Goal: Task Accomplishment & Management: Manage account settings

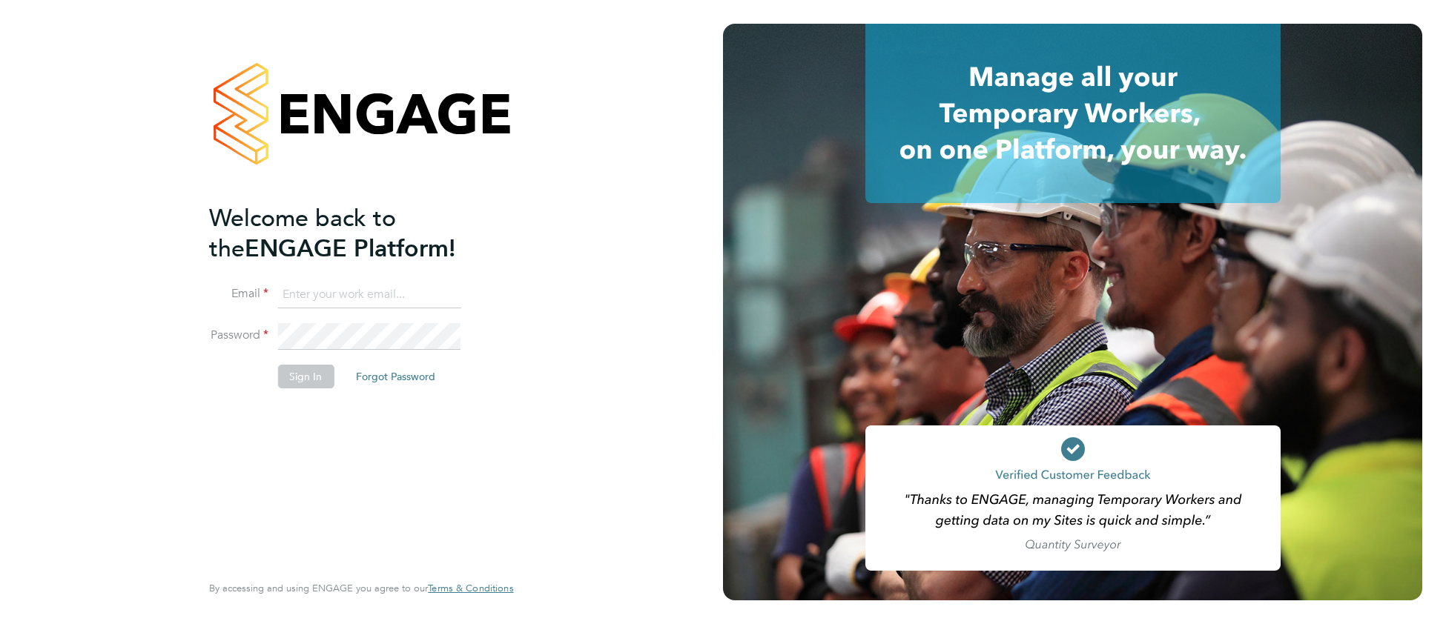
drag, startPoint x: 350, startPoint y: 284, endPoint x: 343, endPoint y: 275, distance: 11.6
click at [343, 275] on ng-template "Welcome back to the ENGAGE Platform! Email Password Sign In Forgot Password" at bounding box center [353, 303] width 289 height 200
type input "cjs.templabour@uk.g4s.com"
click at [308, 379] on button "Sign In" at bounding box center [305, 377] width 56 height 24
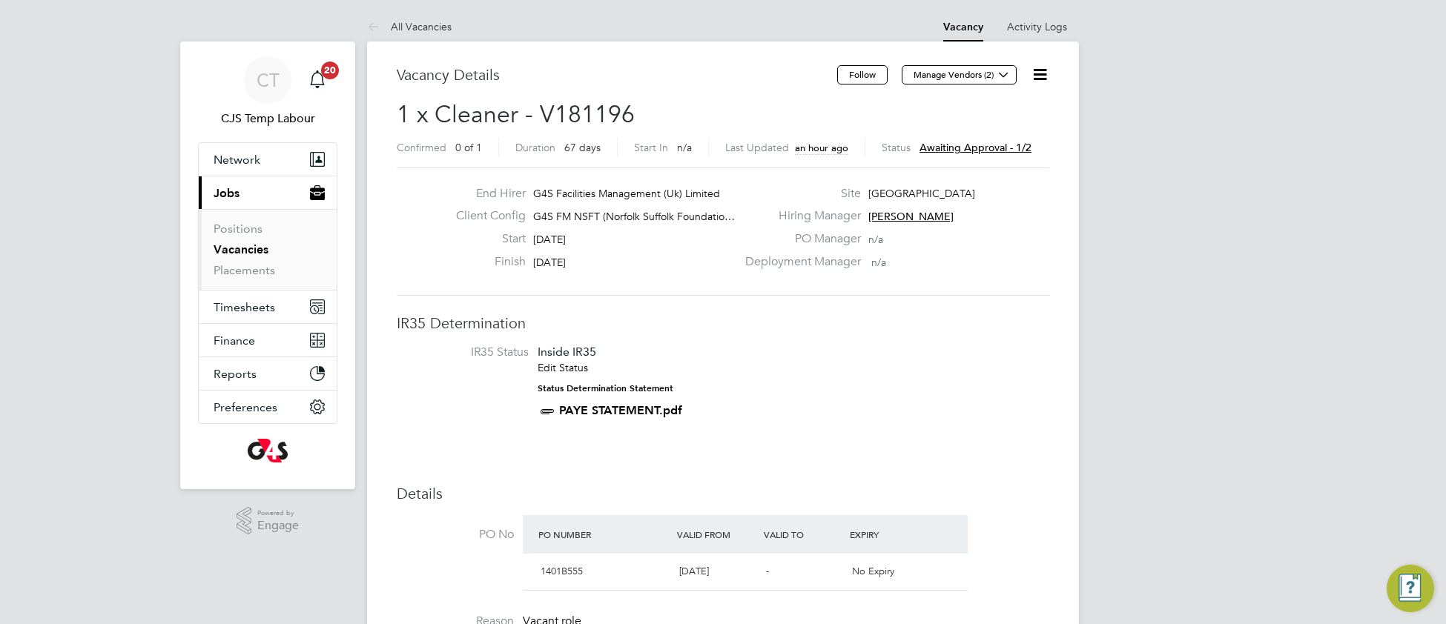
drag, startPoint x: 1003, startPoint y: 77, endPoint x: 994, endPoint y: 96, distance: 21.2
click at [1002, 79] on icon at bounding box center [1003, 74] width 11 height 11
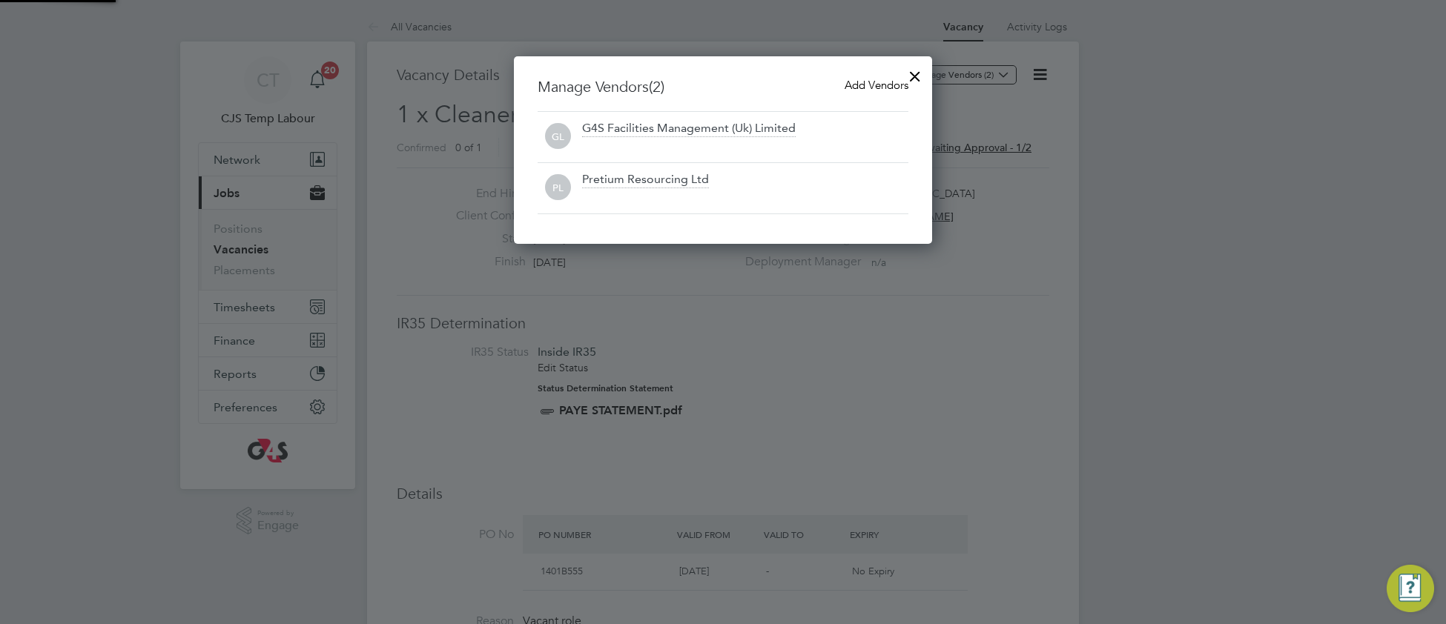
scroll to position [188, 419]
click at [872, 81] on span "Add Vendors" at bounding box center [876, 85] width 64 height 14
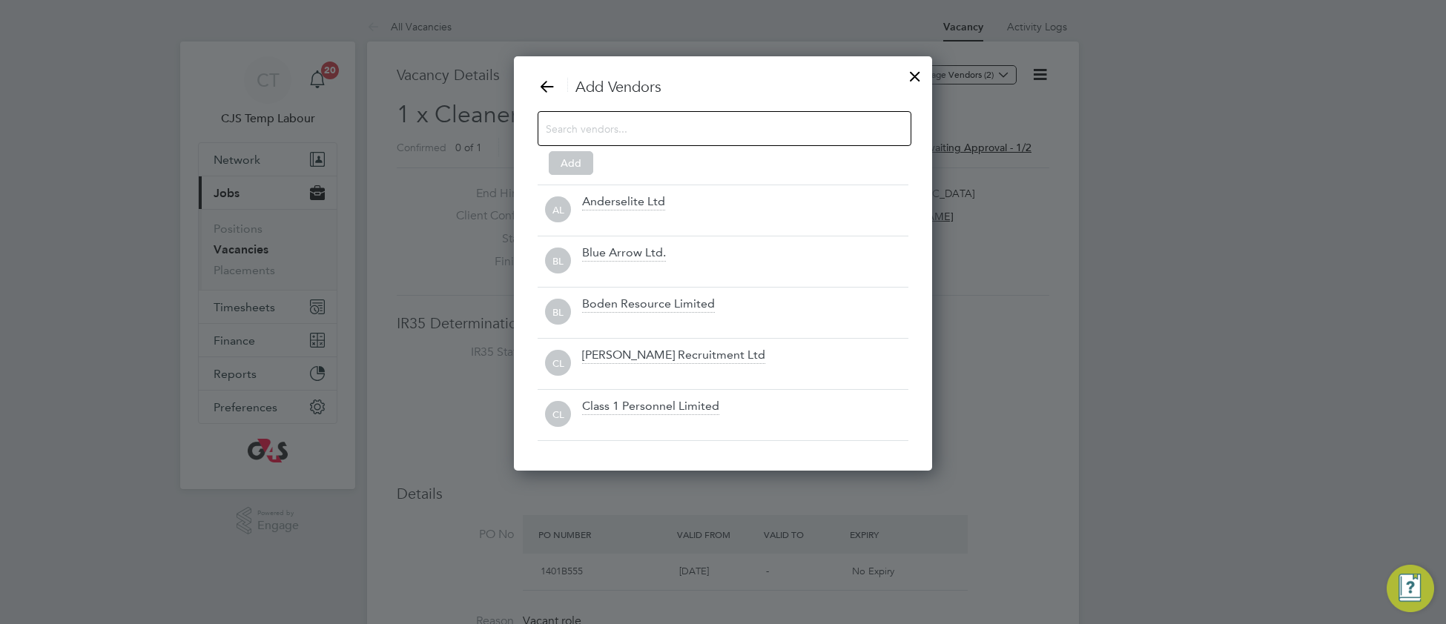
scroll to position [417, 419]
click at [691, 132] on input at bounding box center [713, 128] width 334 height 19
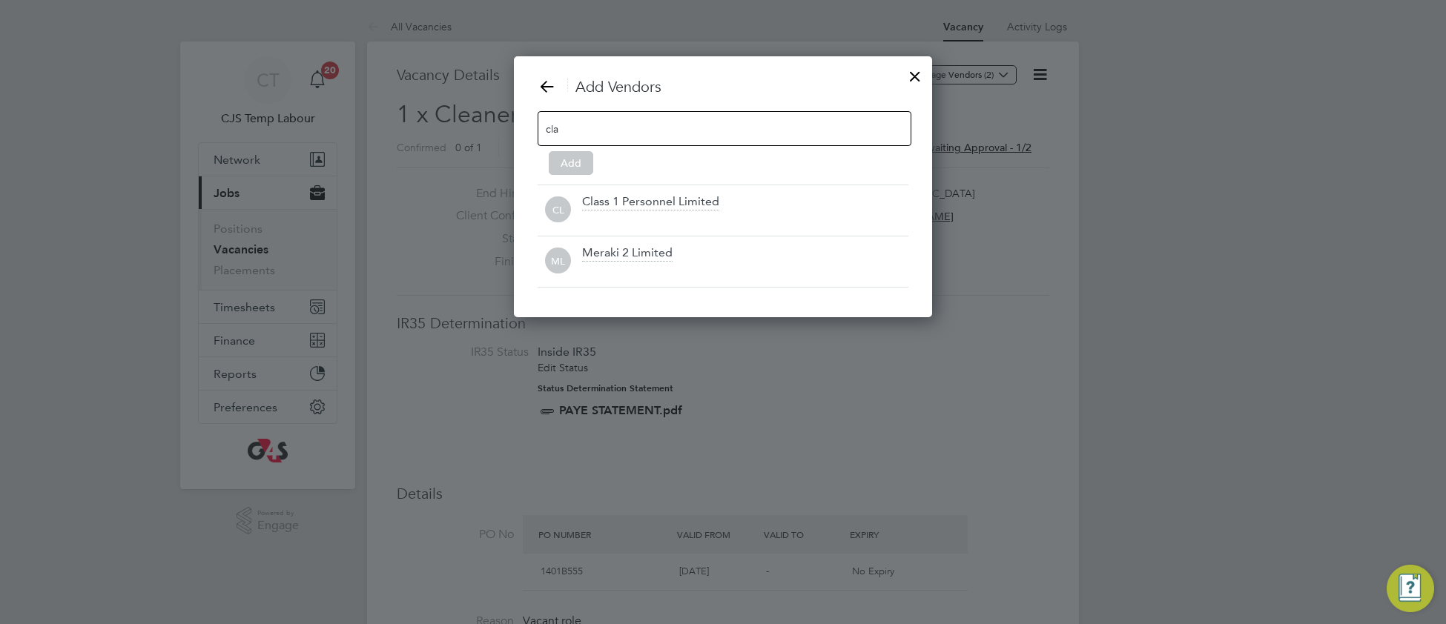
scroll to position [212, 419]
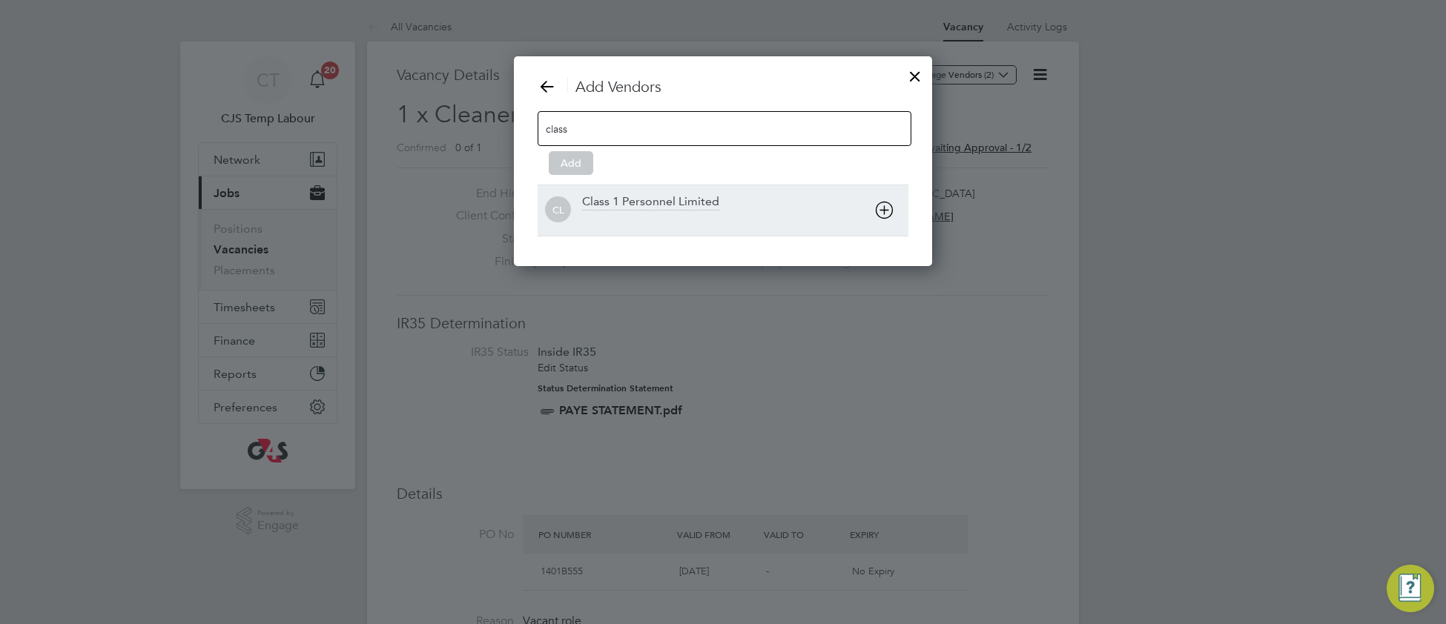
type input "class"
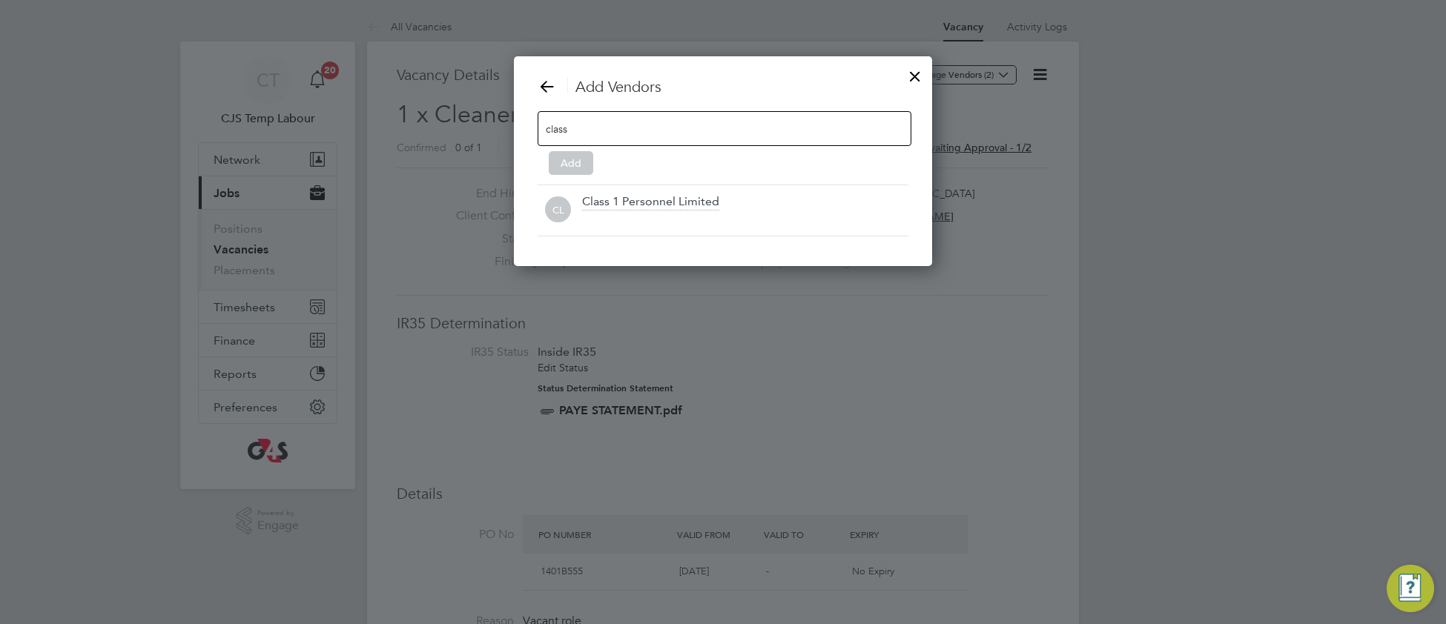
drag, startPoint x: 672, startPoint y: 208, endPoint x: 662, endPoint y: 199, distance: 13.1
click at [671, 206] on div "Class 1 Personnel Limited" at bounding box center [650, 202] width 137 height 16
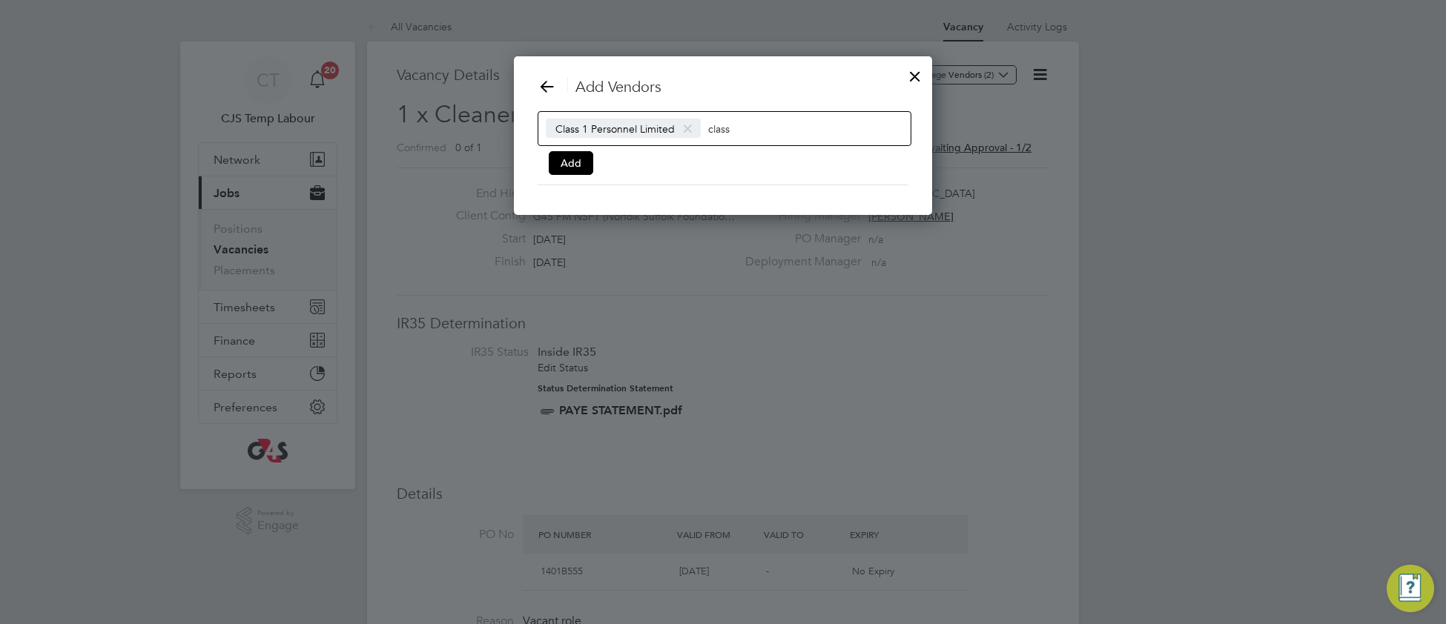
scroll to position [162, 419]
click at [576, 167] on button "Add" at bounding box center [571, 163] width 44 height 24
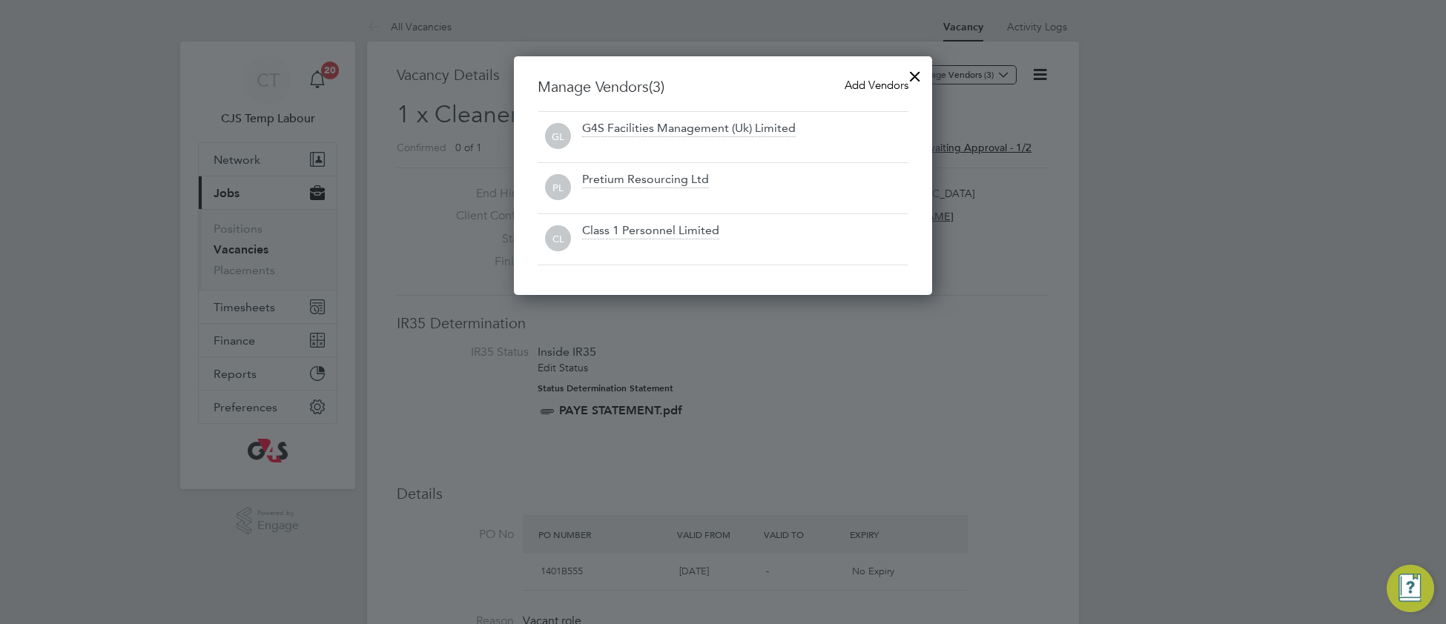
click at [918, 75] on div at bounding box center [915, 72] width 27 height 27
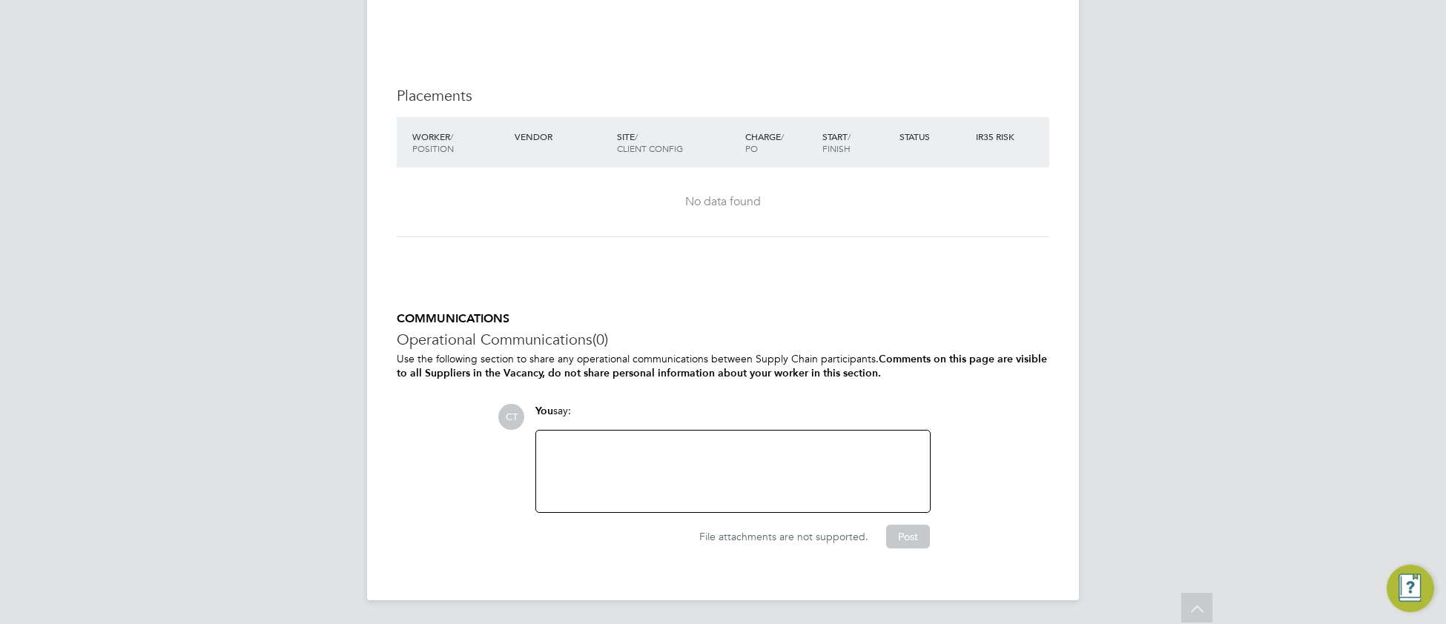
scroll to position [3051, 0]
click at [595, 448] on div at bounding box center [733, 472] width 376 height 64
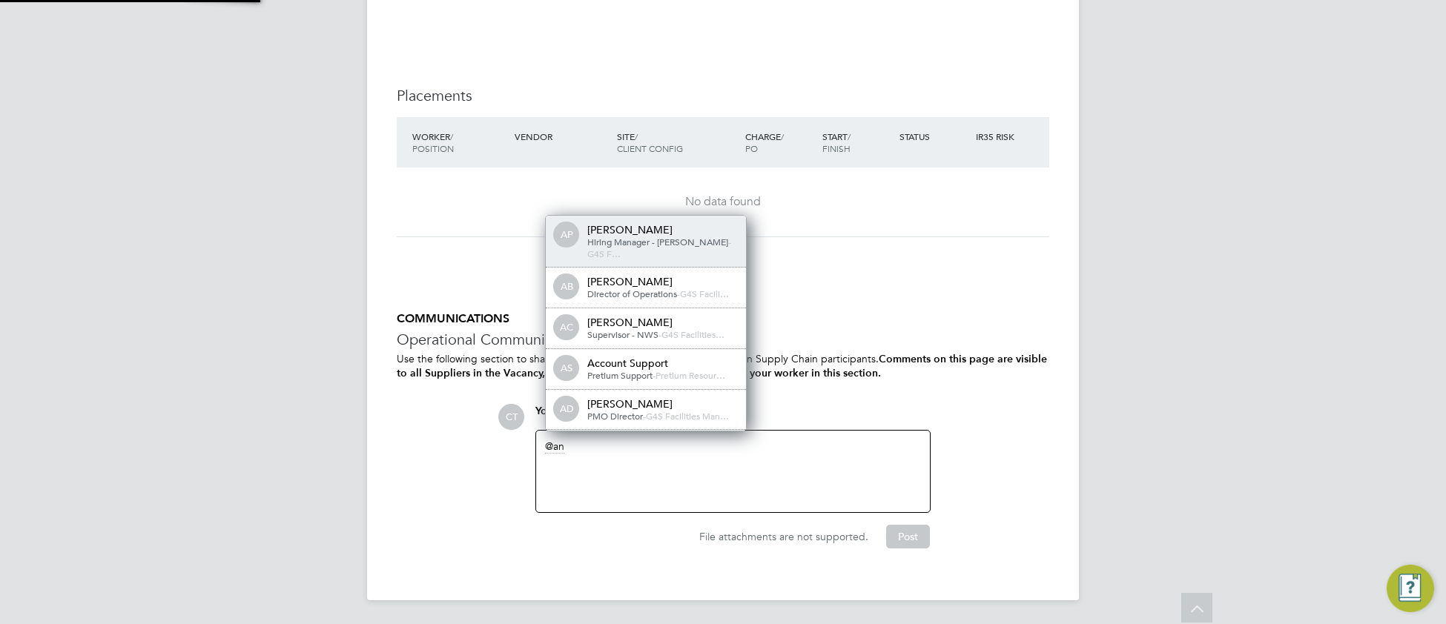
scroll to position [7, 7]
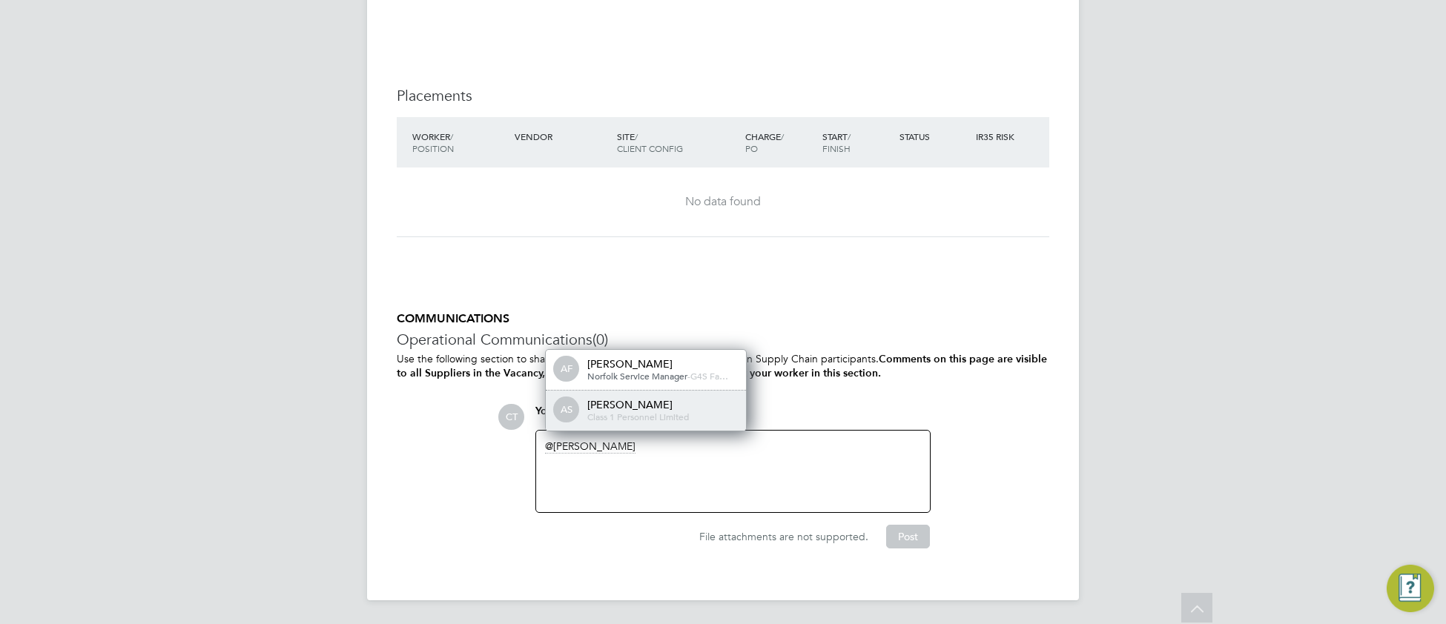
click at [652, 416] on span "Class 1 Personnel Limited" at bounding box center [638, 417] width 102 height 12
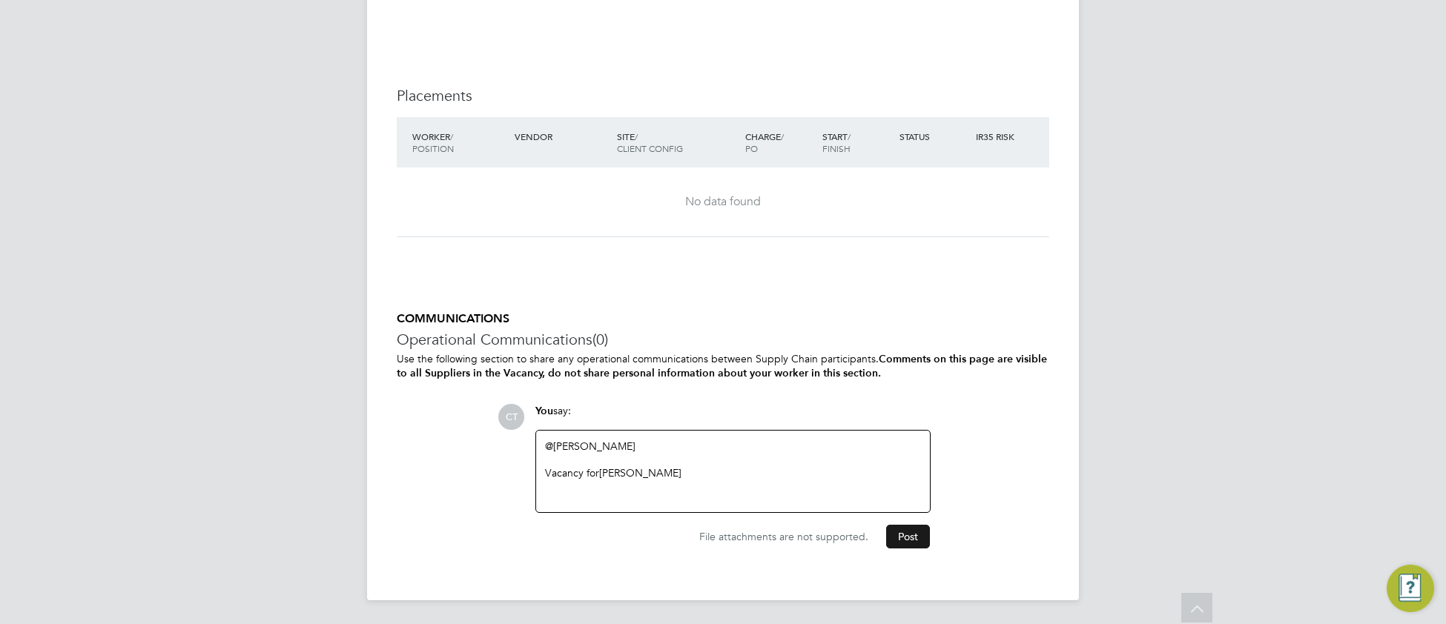
drag, startPoint x: 914, startPoint y: 547, endPoint x: 906, endPoint y: 538, distance: 12.1
click at [914, 546] on button "Post" at bounding box center [908, 537] width 44 height 24
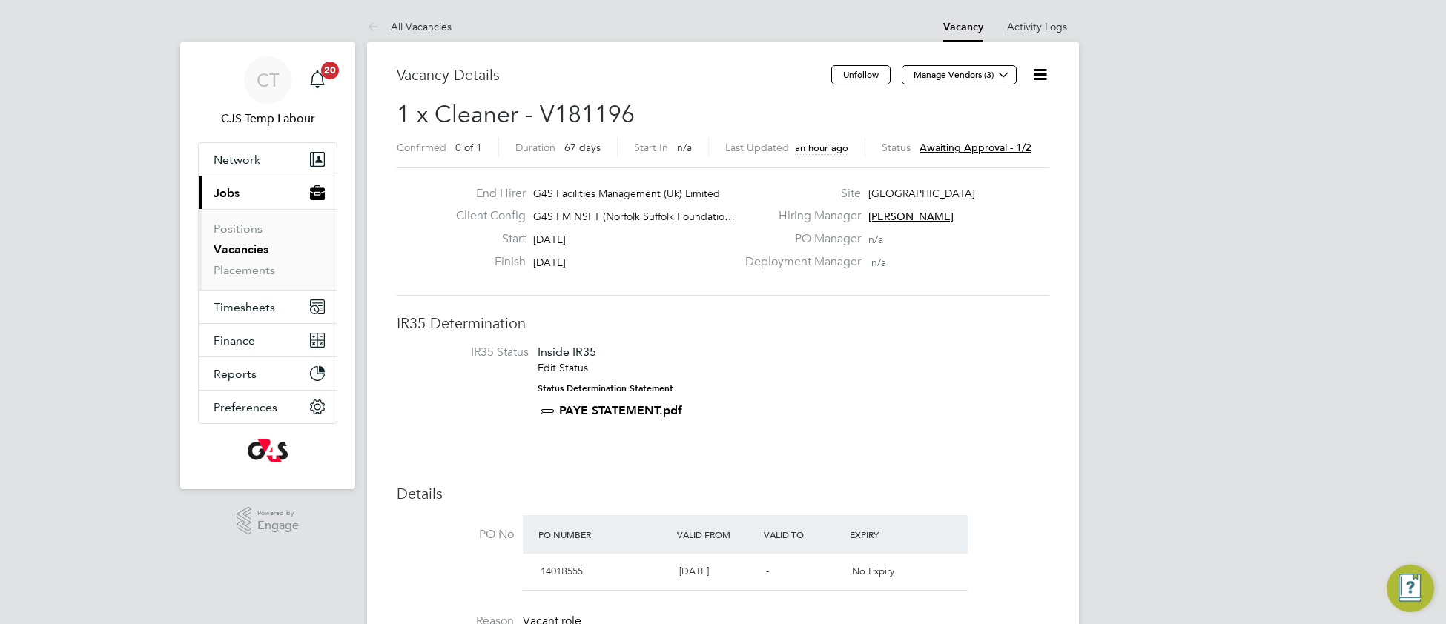
click at [1038, 76] on icon at bounding box center [1039, 74] width 19 height 19
click at [967, 154] on li "Approve" at bounding box center [992, 159] width 107 height 21
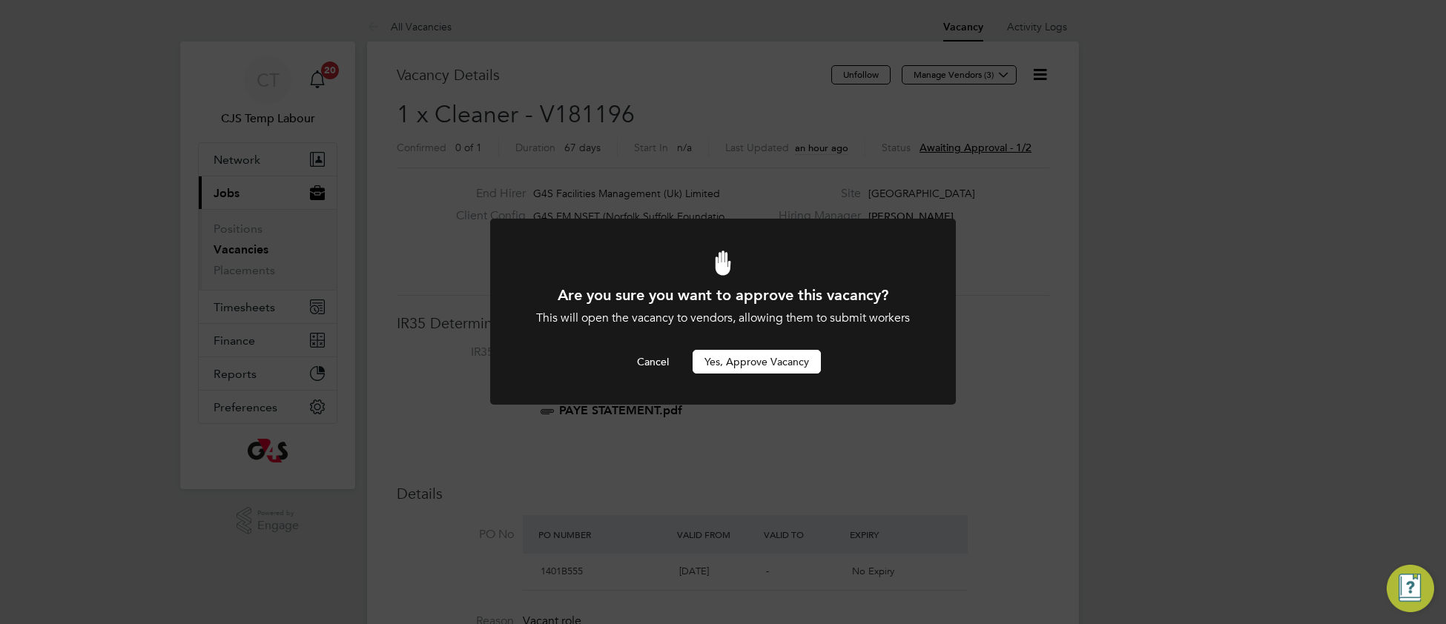
drag, startPoint x: 770, startPoint y: 366, endPoint x: 759, endPoint y: 354, distance: 16.3
click at [769, 365] on button "Yes, Approve Vacancy" at bounding box center [756, 362] width 128 height 24
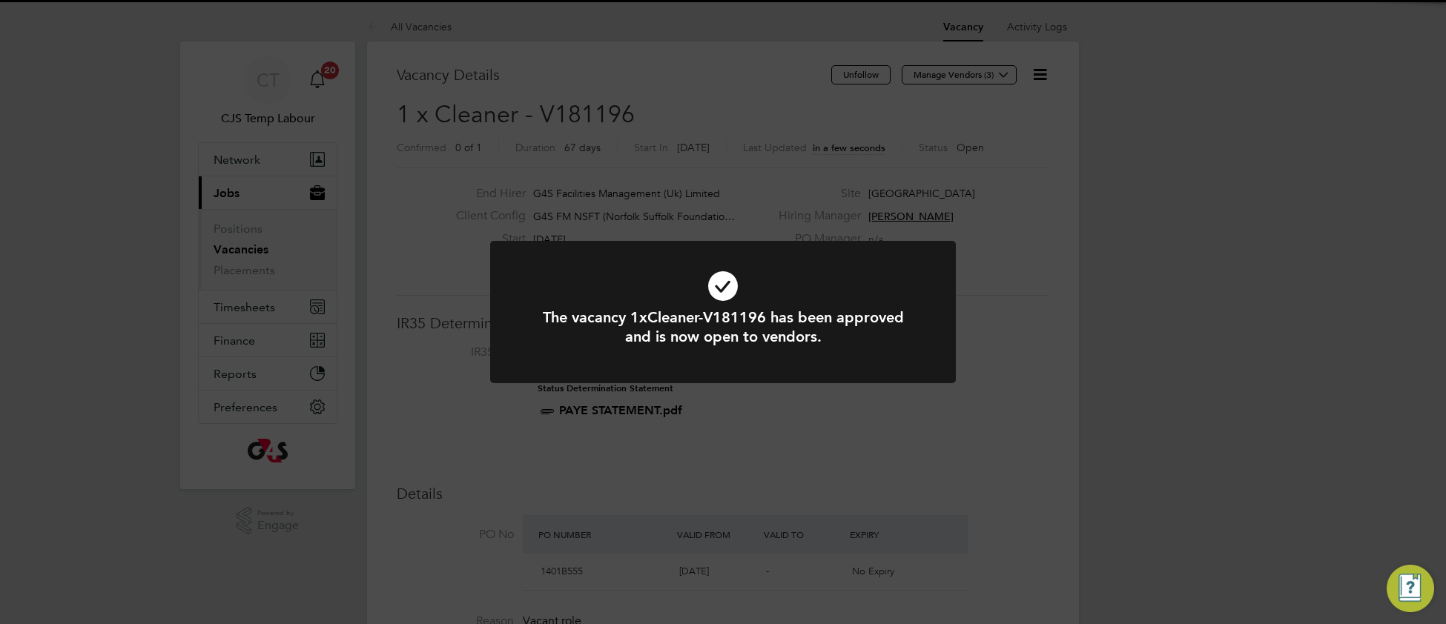
click at [520, 268] on div at bounding box center [723, 312] width 466 height 142
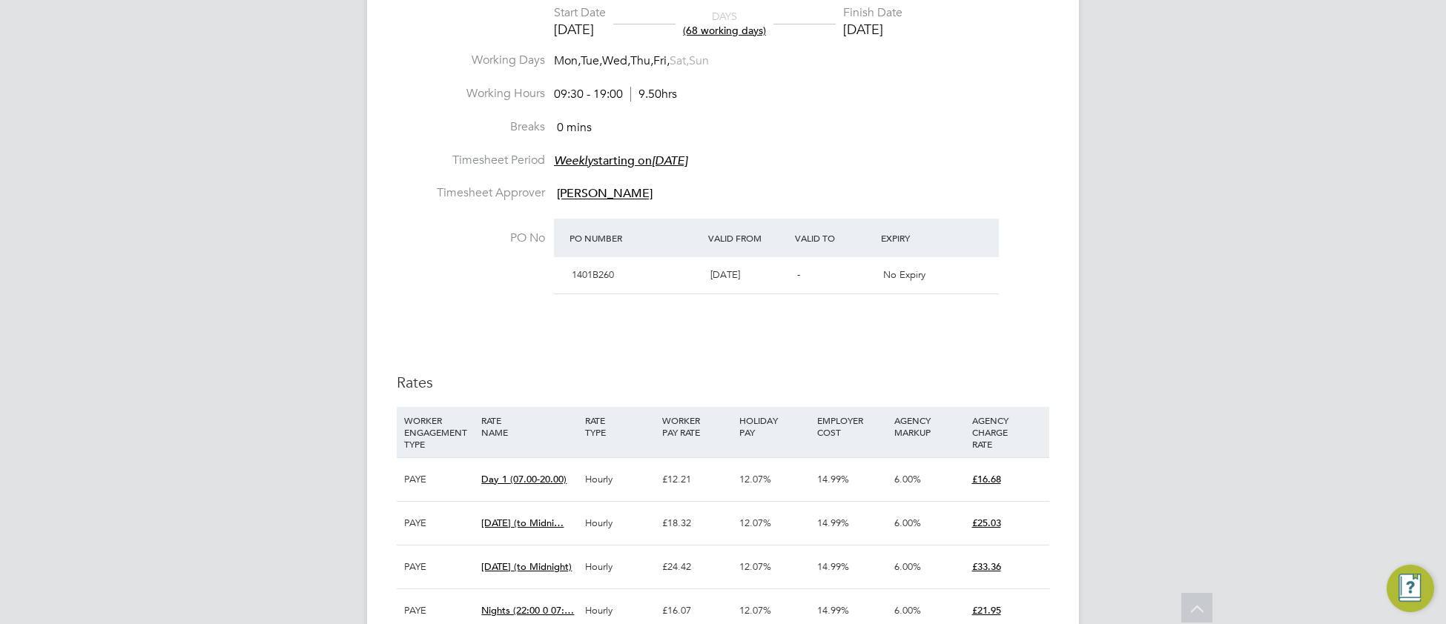
drag, startPoint x: 849, startPoint y: 131, endPoint x: 859, endPoint y: 113, distance: 20.2
click at [858, 116] on ul "Start Date 27 May 2025 DAYS (68 working days) Finish Date 28 Aug 2025 Working D…" at bounding box center [723, 159] width 652 height 308
type input "James Ferguson"
type input "Chyrie Anderson"
type input "27 May 2025"
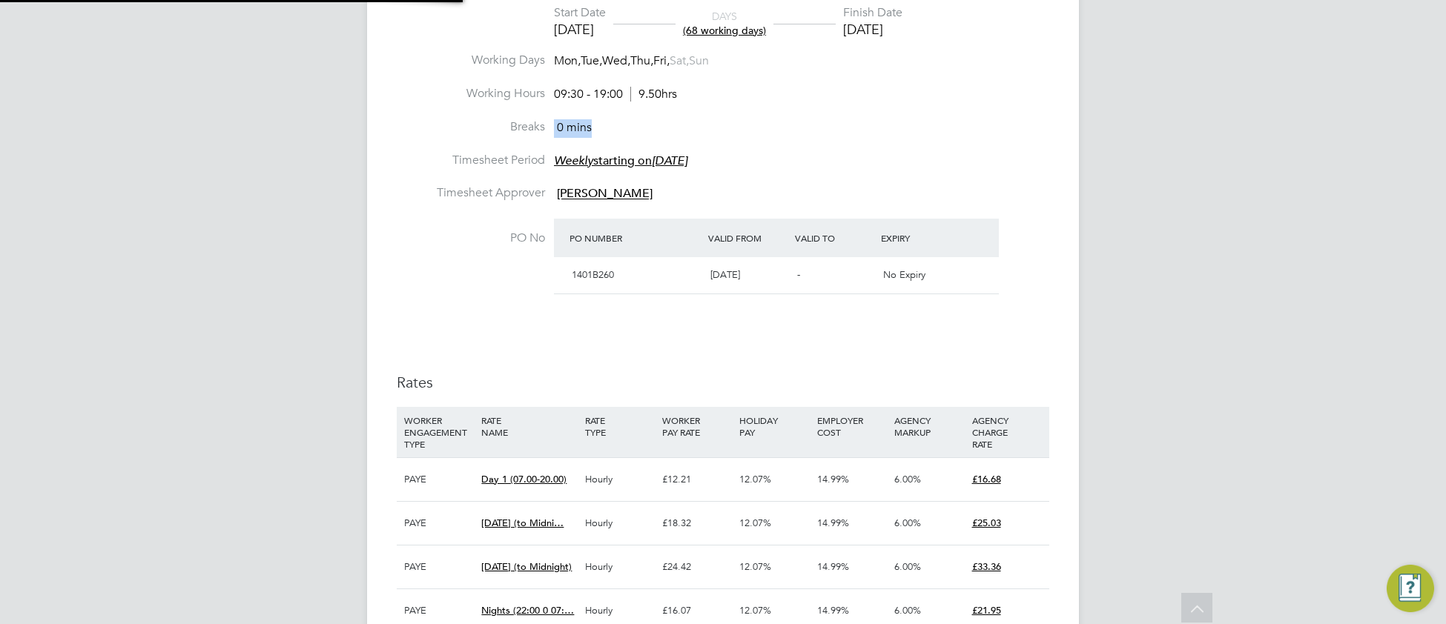
type input "28 Aug 2025"
type input "09:30"
type input "19:00"
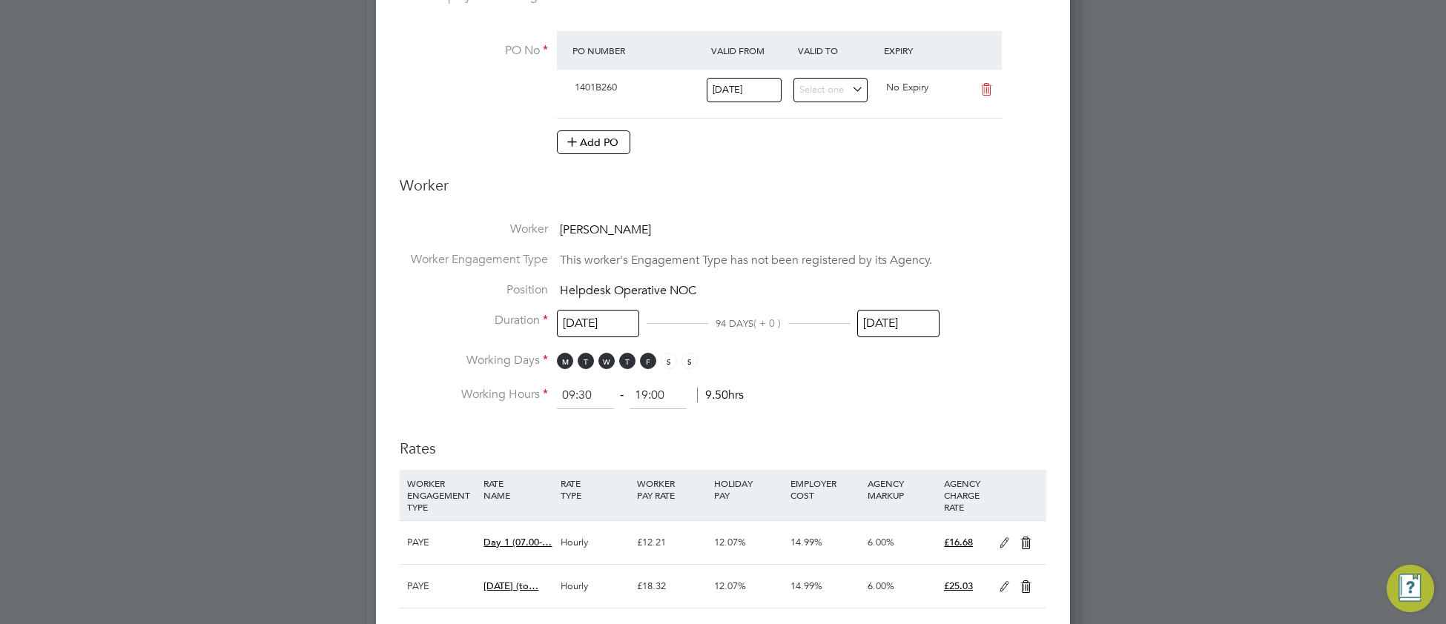
click at [908, 320] on input "28 Aug 2025" at bounding box center [898, 323] width 82 height 27
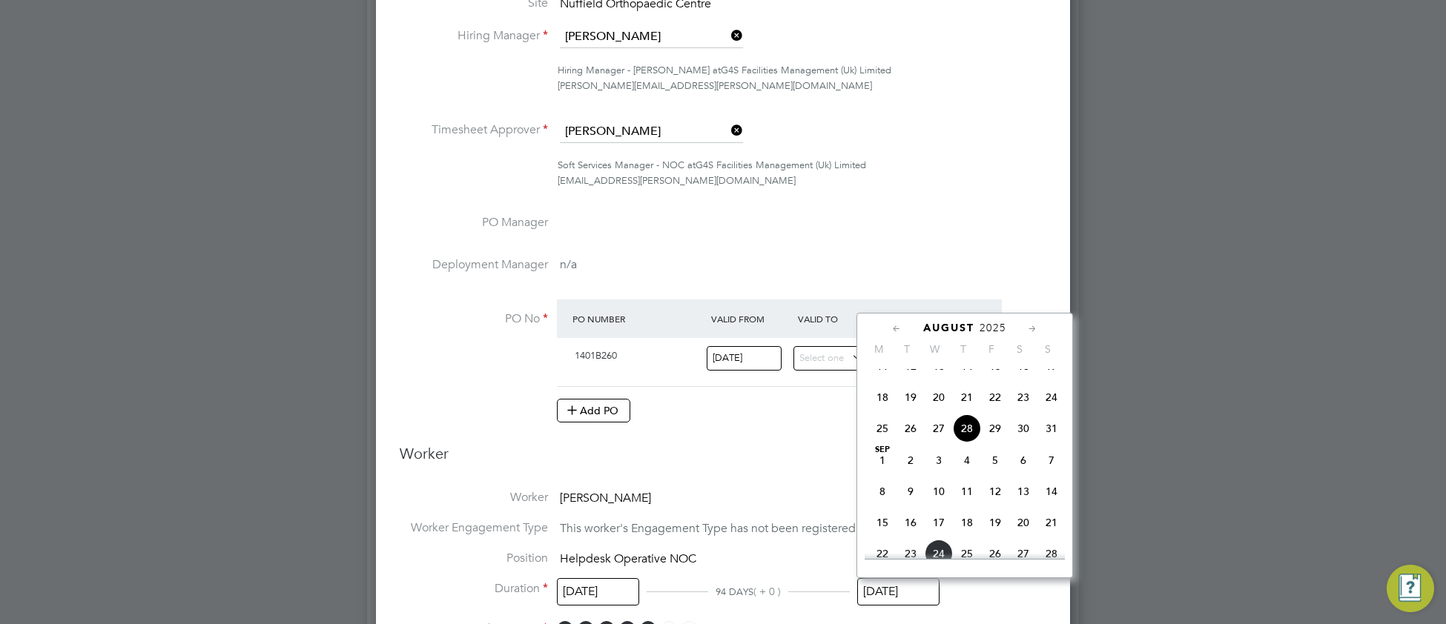
click at [985, 181] on div "Soft Services Manager - NOC at G4S Facilities Management (Uk) Limited chyrie.an…" at bounding box center [802, 173] width 489 height 31
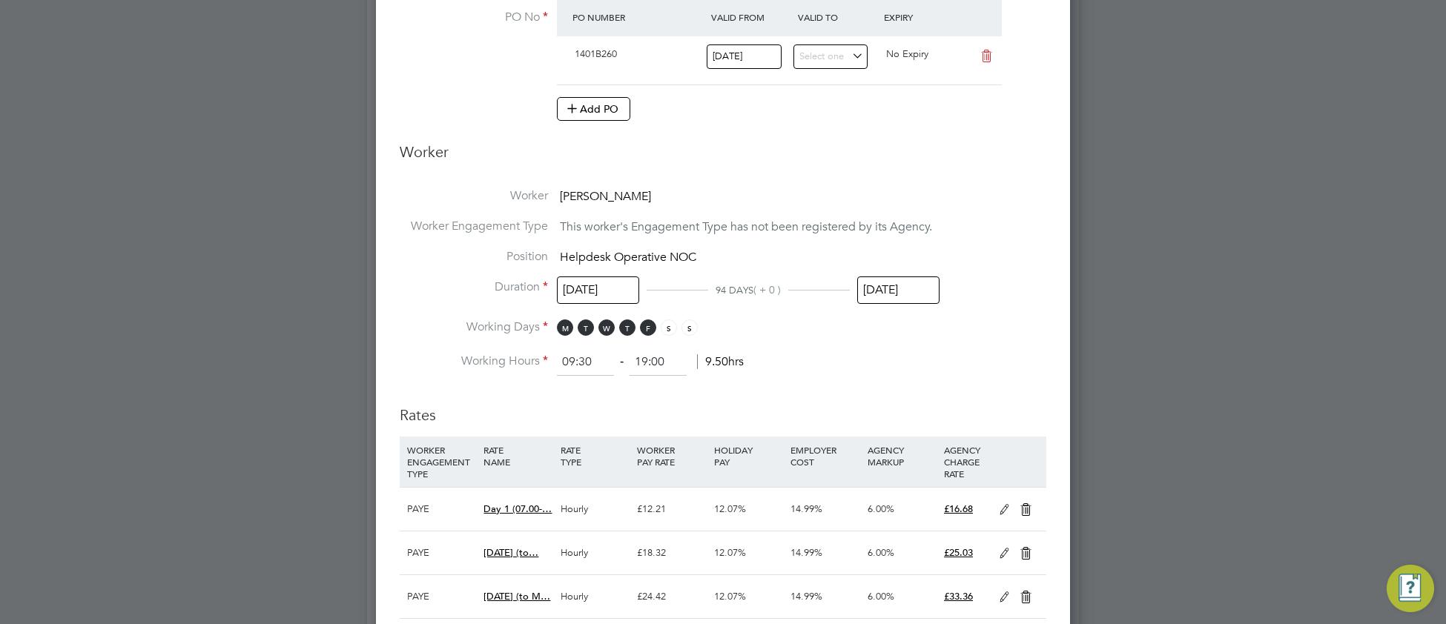
click at [915, 291] on input "28 Aug 2025" at bounding box center [898, 290] width 82 height 27
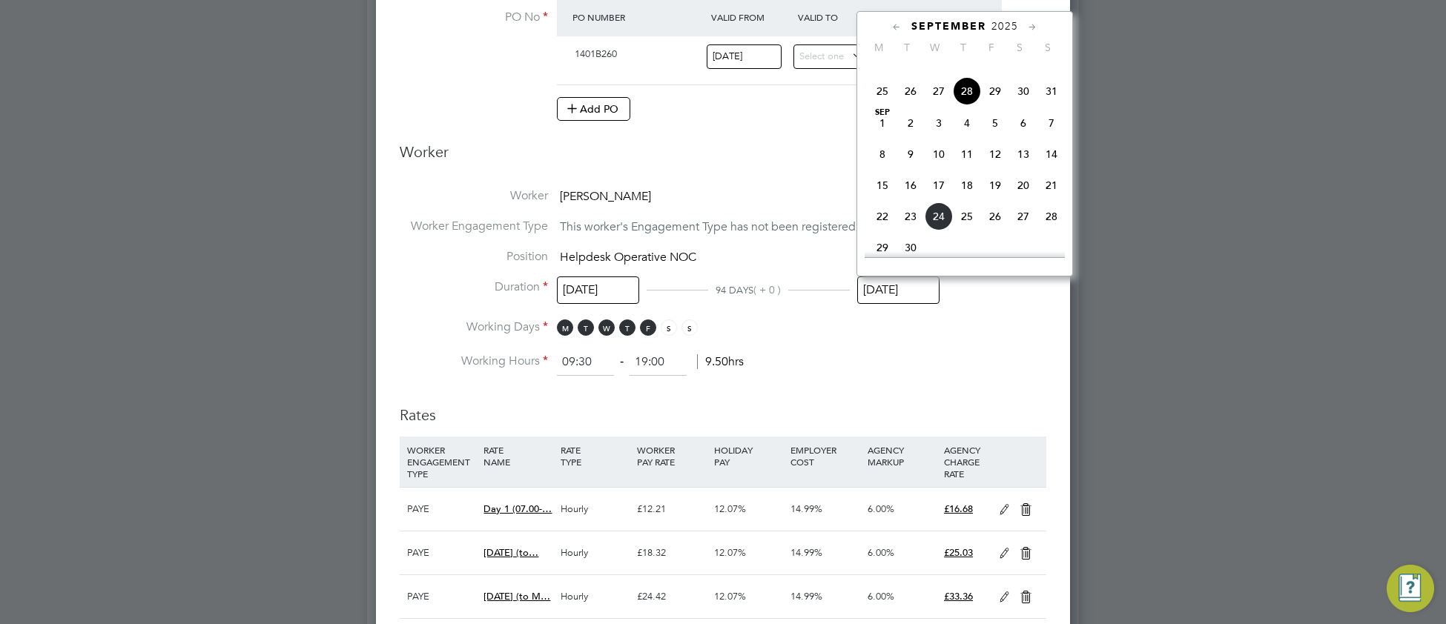
click at [1049, 231] on span "28" at bounding box center [1051, 216] width 28 height 28
type input "28 Sep 2025"
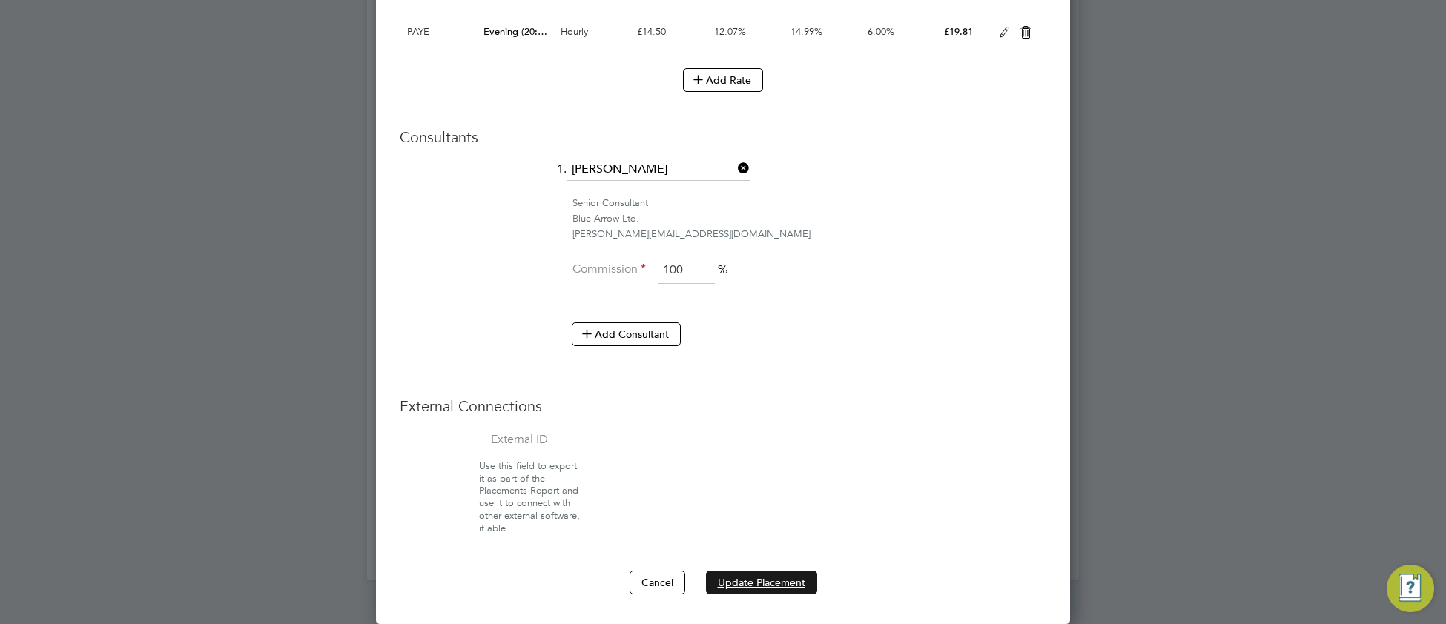
click at [779, 583] on button "Update Placement" at bounding box center [761, 583] width 111 height 24
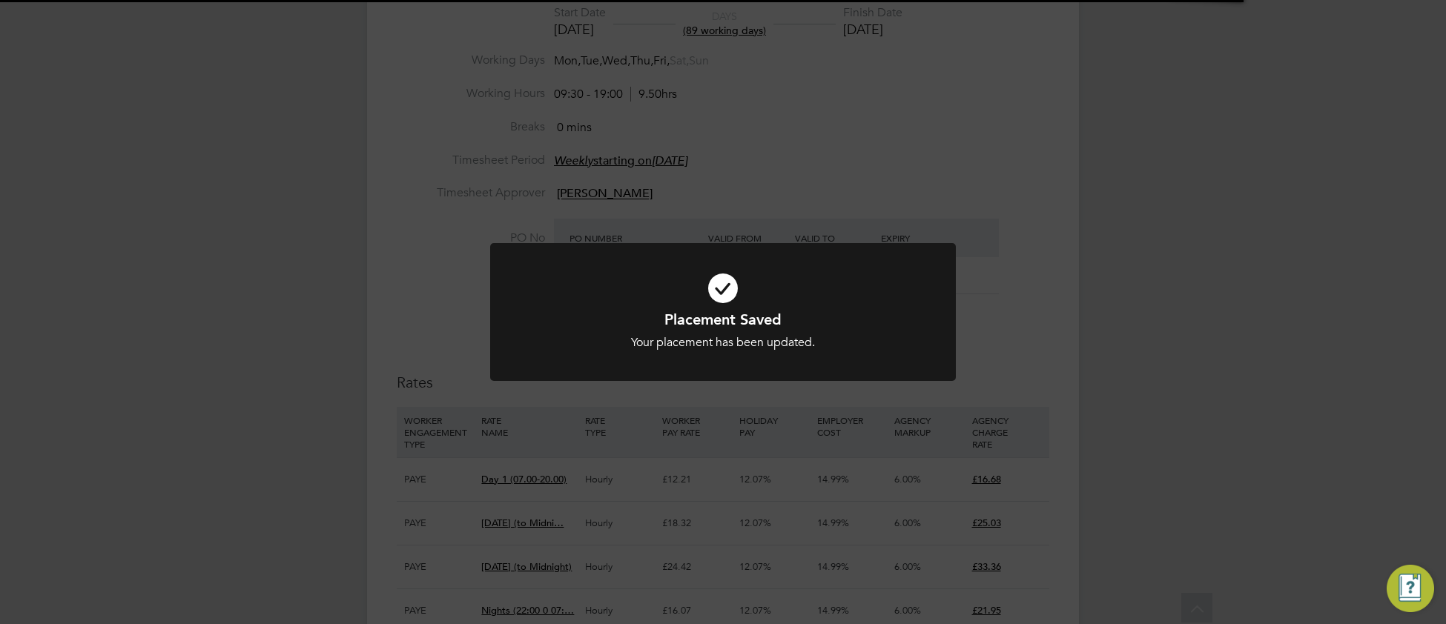
click at [583, 290] on icon at bounding box center [723, 288] width 386 height 58
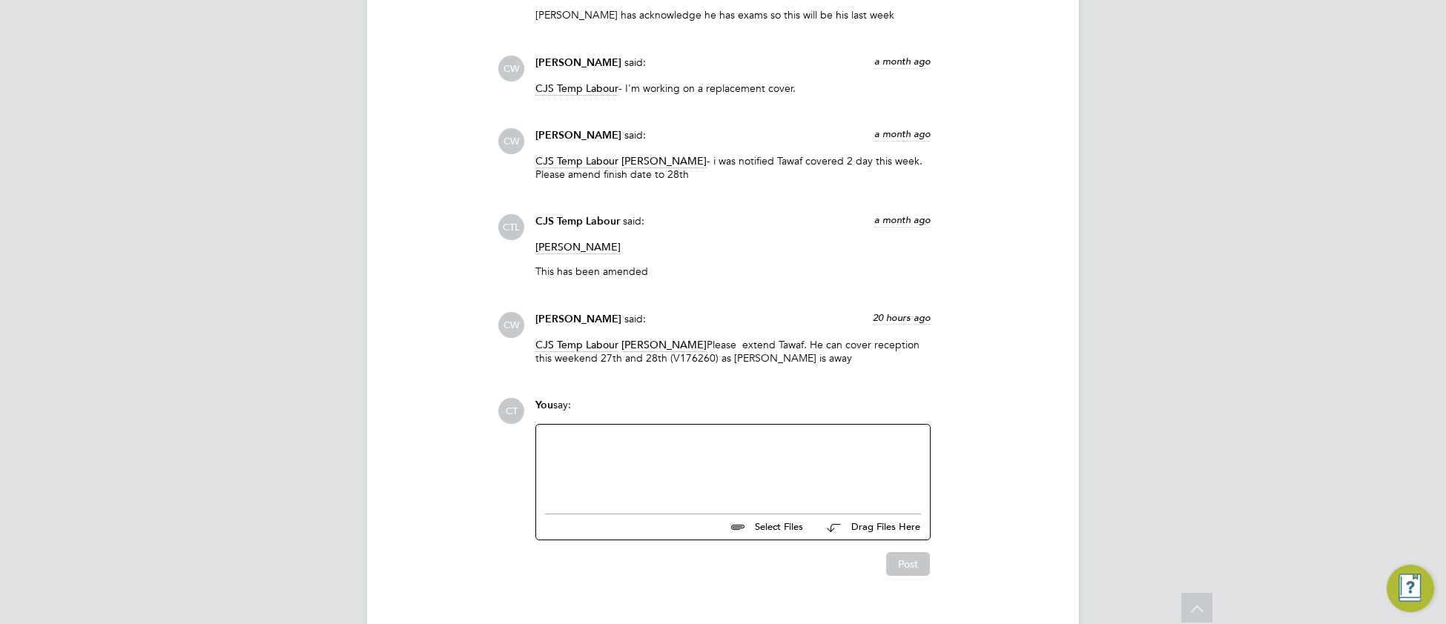
click at [579, 457] on div at bounding box center [733, 466] width 376 height 64
click at [566, 464] on div at bounding box center [733, 466] width 376 height 64
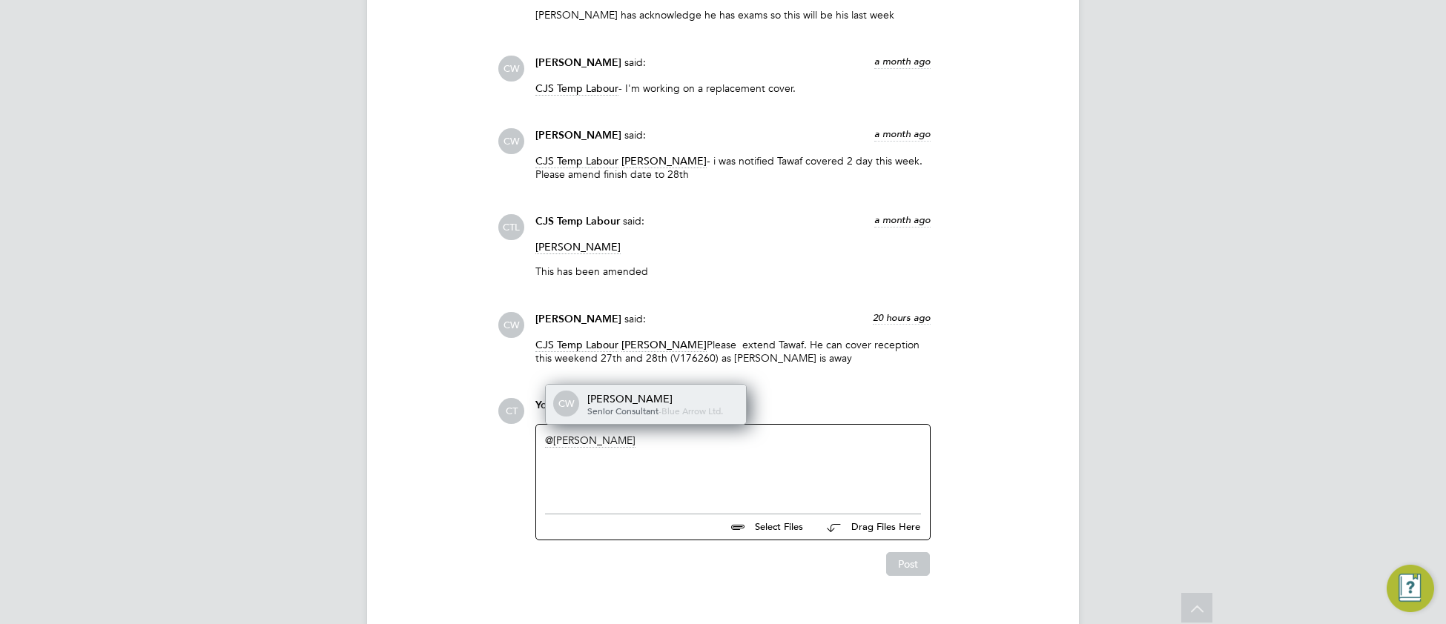
click at [641, 417] on span "Senior Consultant" at bounding box center [622, 411] width 71 height 12
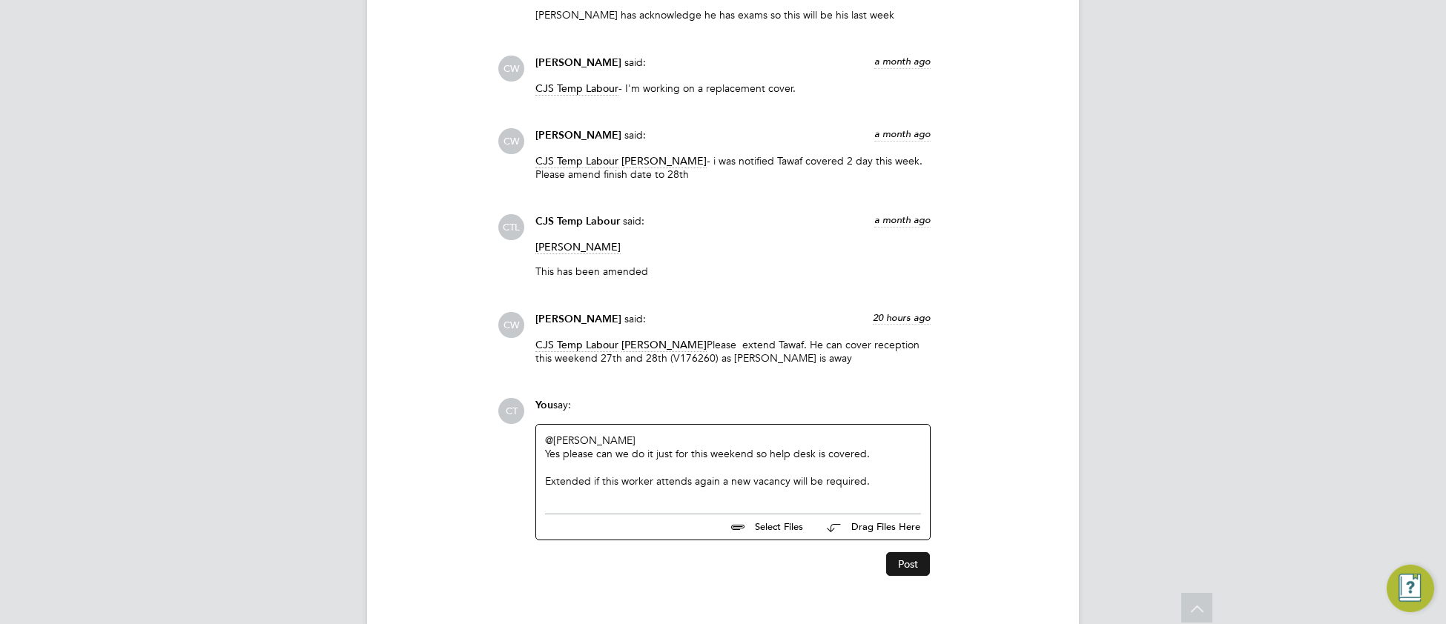
click at [909, 576] on button "Post" at bounding box center [908, 564] width 44 height 24
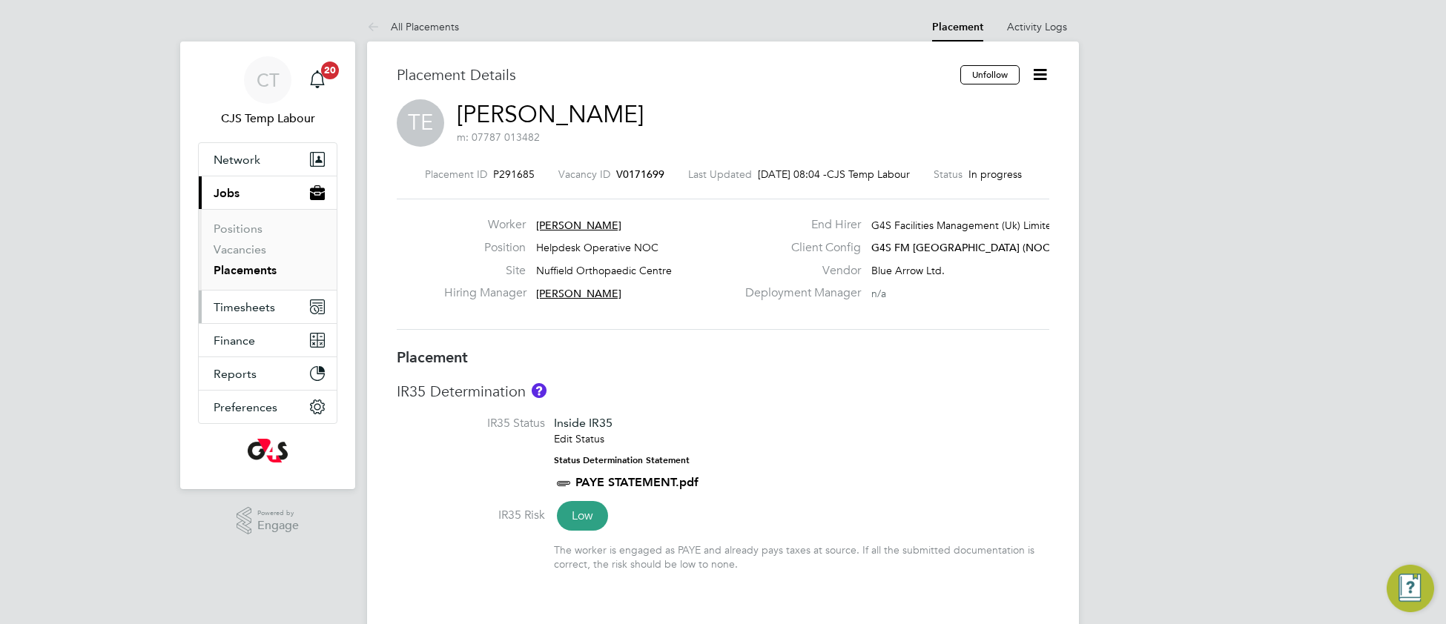
click at [242, 302] on span "Timesheets" at bounding box center [245, 307] width 62 height 14
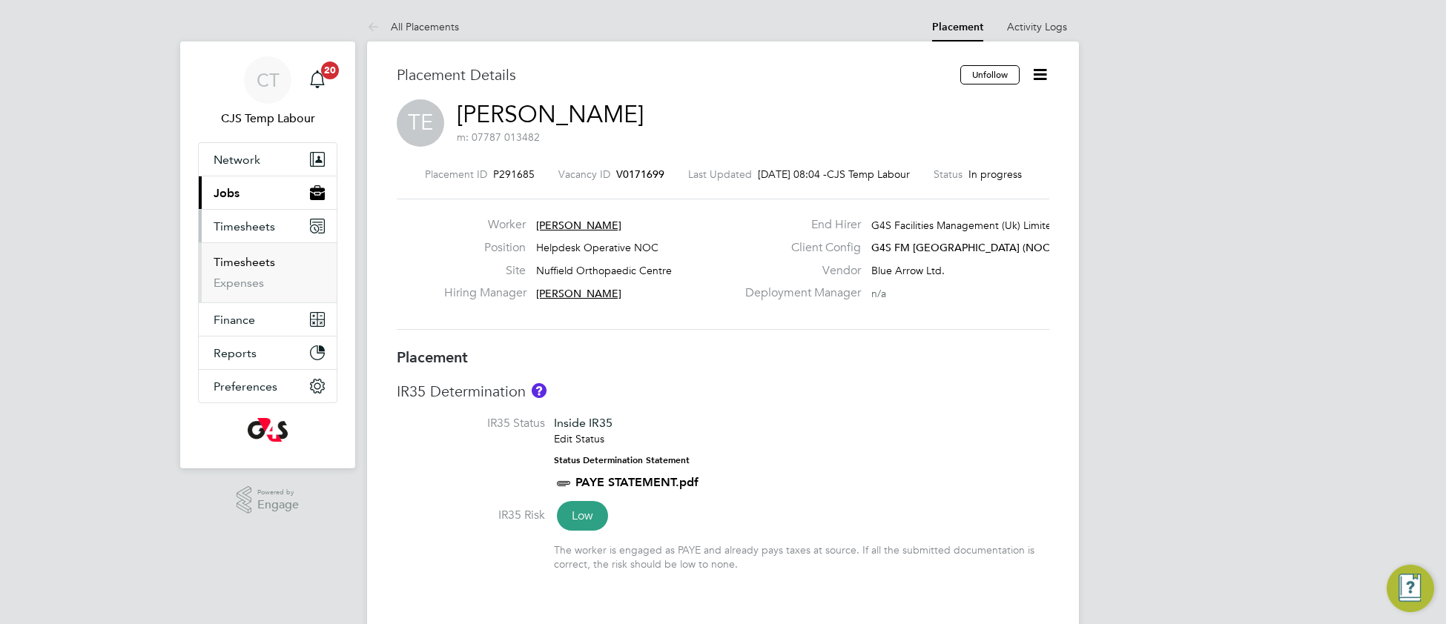
click at [250, 265] on link "Timesheets" at bounding box center [245, 262] width 62 height 14
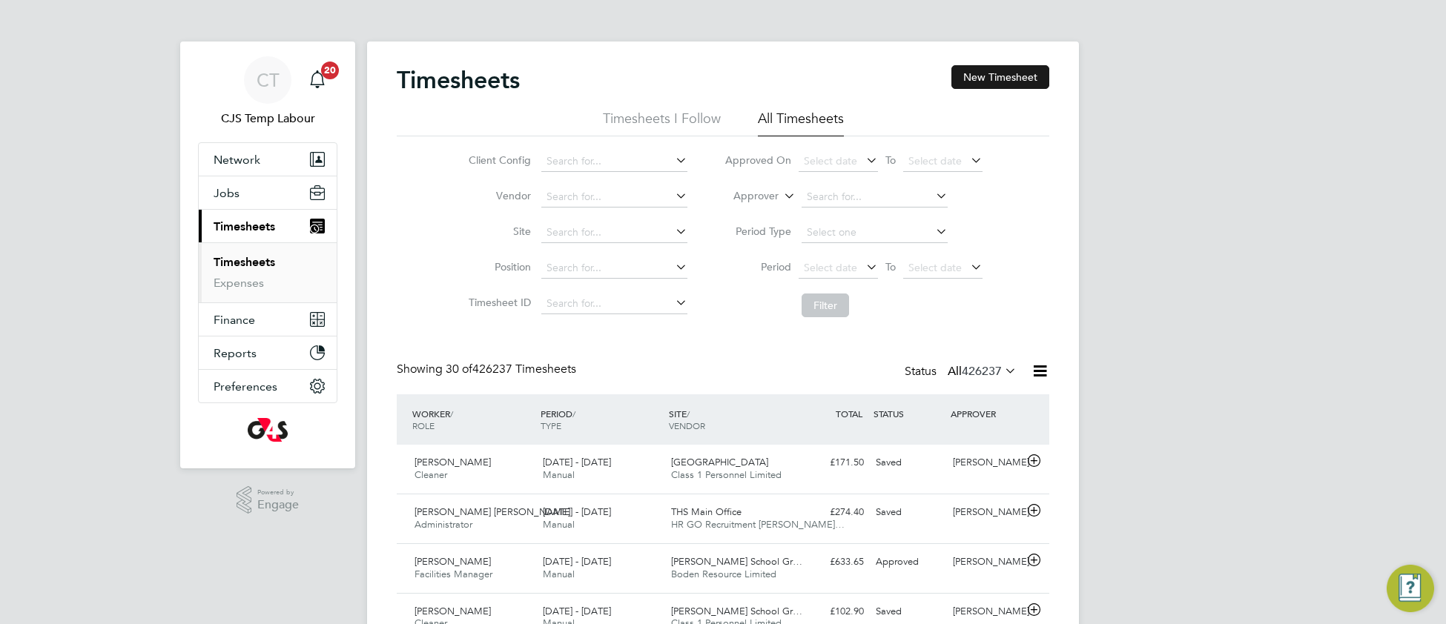
click at [992, 80] on button "New Timesheet" at bounding box center [1000, 77] width 98 height 24
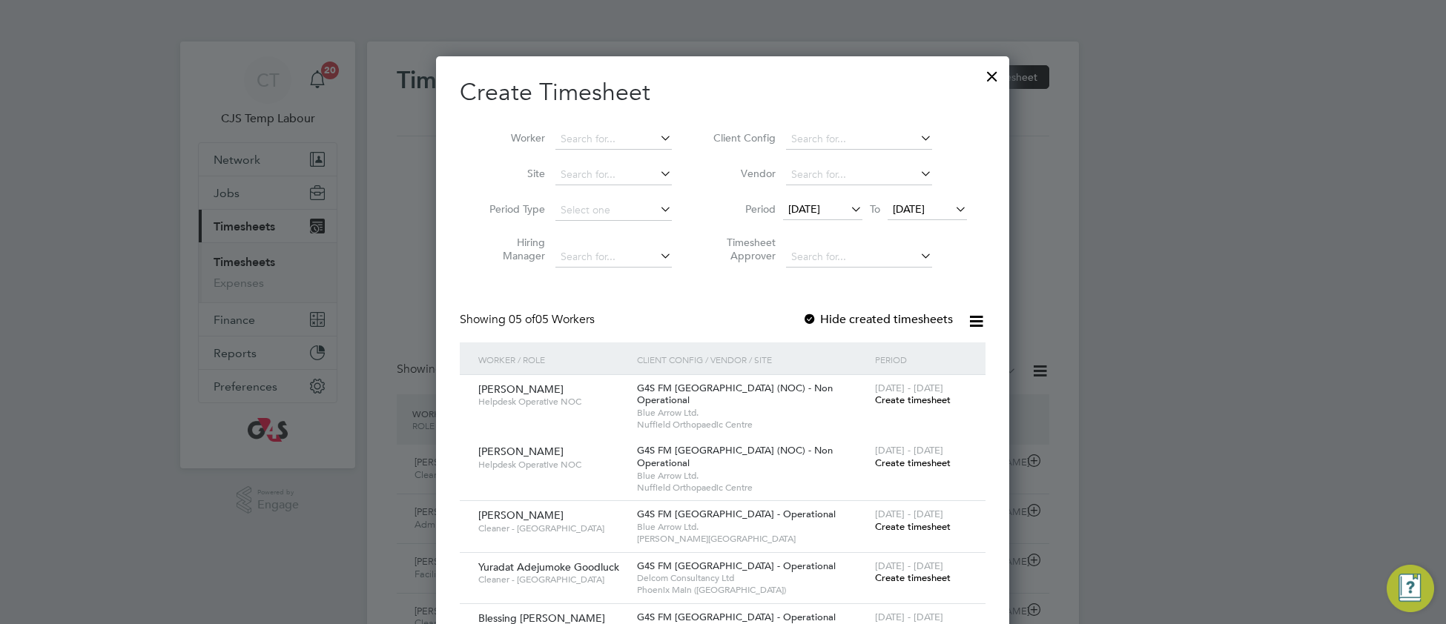
click at [847, 208] on icon at bounding box center [847, 209] width 0 height 21
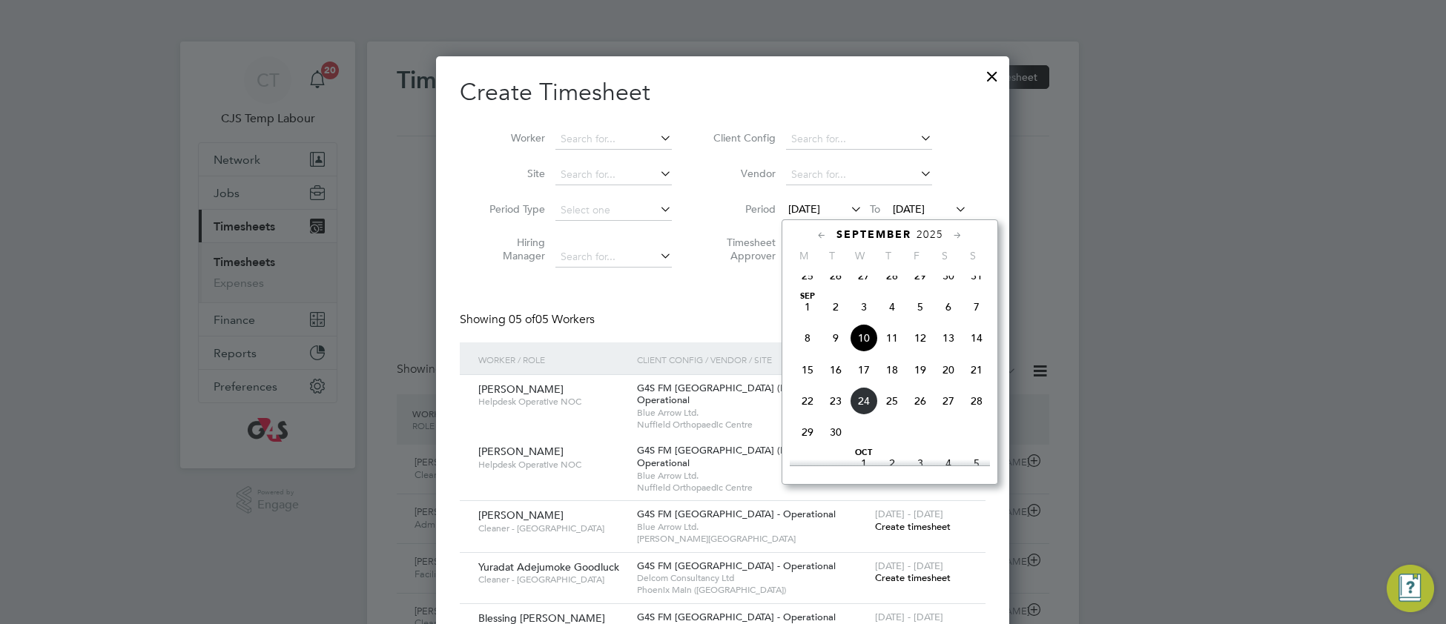
click at [896, 288] on span "28" at bounding box center [892, 276] width 28 height 28
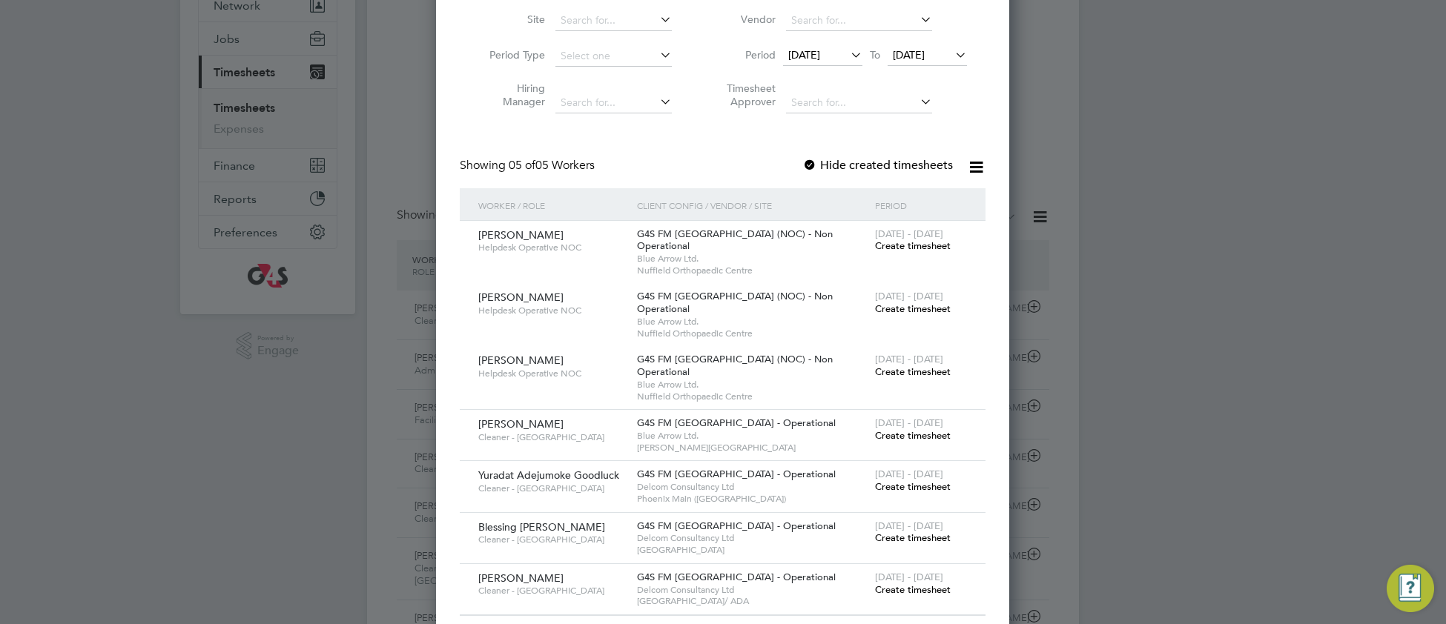
click at [915, 250] on span "Create timesheet" at bounding box center [913, 245] width 76 height 13
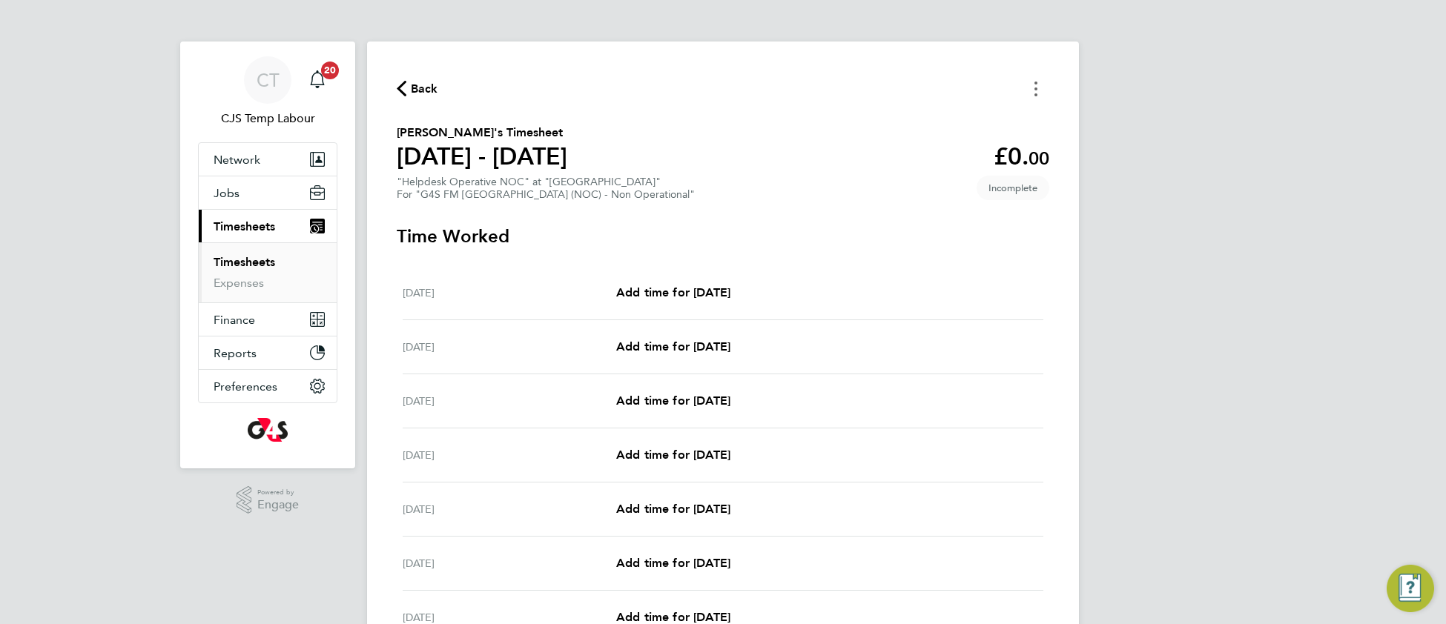
click at [1038, 92] on button "Timesheets Menu" at bounding box center [1035, 88] width 27 height 23
click at [956, 122] on button "Mark as absent" at bounding box center [960, 122] width 178 height 30
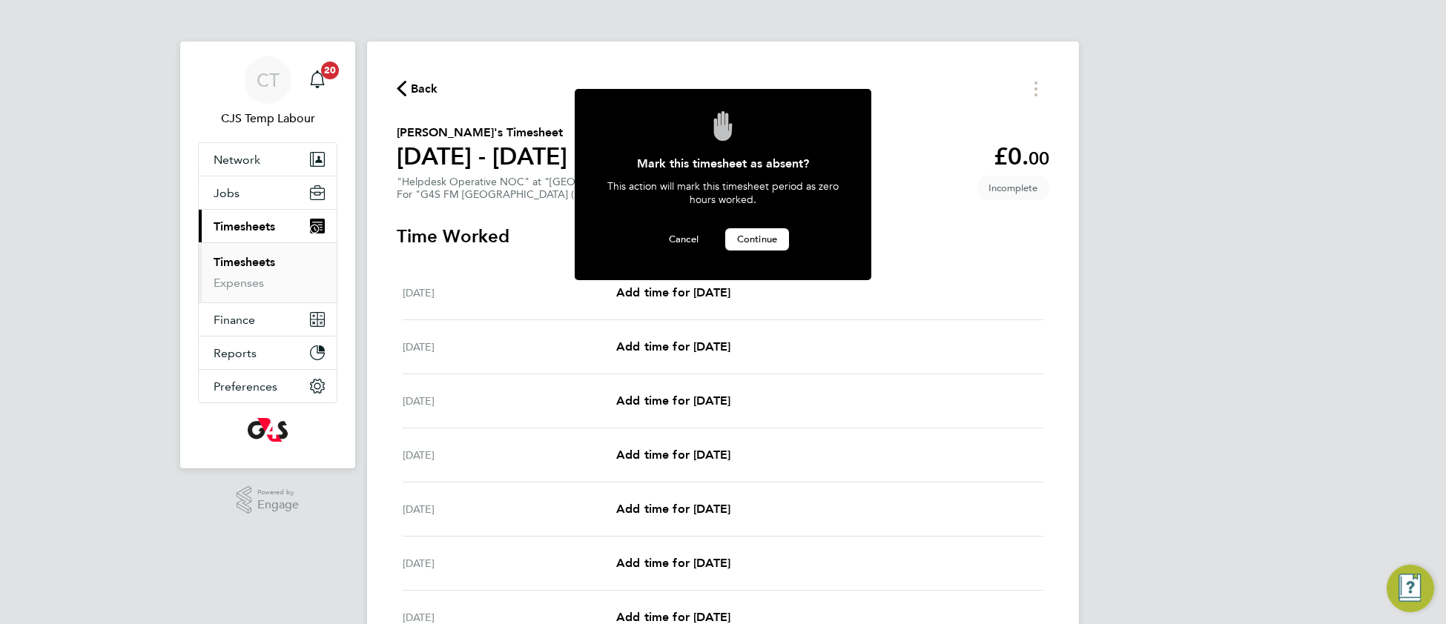
click at [761, 234] on span "Continue" at bounding box center [757, 239] width 40 height 13
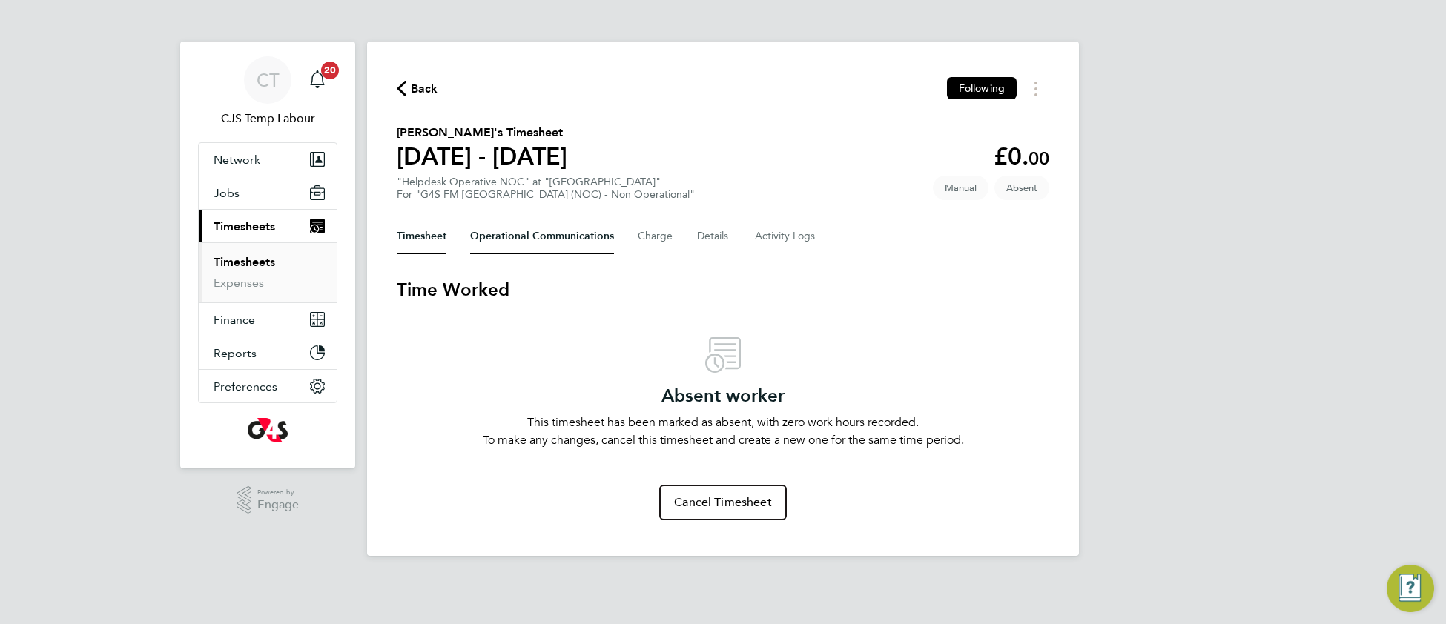
click at [546, 239] on Communications-tab "Operational Communications" at bounding box center [542, 237] width 144 height 36
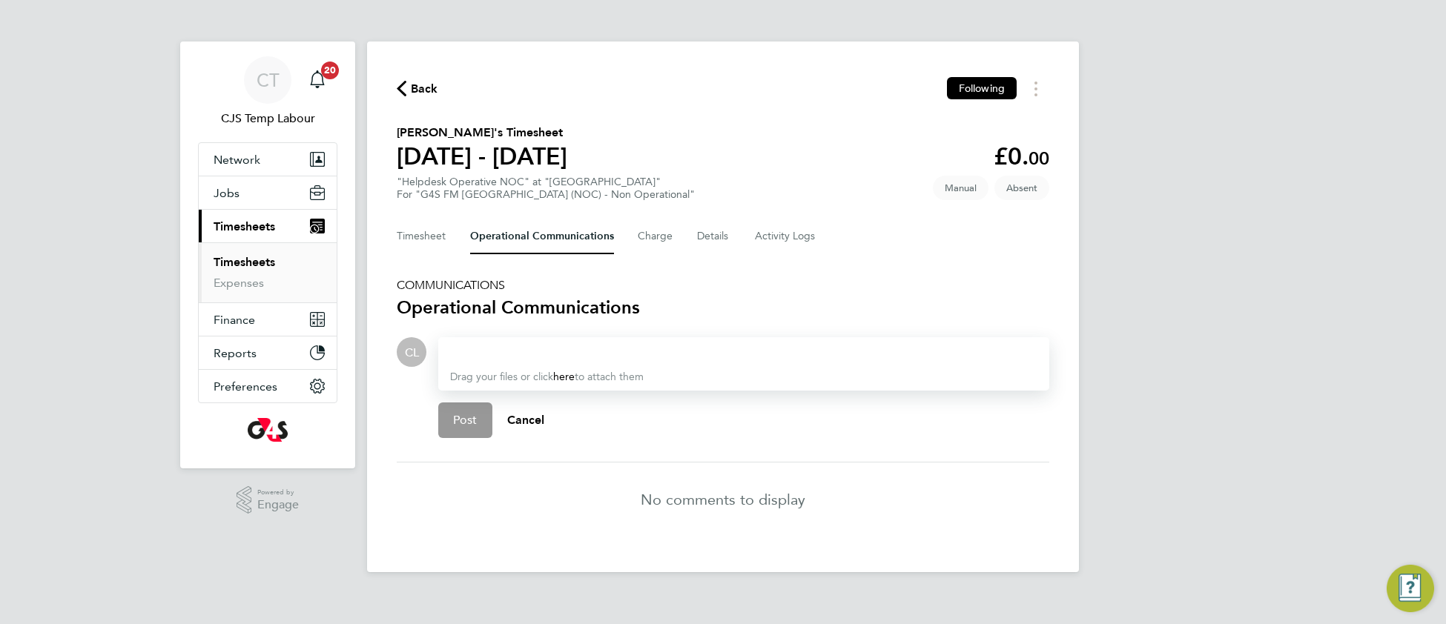
click at [505, 343] on div at bounding box center [743, 352] width 587 height 18
click at [462, 417] on span "Post" at bounding box center [465, 420] width 24 height 15
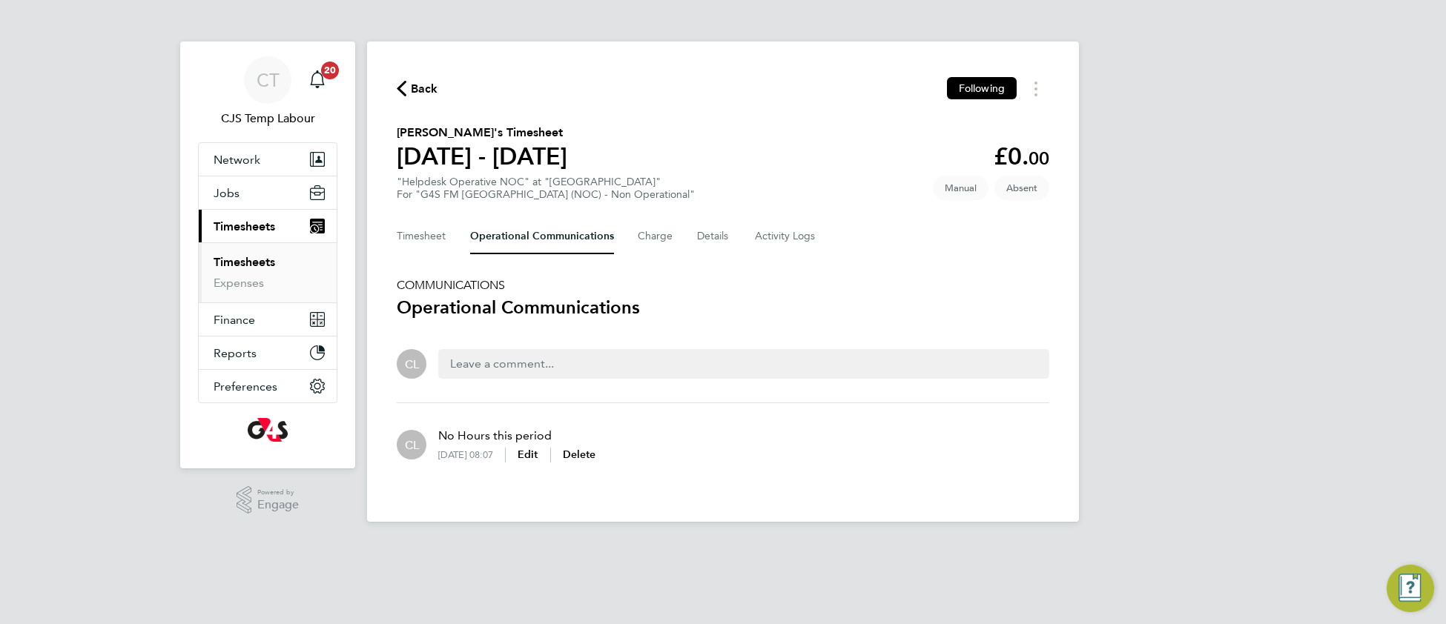
click at [431, 92] on span "Back" at bounding box center [424, 89] width 27 height 18
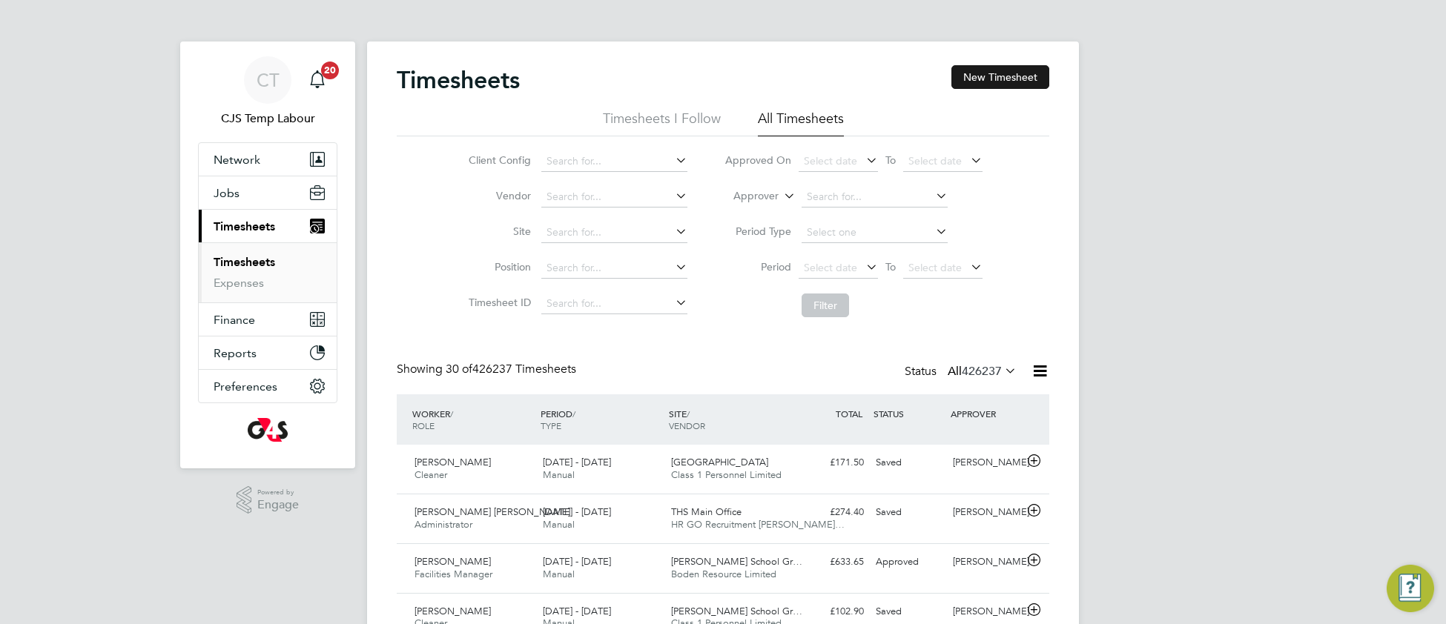
click at [993, 70] on button "New Timesheet" at bounding box center [1000, 77] width 98 height 24
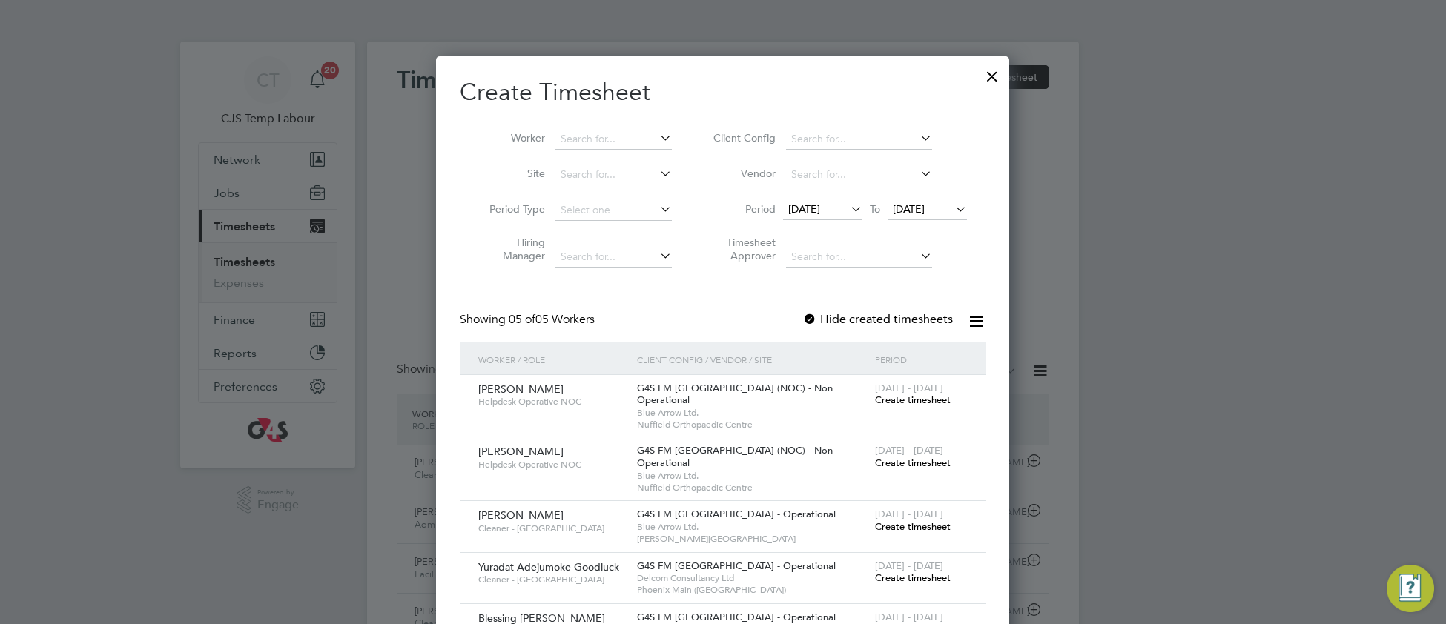
click at [930, 397] on span "Create timesheet" at bounding box center [913, 400] width 76 height 13
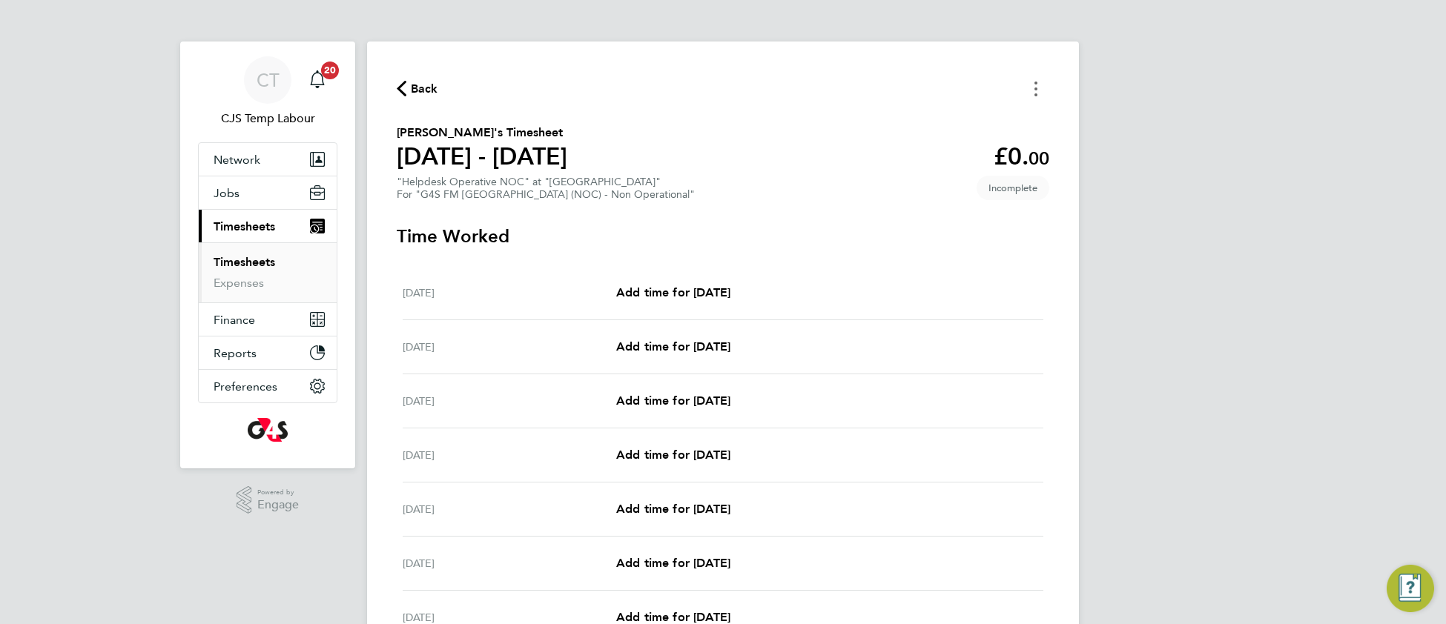
click at [1034, 86] on icon "Timesheets Menu" at bounding box center [1035, 89] width 3 height 15
click at [922, 120] on button "Mark as absent" at bounding box center [960, 122] width 178 height 30
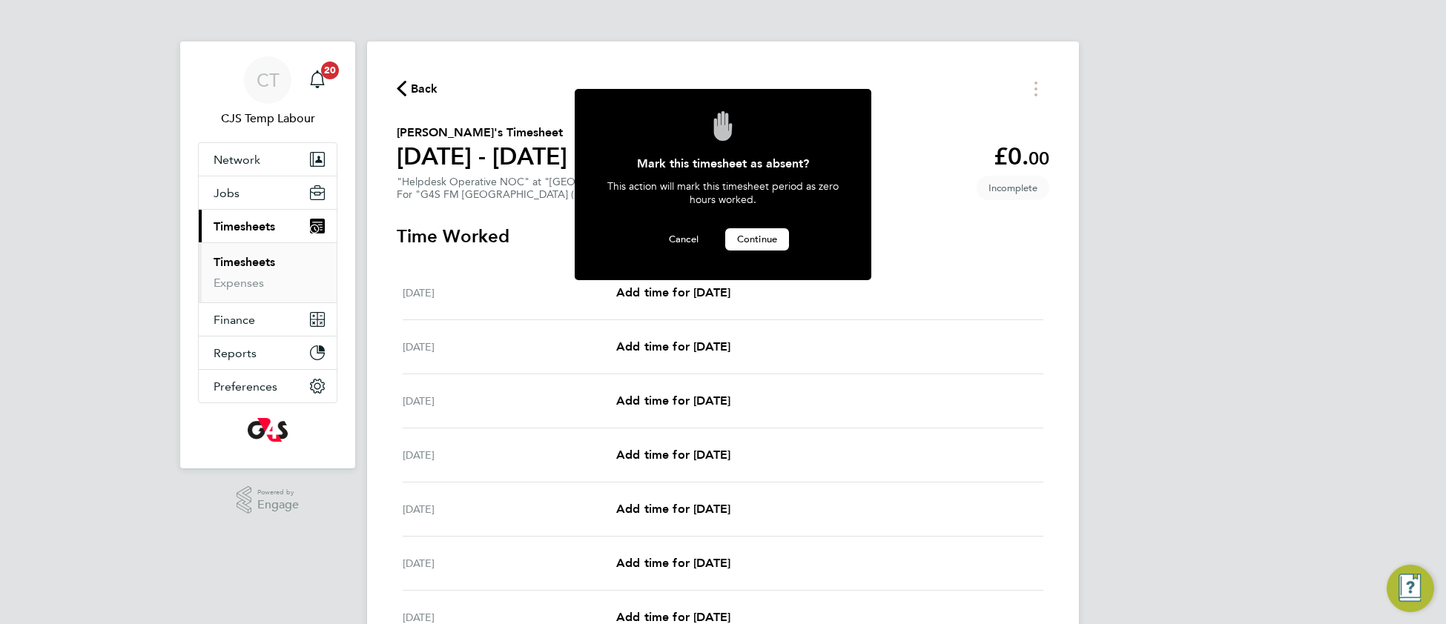
click at [765, 239] on span "Continue" at bounding box center [757, 239] width 40 height 13
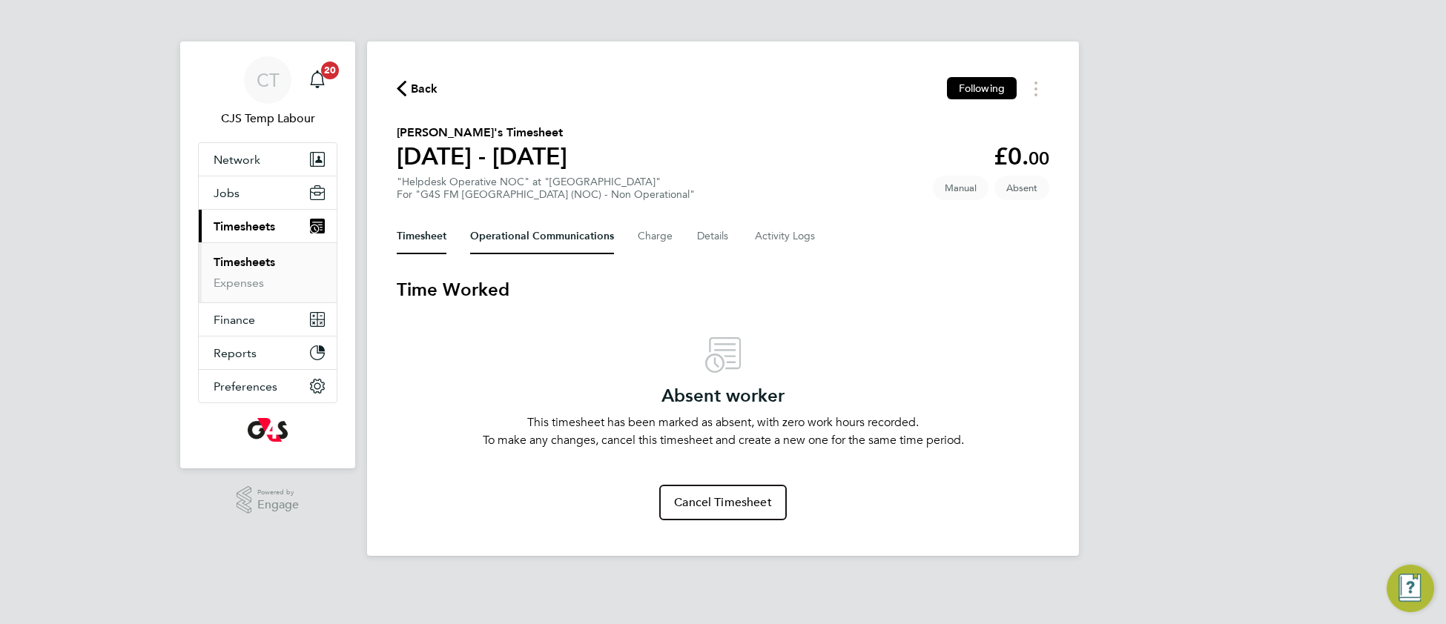
drag, startPoint x: 542, startPoint y: 240, endPoint x: 530, endPoint y: 262, distance: 25.2
click at [542, 241] on Communications-tab "Operational Communications" at bounding box center [542, 237] width 144 height 36
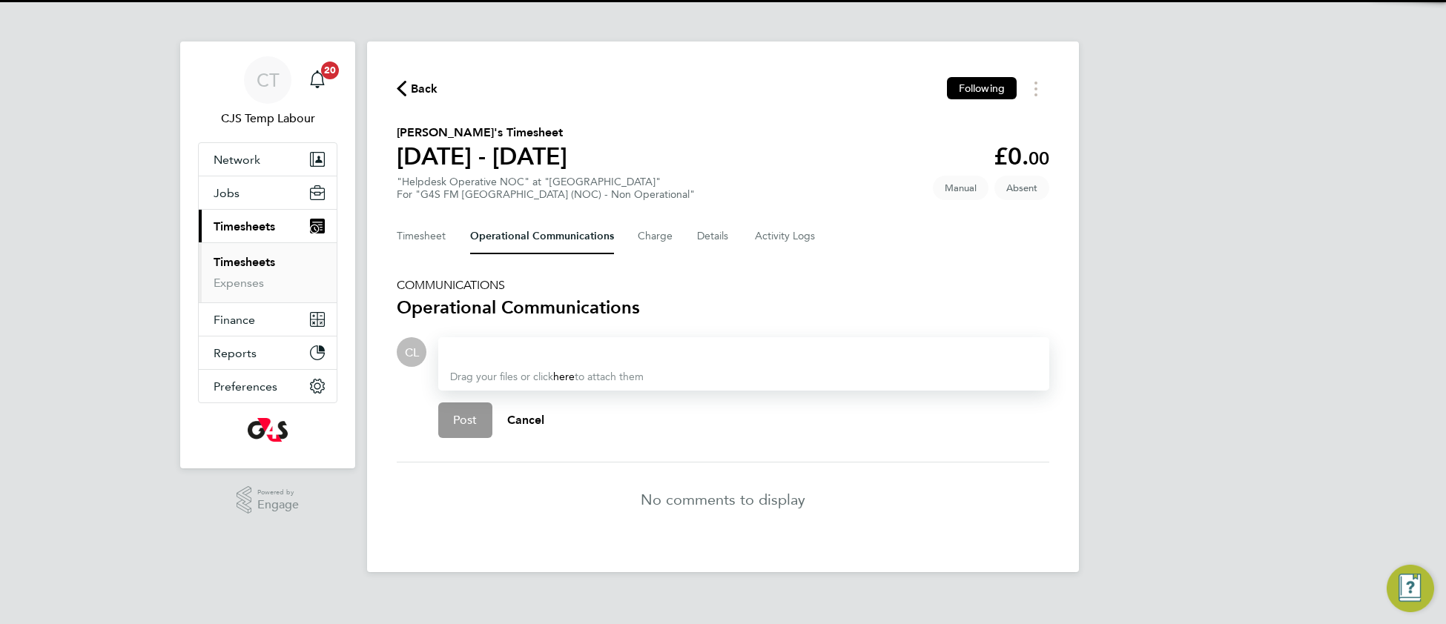
click at [483, 346] on div at bounding box center [743, 352] width 587 height 18
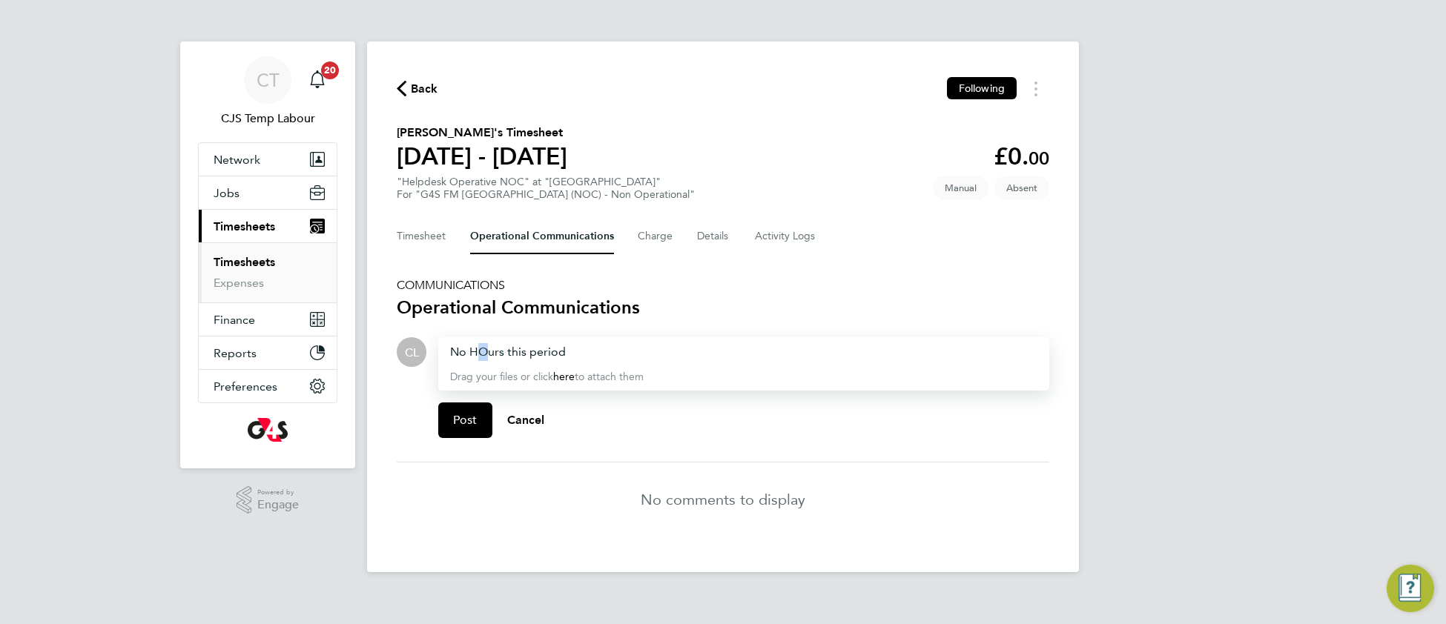
drag, startPoint x: 477, startPoint y: 343, endPoint x: 486, endPoint y: 344, distance: 9.0
click at [486, 344] on div "No HOurs this period" at bounding box center [743, 352] width 587 height 18
click at [451, 416] on button "Post" at bounding box center [465, 421] width 54 height 36
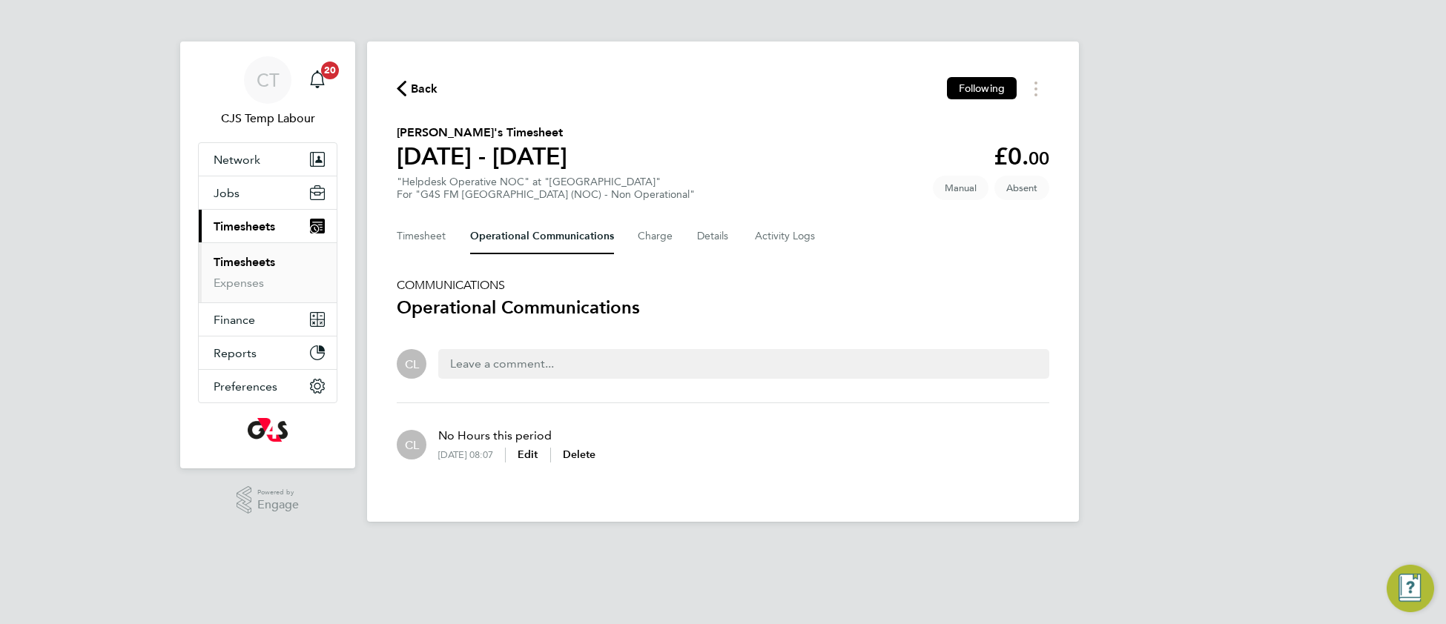
click at [428, 86] on span "Back" at bounding box center [424, 89] width 27 height 18
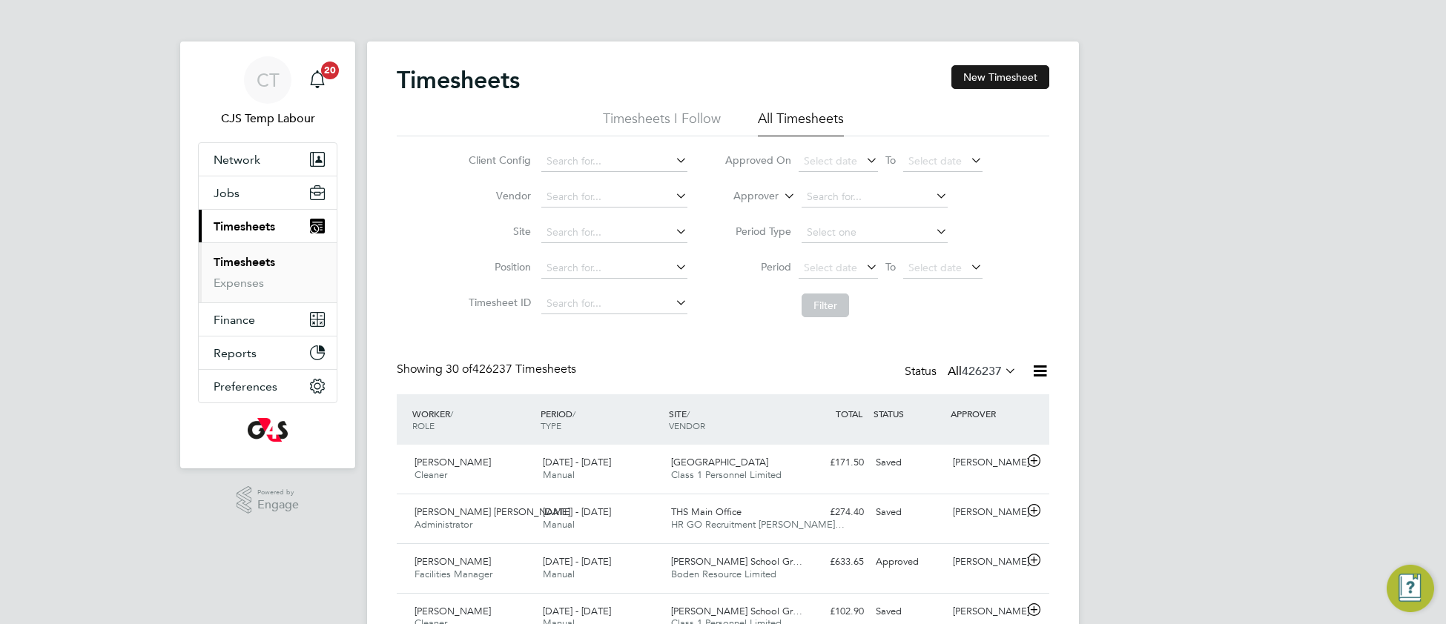
click at [1010, 75] on button "New Timesheet" at bounding box center [1000, 77] width 98 height 24
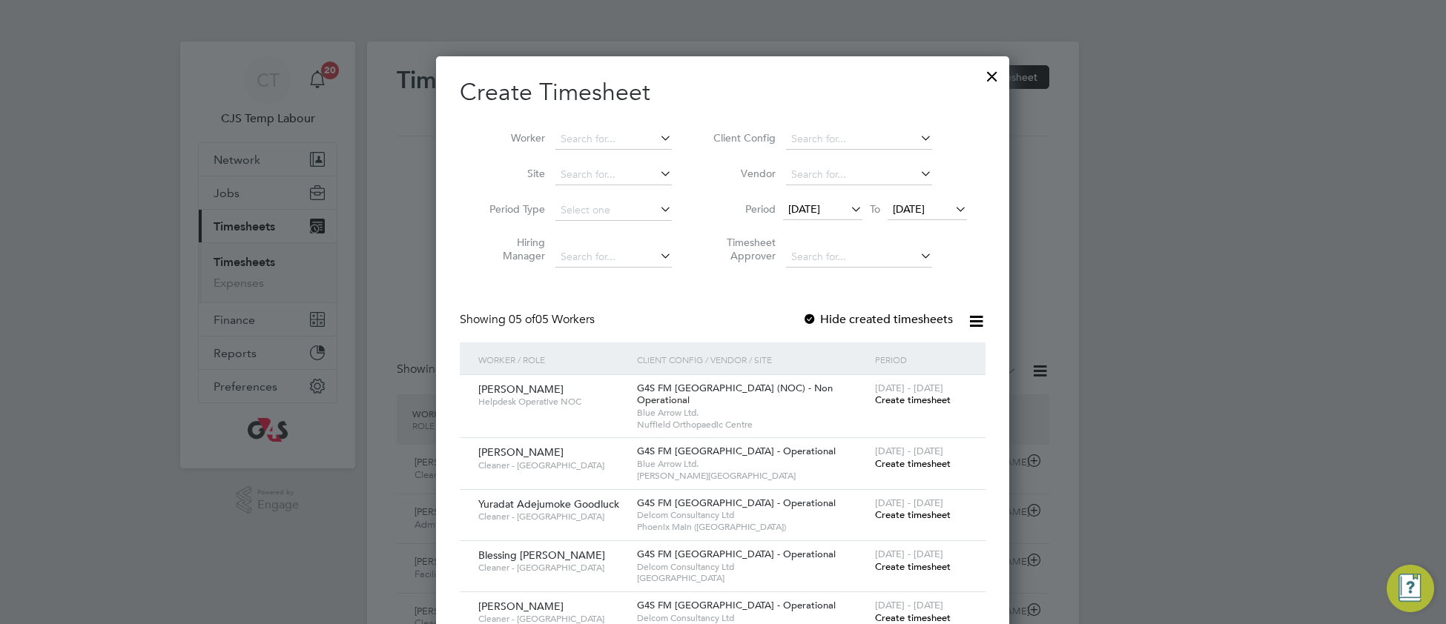
click at [927, 400] on span "Create timesheet" at bounding box center [913, 400] width 76 height 13
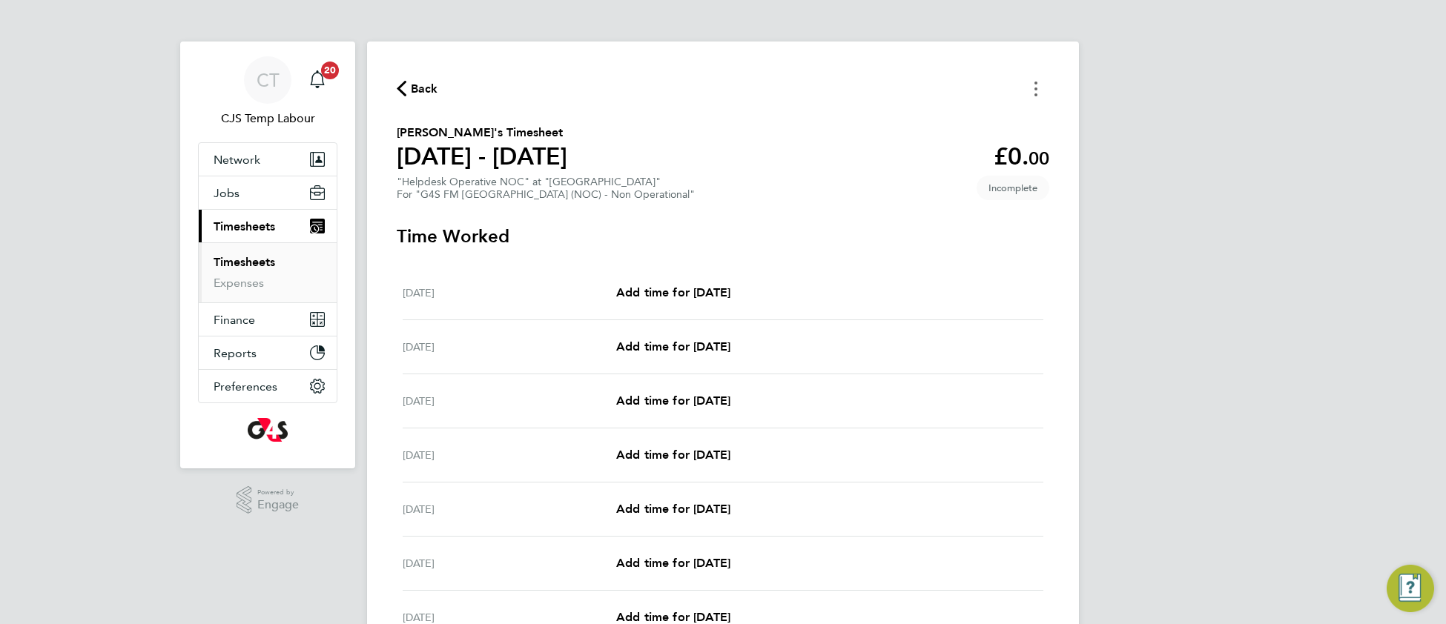
click at [1030, 90] on button "Timesheets Menu" at bounding box center [1035, 88] width 27 height 23
click at [930, 121] on button "Mark as absent" at bounding box center [960, 122] width 178 height 30
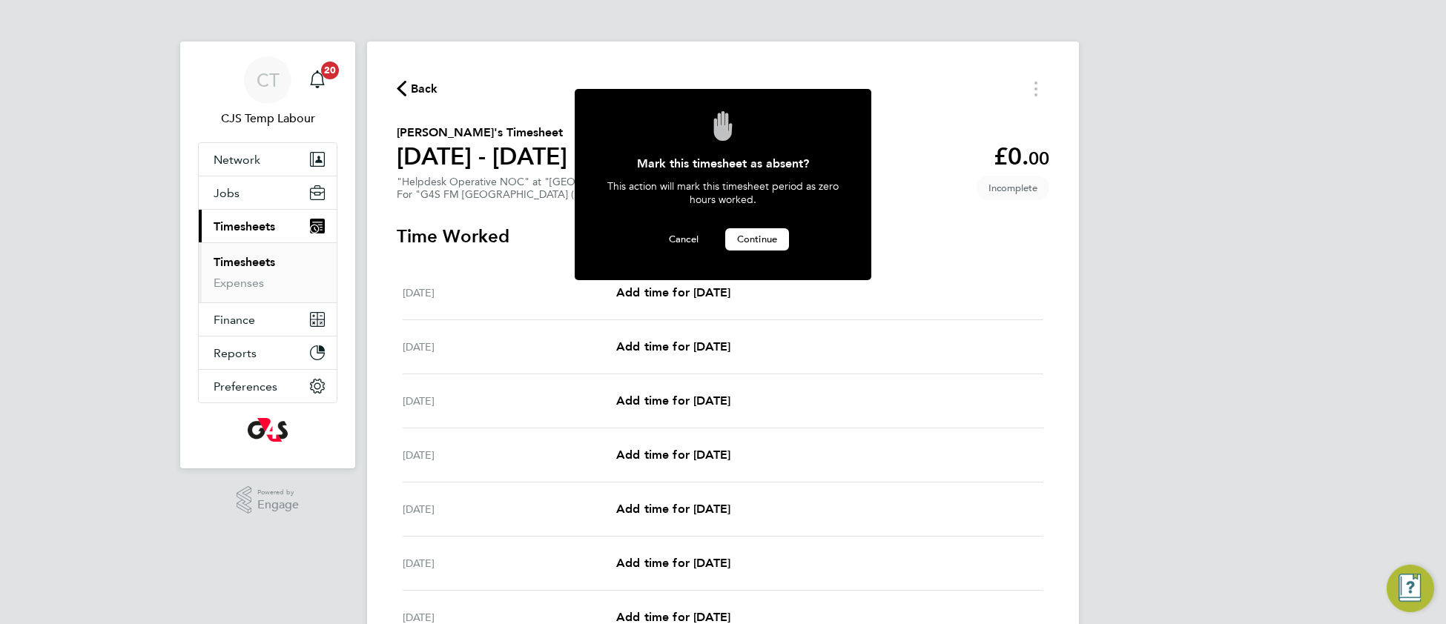
click at [767, 233] on span "Continue" at bounding box center [757, 239] width 40 height 13
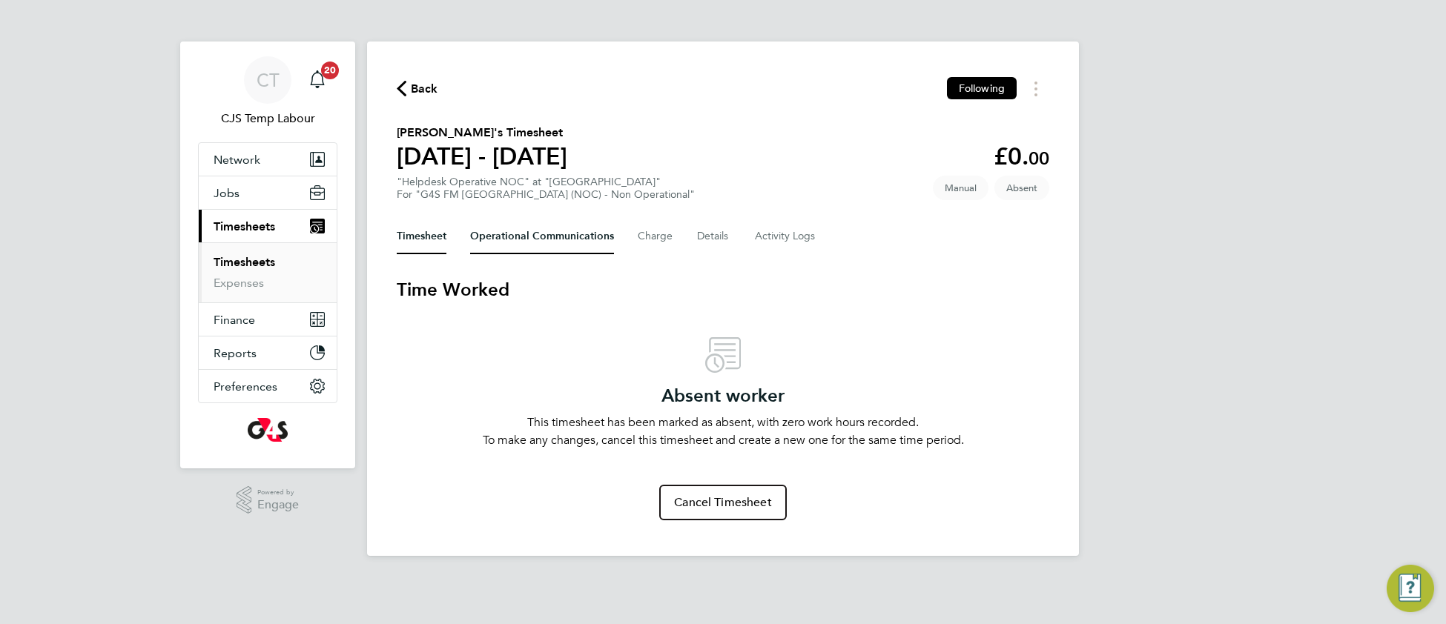
click at [535, 235] on Communications-tab "Operational Communications" at bounding box center [542, 237] width 144 height 36
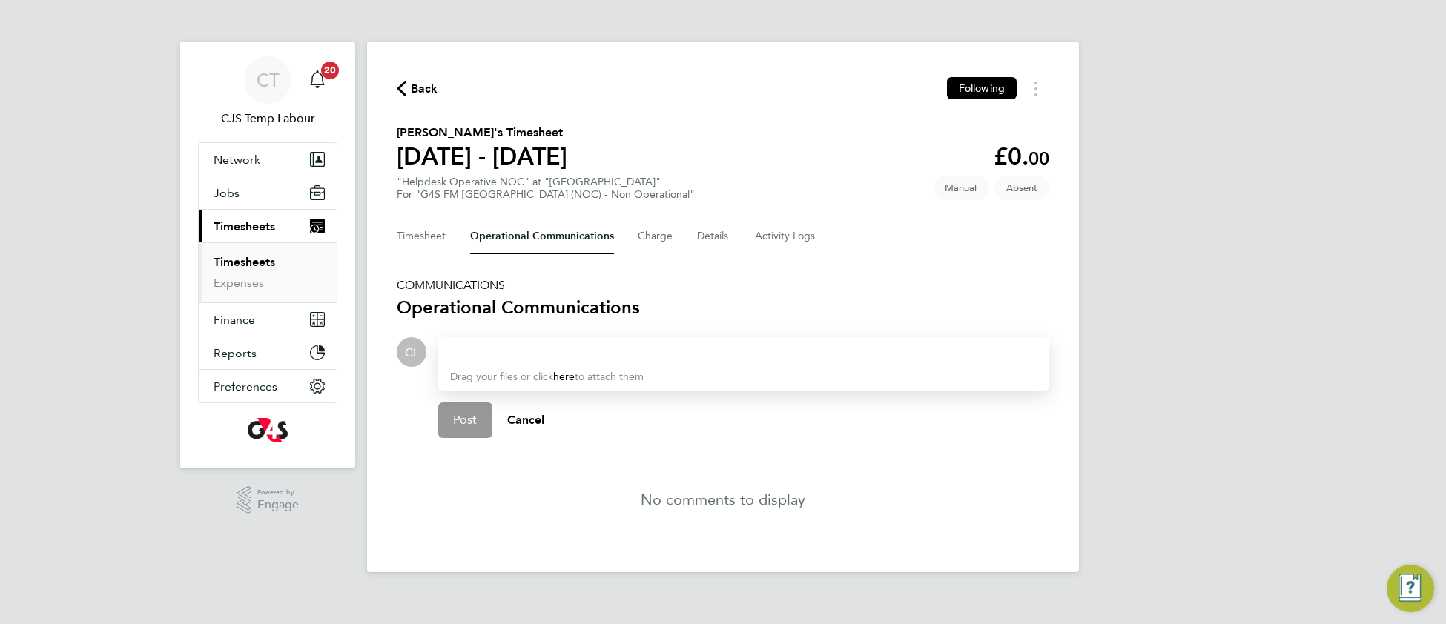
click at [472, 343] on div at bounding box center [743, 352] width 587 height 18
click at [493, 420] on button "Cancel" at bounding box center [525, 421] width 67 height 36
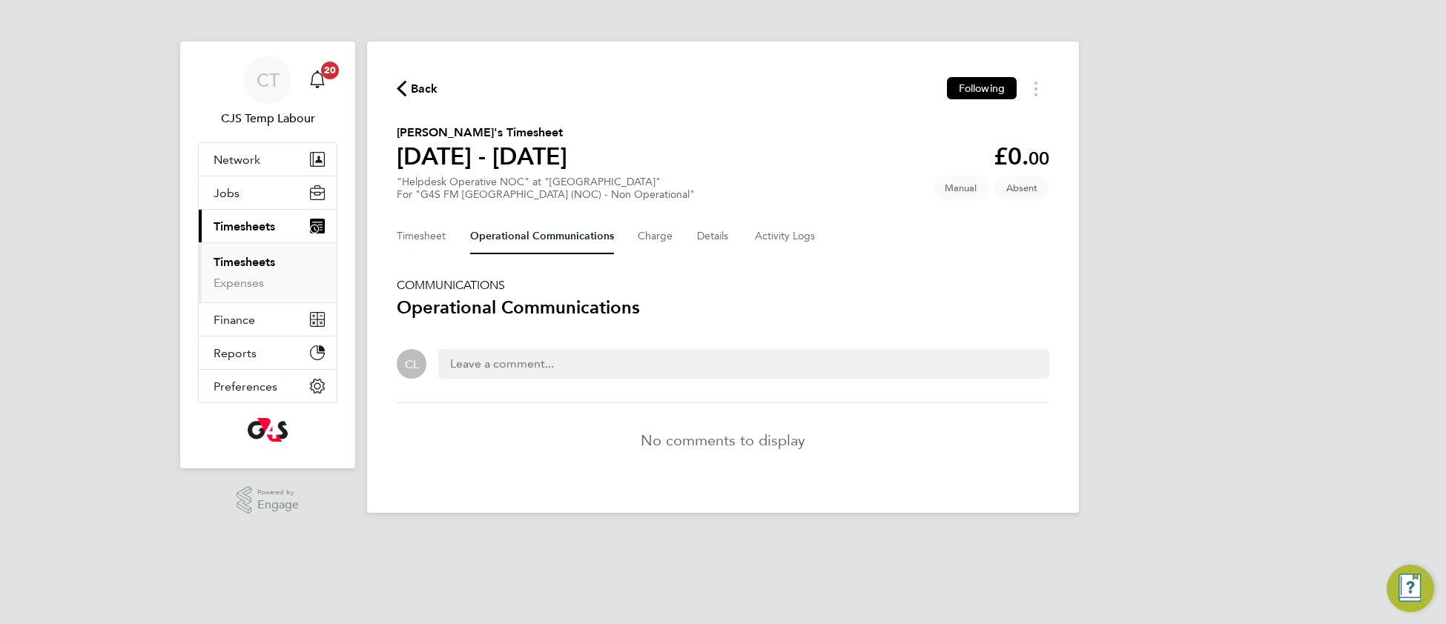
click at [489, 349] on div at bounding box center [743, 364] width 611 height 30
click at [471, 349] on div at bounding box center [743, 364] width 611 height 30
click at [464, 360] on div at bounding box center [743, 364] width 611 height 30
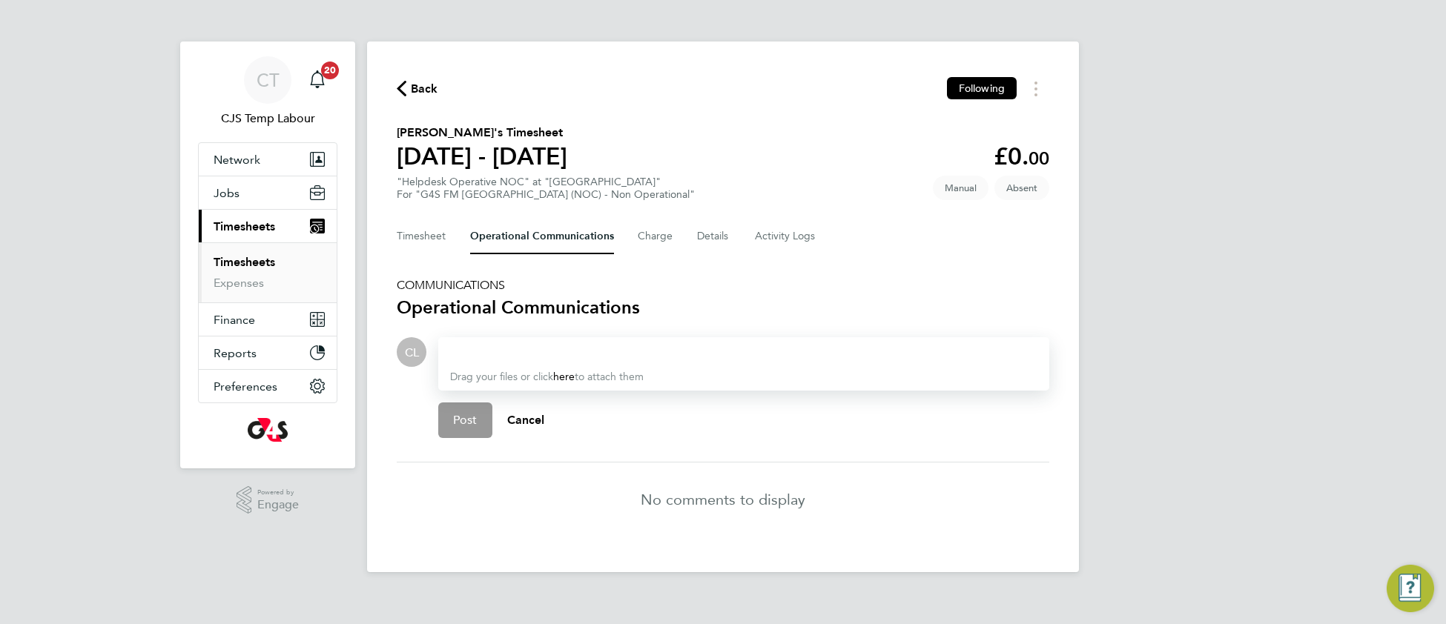
click at [460, 348] on div at bounding box center [743, 352] width 587 height 18
click at [427, 80] on span "Back" at bounding box center [424, 89] width 27 height 18
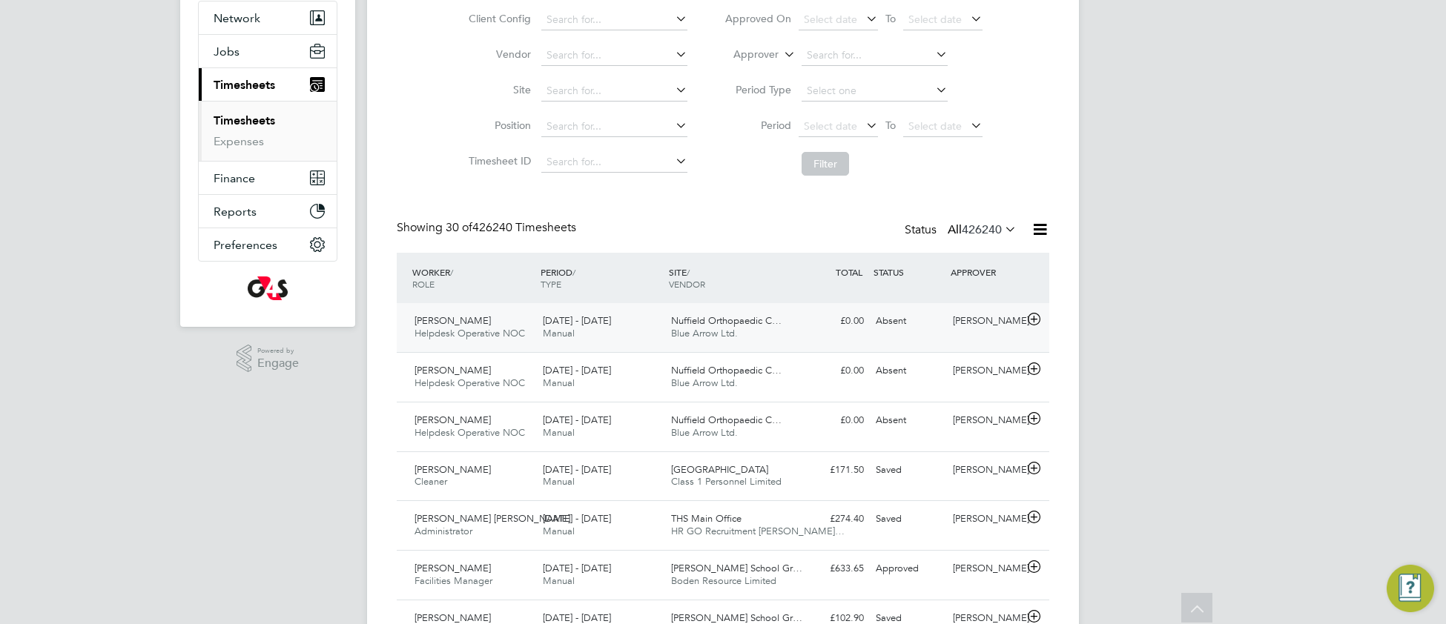
click at [709, 335] on span "Blue Arrow Ltd." at bounding box center [704, 333] width 67 height 13
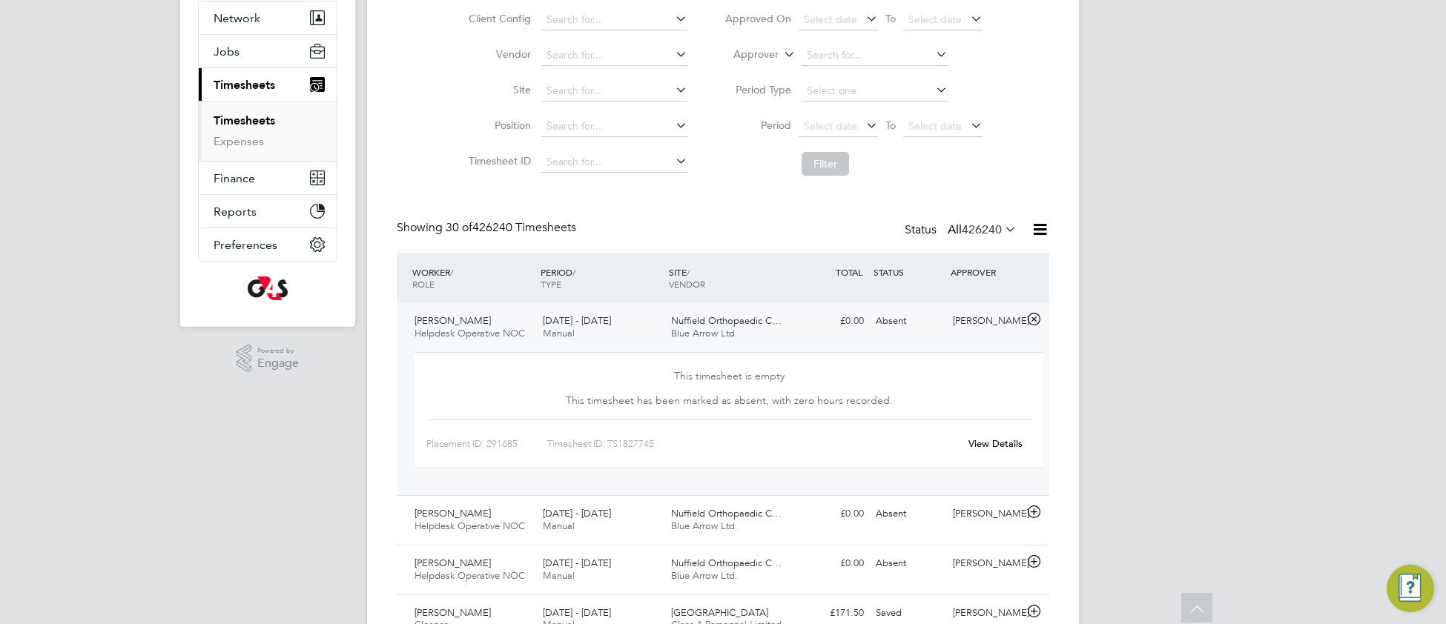
click at [992, 445] on link "View Details" at bounding box center [995, 443] width 54 height 13
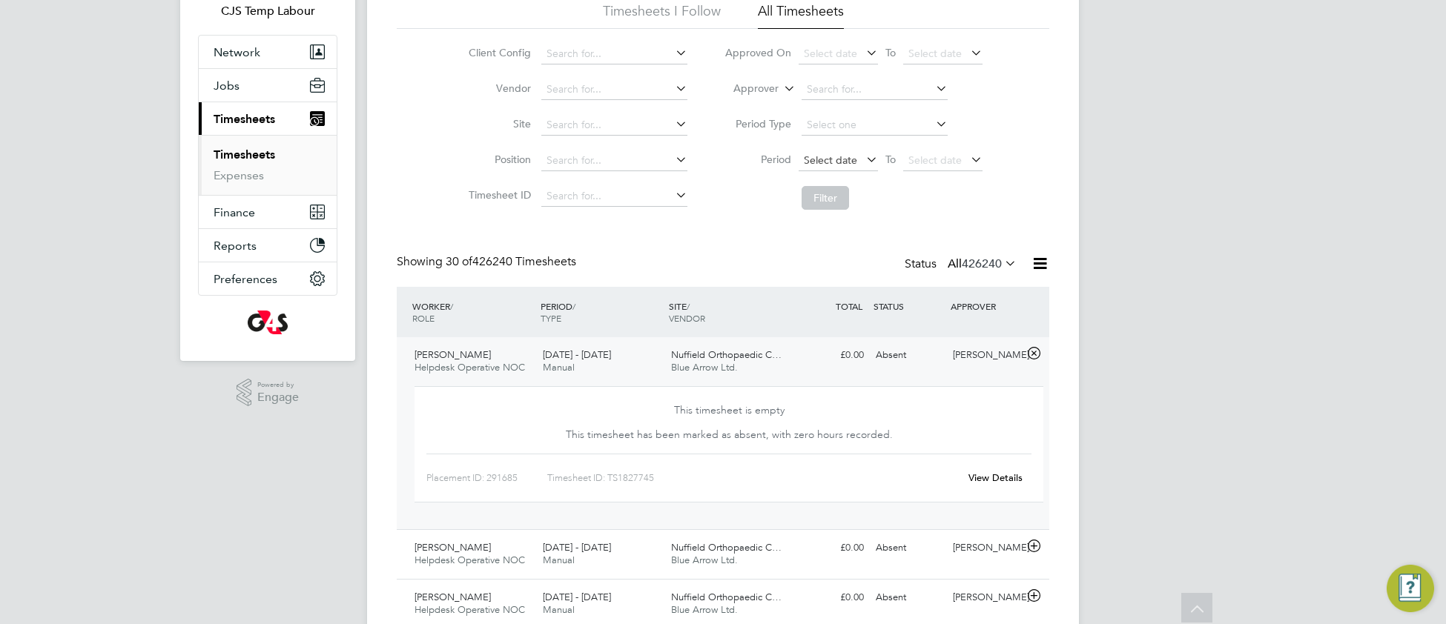
click at [836, 159] on span "Select date" at bounding box center [830, 159] width 53 height 13
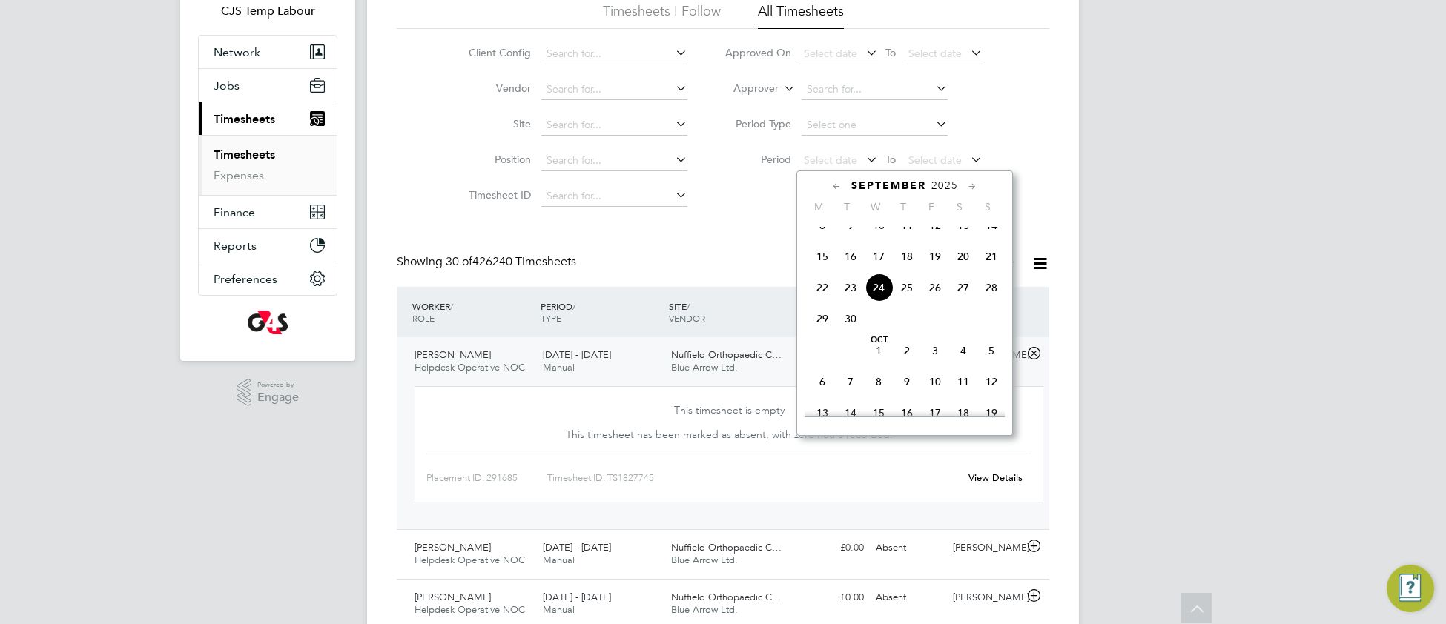
drag, startPoint x: 712, startPoint y: 234, endPoint x: 721, endPoint y: 239, distance: 10.1
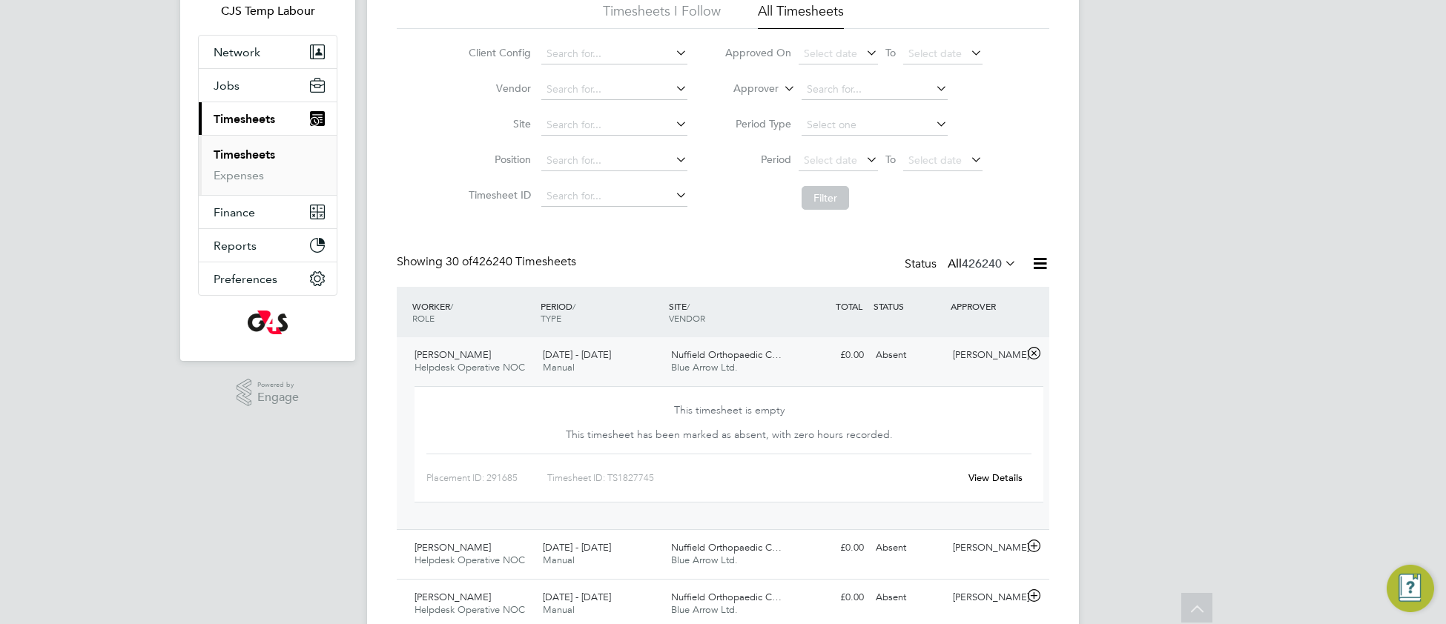
click at [1002, 259] on icon at bounding box center [1002, 263] width 0 height 21
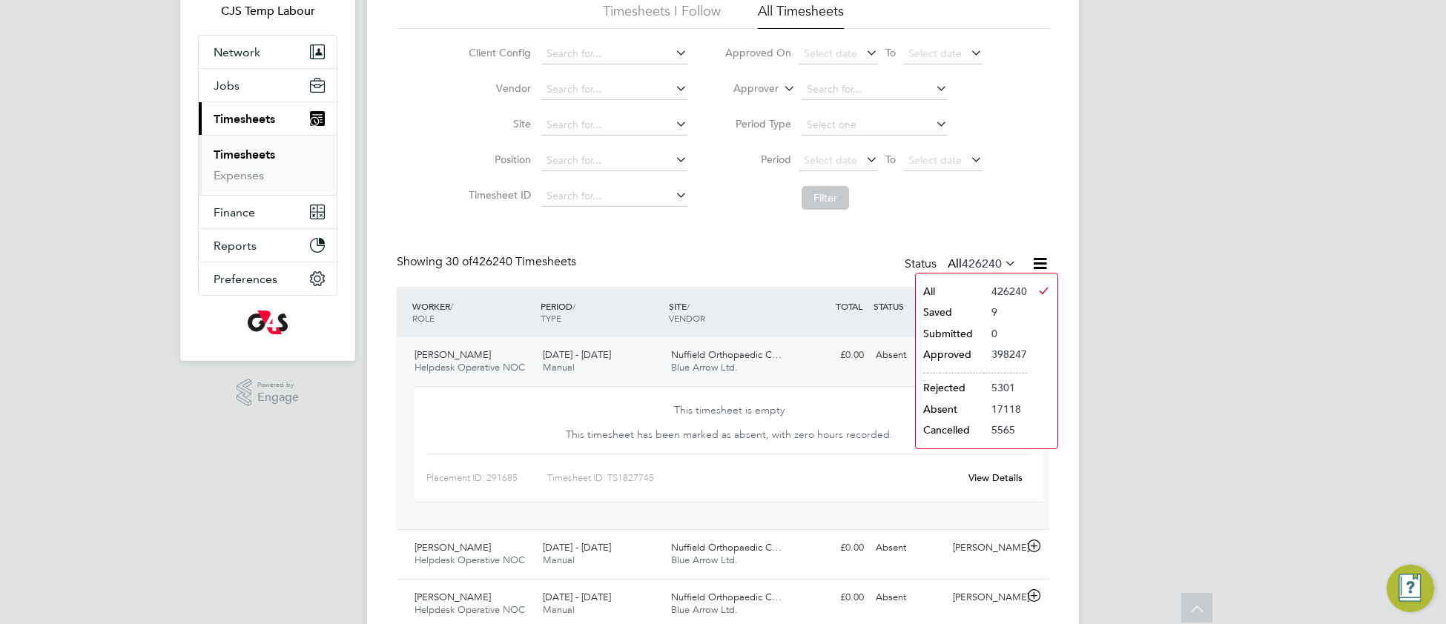
click at [961, 311] on li "Saved" at bounding box center [950, 312] width 68 height 21
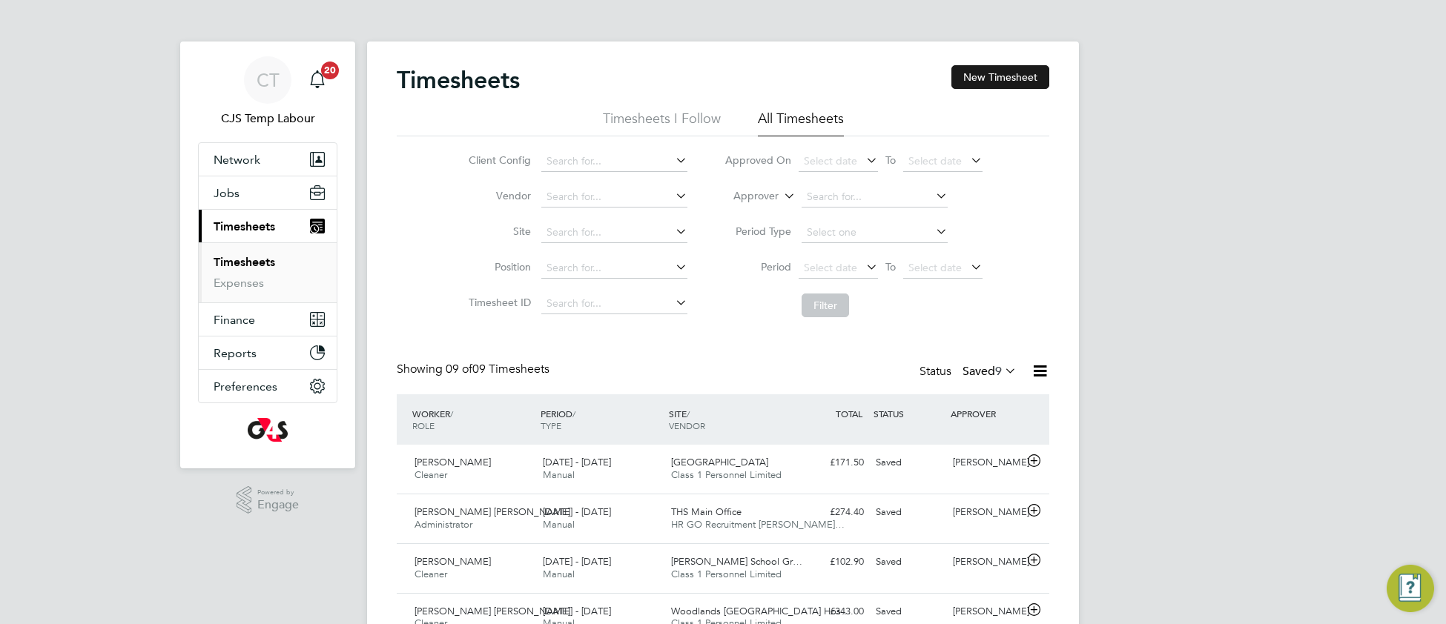
click at [1000, 71] on button "New Timesheet" at bounding box center [1000, 77] width 98 height 24
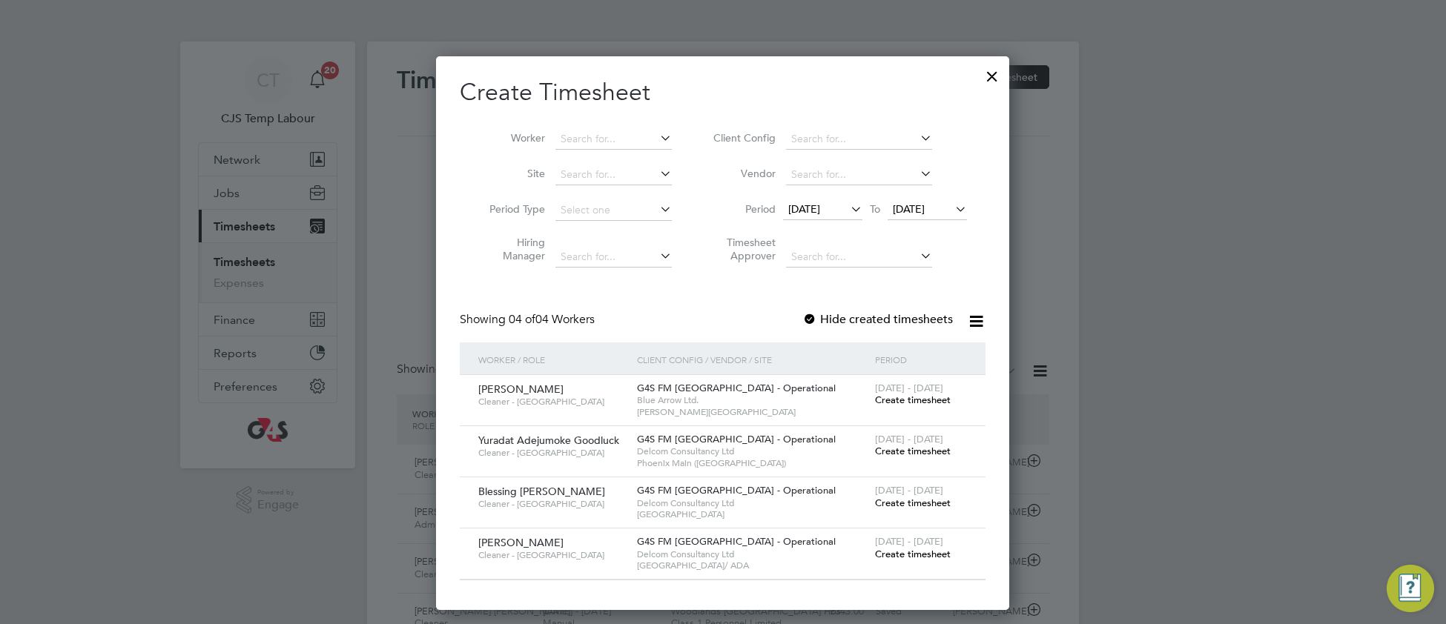
click at [897, 396] on span "Create timesheet" at bounding box center [913, 400] width 76 height 13
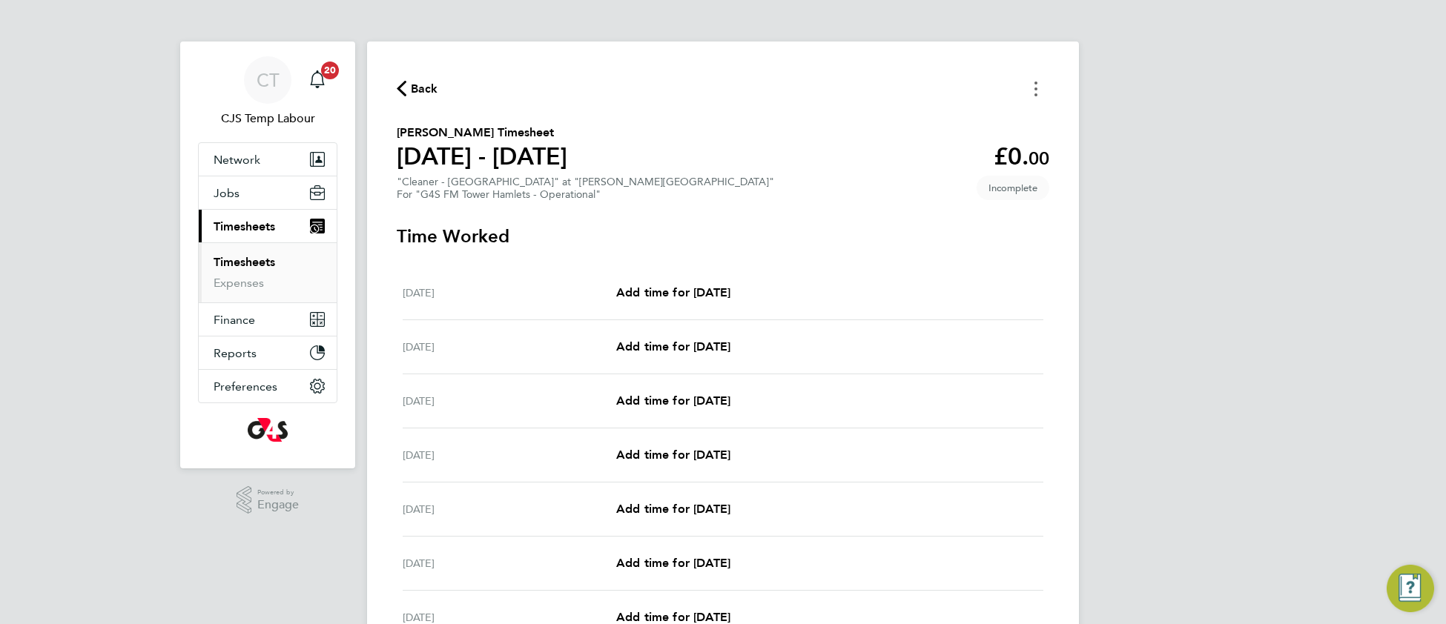
click at [1030, 96] on button "Timesheets Menu" at bounding box center [1035, 88] width 27 height 23
click at [944, 117] on button "Mark as absent" at bounding box center [960, 122] width 178 height 30
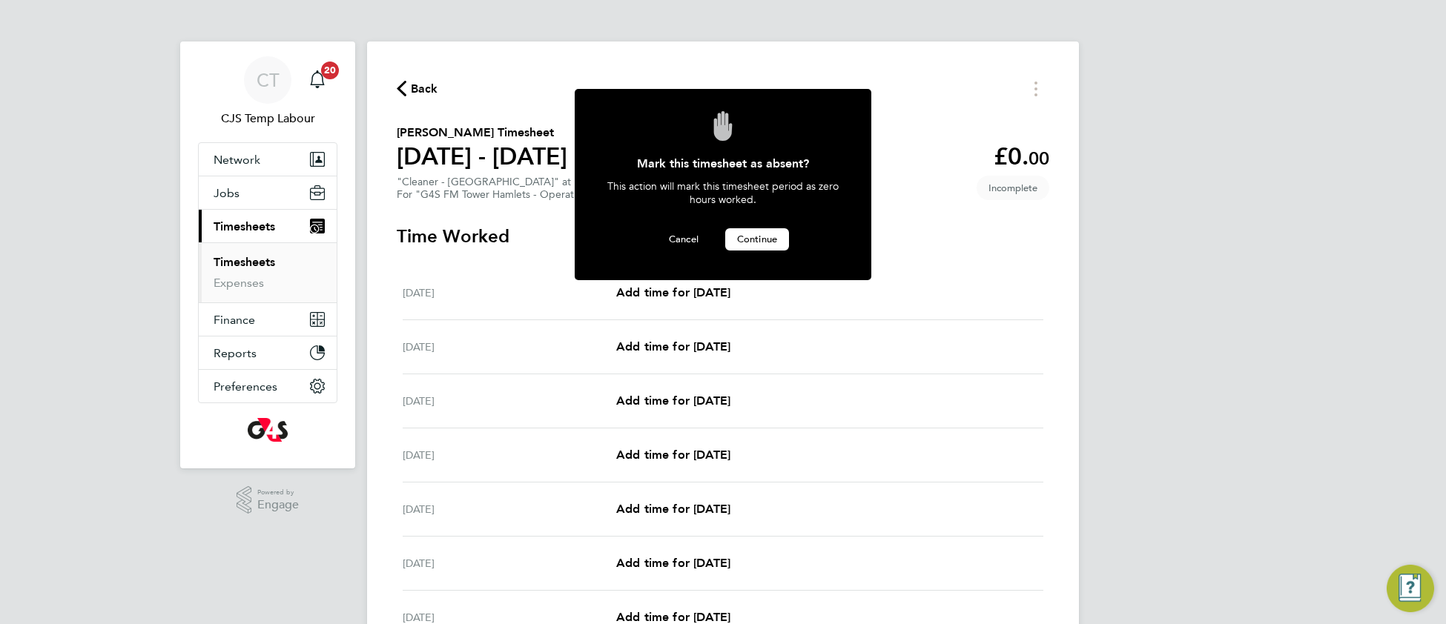
click at [761, 242] on span "Continue" at bounding box center [757, 239] width 40 height 13
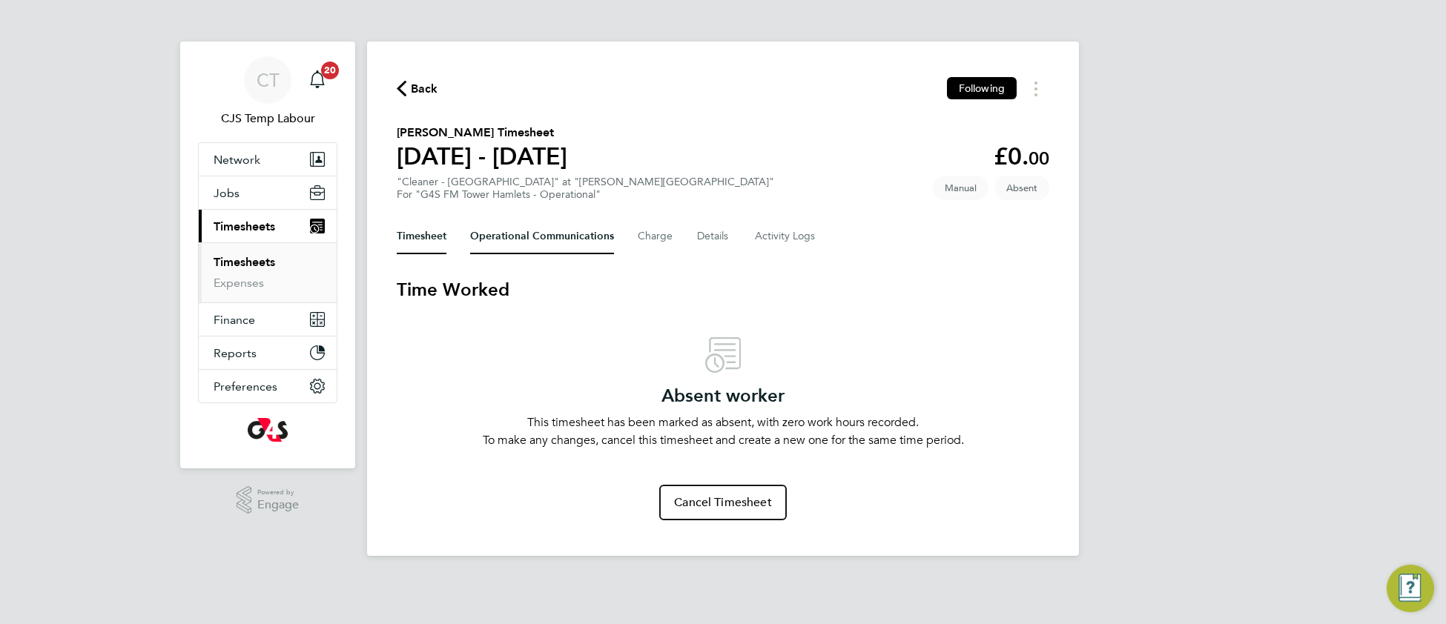
click at [537, 239] on Communications-tab "Operational Communications" at bounding box center [542, 237] width 144 height 36
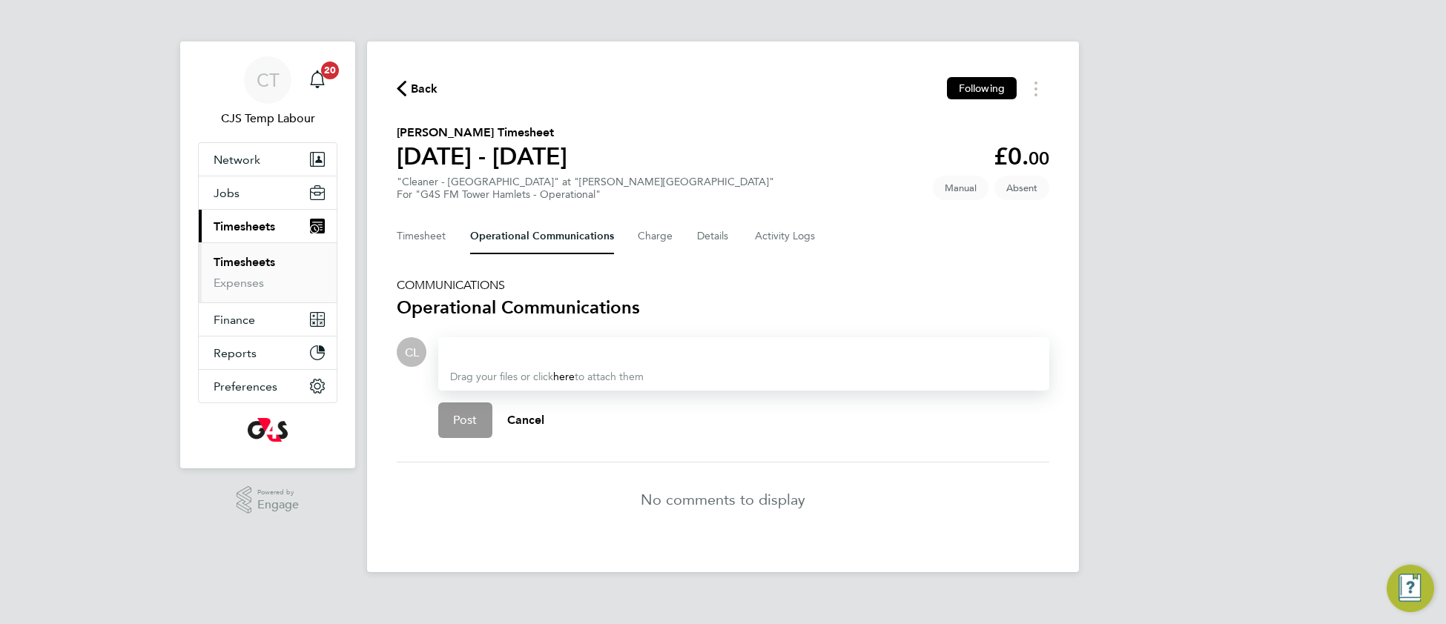
drag, startPoint x: 483, startPoint y: 343, endPoint x: 474, endPoint y: 343, distance: 8.9
click at [480, 344] on div at bounding box center [743, 352] width 587 height 18
click at [473, 431] on button "Post" at bounding box center [465, 421] width 54 height 36
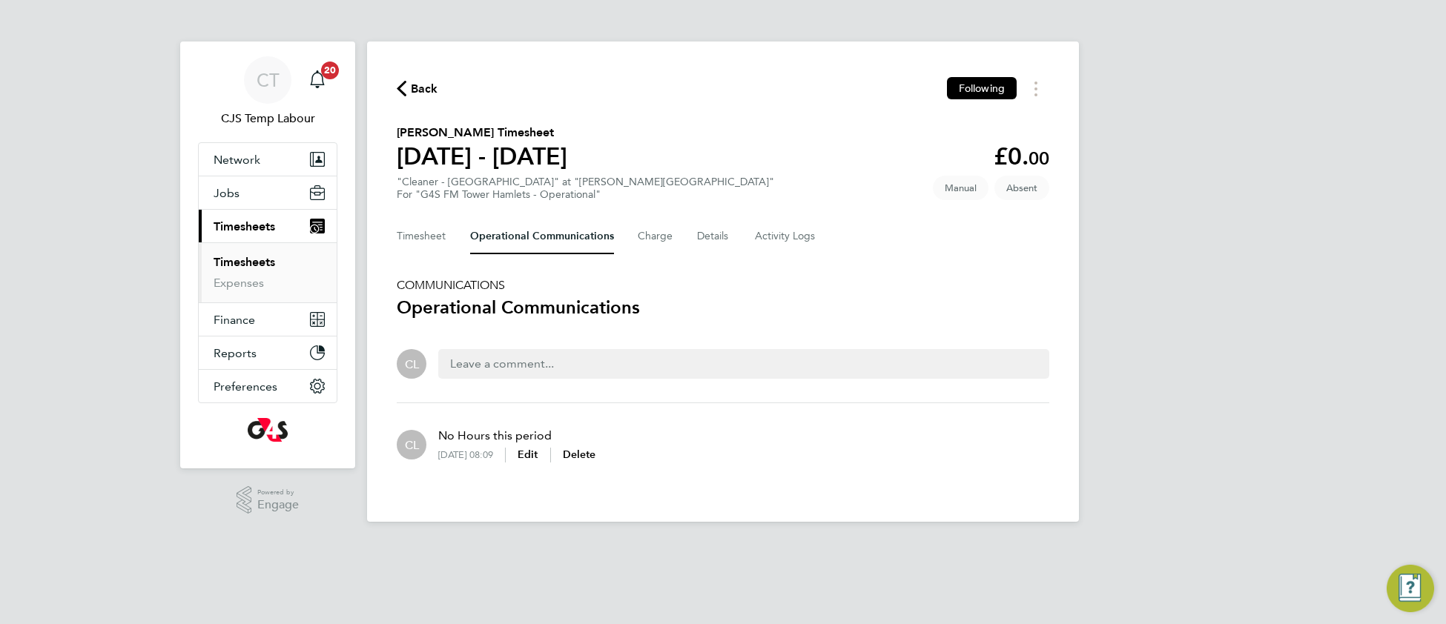
click at [424, 87] on span "Back" at bounding box center [424, 89] width 27 height 18
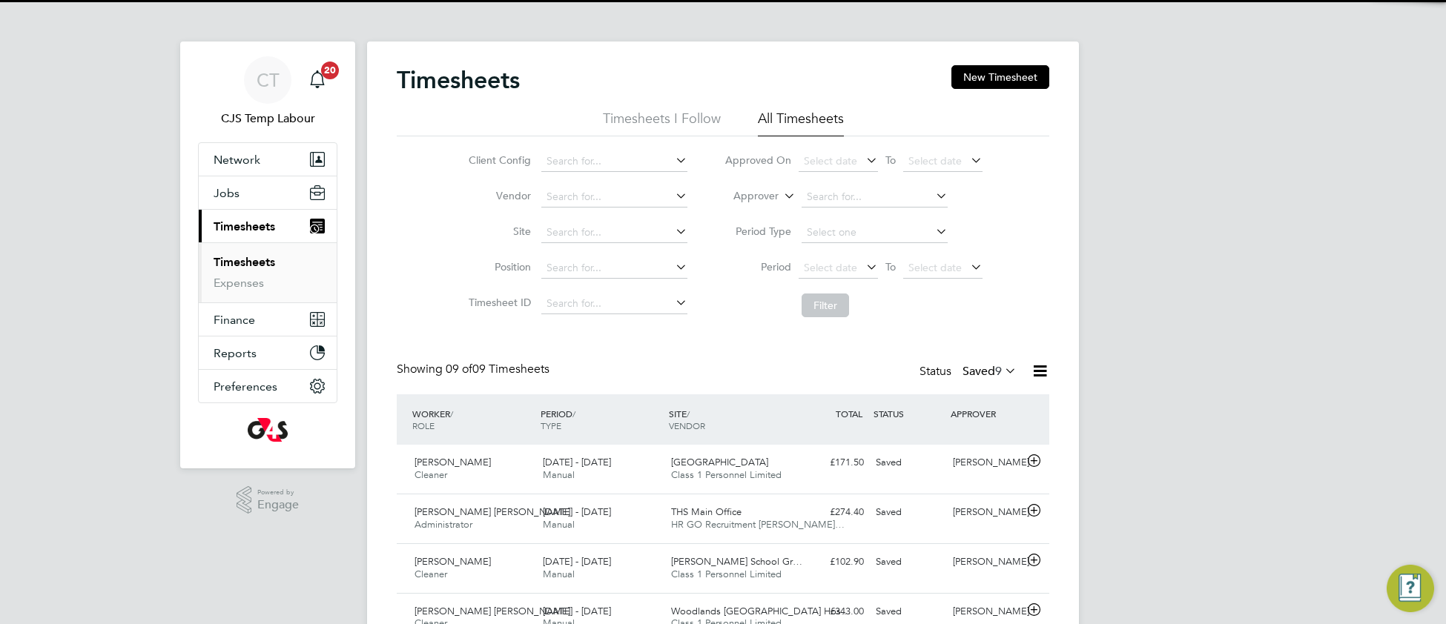
drag, startPoint x: 996, startPoint y: 77, endPoint x: 984, endPoint y: 92, distance: 19.5
click at [996, 77] on button "New Timesheet" at bounding box center [1000, 77] width 98 height 24
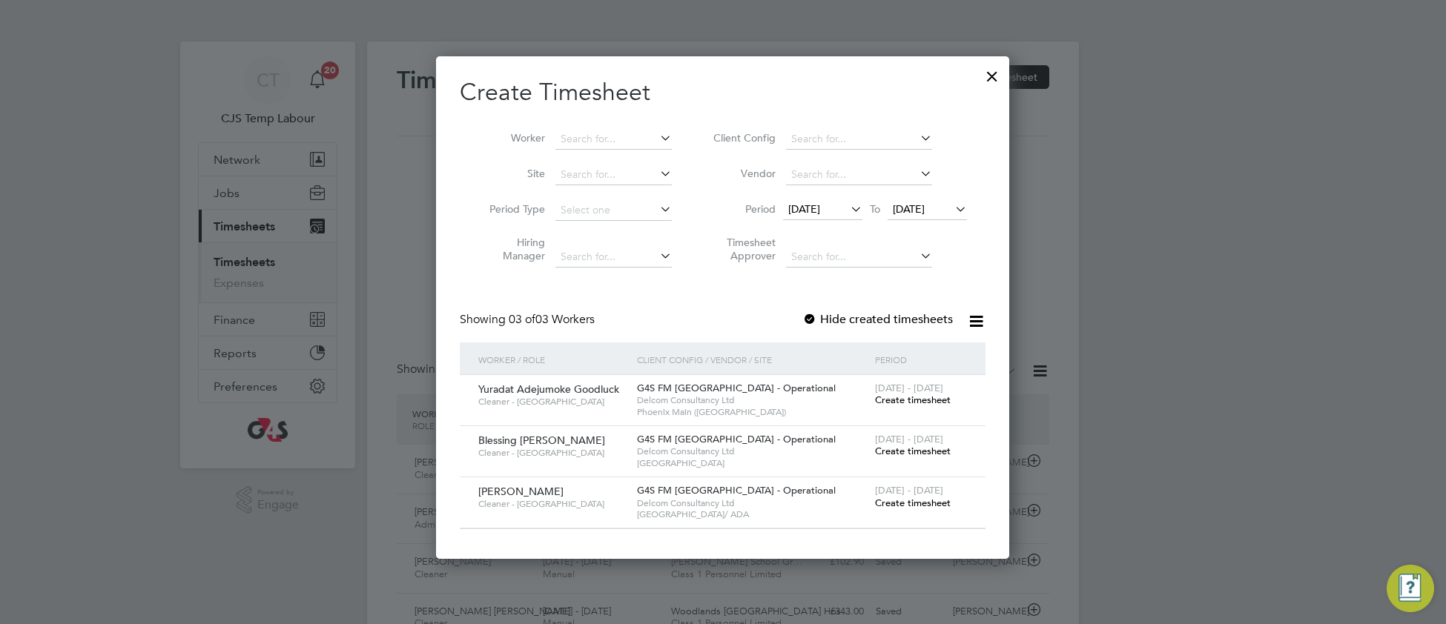
click at [933, 400] on span "Create timesheet" at bounding box center [913, 400] width 76 height 13
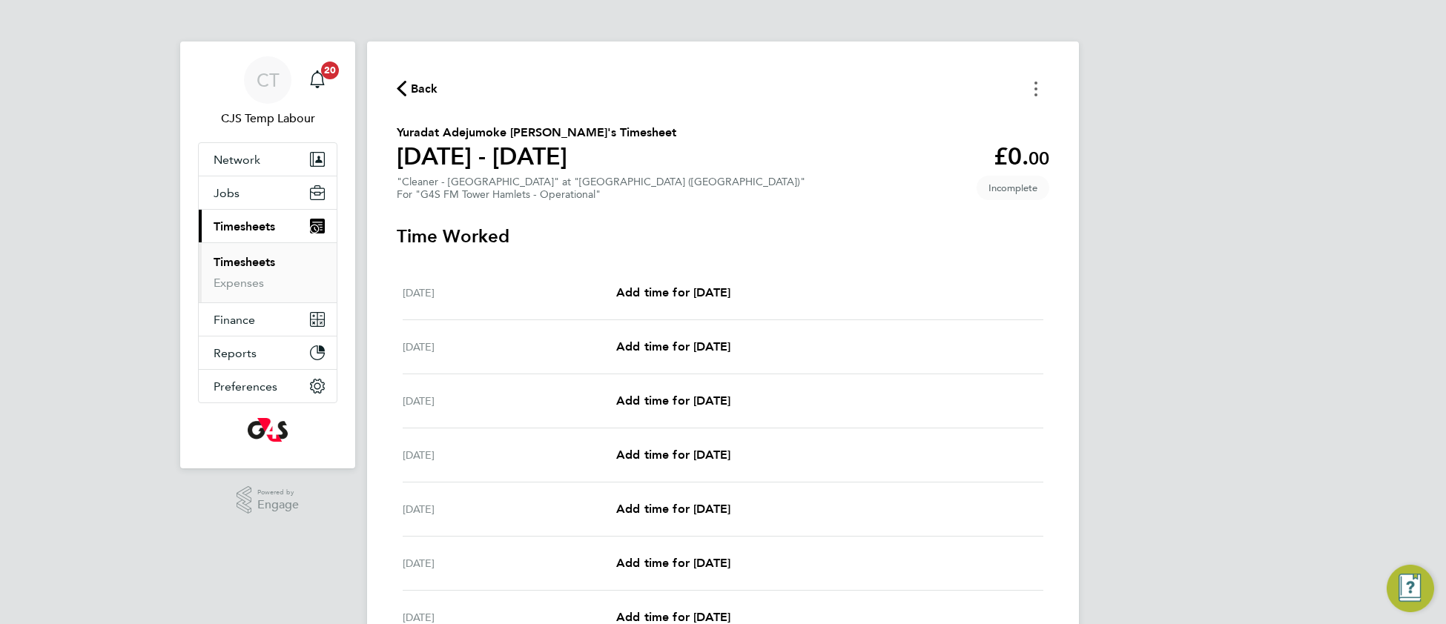
click at [1034, 82] on icon "Timesheets Menu" at bounding box center [1035, 89] width 3 height 15
click at [939, 129] on button "Mark as absent" at bounding box center [960, 122] width 178 height 30
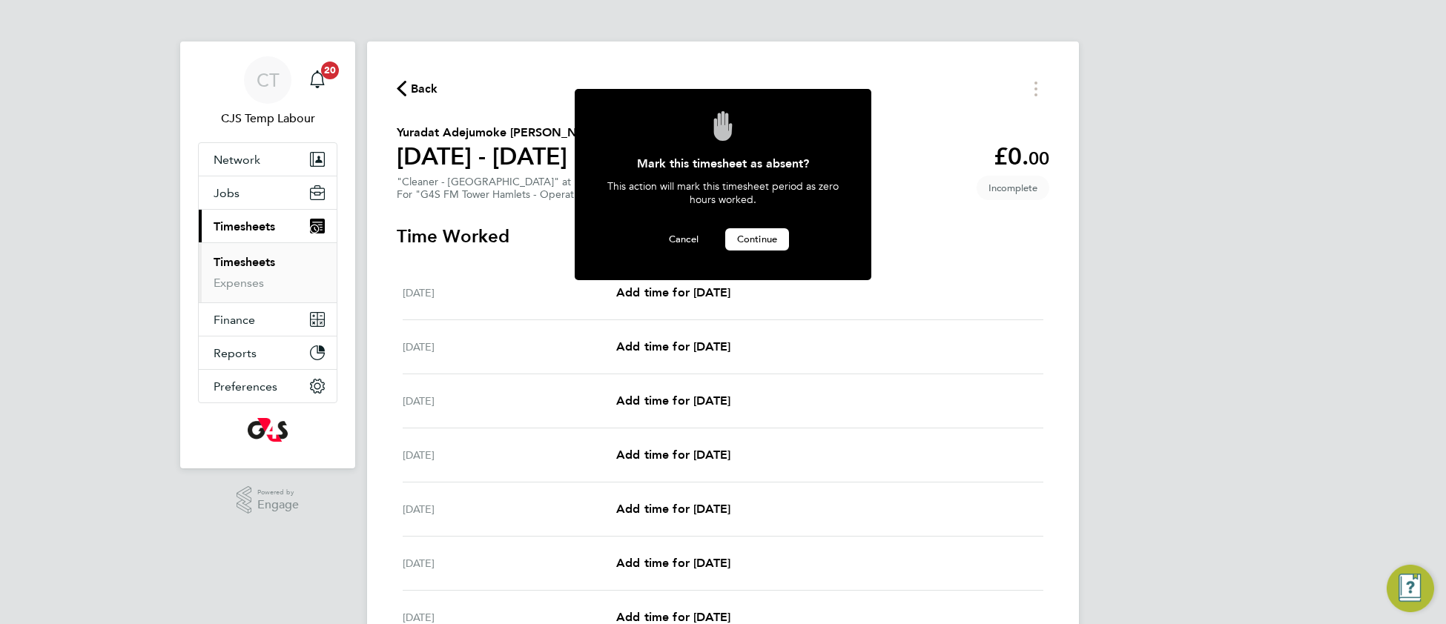
click at [761, 240] on span "Continue" at bounding box center [757, 239] width 40 height 13
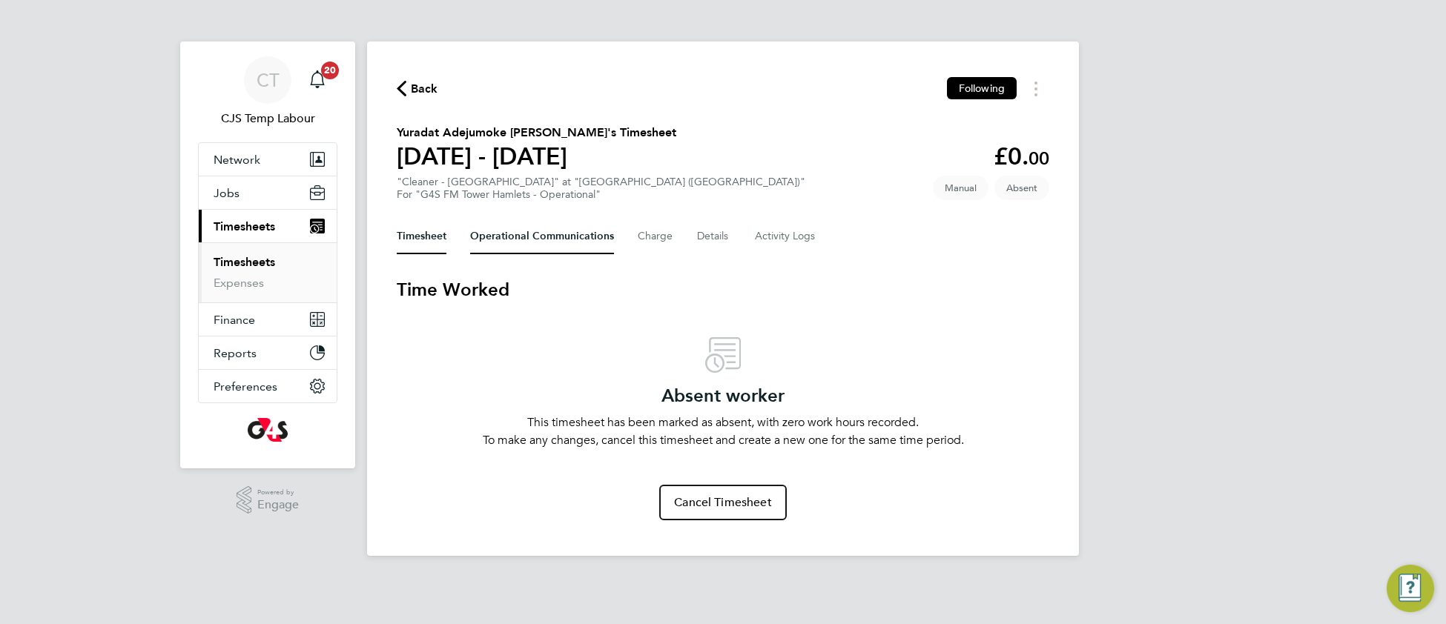
click at [517, 233] on Communications-tab "Operational Communications" at bounding box center [542, 237] width 144 height 36
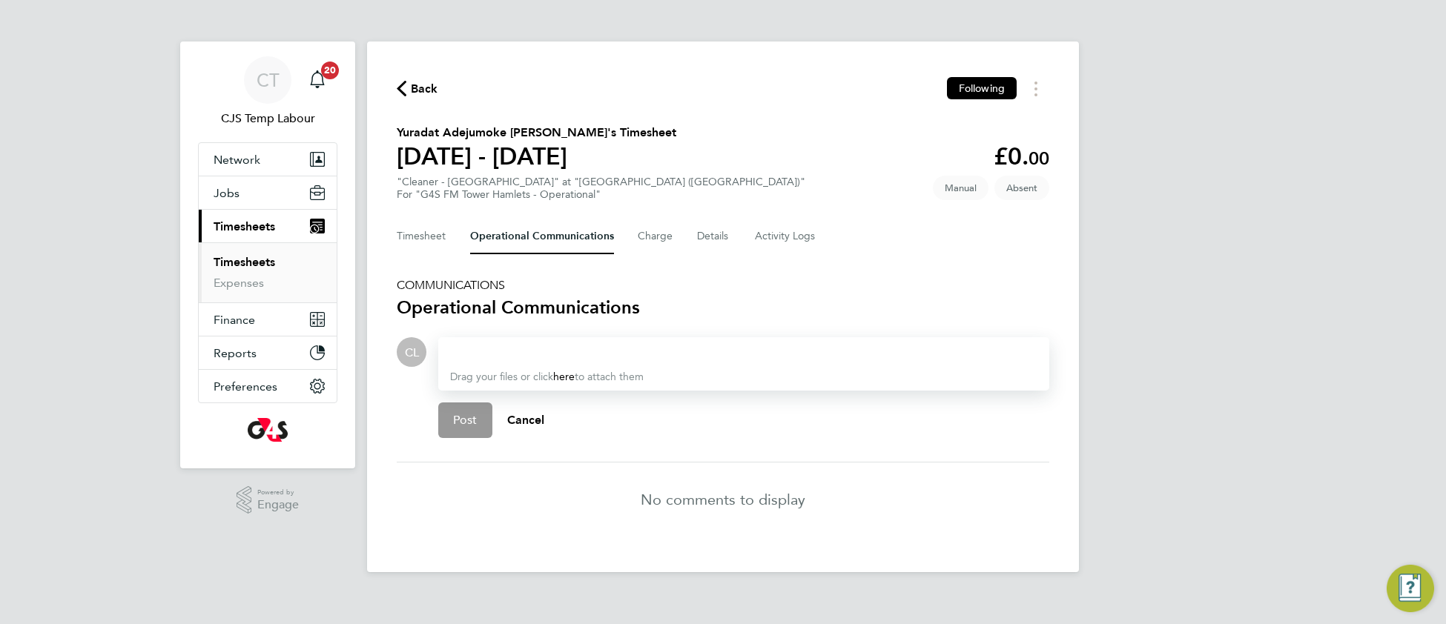
click at [490, 352] on div at bounding box center [743, 352] width 587 height 18
drag, startPoint x: 604, startPoint y: 351, endPoint x: 408, endPoint y: 359, distance: 196.6
click at [408, 356] on div "CL Drop your files here Supported files: JPG, JPEG, PNG, GIF or PDF No Hours th…" at bounding box center [723, 393] width 652 height 113
copy div "No Hours this period"
click at [474, 429] on button "Post" at bounding box center [465, 421] width 54 height 36
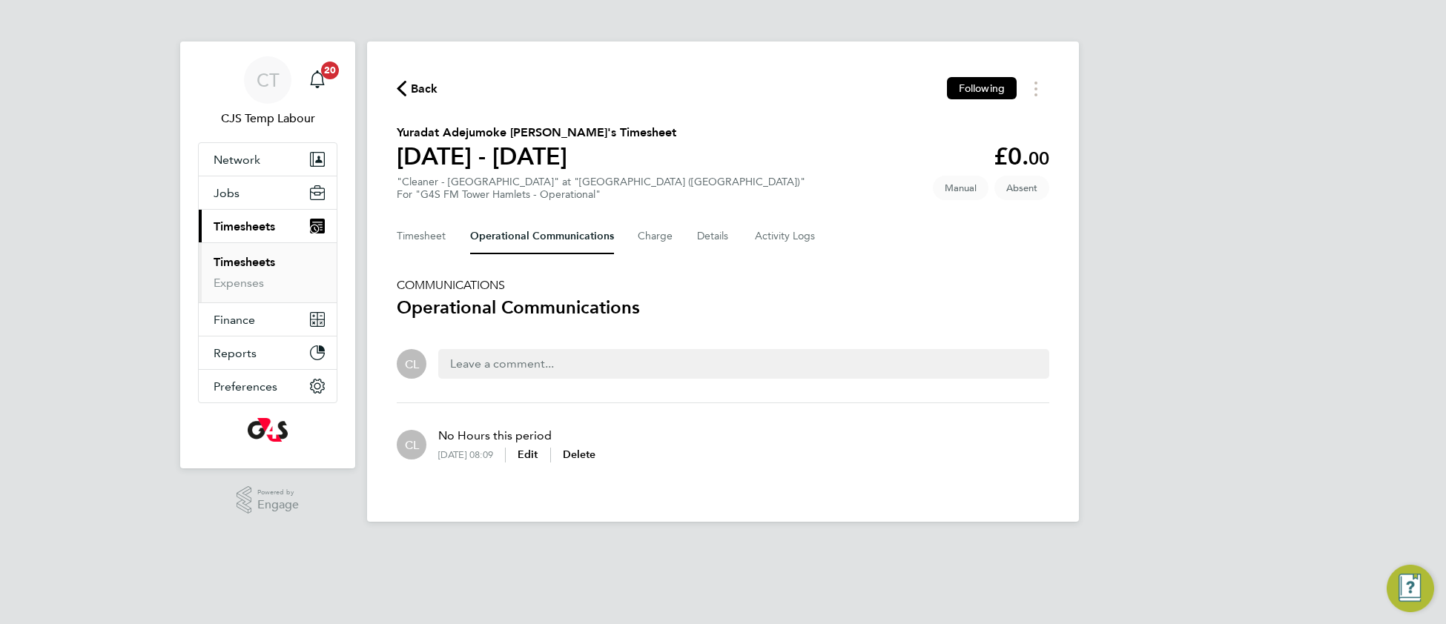
click at [422, 84] on span "Back" at bounding box center [424, 89] width 27 height 18
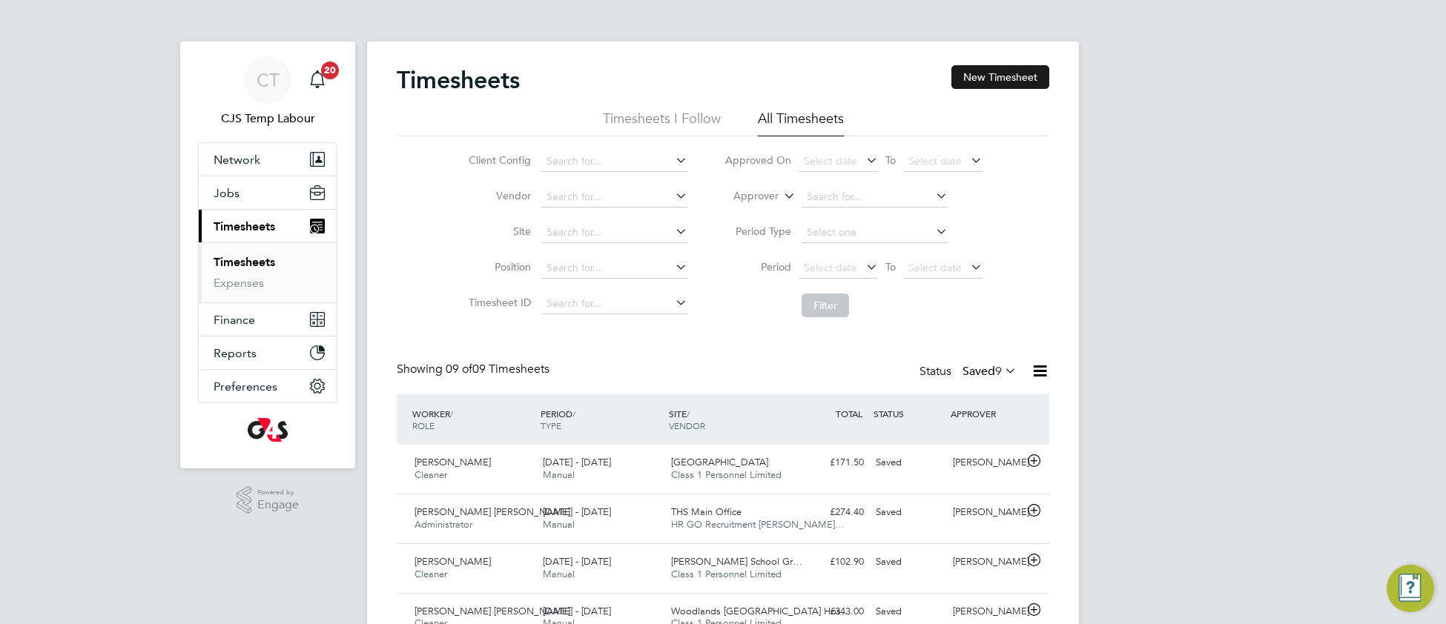
click at [994, 66] on button "New Timesheet" at bounding box center [1000, 77] width 98 height 24
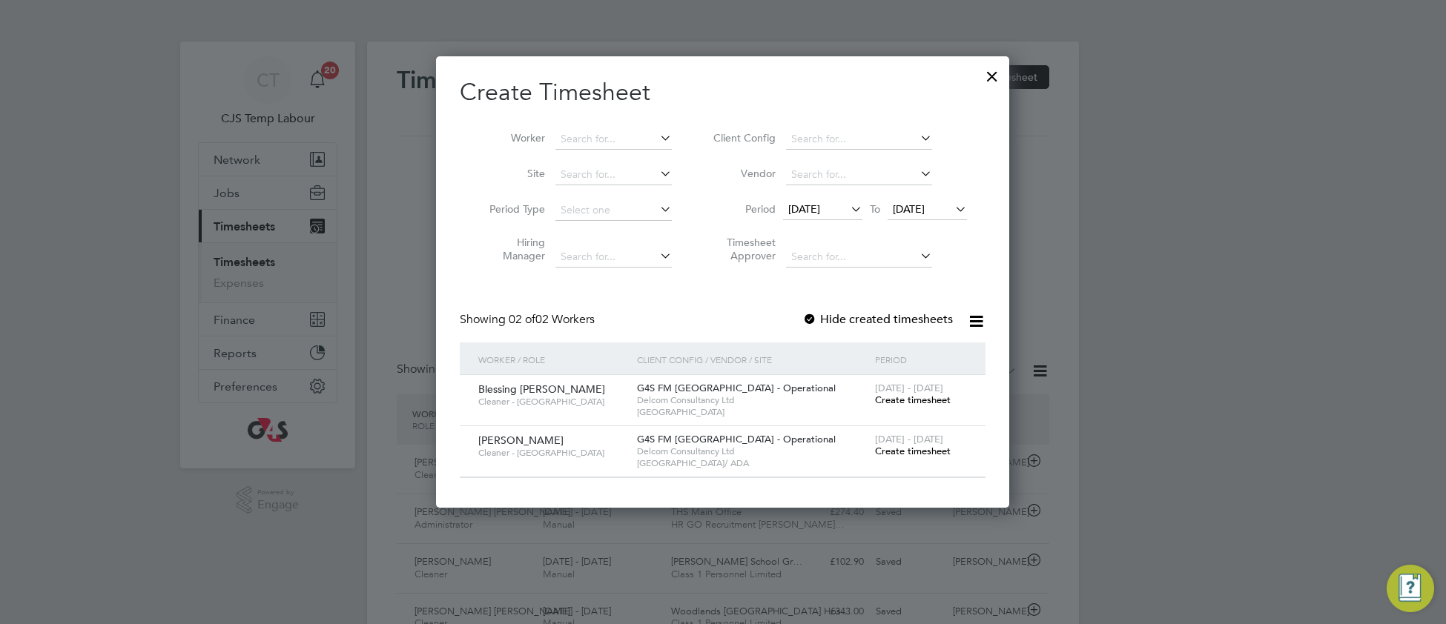
click at [916, 394] on span "Create timesheet" at bounding box center [913, 400] width 76 height 13
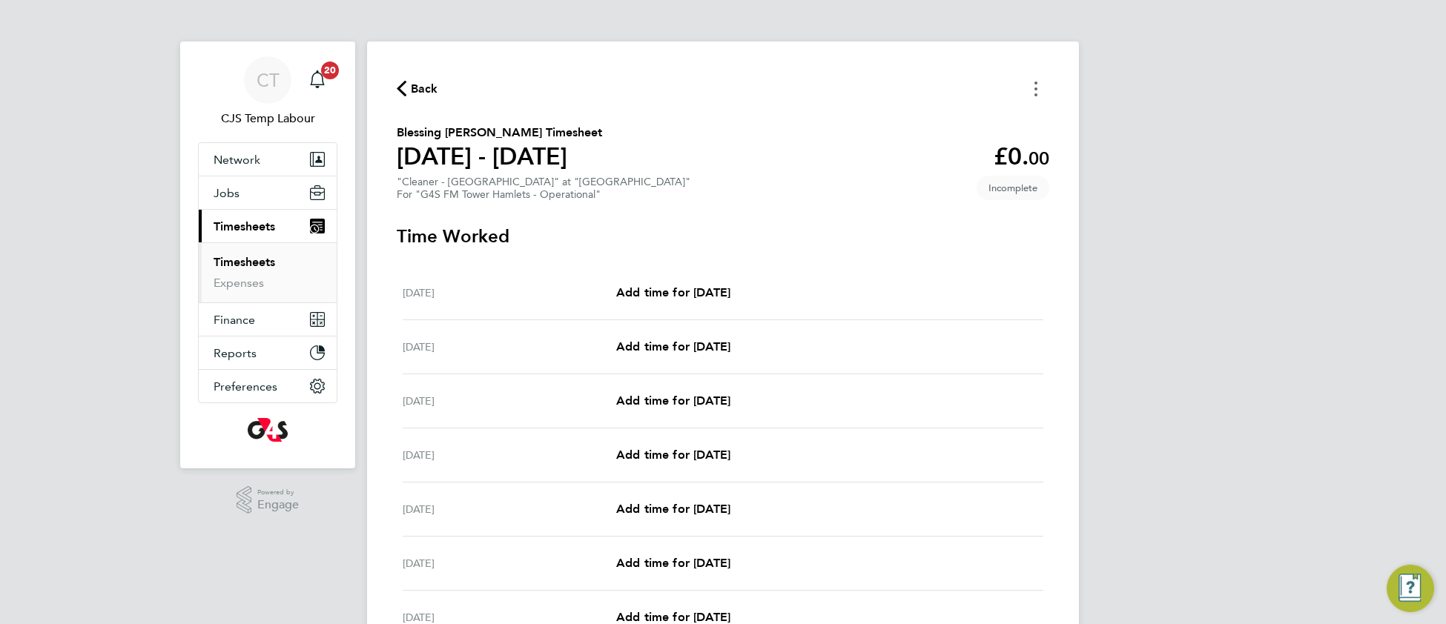
click at [1028, 88] on button "Timesheets Menu" at bounding box center [1035, 88] width 27 height 23
click at [924, 123] on button "Mark as absent" at bounding box center [960, 122] width 178 height 30
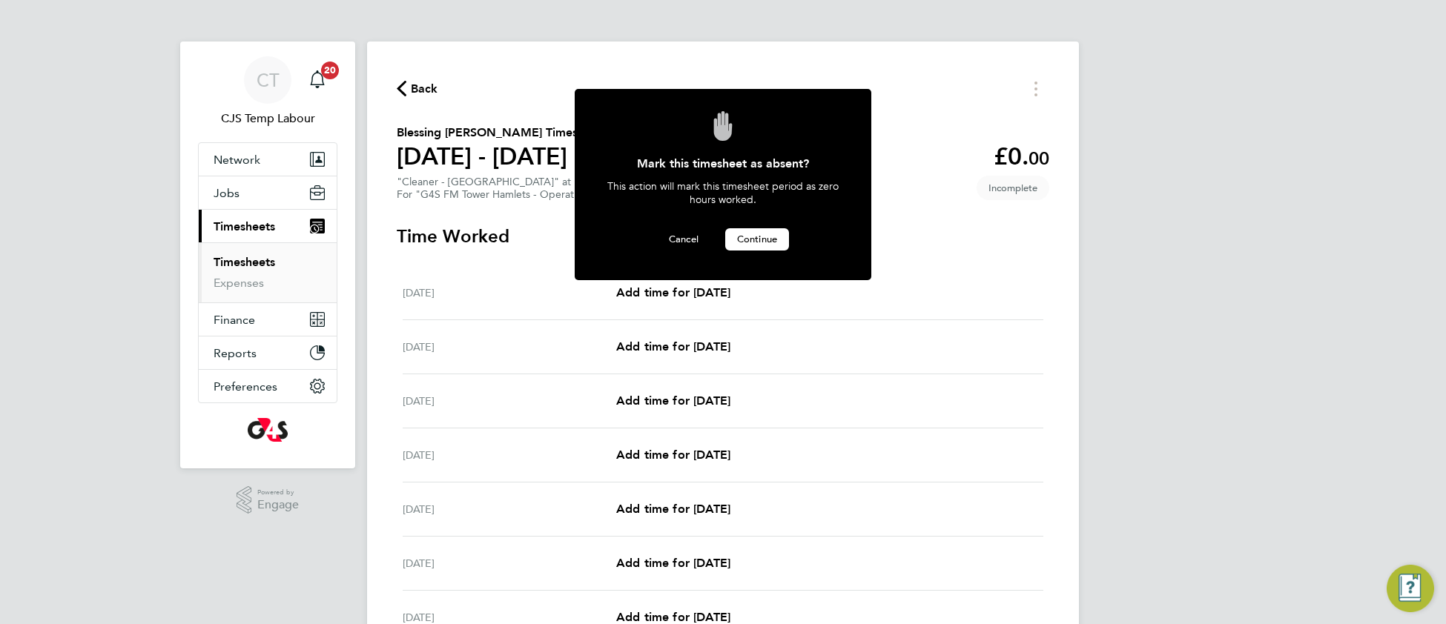
click at [769, 236] on span "Continue" at bounding box center [757, 239] width 40 height 13
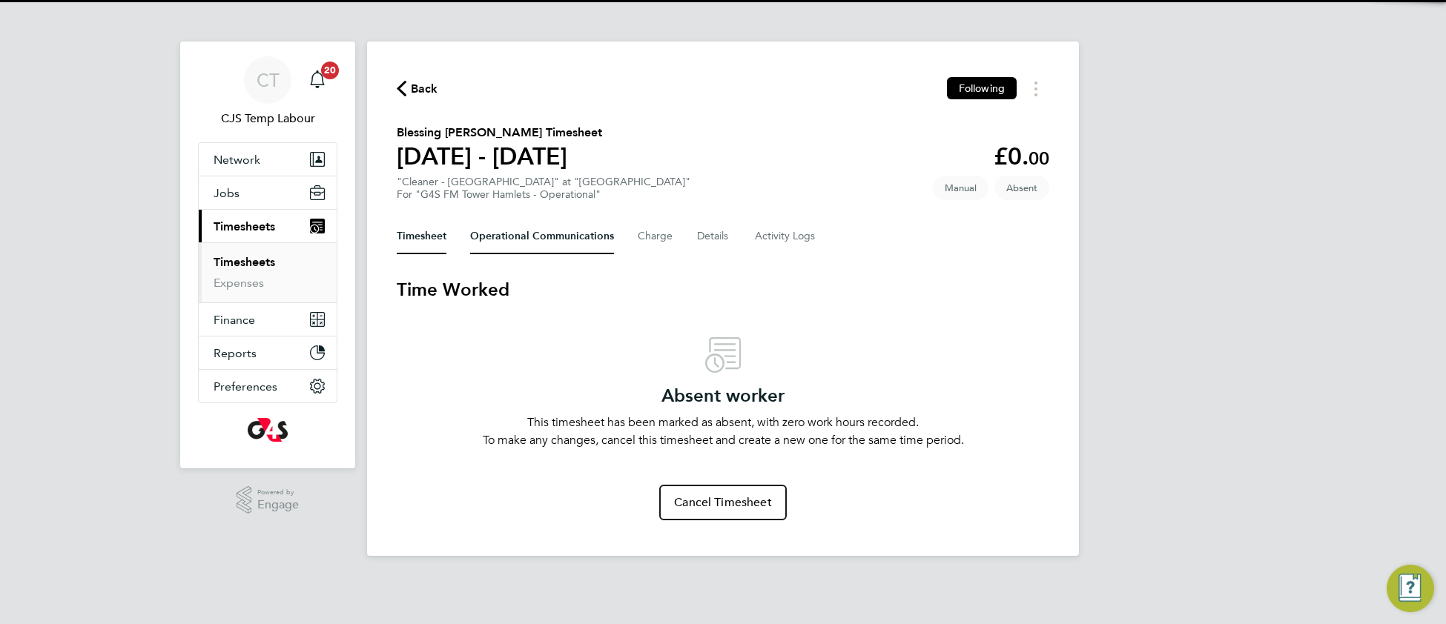
drag, startPoint x: 551, startPoint y: 242, endPoint x: 540, endPoint y: 261, distance: 21.9
click at [546, 244] on Communications-tab "Operational Communications" at bounding box center [542, 237] width 144 height 36
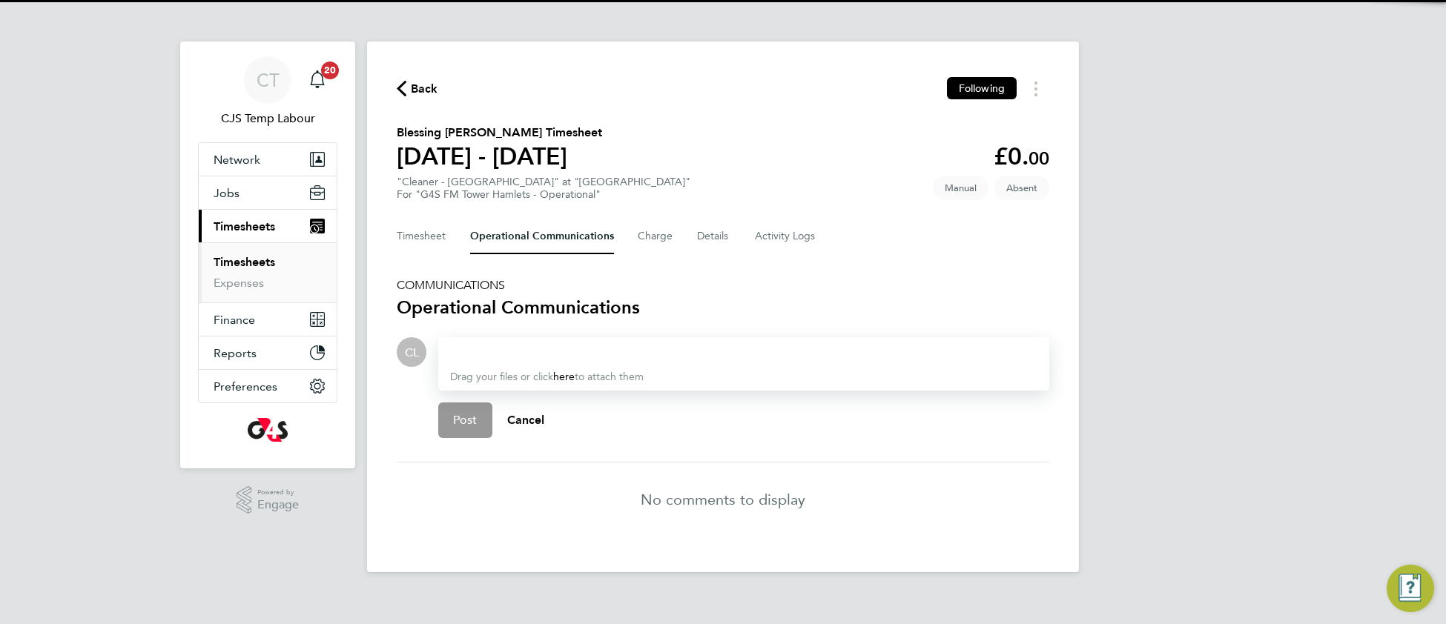
click at [497, 351] on div at bounding box center [743, 352] width 587 height 18
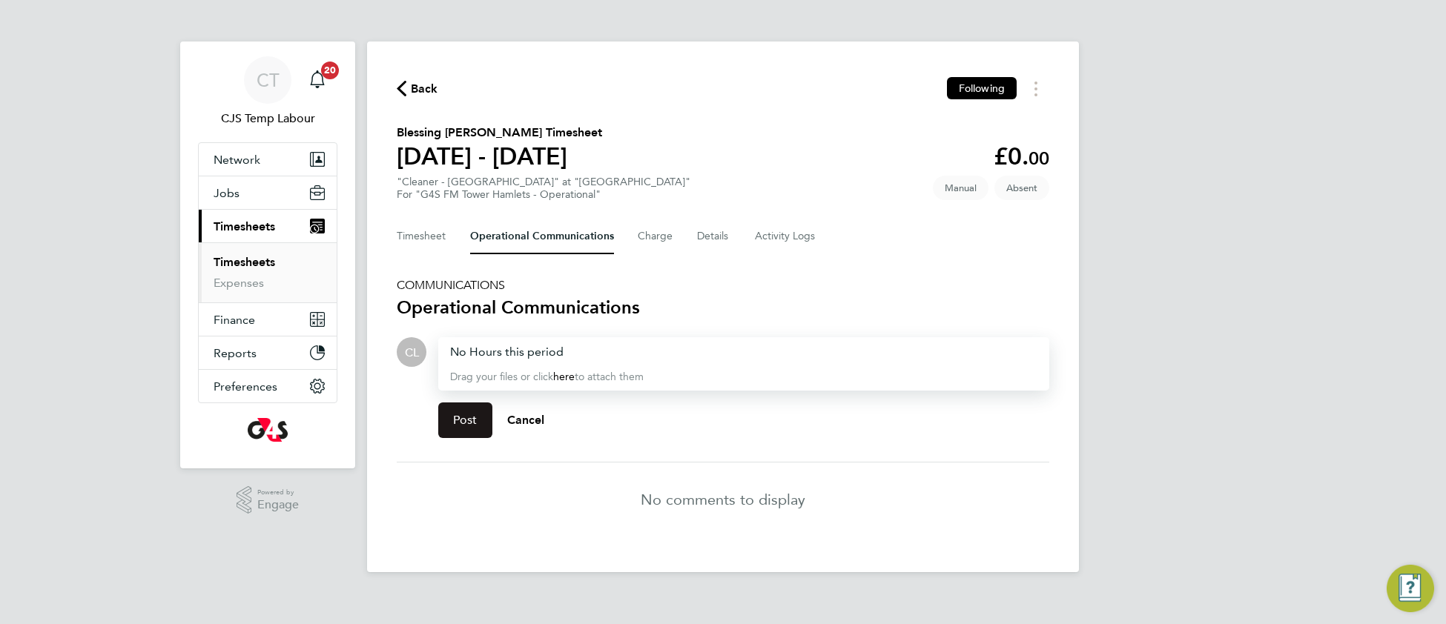
click at [475, 425] on button "Post" at bounding box center [465, 421] width 54 height 36
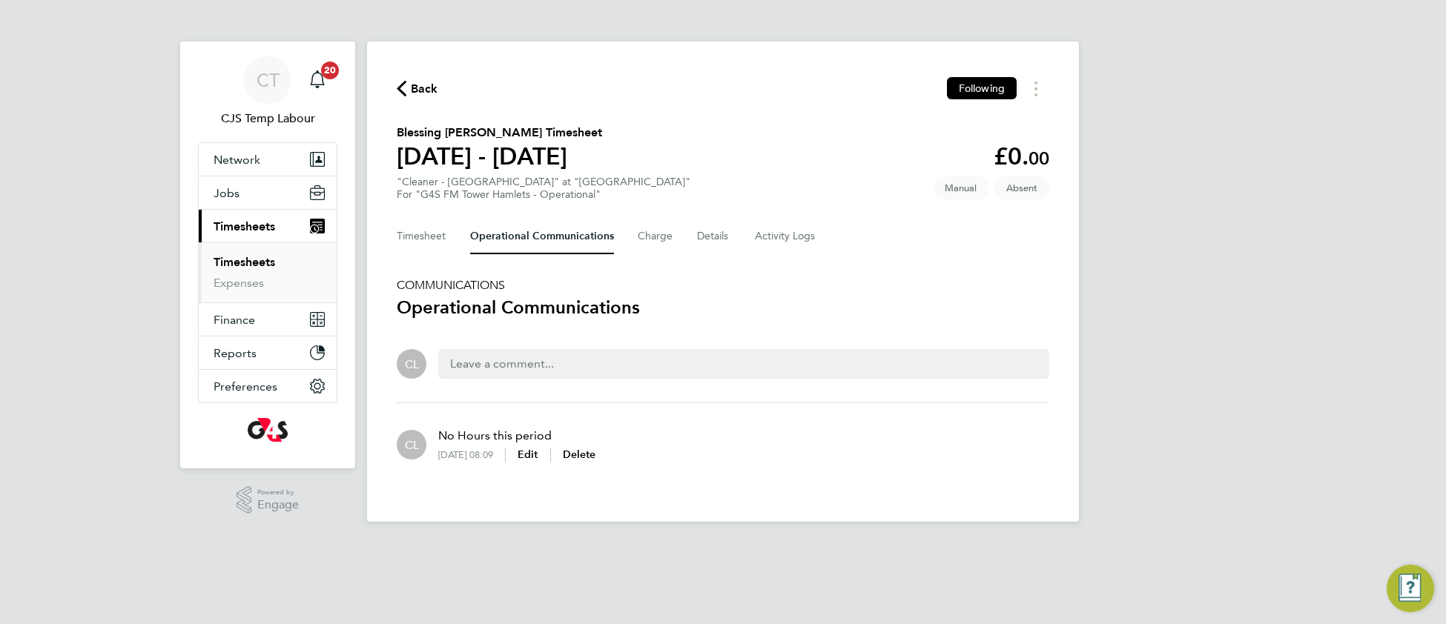
click at [434, 87] on span "Back" at bounding box center [424, 89] width 27 height 18
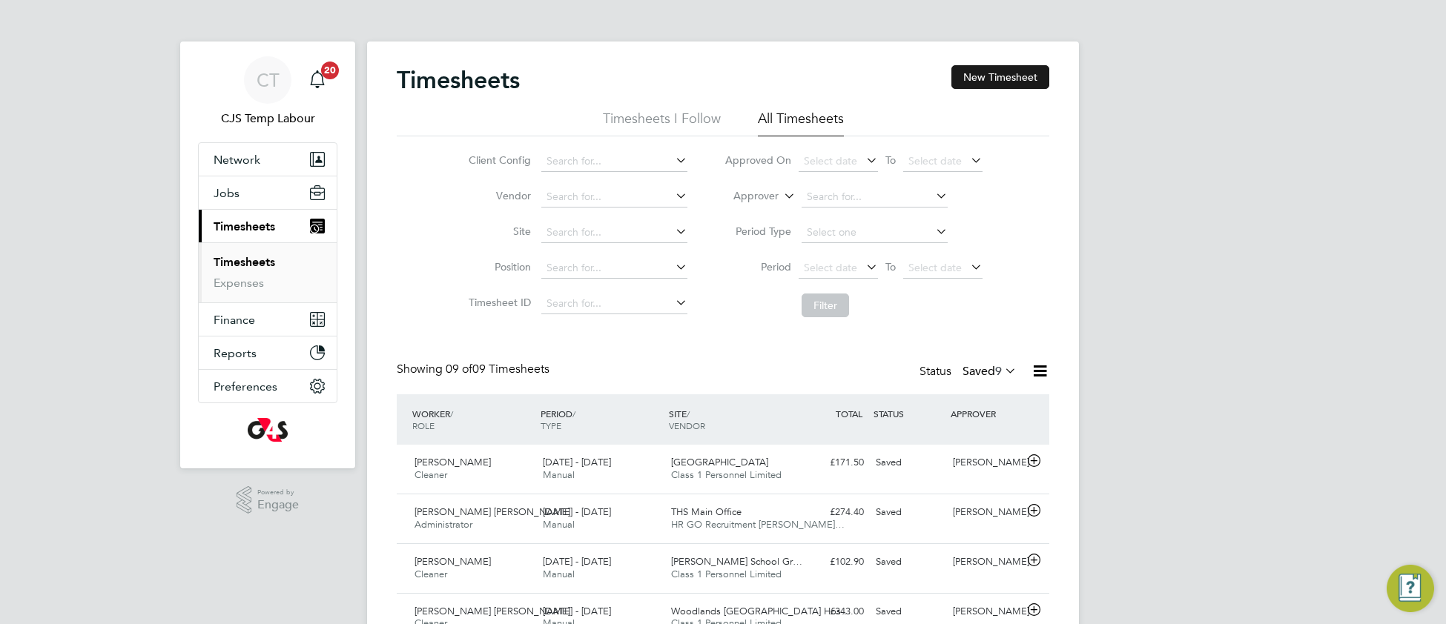
click at [998, 79] on button "New Timesheet" at bounding box center [1000, 77] width 98 height 24
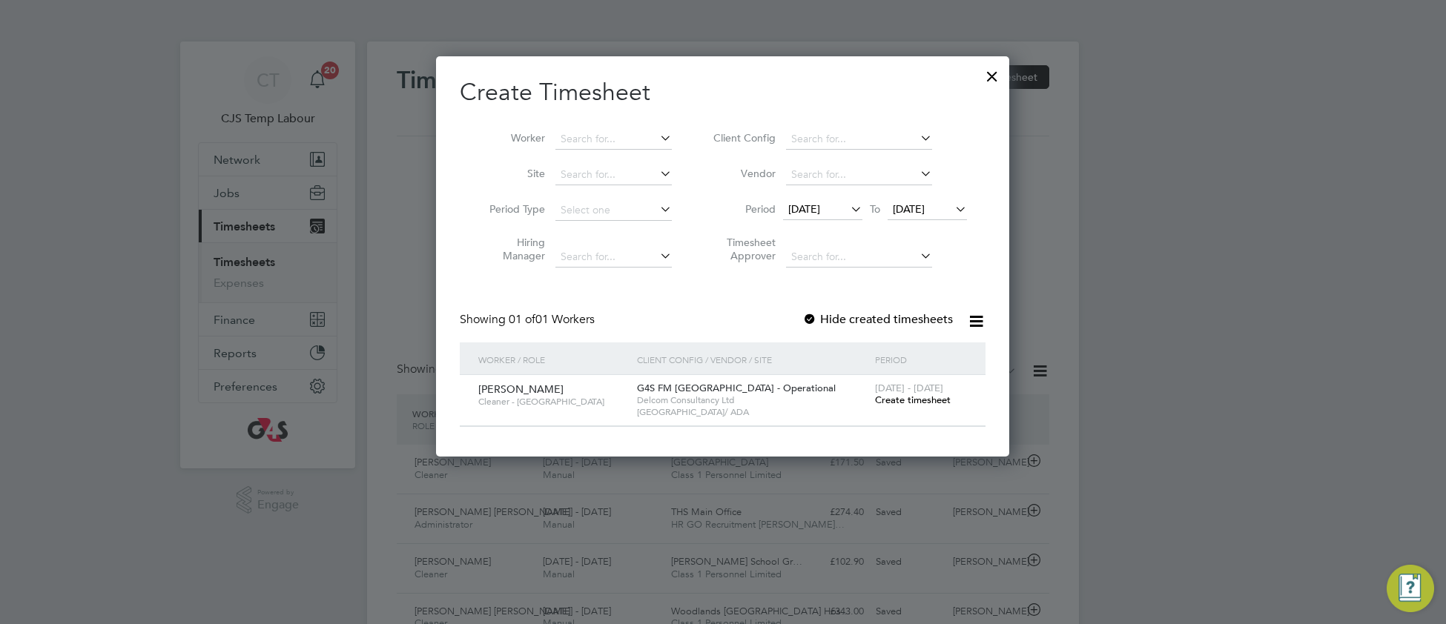
drag, startPoint x: 897, startPoint y: 400, endPoint x: 884, endPoint y: 386, distance: 18.9
click at [896, 401] on span "Create timesheet" at bounding box center [913, 400] width 76 height 13
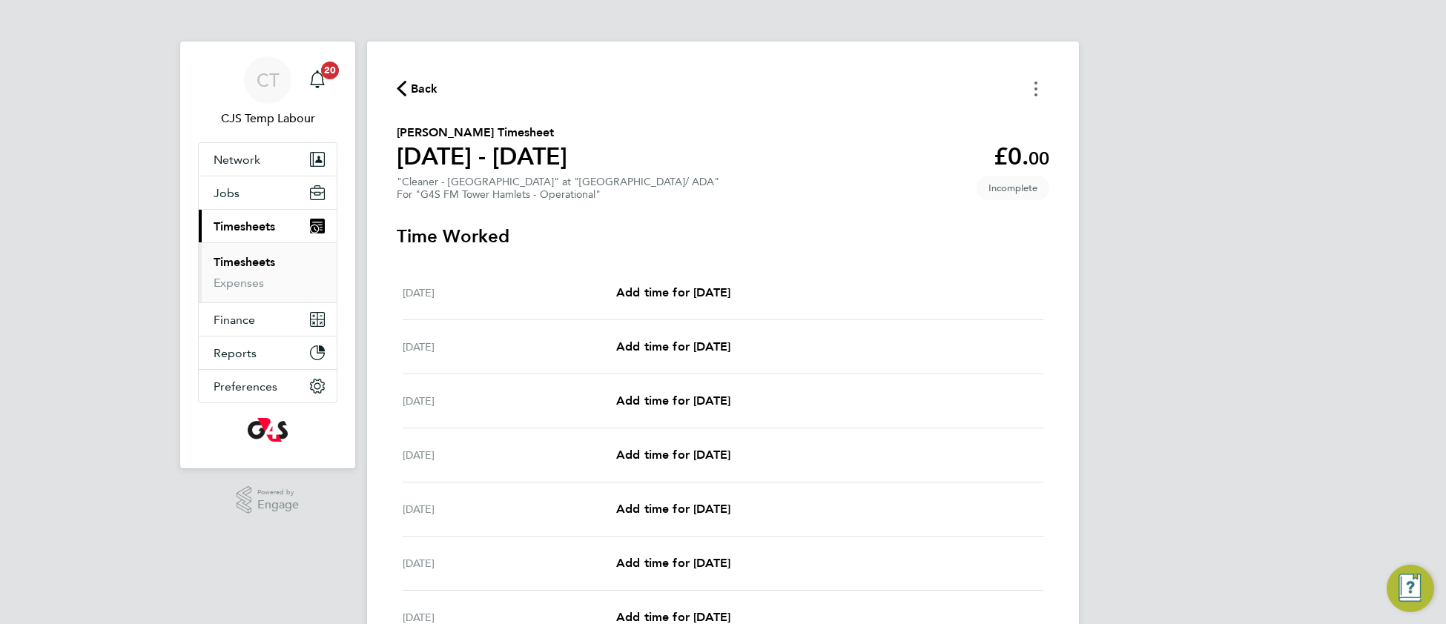
click at [1036, 90] on icon "Timesheets Menu" at bounding box center [1035, 89] width 3 height 15
click at [925, 113] on button "Mark as absent" at bounding box center [960, 122] width 178 height 30
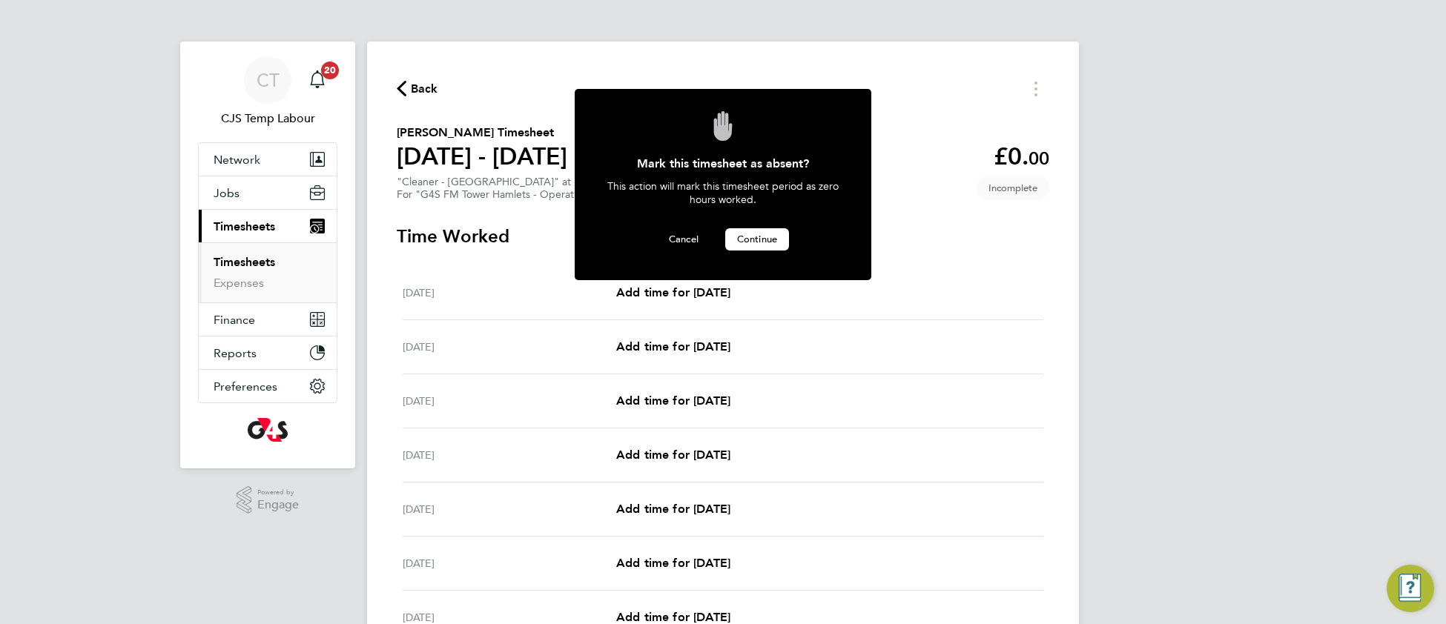
click at [752, 240] on span "Continue" at bounding box center [757, 239] width 40 height 13
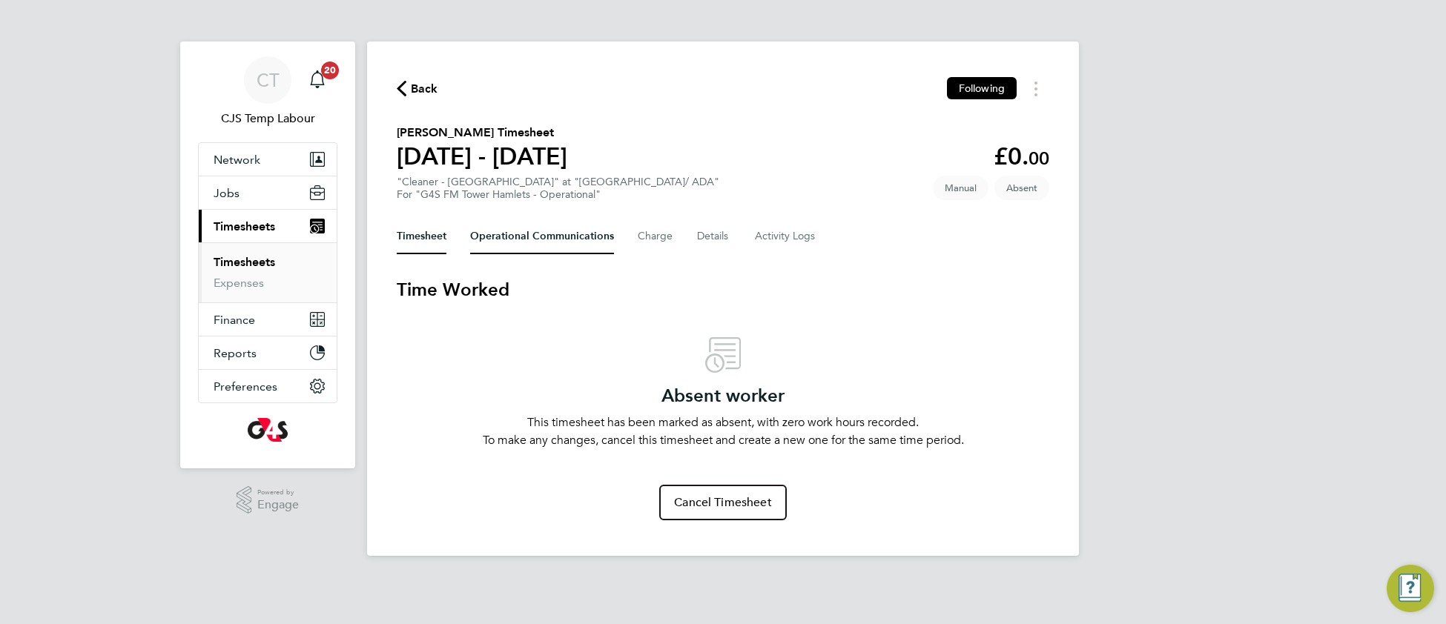
click at [513, 234] on Communications-tab "Operational Communications" at bounding box center [542, 237] width 144 height 36
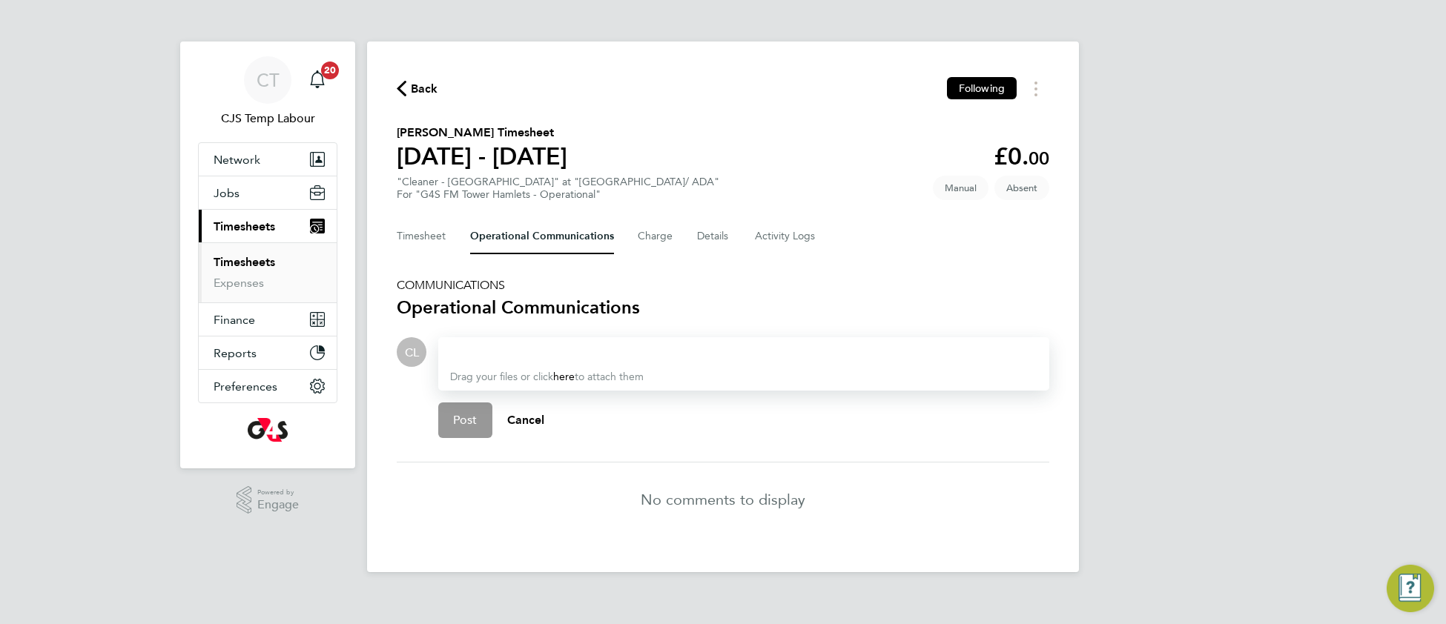
click at [486, 345] on div at bounding box center [743, 352] width 587 height 18
click at [482, 411] on button "Post" at bounding box center [465, 421] width 54 height 36
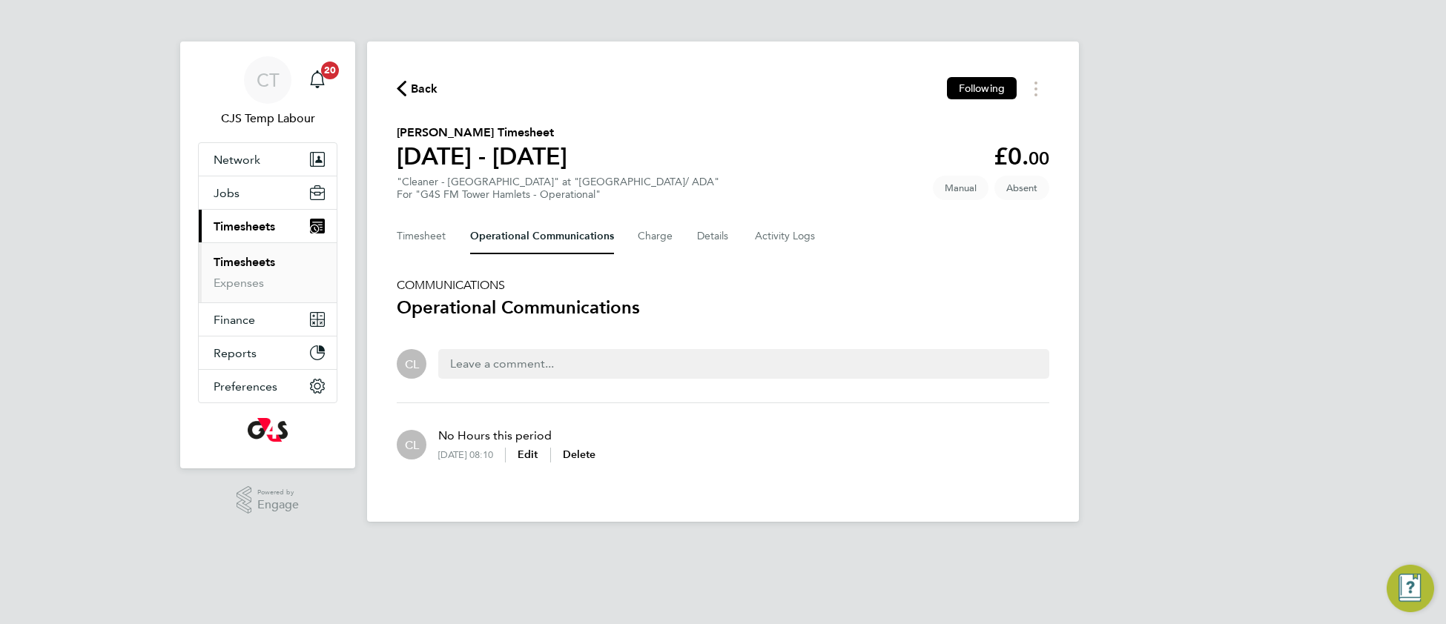
click at [428, 93] on span "Back" at bounding box center [424, 89] width 27 height 18
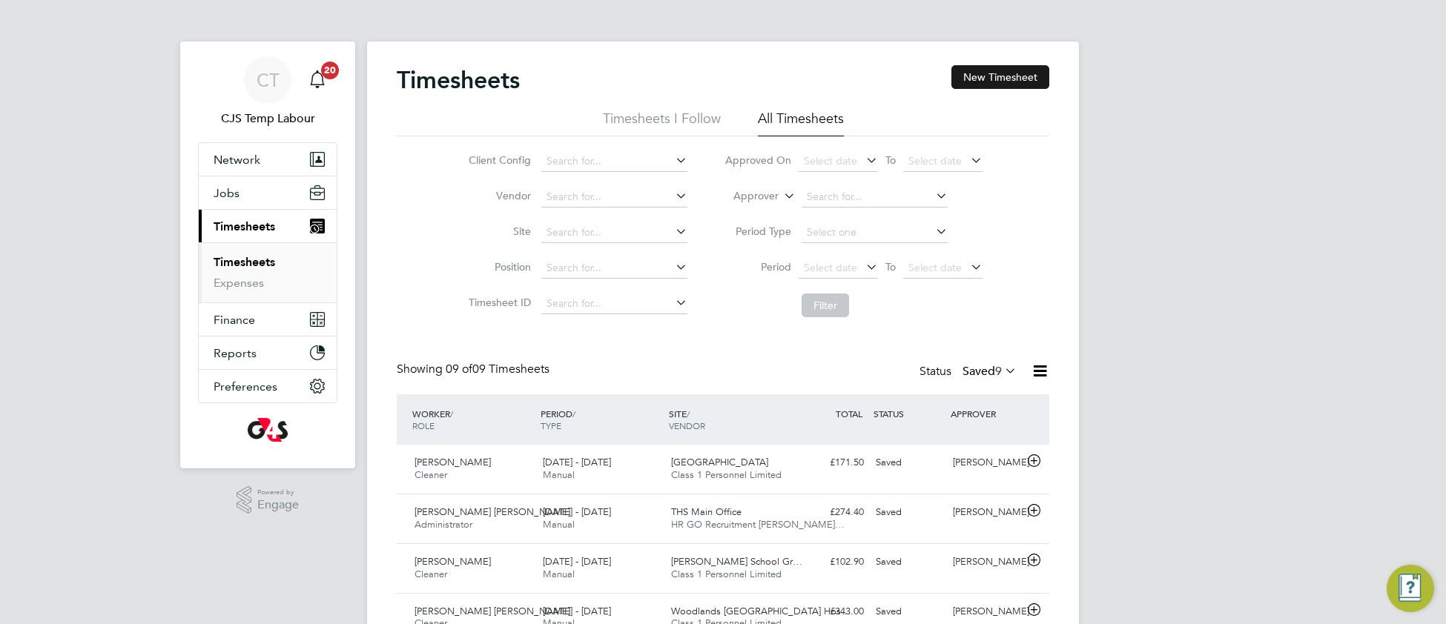
click at [985, 78] on button "New Timesheet" at bounding box center [1000, 77] width 98 height 24
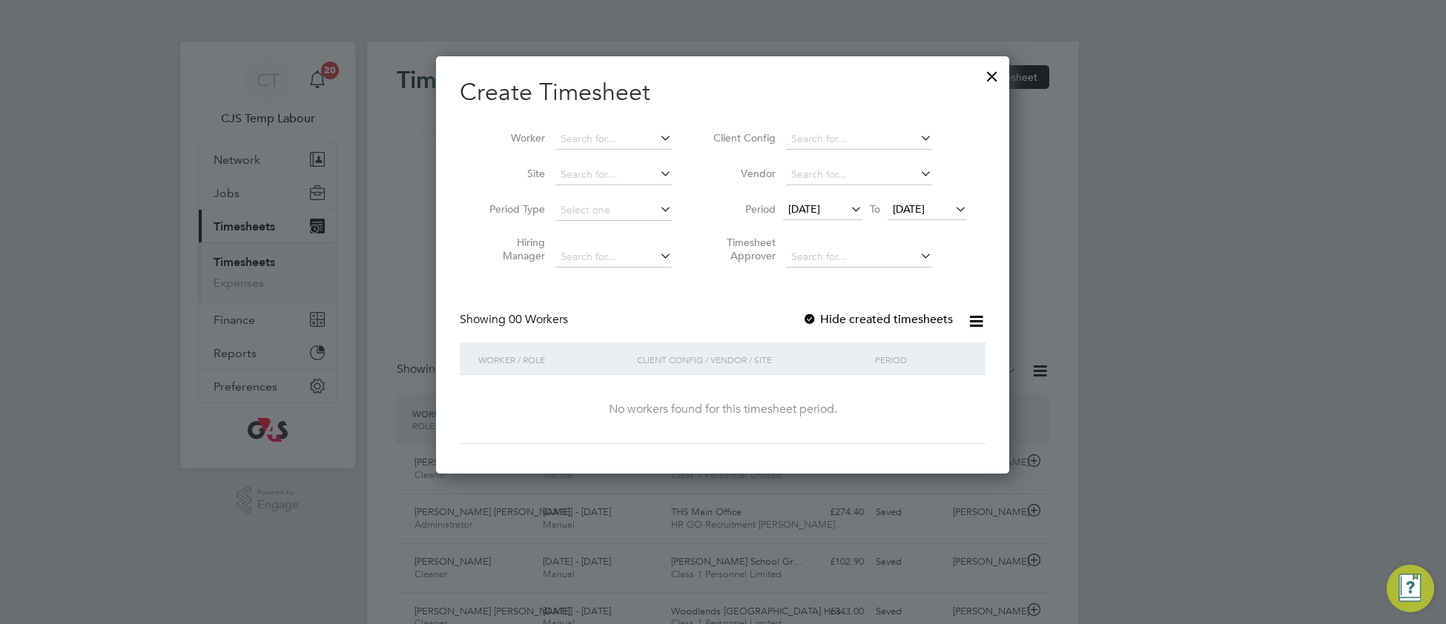
click at [820, 208] on span "[DATE]" at bounding box center [804, 208] width 32 height 13
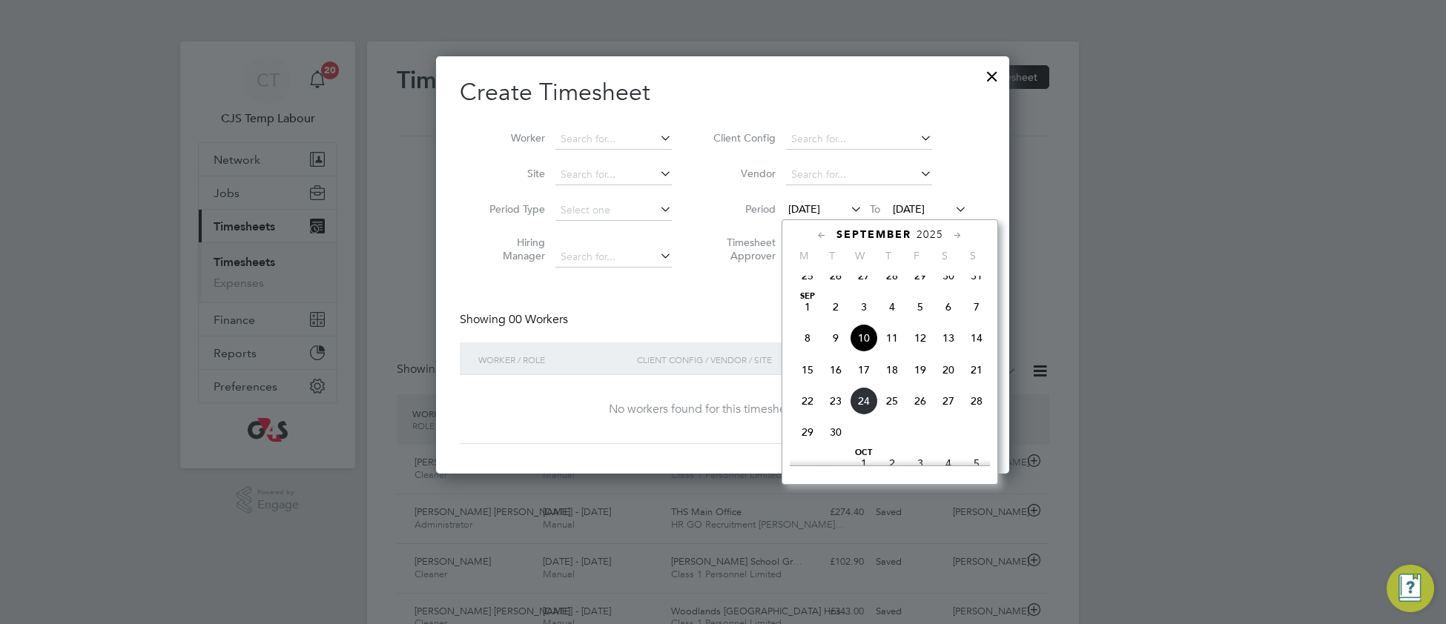
click at [805, 312] on span "Sep 1" at bounding box center [807, 307] width 28 height 28
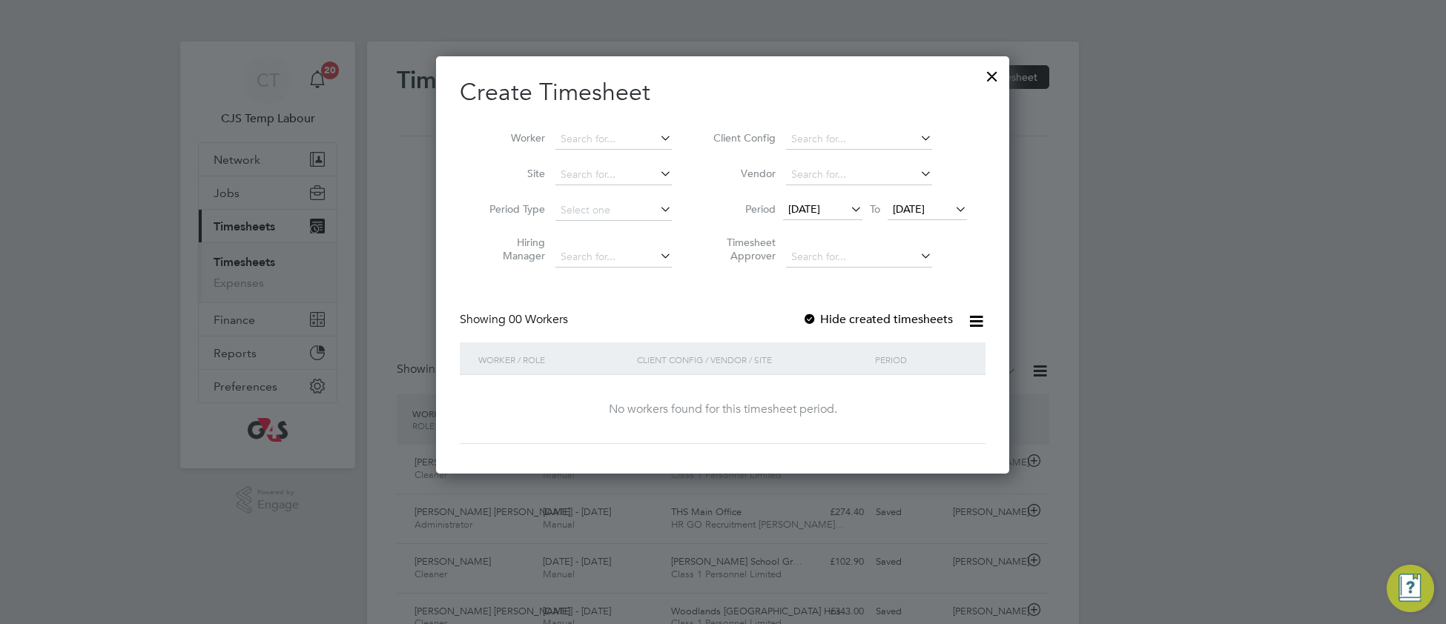
click at [952, 211] on icon at bounding box center [952, 209] width 0 height 21
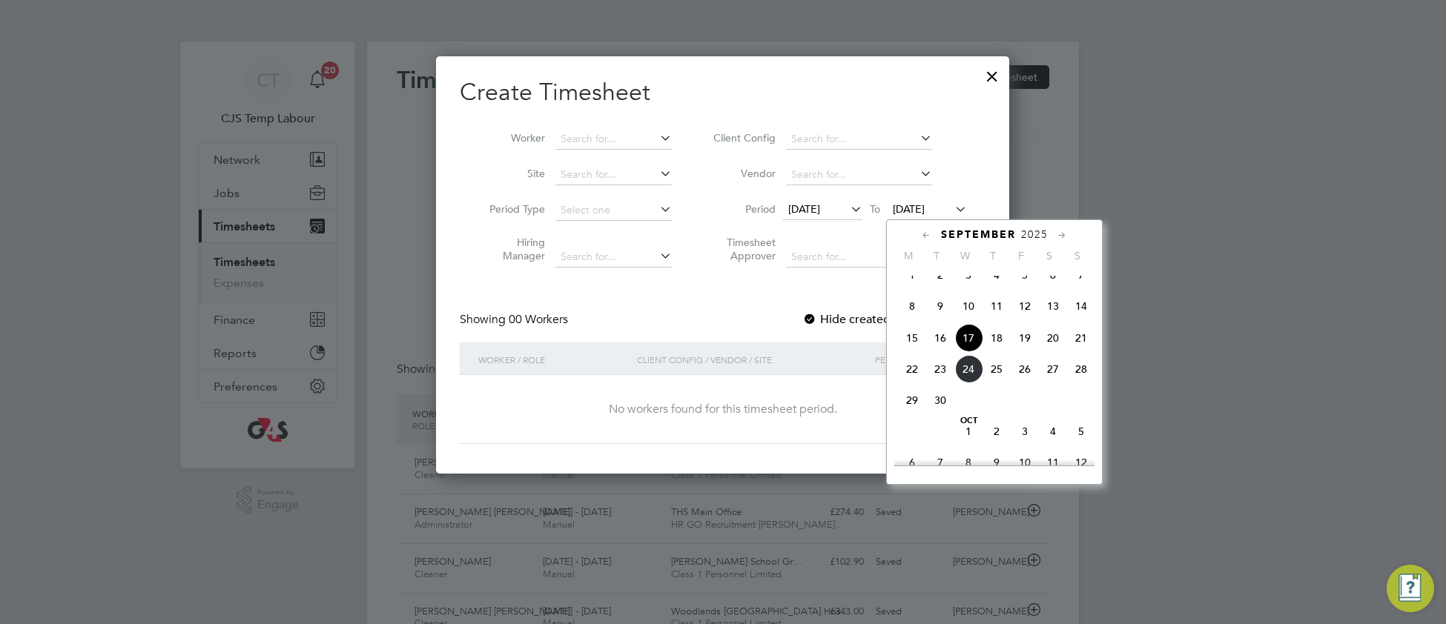
click at [1078, 347] on span "21" at bounding box center [1081, 338] width 28 height 28
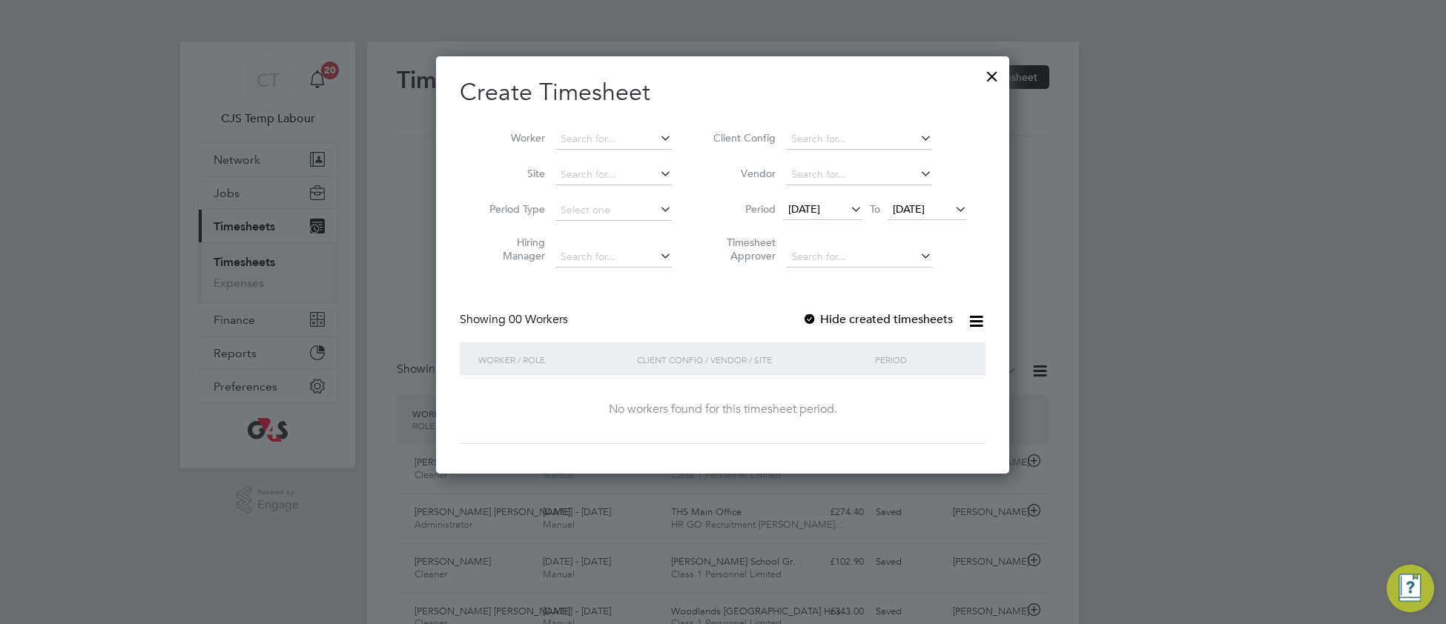
click at [997, 73] on div at bounding box center [992, 72] width 27 height 27
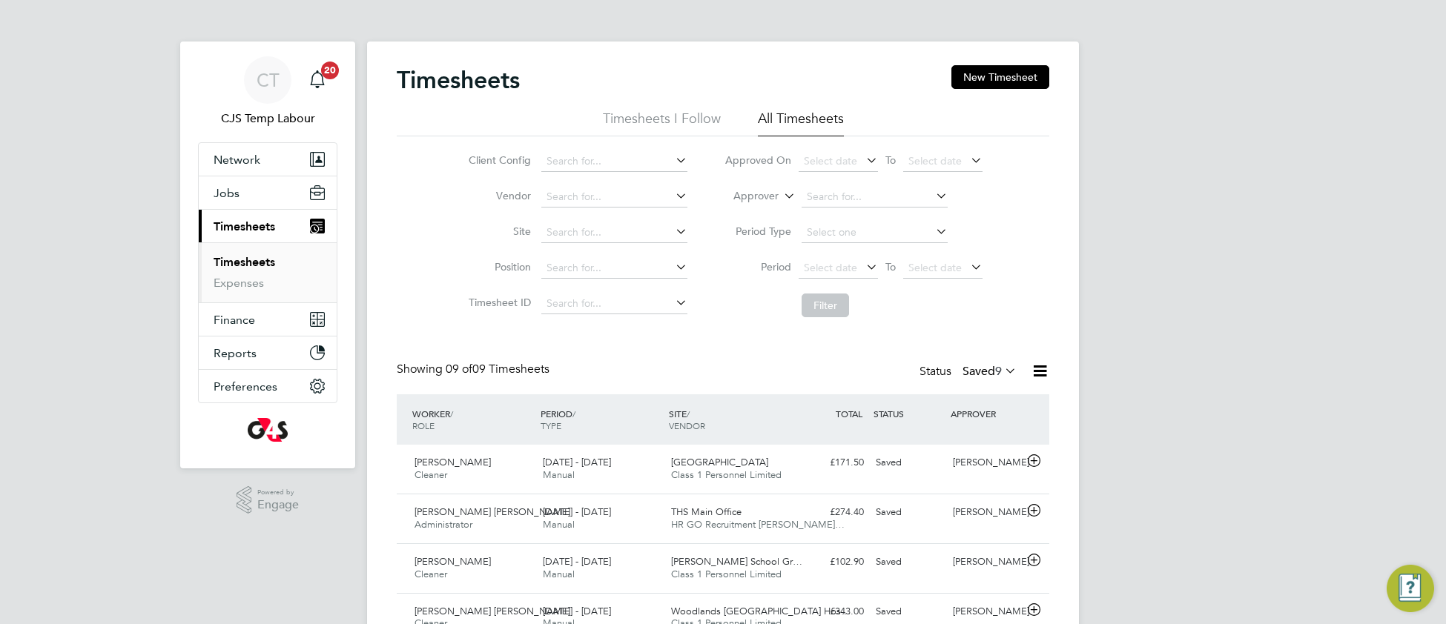
click at [1002, 367] on icon at bounding box center [1002, 370] width 0 height 21
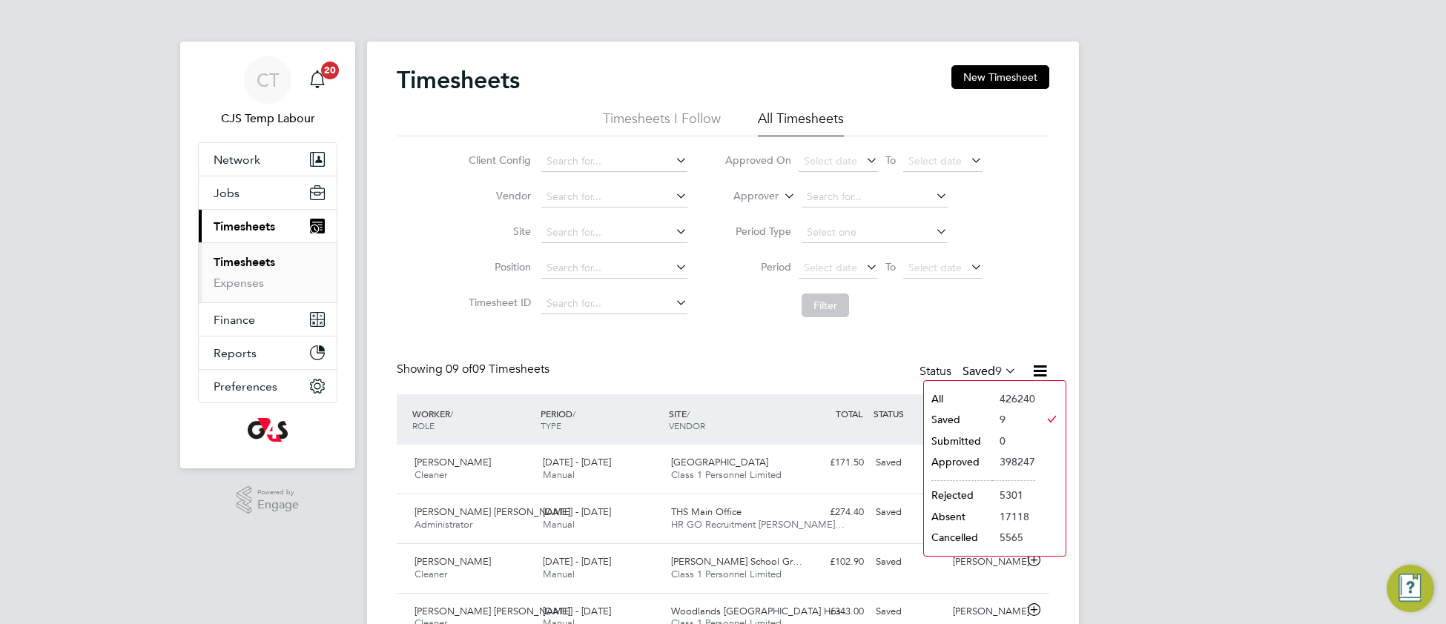
click at [949, 396] on li "All" at bounding box center [958, 398] width 68 height 21
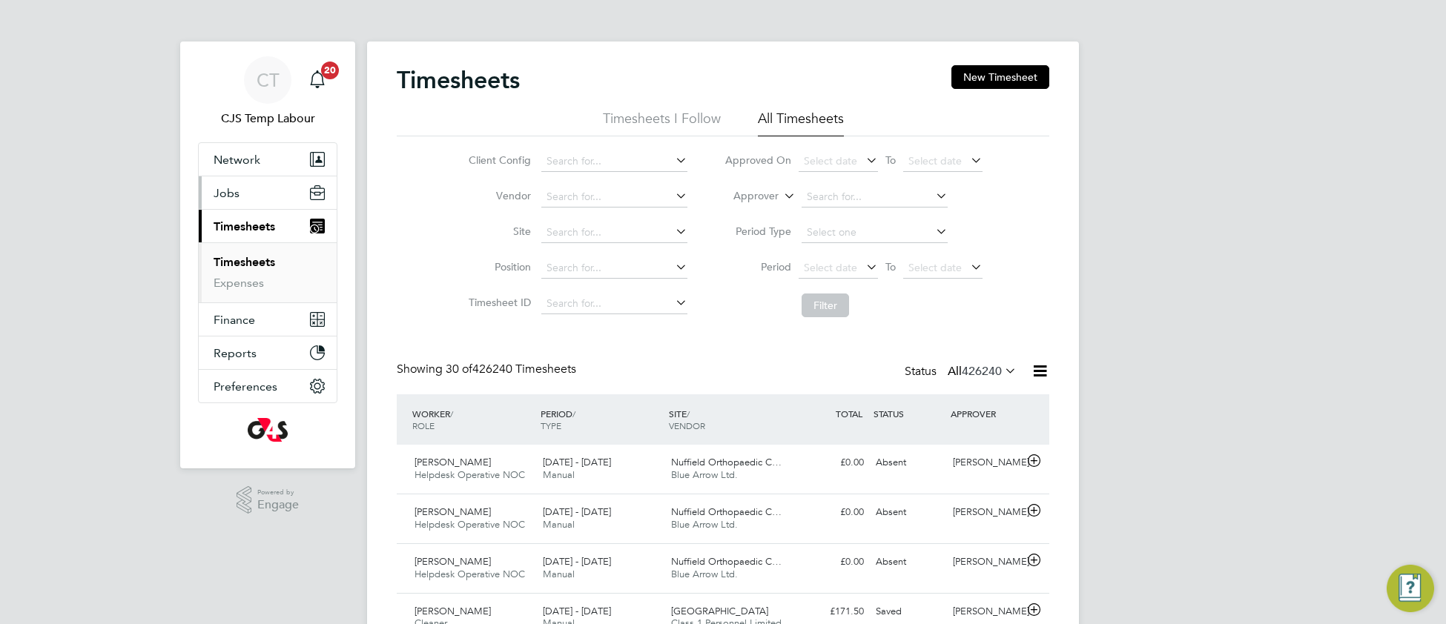
click at [235, 192] on span "Jobs" at bounding box center [227, 193] width 26 height 14
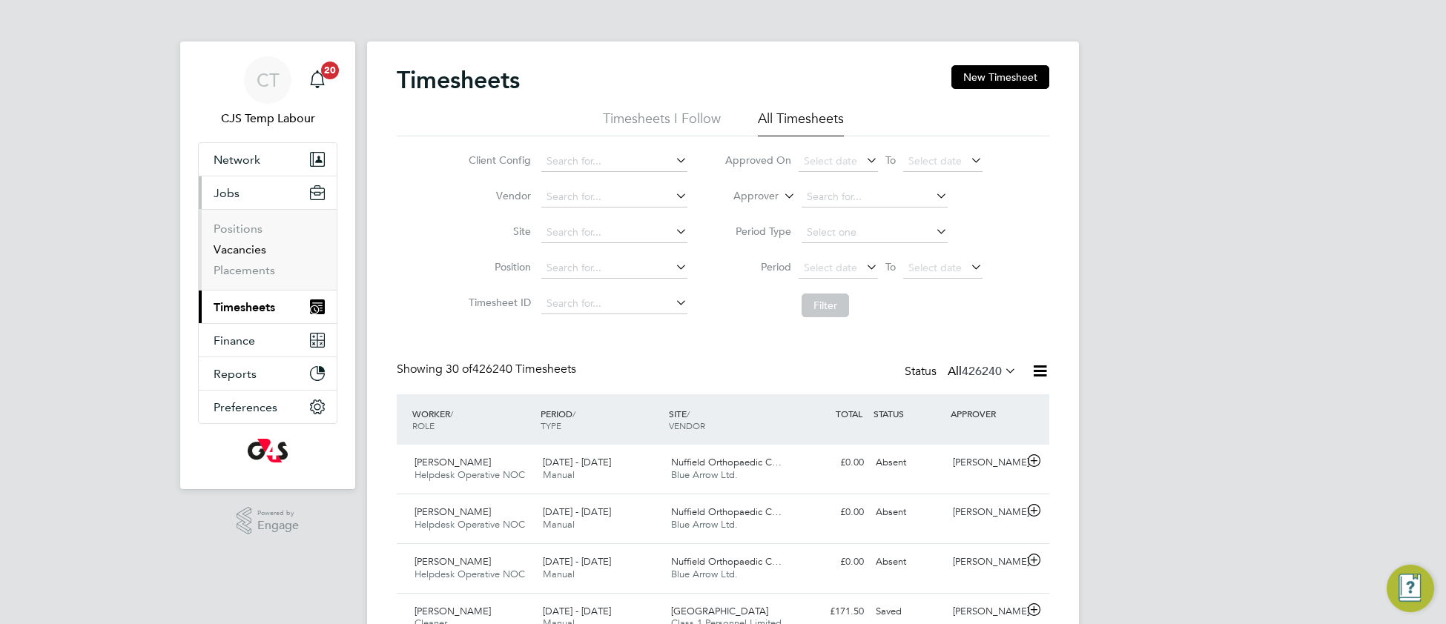
click at [237, 254] on link "Vacancies" at bounding box center [240, 249] width 53 height 14
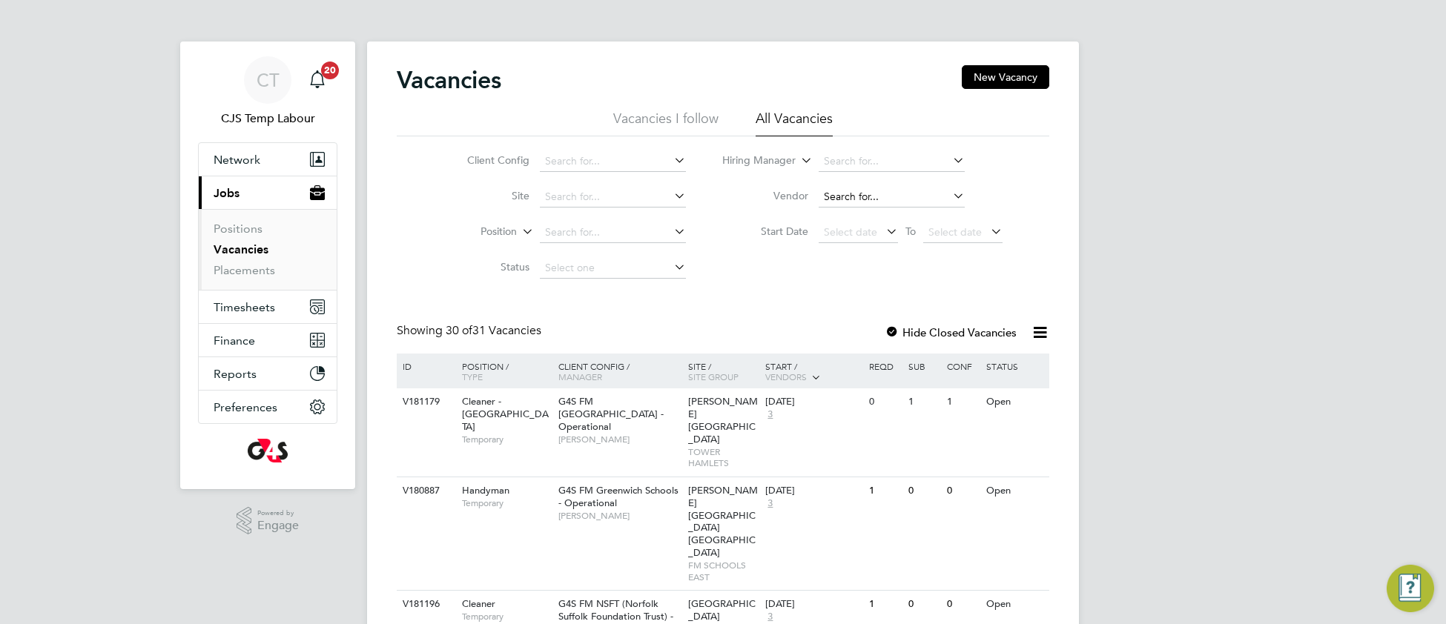
click at [843, 188] on input at bounding box center [891, 197] width 146 height 21
click at [862, 238] on li "J T Recruit Ltd" at bounding box center [891, 238] width 148 height 20
type input "[PERSON_NAME] Recruit Ltd"
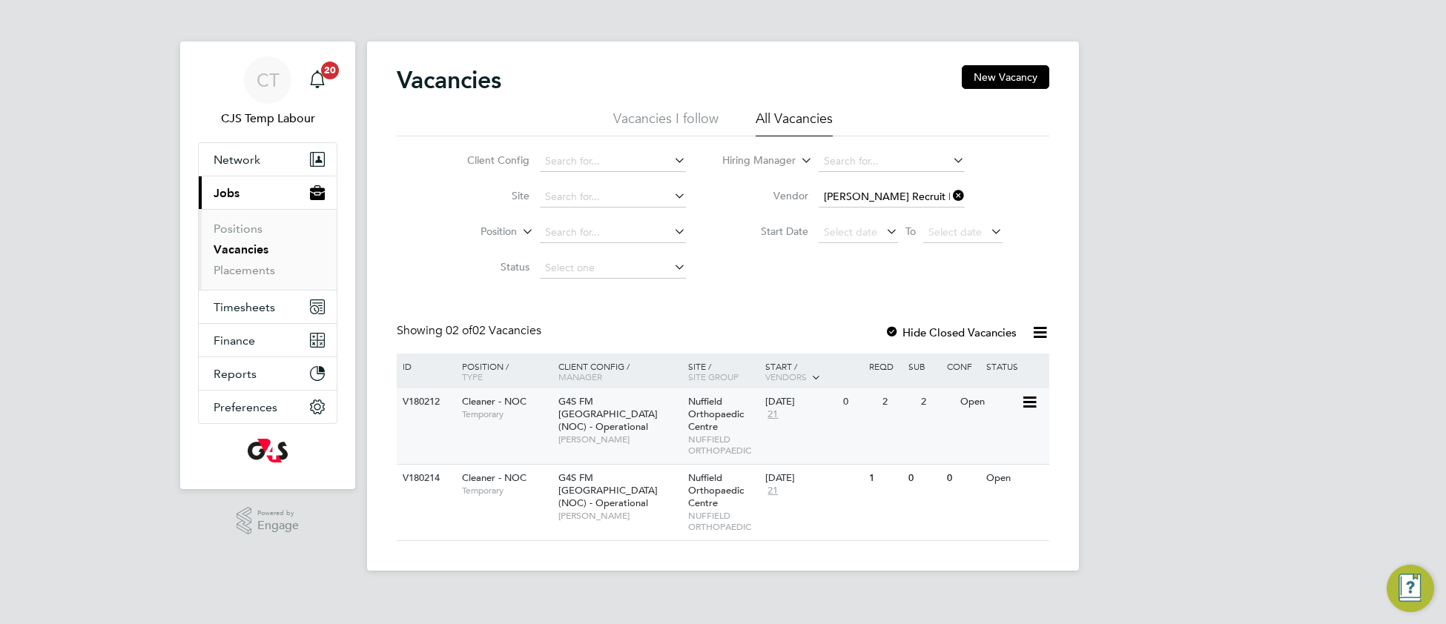
click at [623, 434] on div "G4S FM Oxford (NOC) - Operational Samuel Clacker" at bounding box center [620, 420] width 130 height 64
click at [612, 510] on span "[PERSON_NAME]" at bounding box center [619, 516] width 122 height 12
click at [592, 411] on span "G4S FM [GEOGRAPHIC_DATA] (NOC) - Operational" at bounding box center [607, 414] width 99 height 38
click at [950, 196] on icon at bounding box center [950, 195] width 0 height 21
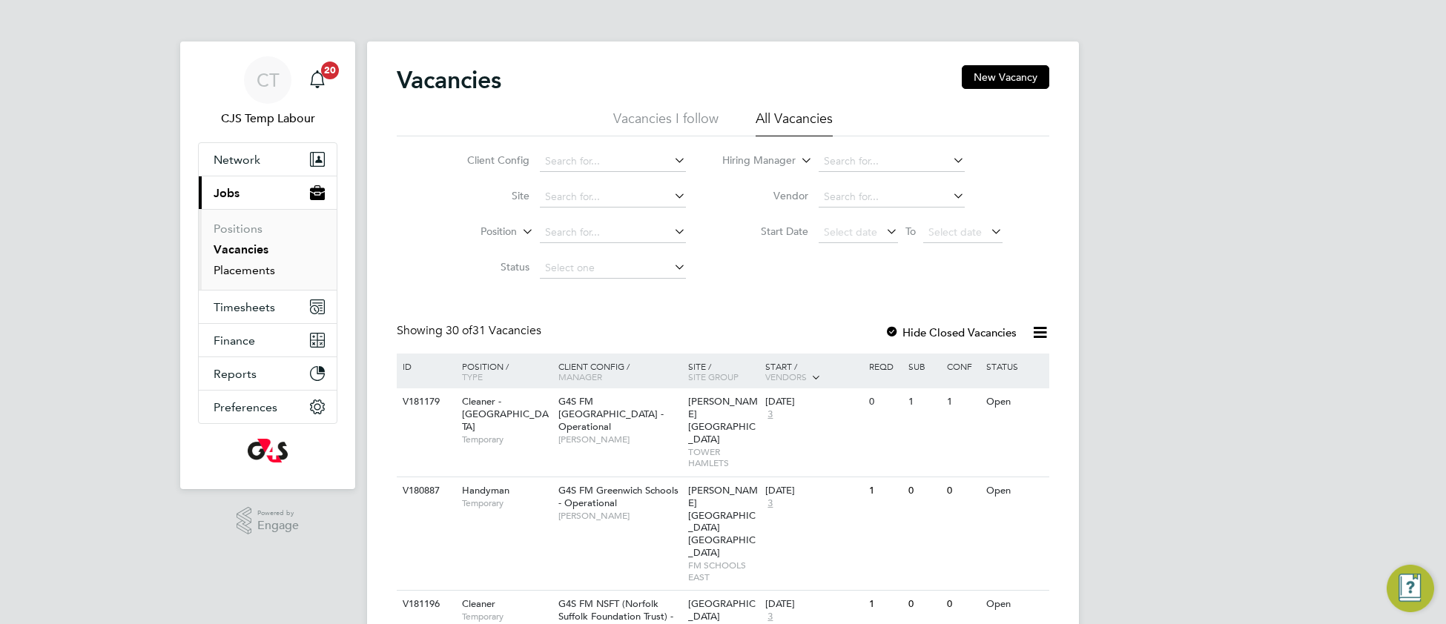
click at [257, 277] on link "Placements" at bounding box center [245, 270] width 62 height 14
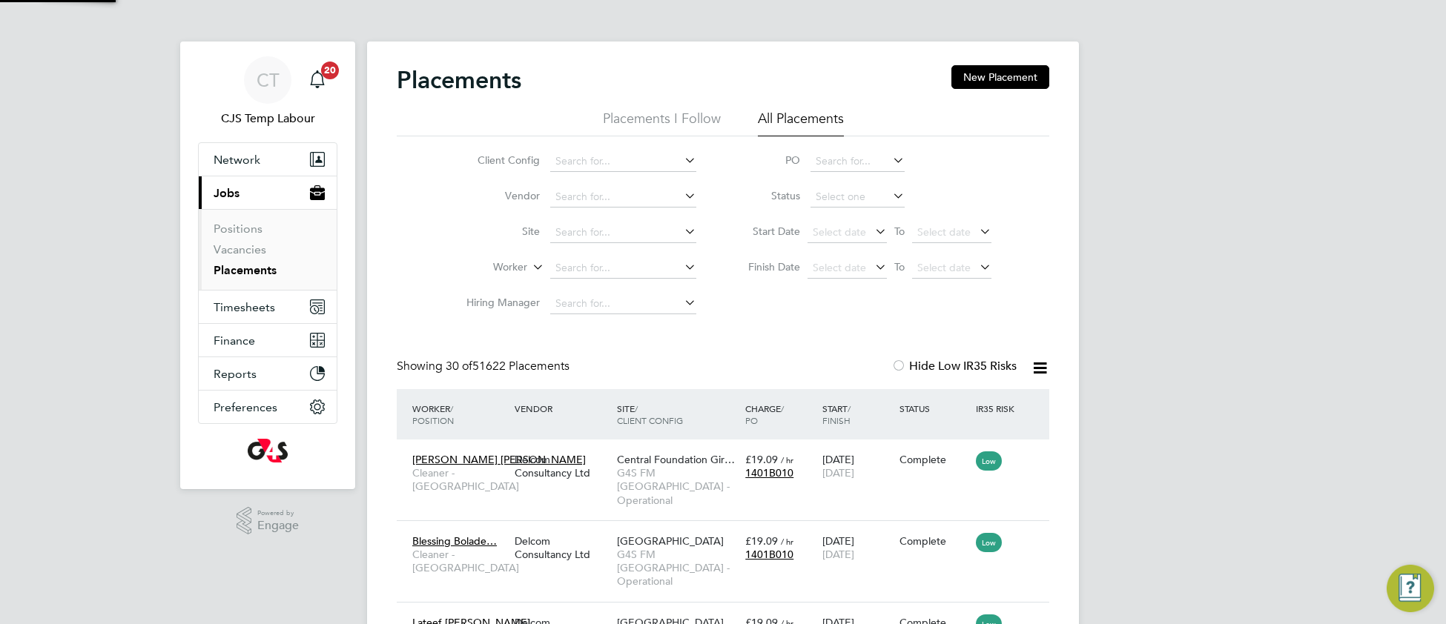
scroll to position [56, 128]
click at [253, 254] on link "Vacancies" at bounding box center [240, 249] width 53 height 14
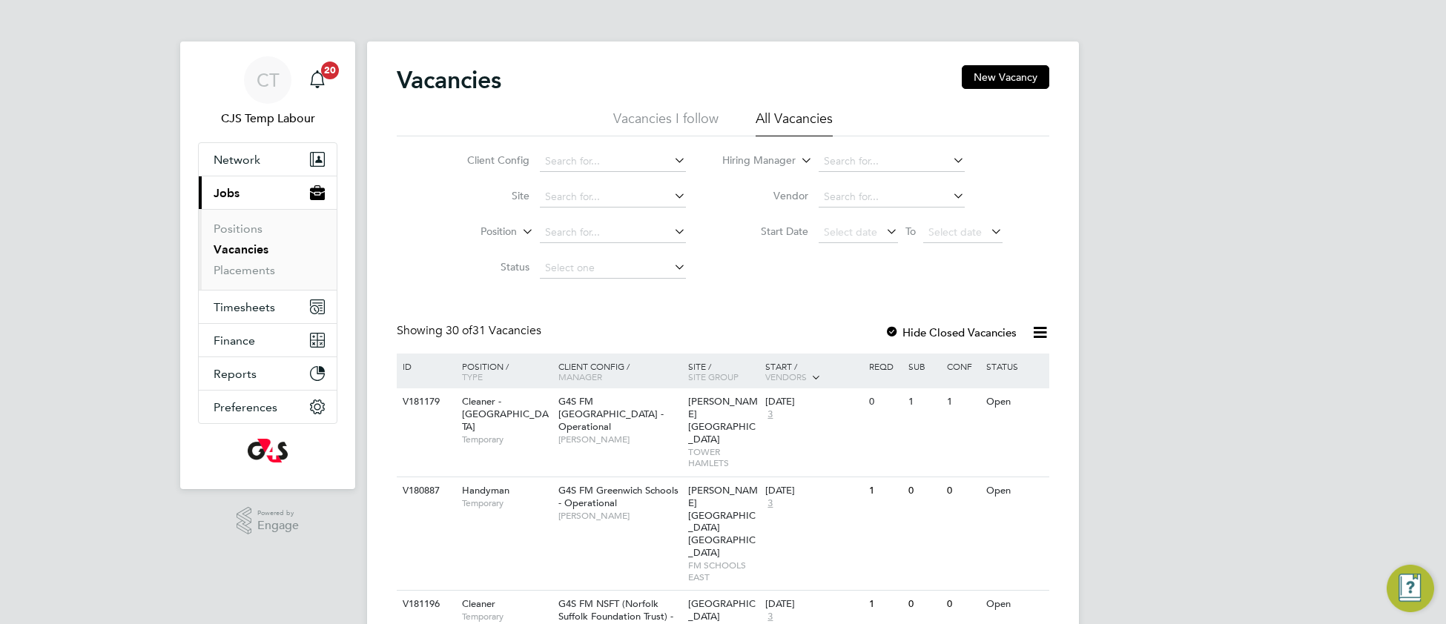
click at [579, 148] on li "Client Config" at bounding box center [565, 162] width 279 height 36
click at [578, 159] on input at bounding box center [613, 161] width 146 height 21
click at [597, 176] on li "G4S FM Oxford ( NOC ) - Operational" at bounding box center [678, 182] width 281 height 20
type input "G4S FM [GEOGRAPHIC_DATA] (NOC) - Operational"
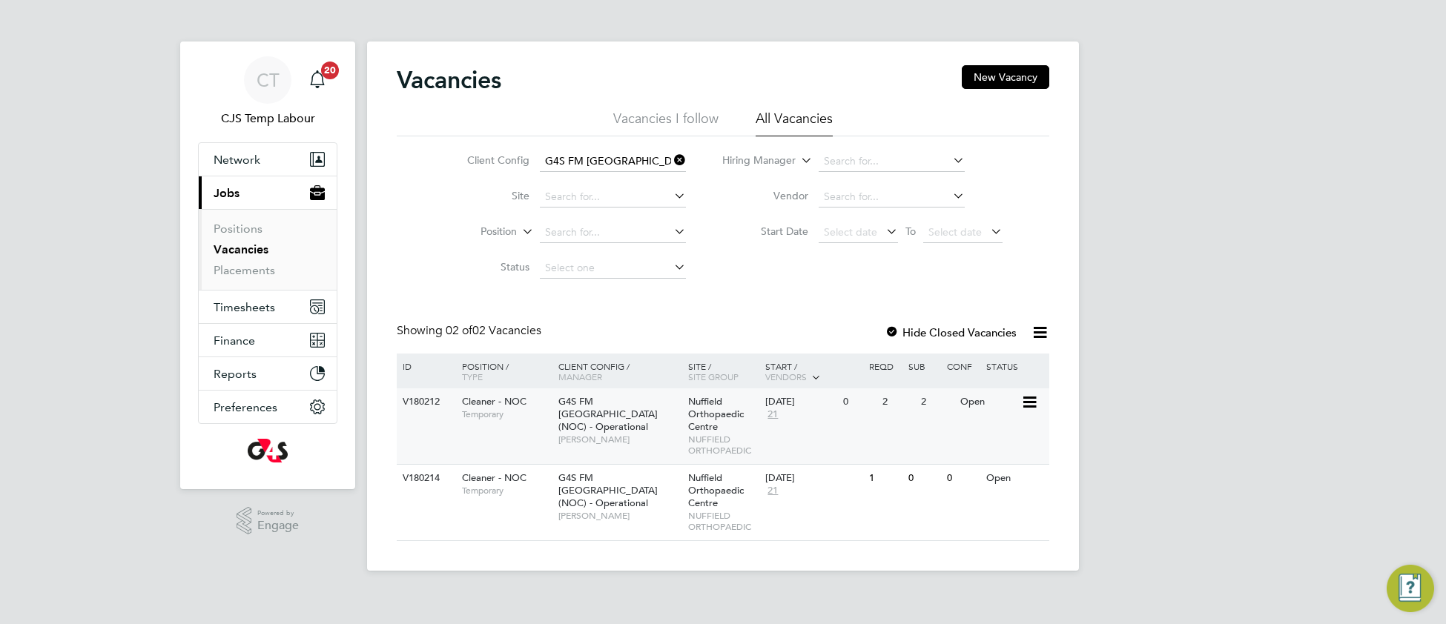
click at [663, 443] on div "V180212 Cleaner - NOC Temporary G4S FM Oxford (NOC) - Operational Samuel Clacke…" at bounding box center [723, 426] width 652 height 76
click at [671, 164] on icon at bounding box center [671, 160] width 0 height 21
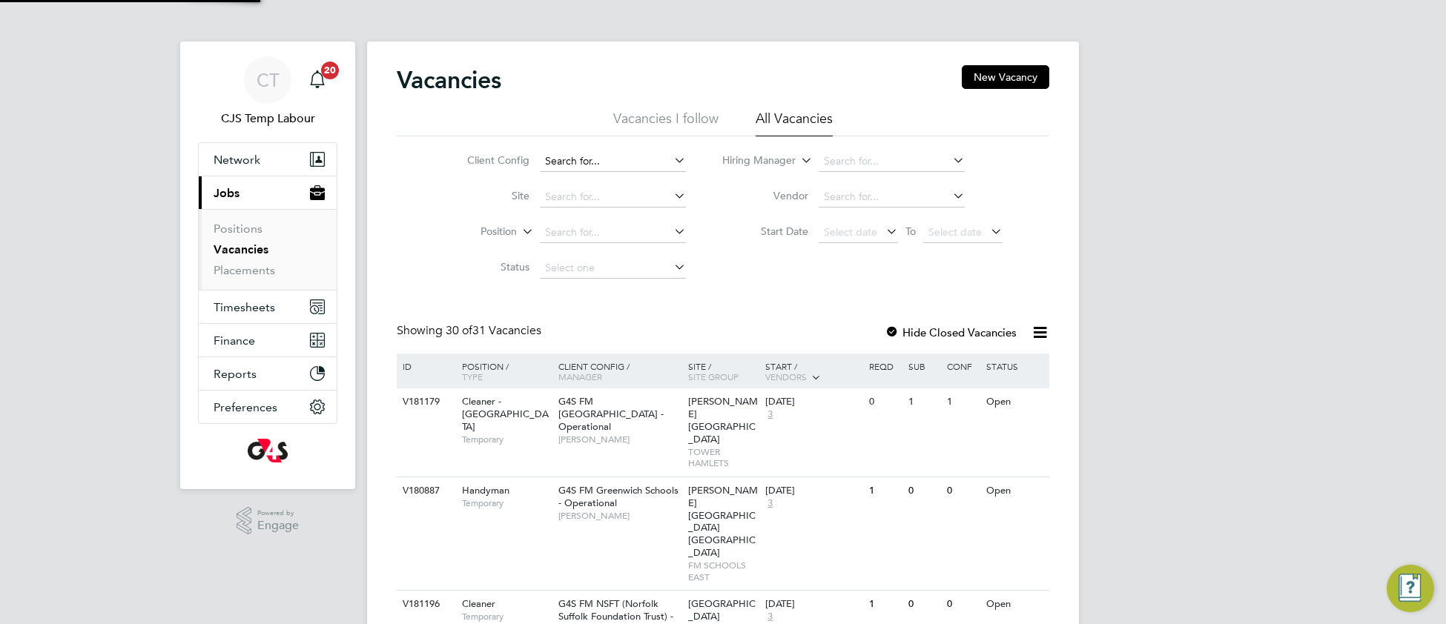
click at [611, 153] on input at bounding box center [613, 161] width 146 height 21
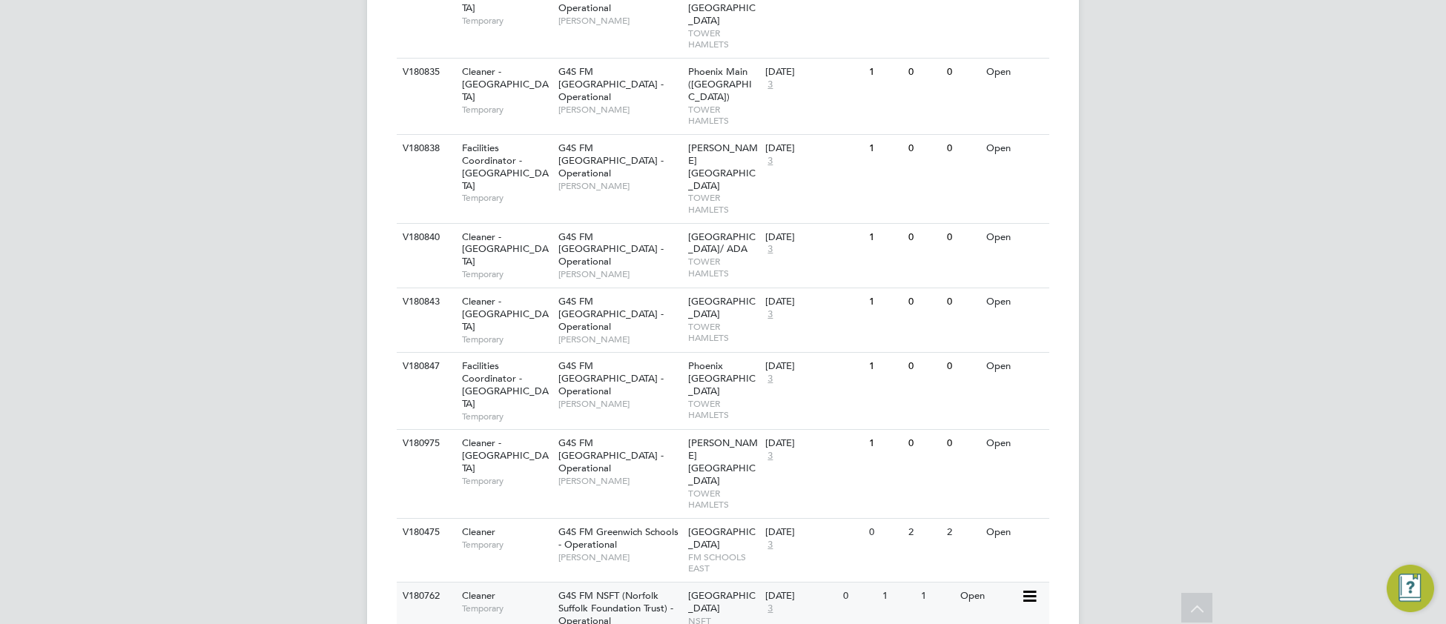
scroll to position [1613, 0]
click at [544, 581] on div "V180762 Cleaner Temporary G4S FM NSFT (Norfolk Suffolk Foundation Trust) - Oper…" at bounding box center [723, 613] width 652 height 64
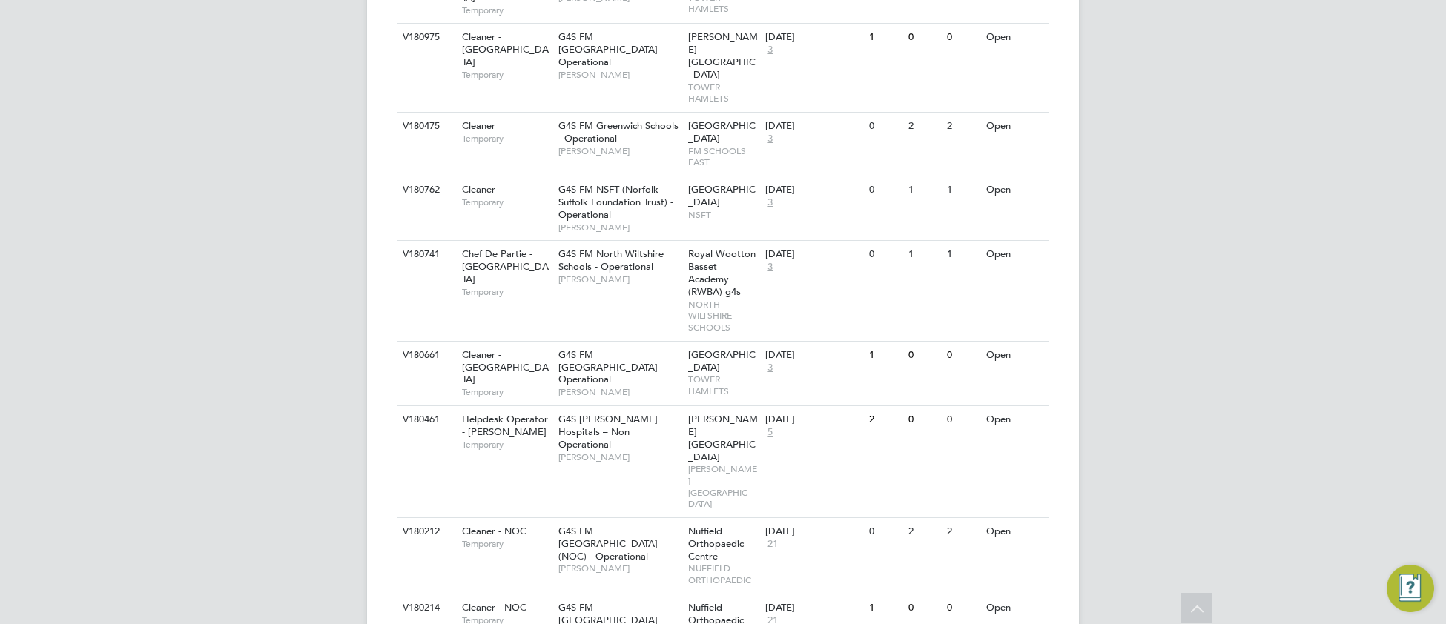
scroll to position [2020, 0]
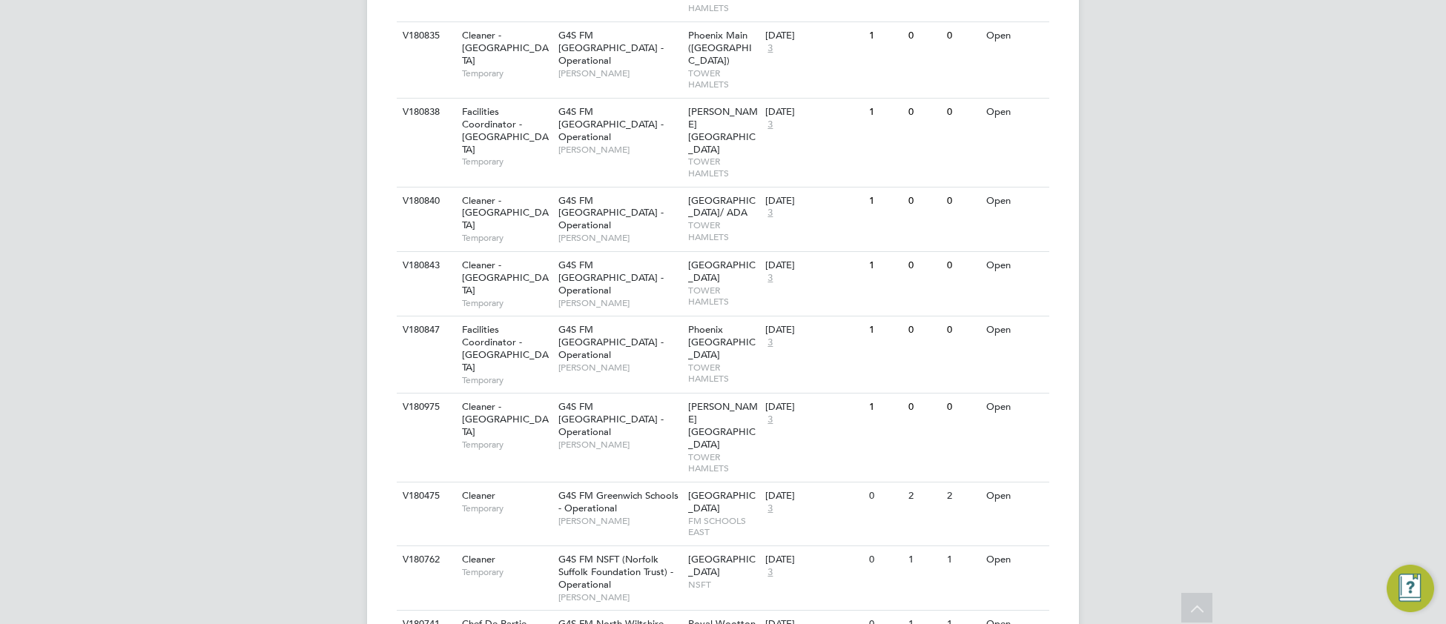
scroll to position [1639, 0]
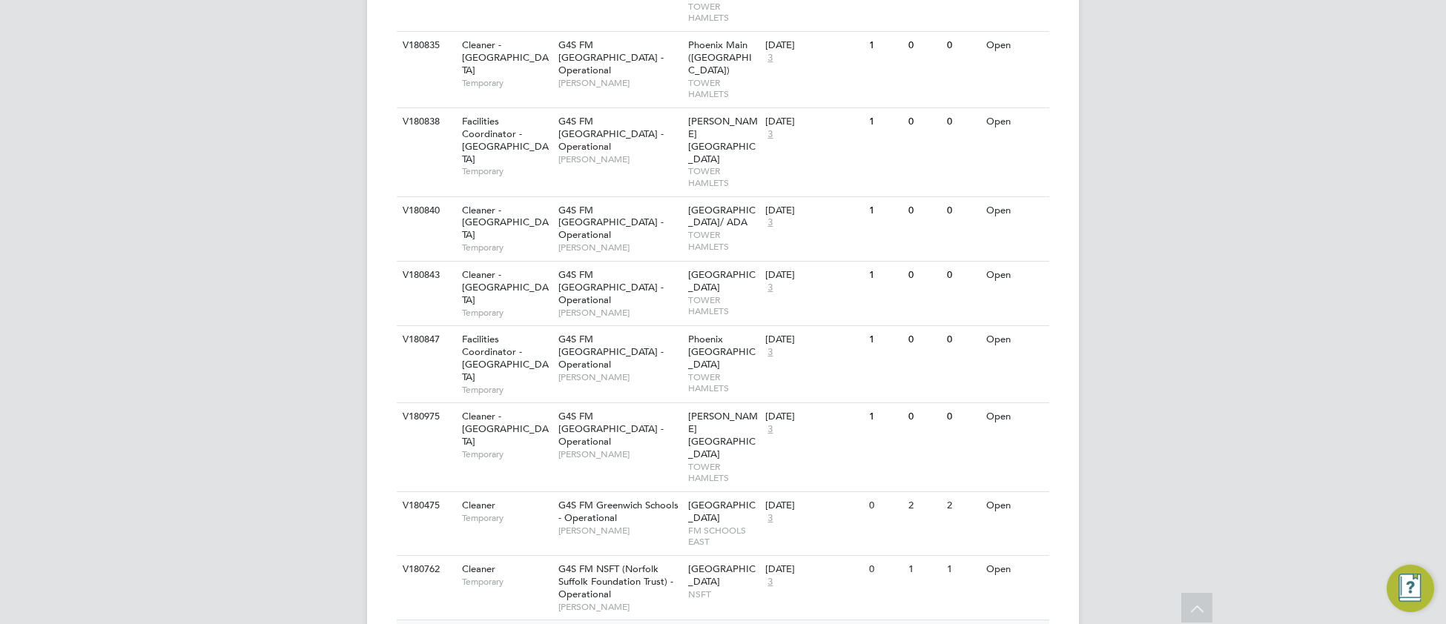
click at [640, 556] on div "G4S FM NSFT (Norfolk Suffolk Foundation Trust) - Operational Angela Fitzgerald" at bounding box center [620, 588] width 130 height 64
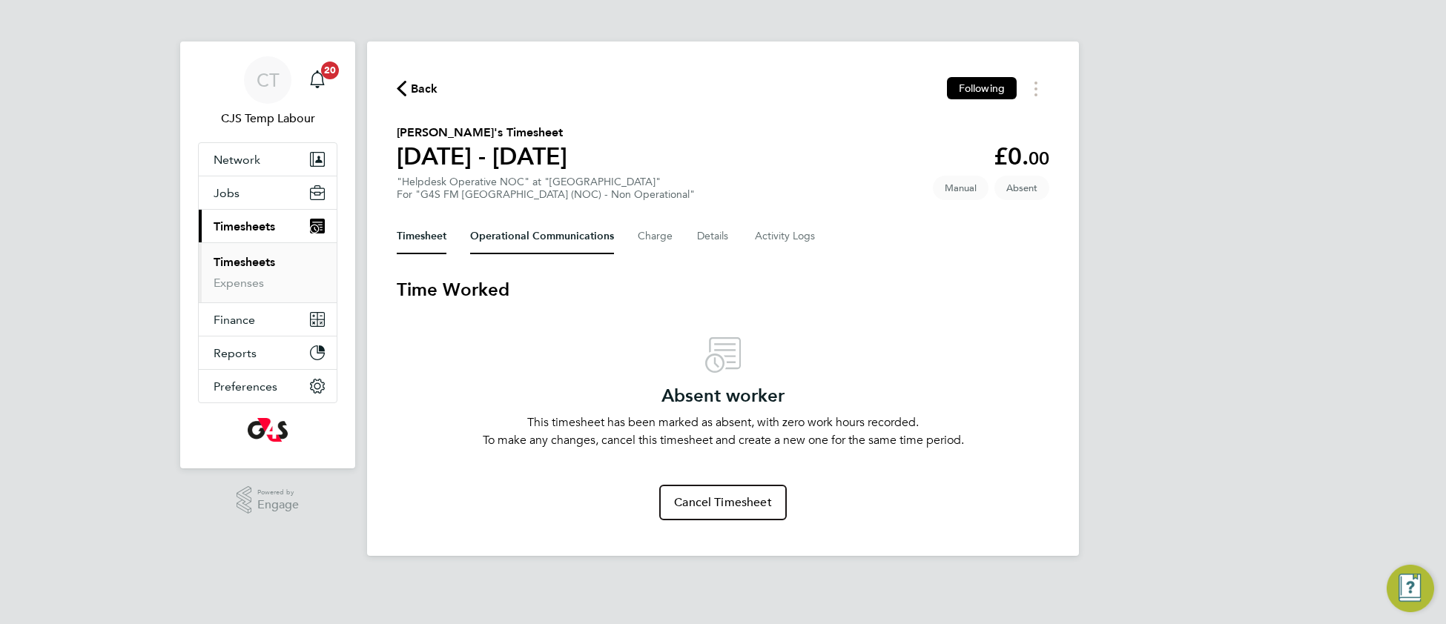
drag, startPoint x: 558, startPoint y: 231, endPoint x: 552, endPoint y: 240, distance: 11.7
click at [558, 231] on Communications-tab "Operational Communications" at bounding box center [542, 237] width 144 height 36
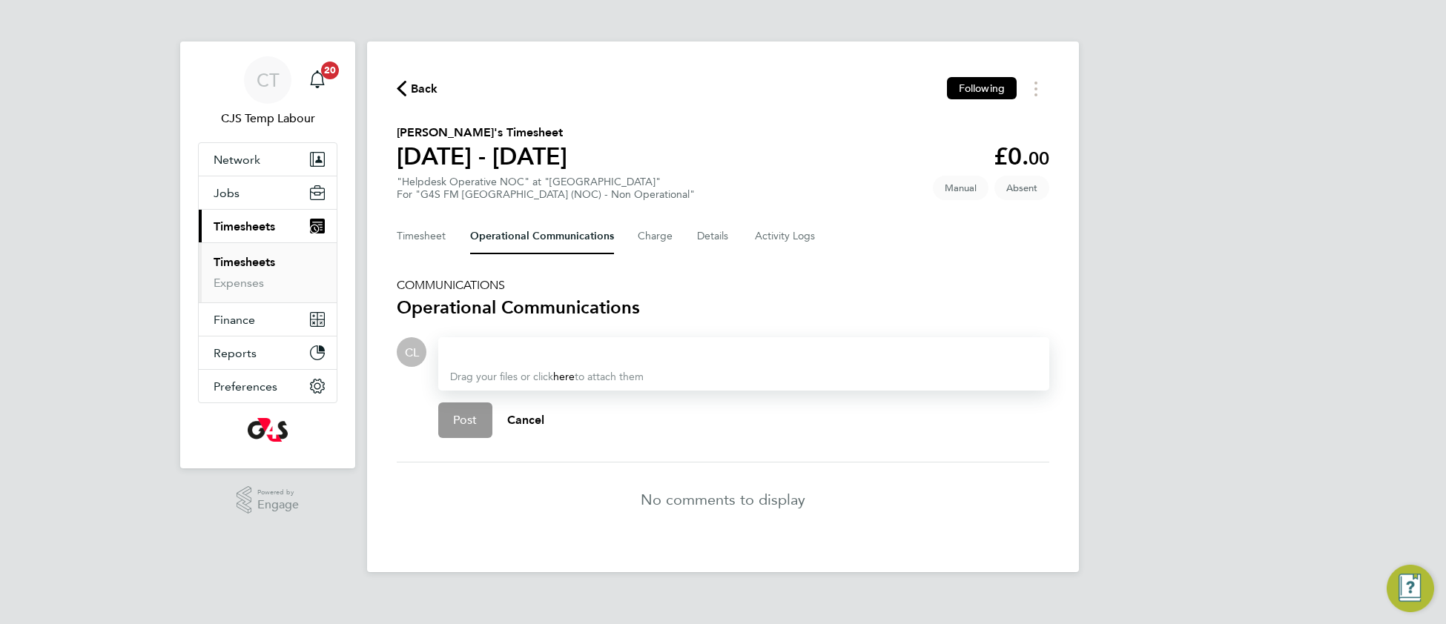
click at [498, 345] on div at bounding box center [743, 352] width 587 height 18
click at [466, 416] on span "Post" at bounding box center [465, 420] width 24 height 15
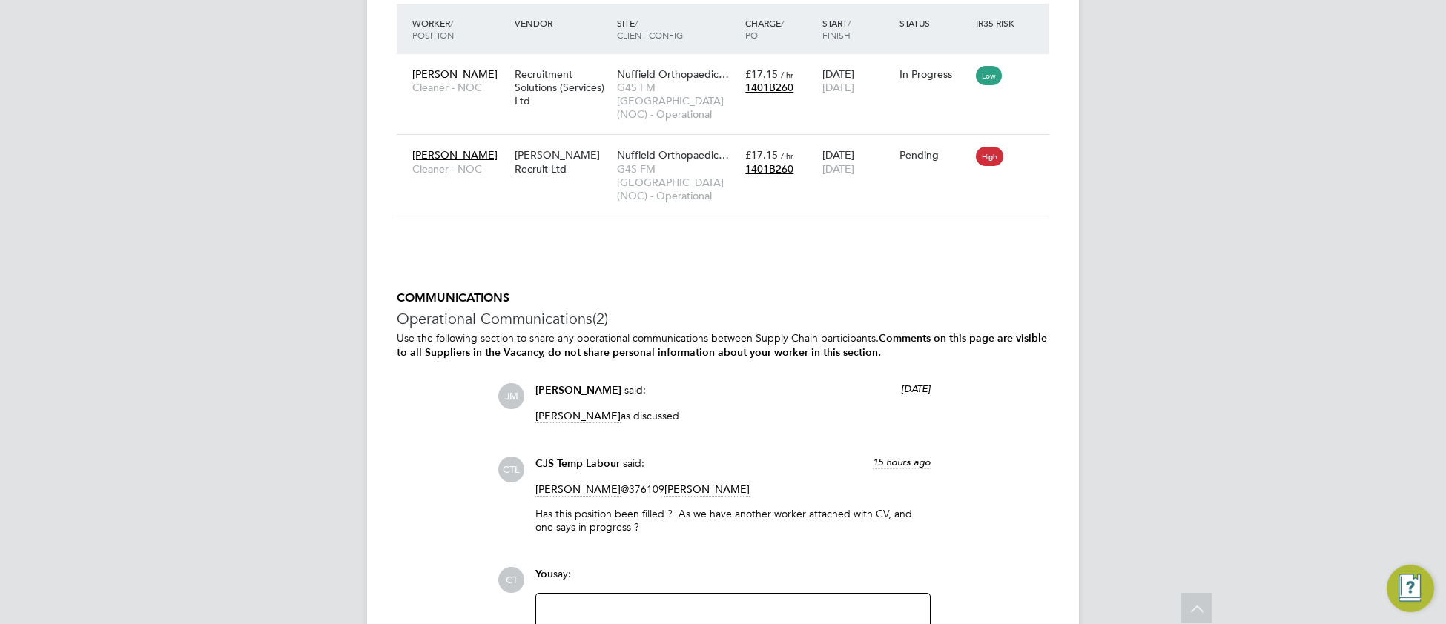
scroll to position [2754, 0]
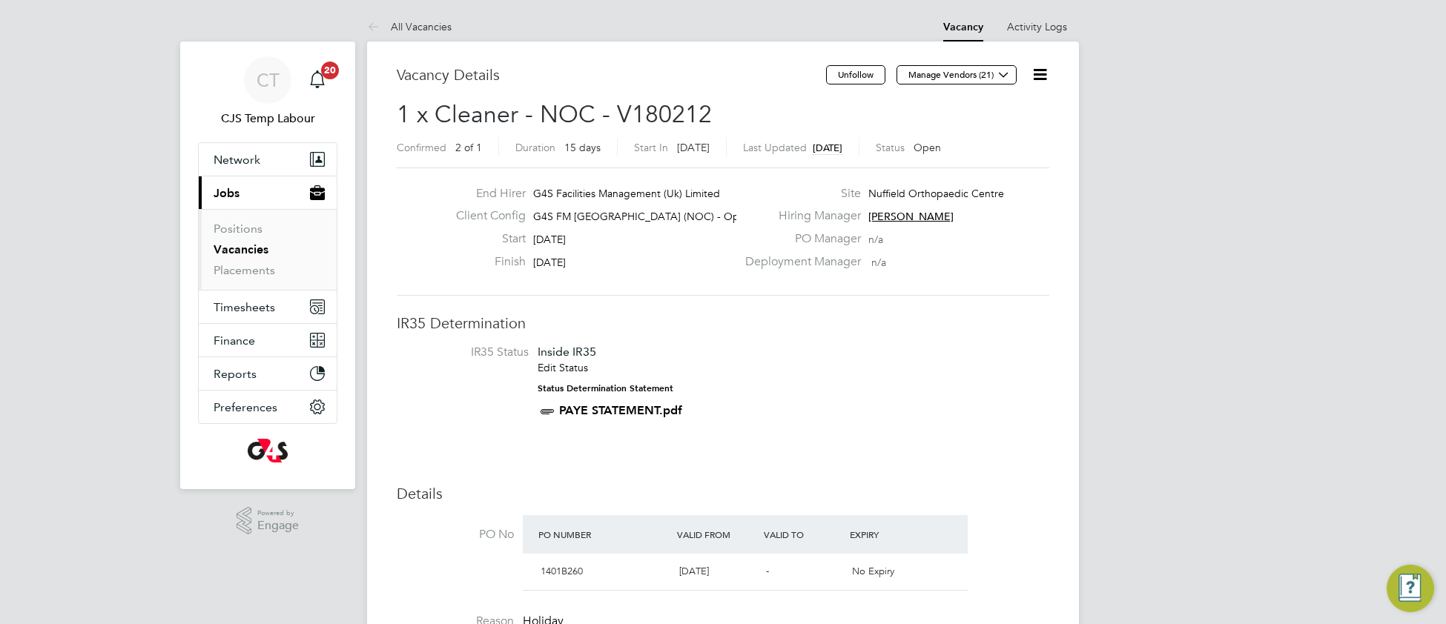
click at [1044, 82] on icon at bounding box center [1039, 74] width 19 height 19
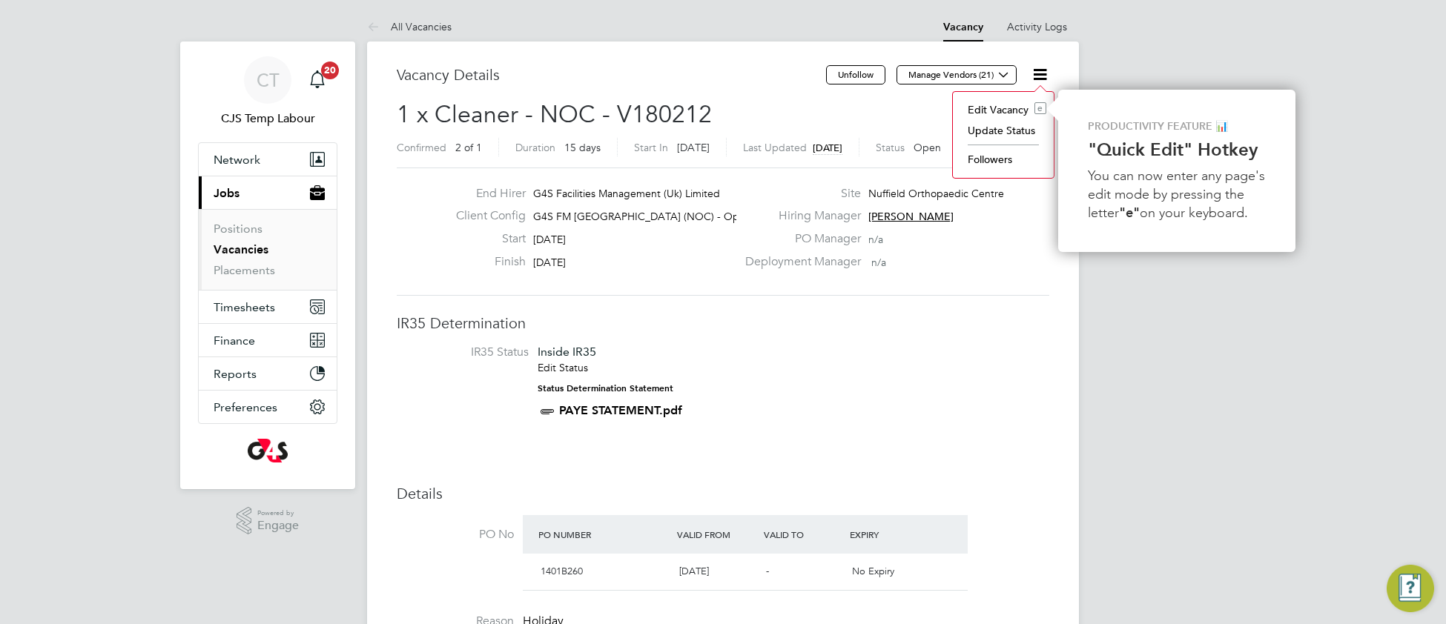
click at [993, 164] on li "Followers" at bounding box center [1003, 159] width 86 height 21
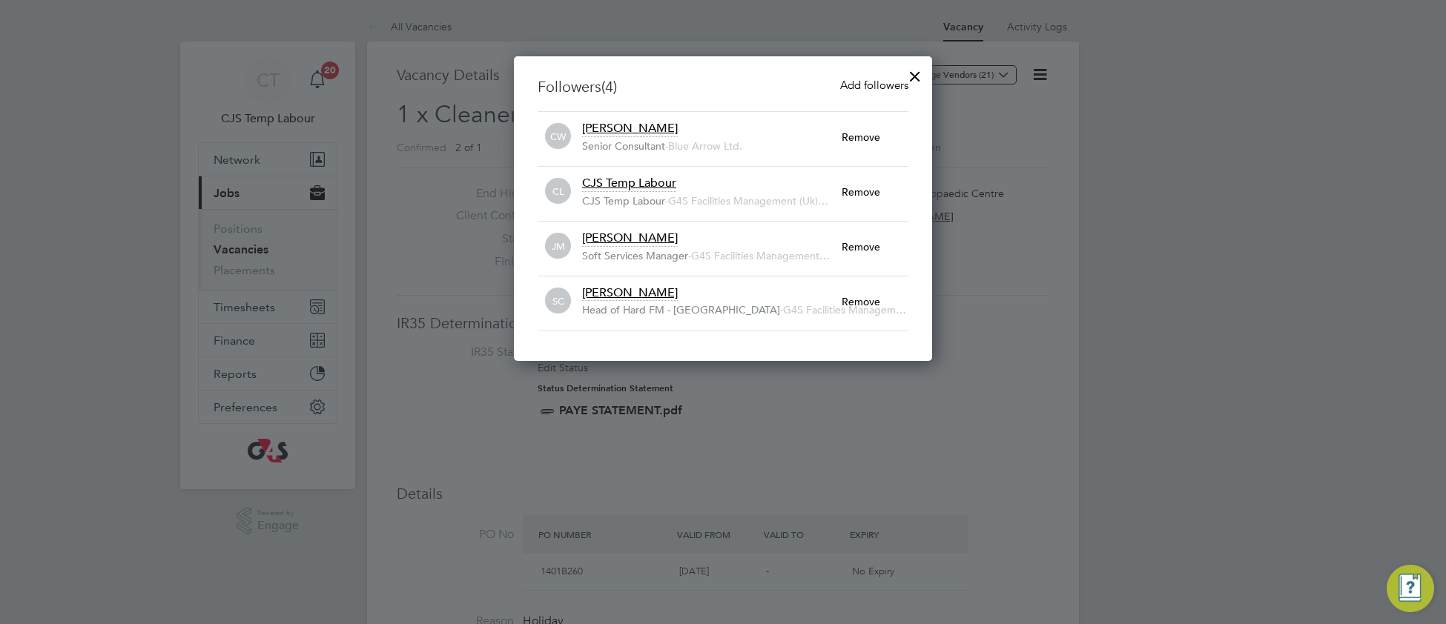
click at [879, 82] on span "Add followers" at bounding box center [874, 85] width 68 height 14
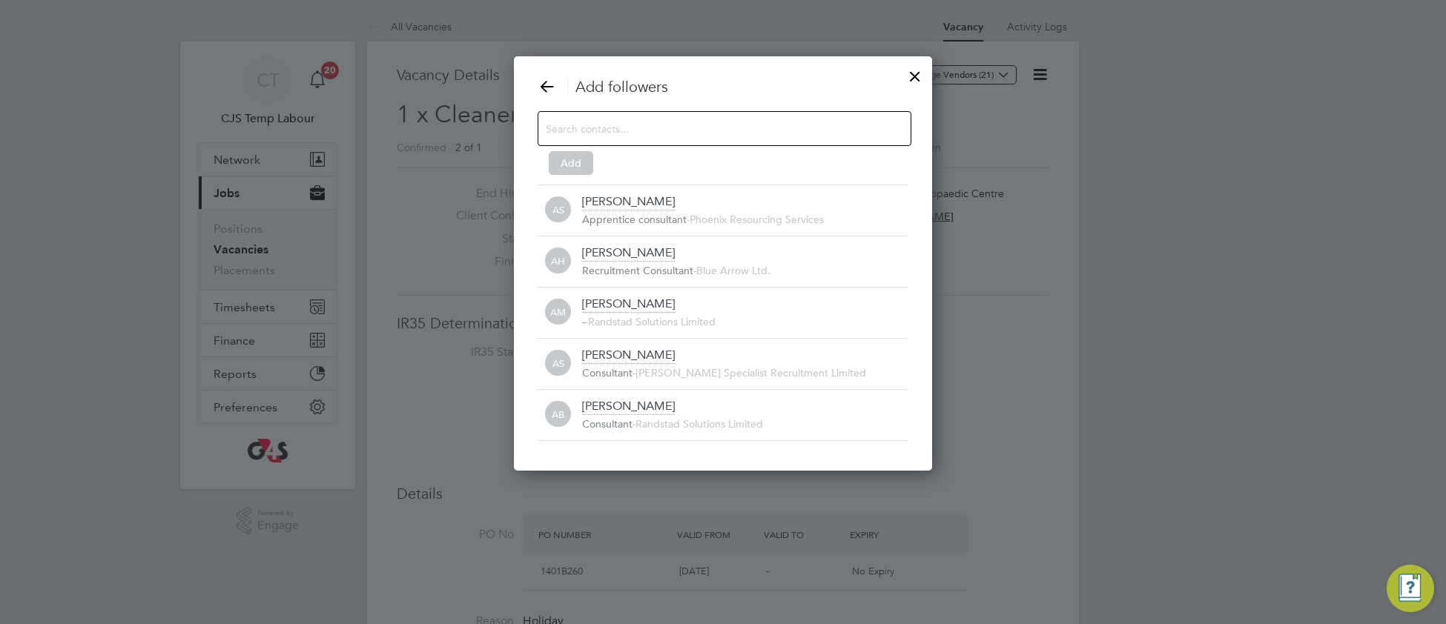
click at [740, 127] on input at bounding box center [713, 128] width 334 height 19
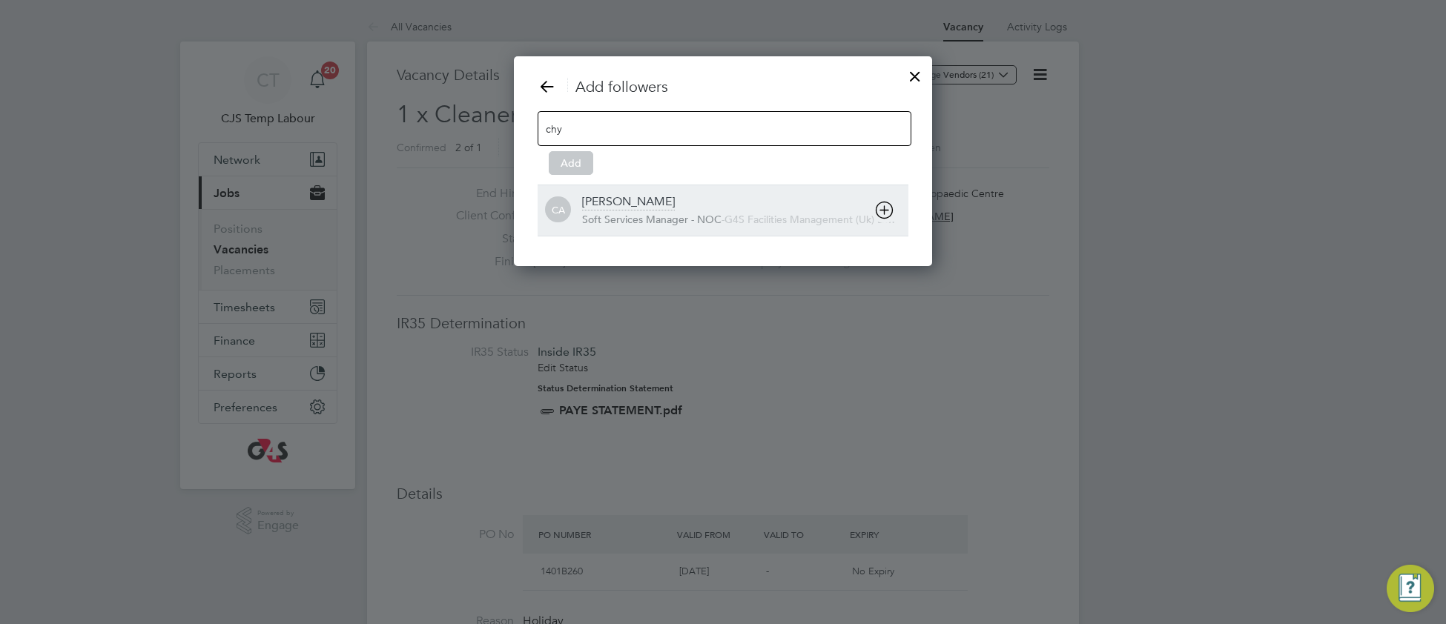
type input "chy"
drag, startPoint x: 677, startPoint y: 223, endPoint x: 633, endPoint y: 203, distance: 48.1
click at [675, 222] on span "Soft Services Manager - NOC" at bounding box center [651, 219] width 139 height 13
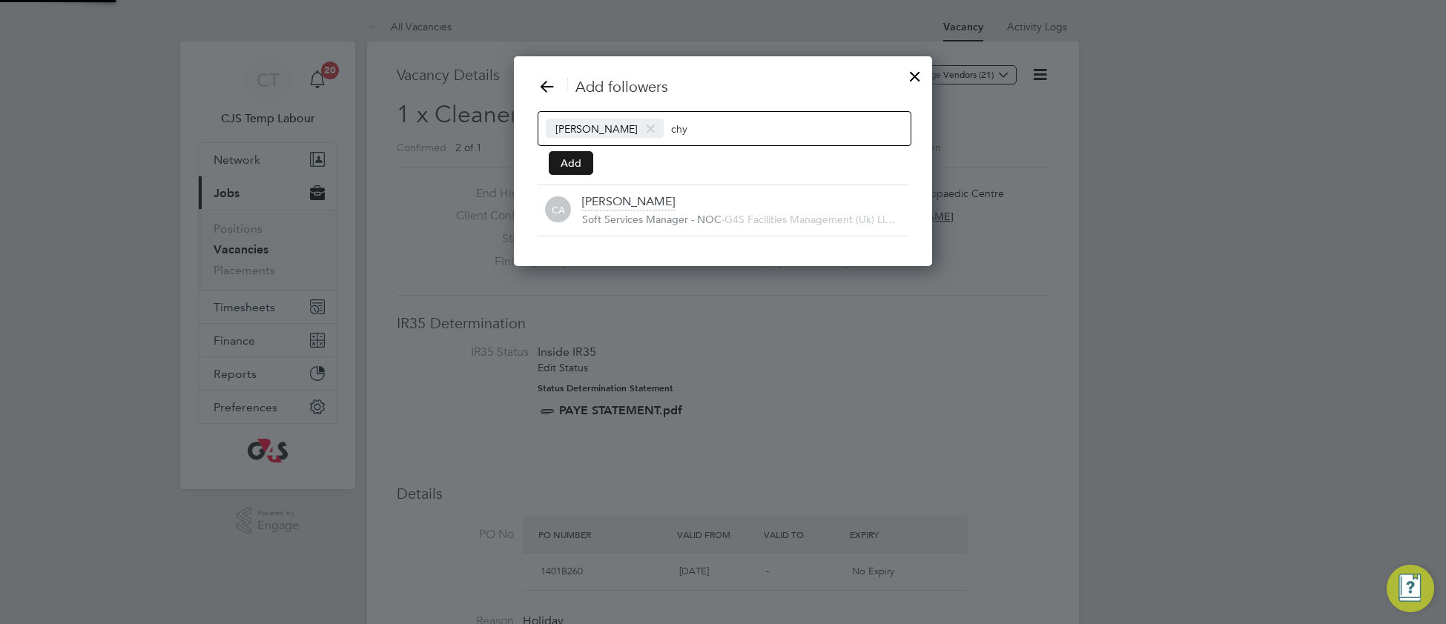
click at [572, 162] on button "Add" at bounding box center [571, 163] width 44 height 24
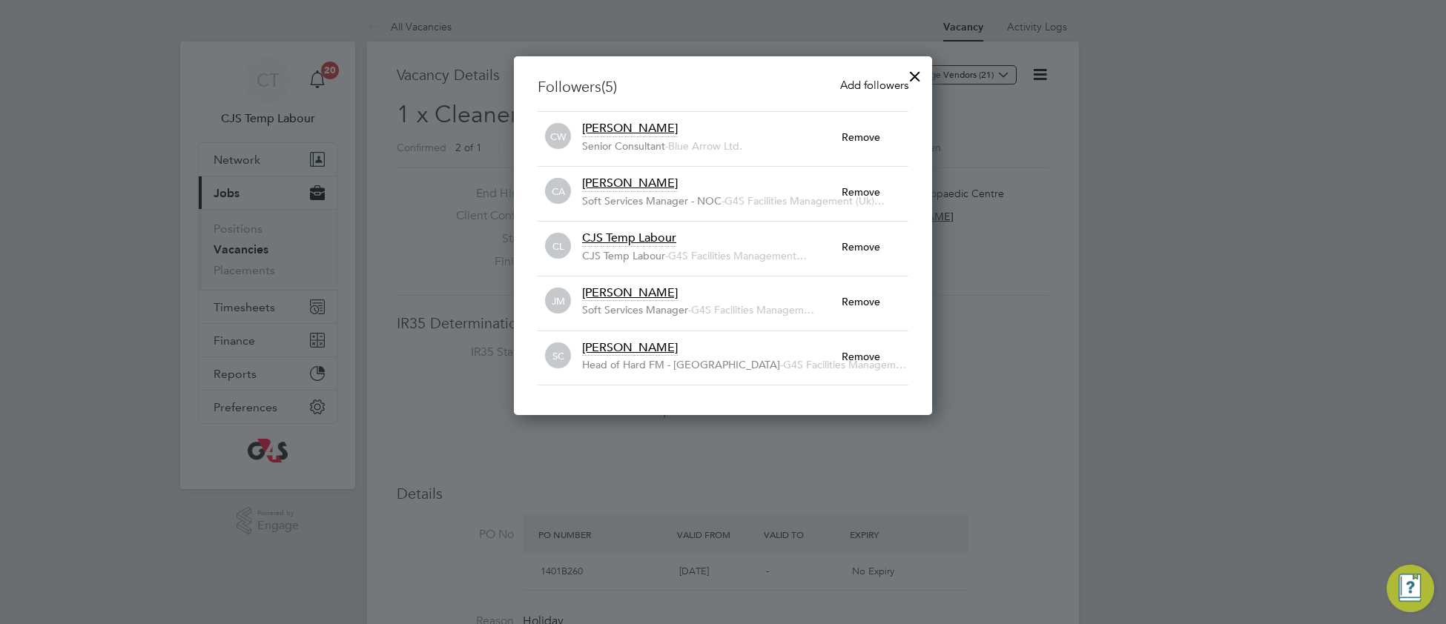
click at [918, 73] on div at bounding box center [915, 72] width 27 height 27
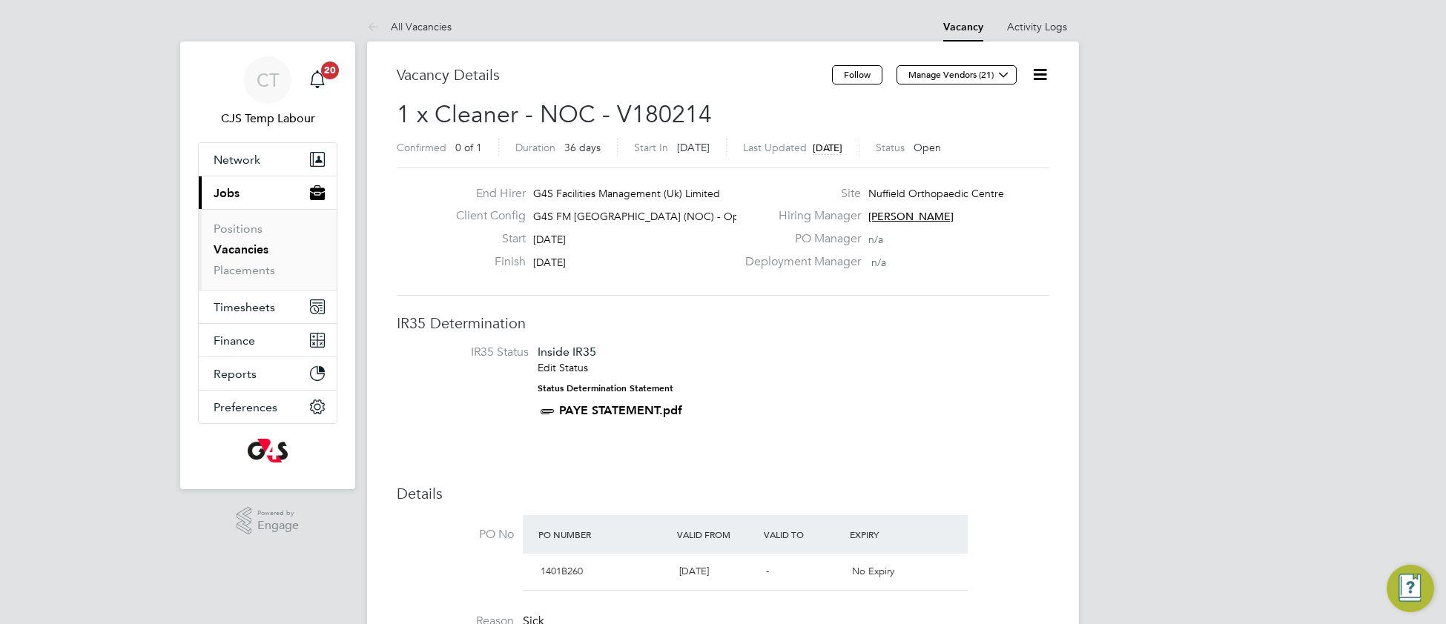
drag, startPoint x: 1045, startPoint y: 75, endPoint x: 1034, endPoint y: 90, distance: 18.1
click at [1044, 75] on icon at bounding box center [1039, 74] width 19 height 19
drag, startPoint x: 992, startPoint y: 159, endPoint x: 982, endPoint y: 169, distance: 14.2
click at [990, 162] on li "Followers" at bounding box center [1003, 159] width 86 height 21
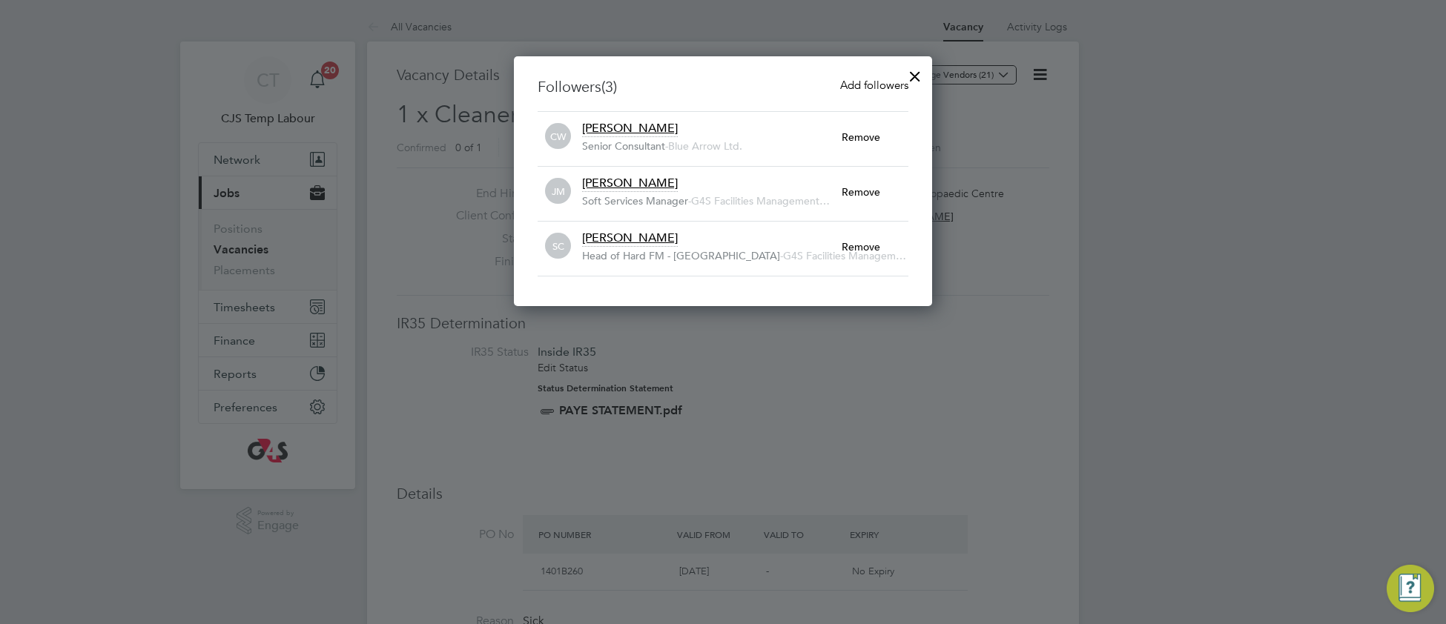
click at [874, 83] on span "Add followers" at bounding box center [874, 85] width 68 height 14
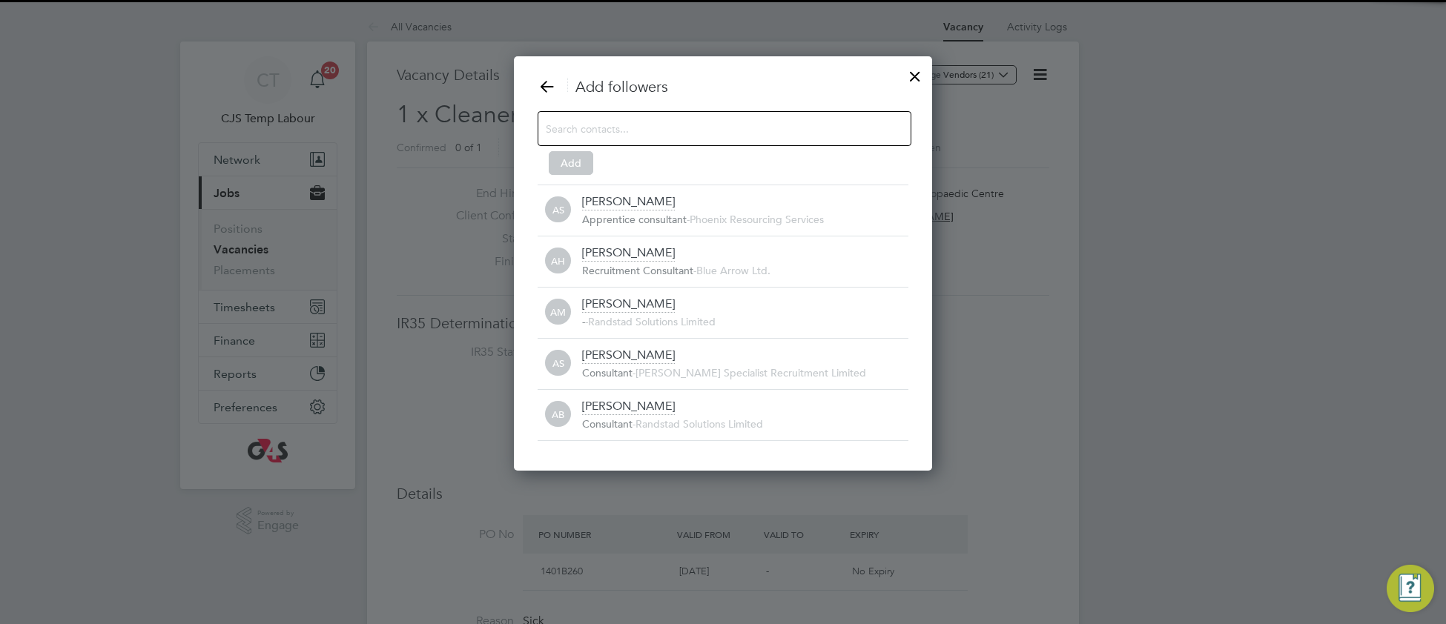
click at [701, 124] on input at bounding box center [713, 128] width 334 height 19
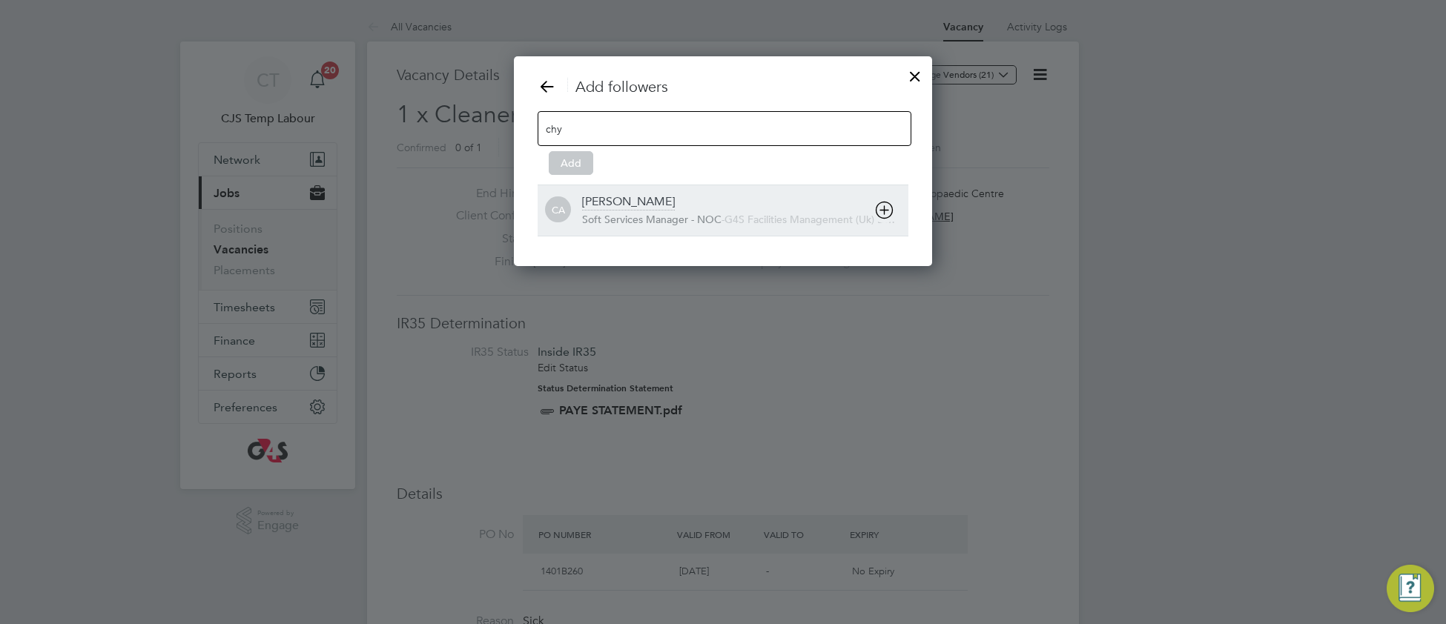
type input "chy"
click at [658, 211] on div "Chyrie Anderson" at bounding box center [628, 202] width 93 height 16
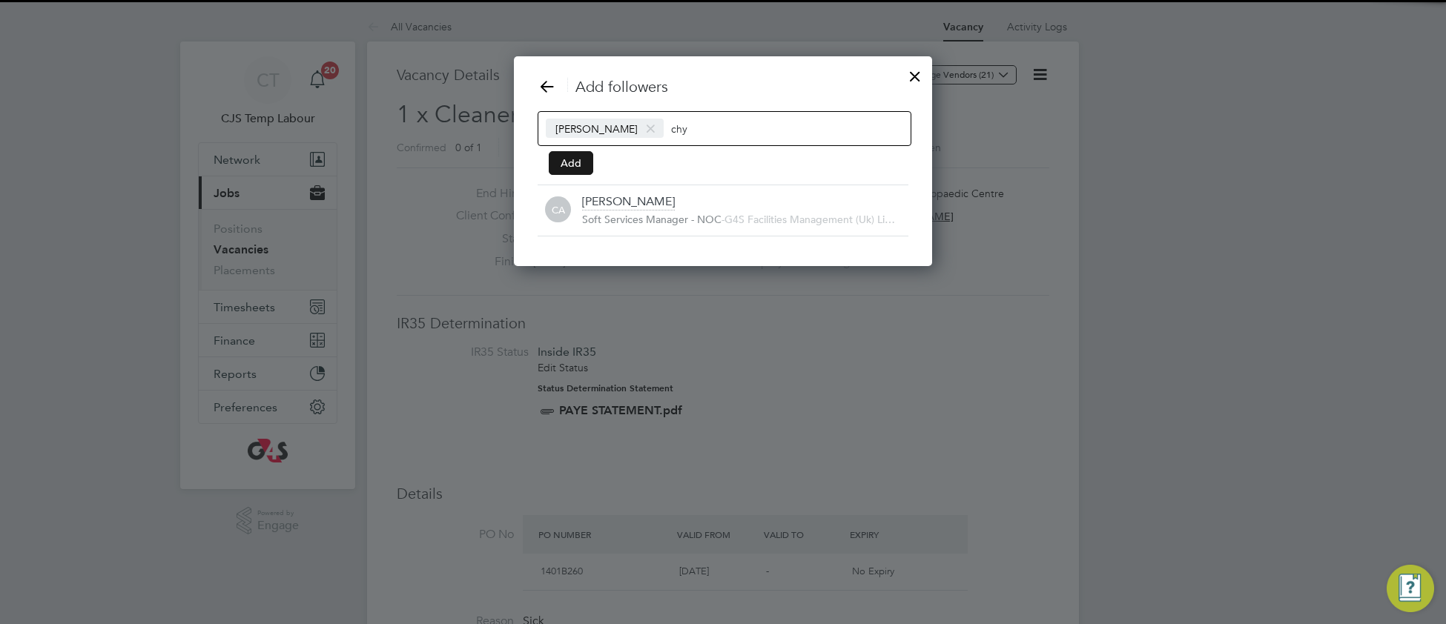
click at [583, 170] on button "Add" at bounding box center [571, 163] width 44 height 24
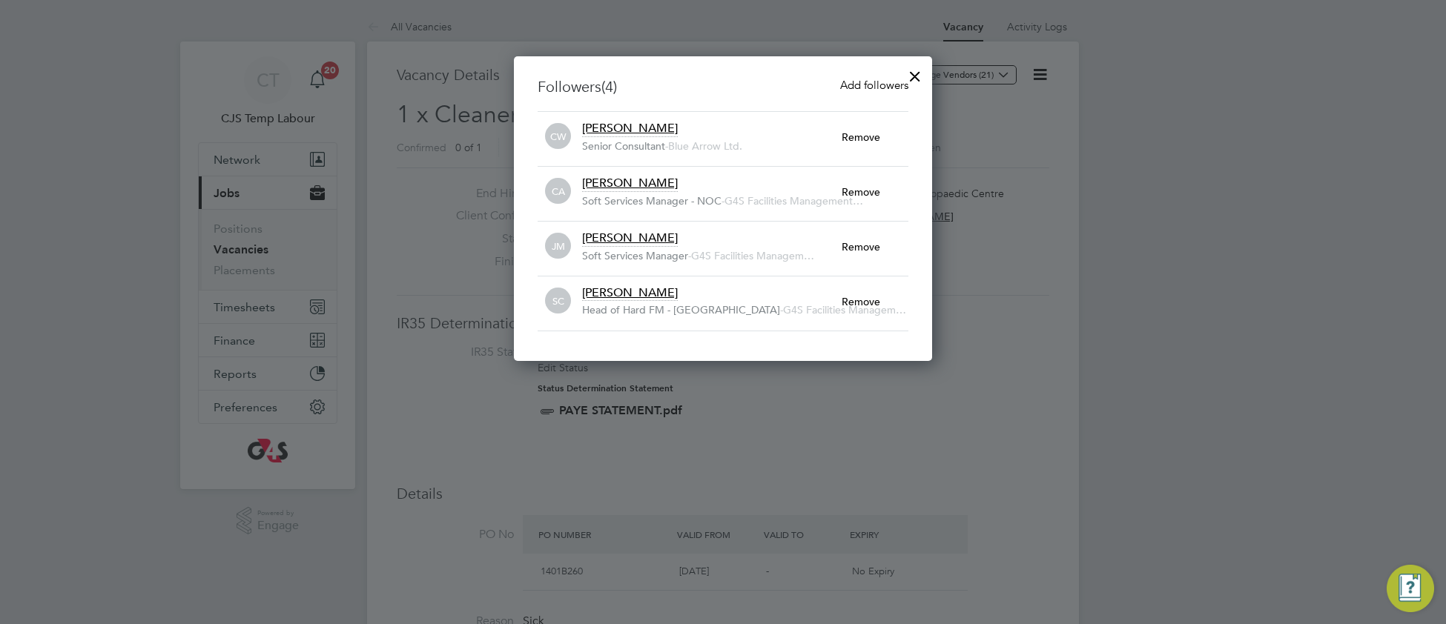
click at [915, 74] on div at bounding box center [915, 72] width 27 height 27
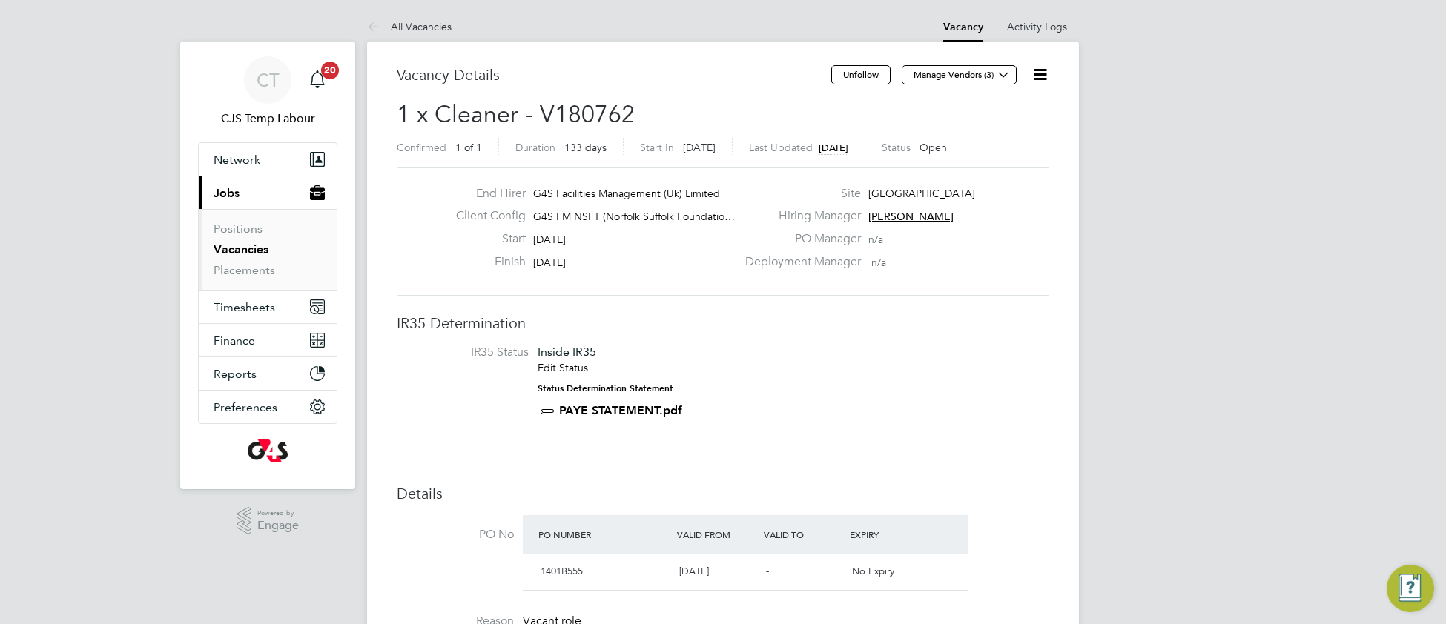
drag, startPoint x: 1036, startPoint y: 76, endPoint x: 1031, endPoint y: 96, distance: 20.7
click at [1036, 78] on icon at bounding box center [1039, 74] width 19 height 19
drag, startPoint x: 996, startPoint y: 135, endPoint x: 964, endPoint y: 147, distance: 34.7
click at [995, 133] on li "Update Status" at bounding box center [1003, 130] width 86 height 21
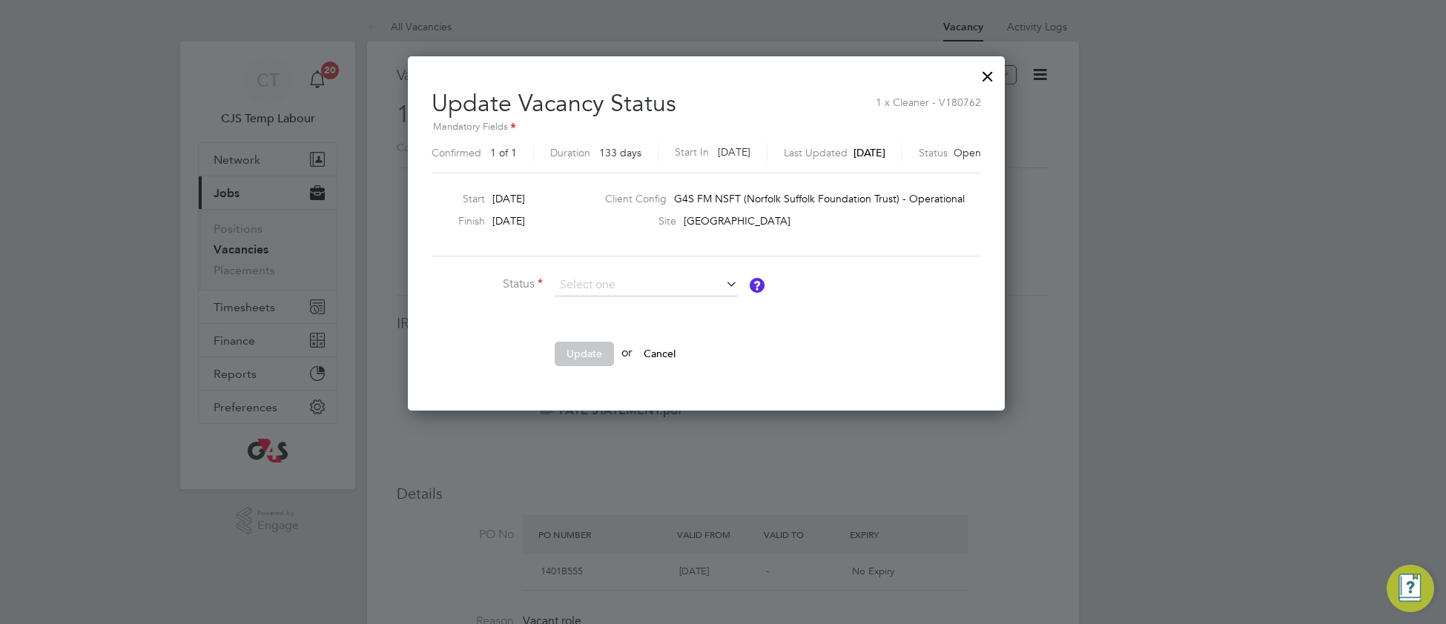
drag, startPoint x: 649, startPoint y: 305, endPoint x: 629, endPoint y: 313, distance: 22.0
click at [648, 304] on li "Completed" at bounding box center [646, 305] width 185 height 19
type input "Completed"
drag, startPoint x: 571, startPoint y: 354, endPoint x: 647, endPoint y: 361, distance: 76.7
click at [572, 354] on button "Update" at bounding box center [584, 354] width 59 height 24
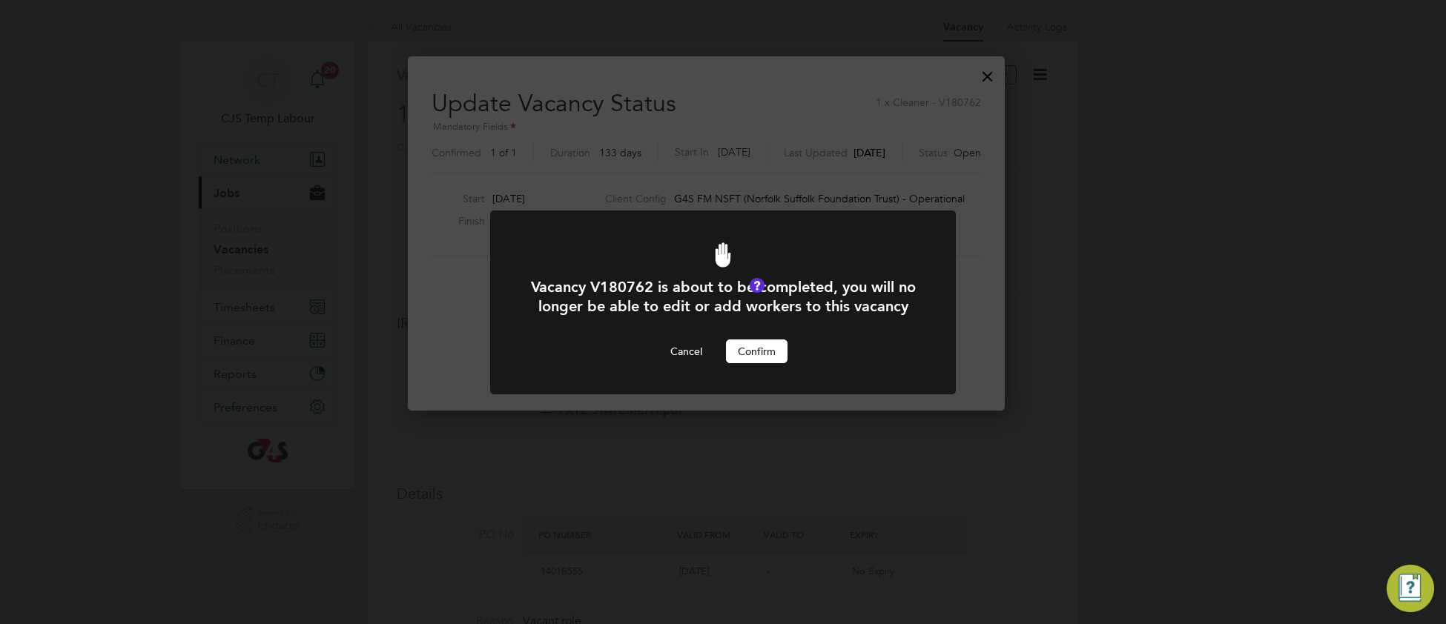
drag, startPoint x: 752, startPoint y: 376, endPoint x: 752, endPoint y: 367, distance: 8.9
click at [752, 363] on button "Confirm" at bounding box center [757, 352] width 62 height 24
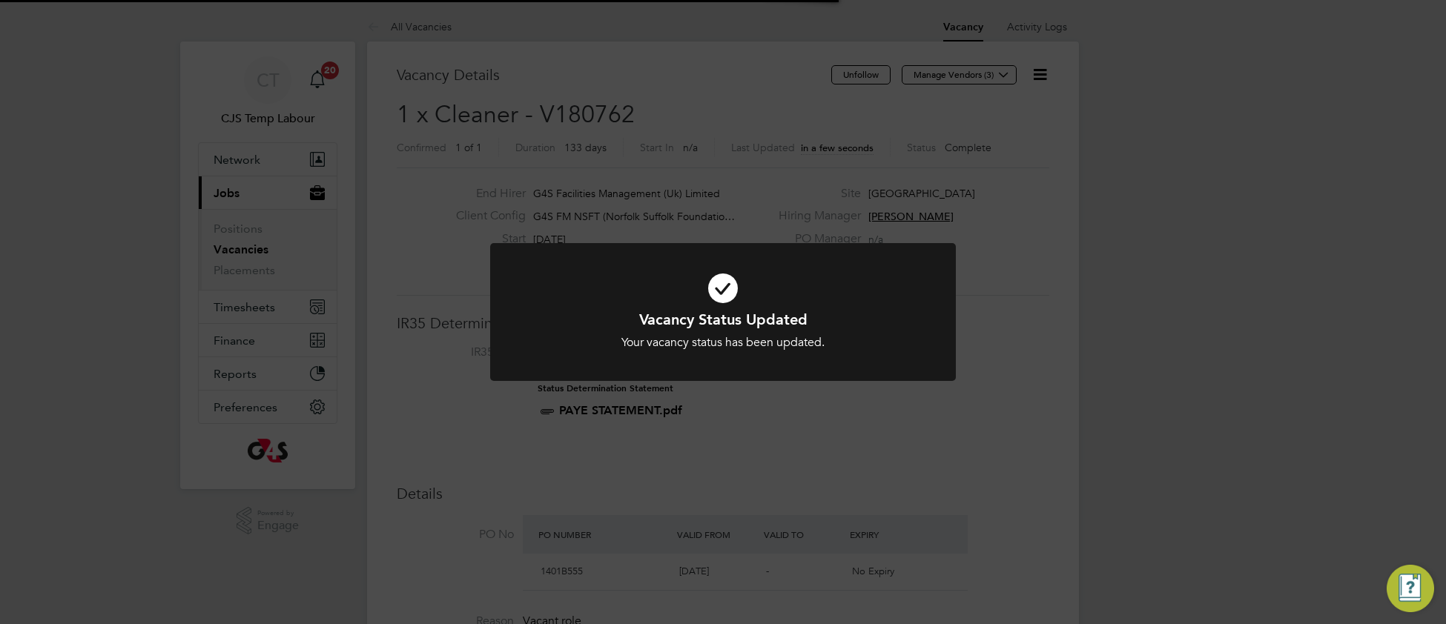
click at [876, 305] on icon at bounding box center [723, 288] width 386 height 58
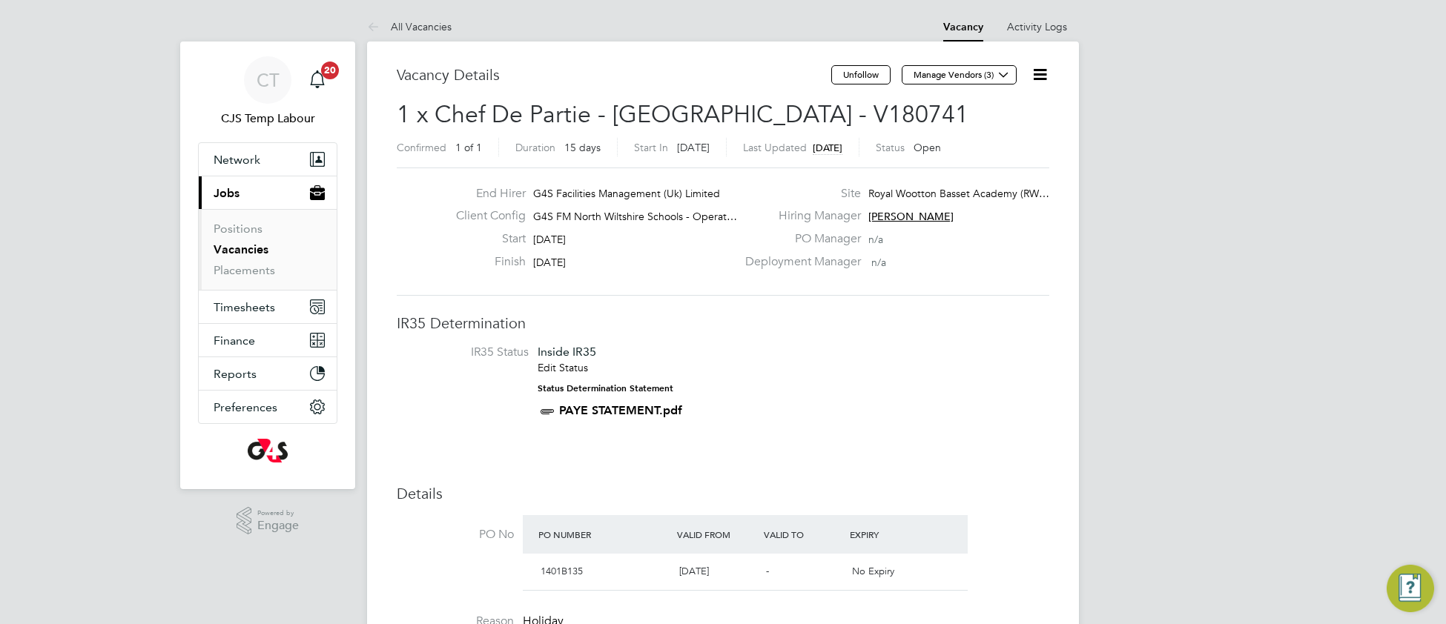
click at [1039, 79] on icon at bounding box center [1039, 74] width 19 height 19
click at [999, 133] on li "Update Status" at bounding box center [1003, 130] width 86 height 21
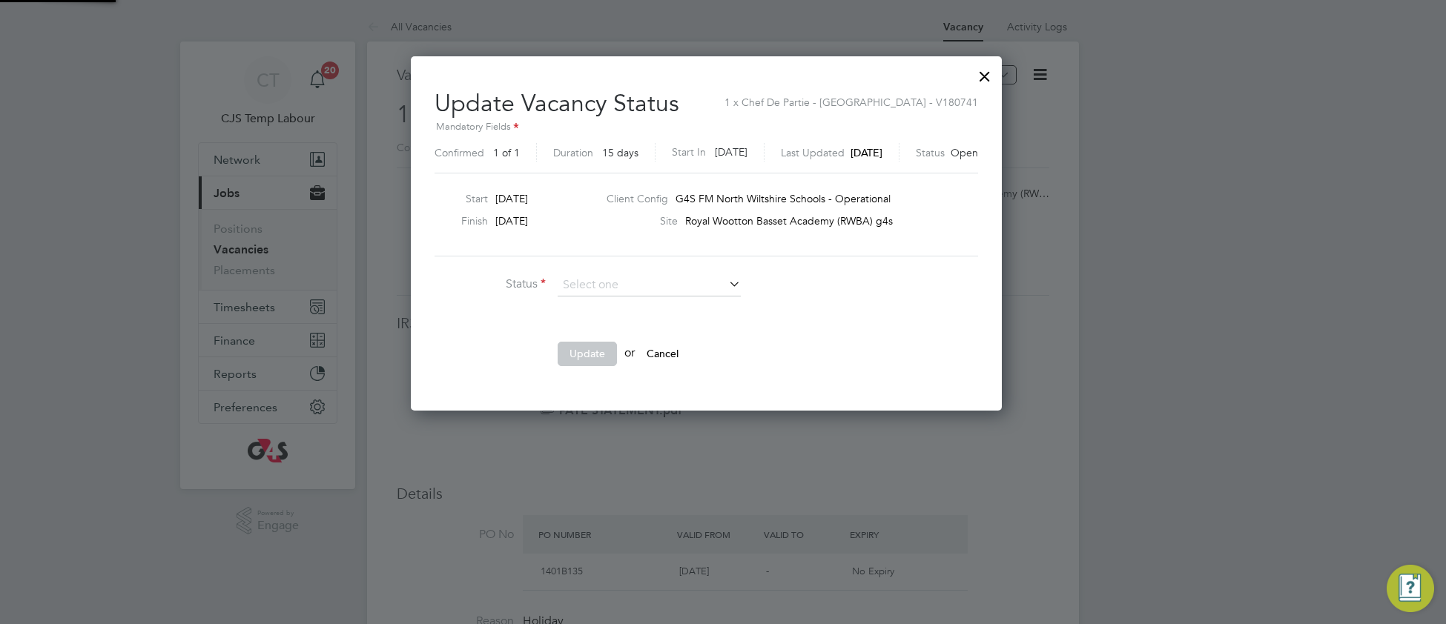
scroll to position [354, 624]
click at [669, 320] on li "Closed" at bounding box center [649, 324] width 185 height 19
type input "Closed"
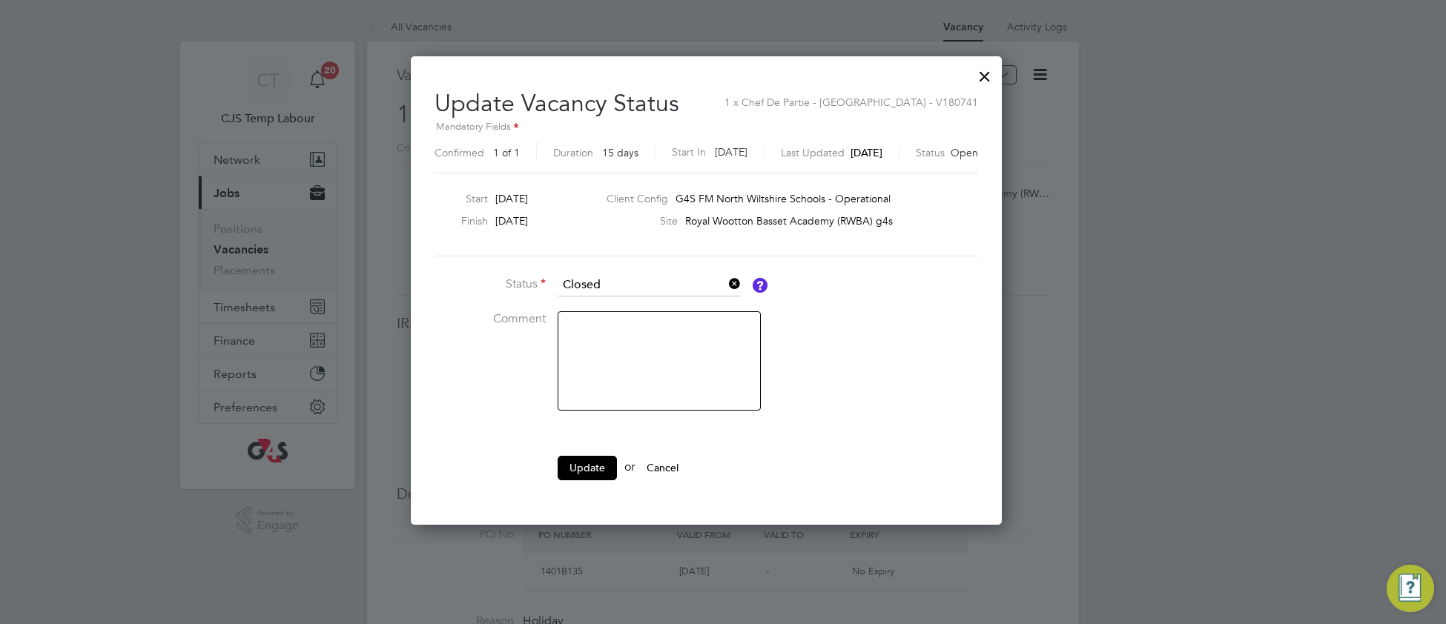
scroll to position [469, 624]
drag, startPoint x: 595, startPoint y: 466, endPoint x: 613, endPoint y: 458, distance: 20.2
click at [592, 466] on button "Update" at bounding box center [587, 468] width 59 height 24
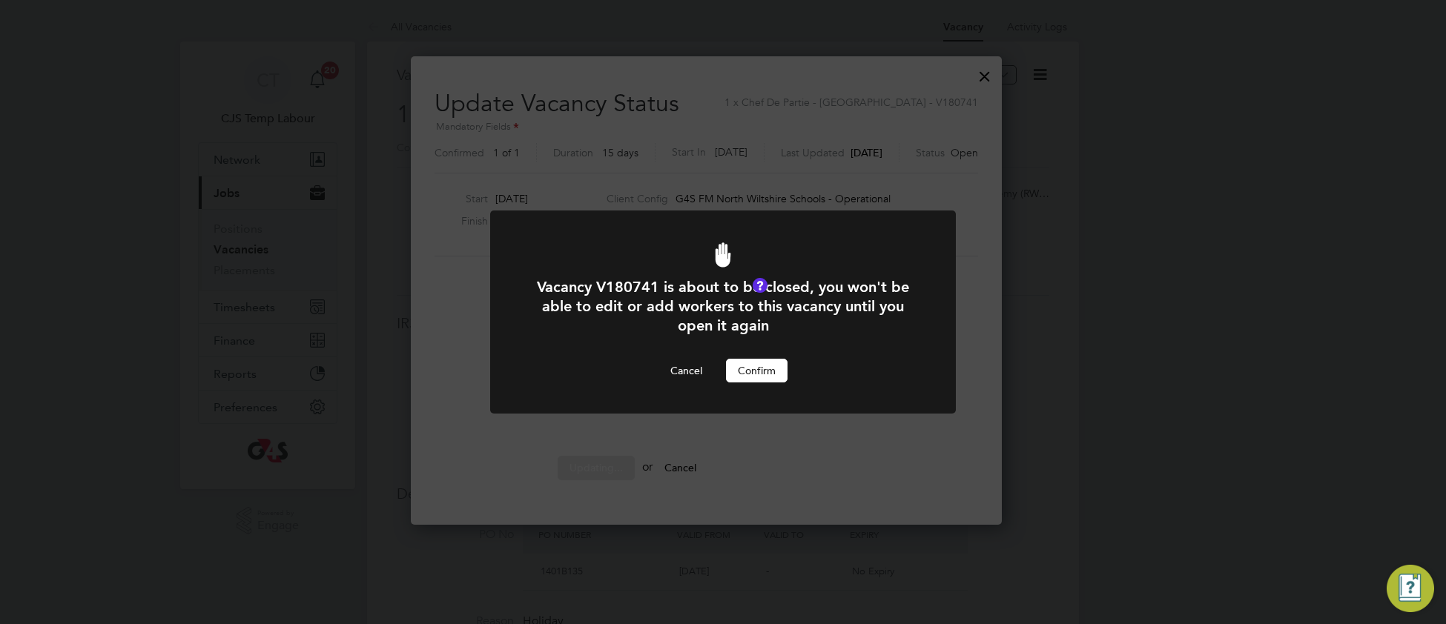
click at [767, 370] on button "Confirm" at bounding box center [757, 371] width 62 height 24
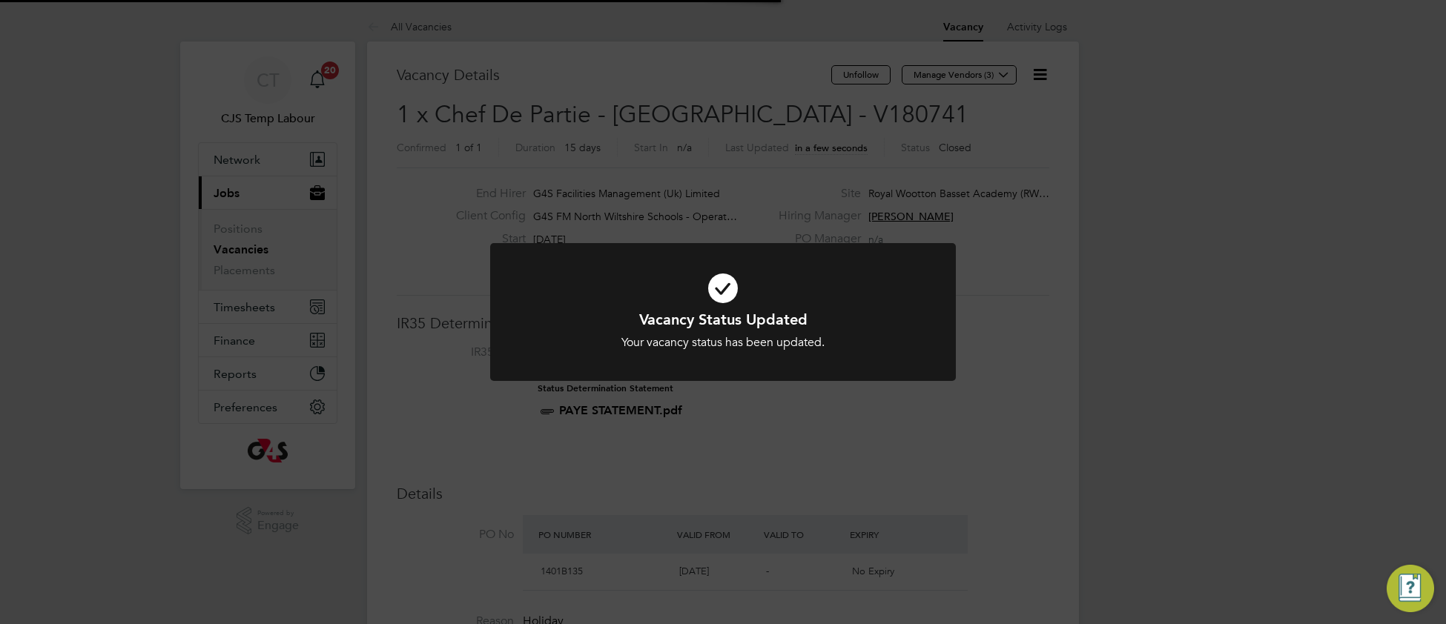
drag, startPoint x: 870, startPoint y: 319, endPoint x: 859, endPoint y: 179, distance: 139.8
click at [870, 318] on h1 "Vacancy Status Updated" at bounding box center [723, 319] width 386 height 19
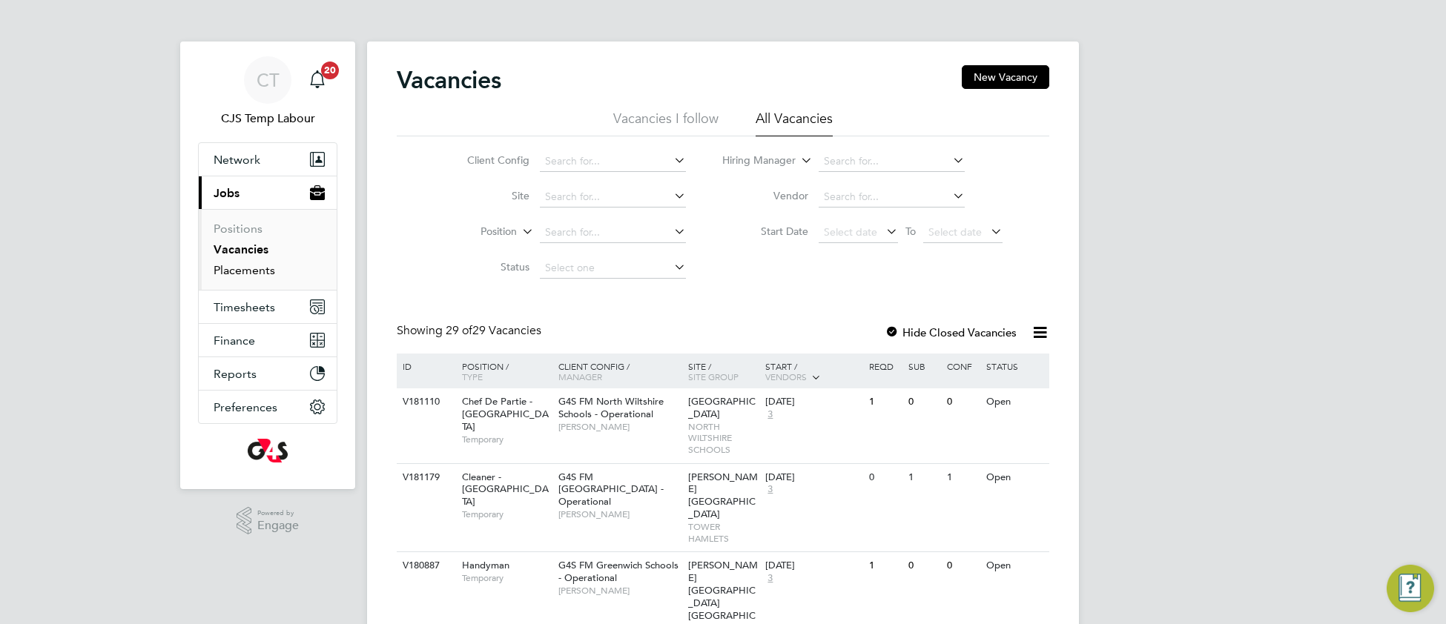
click at [251, 272] on link "Placements" at bounding box center [245, 270] width 62 height 14
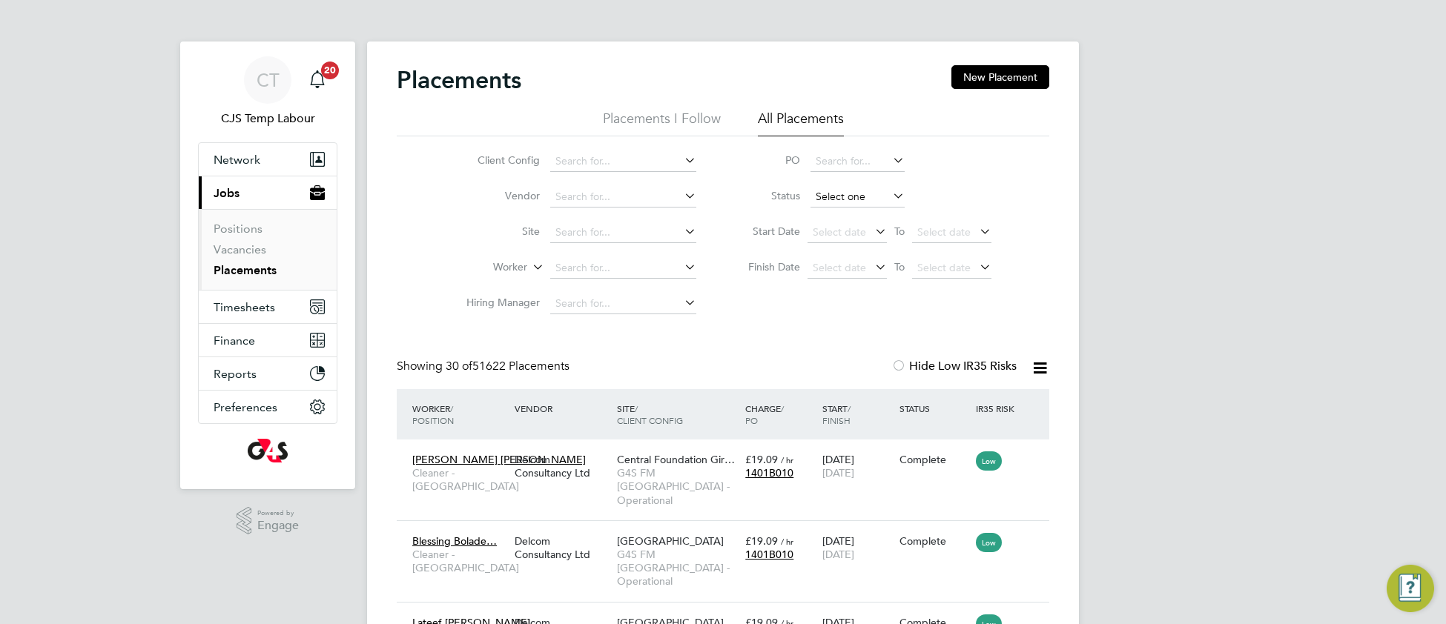
click at [842, 197] on input at bounding box center [857, 197] width 94 height 21
click at [821, 217] on li "Active" at bounding box center [858, 217] width 96 height 19
type input "Active"
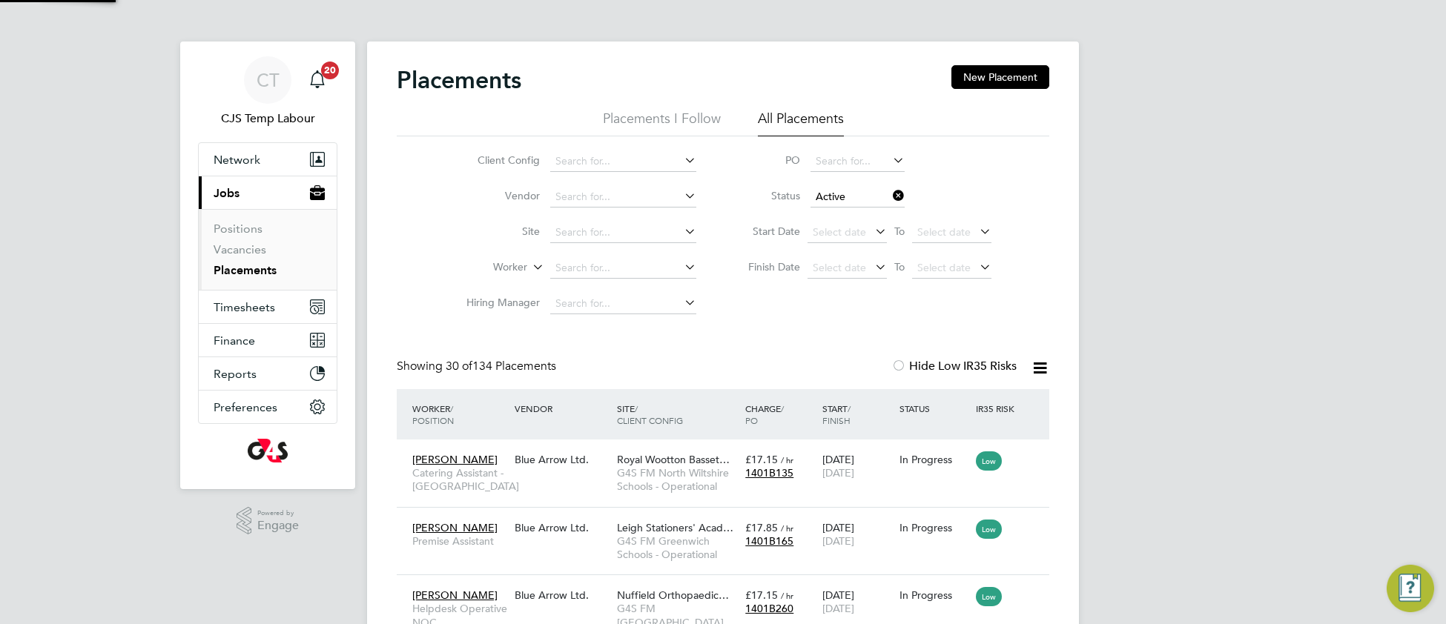
scroll to position [56, 128]
click at [1040, 365] on icon at bounding box center [1039, 368] width 19 height 19
click at [980, 405] on li "Download Placements Report" at bounding box center [966, 403] width 158 height 21
click at [1033, 371] on icon at bounding box center [1039, 368] width 19 height 19
click at [890, 198] on icon at bounding box center [890, 195] width 0 height 21
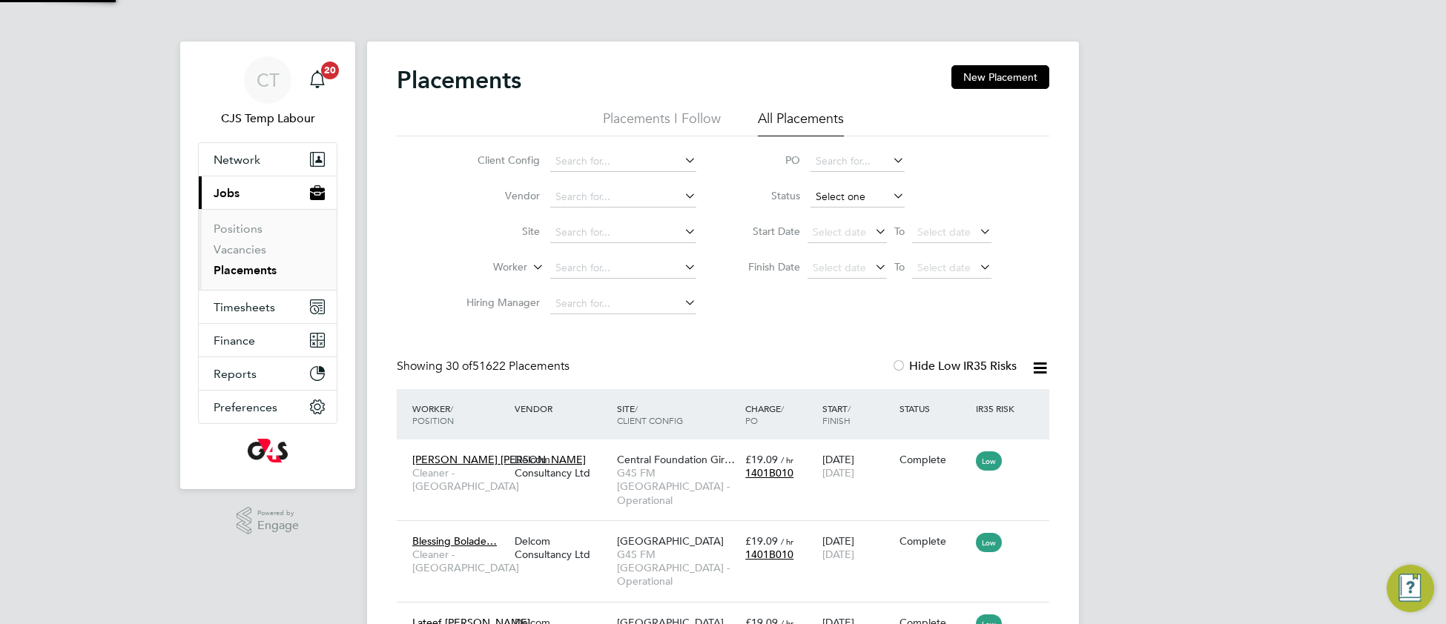
click at [836, 200] on input at bounding box center [857, 197] width 94 height 21
click at [835, 242] on li "Inactive" at bounding box center [858, 236] width 96 height 19
type input "Inactive"
click at [823, 268] on span "Select date" at bounding box center [839, 267] width 53 height 13
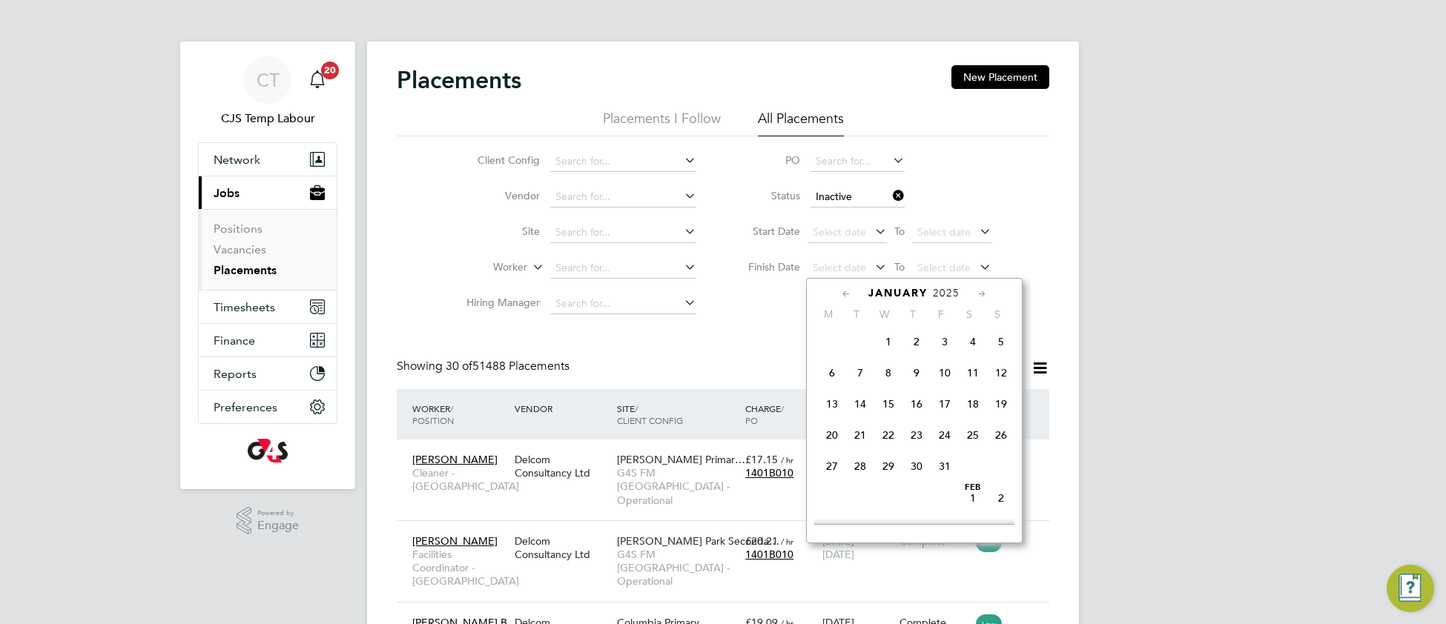
click at [881, 343] on span "Jan 1" at bounding box center [888, 342] width 28 height 28
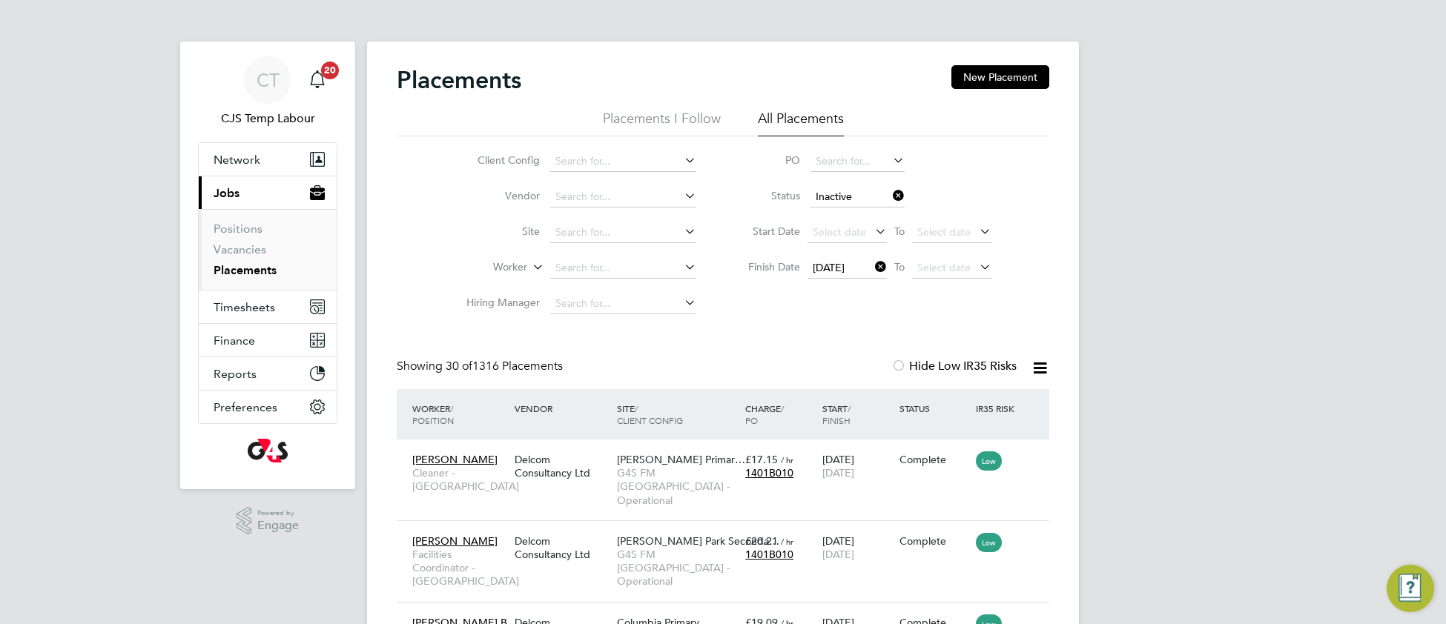
click at [1040, 368] on icon at bounding box center [1039, 368] width 19 height 19
click at [963, 408] on li "Download Placements Report" at bounding box center [966, 403] width 158 height 21
click at [248, 250] on link "Vacancies" at bounding box center [240, 249] width 53 height 14
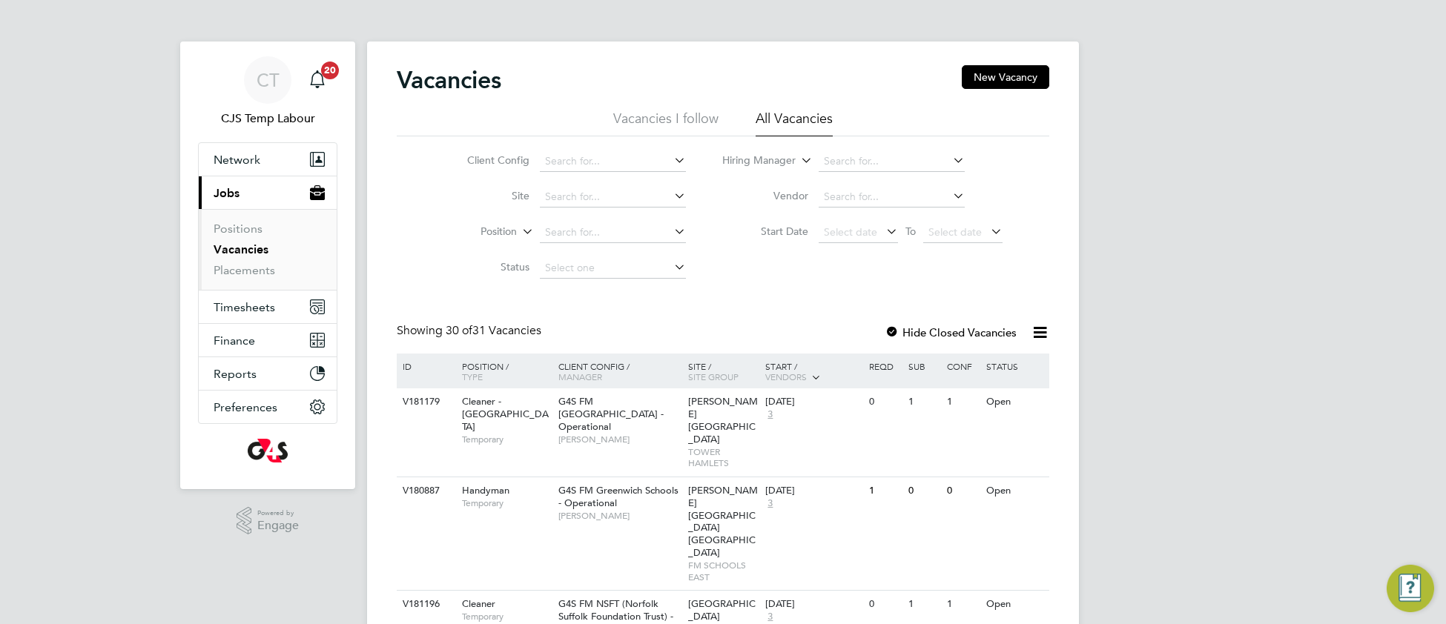
click at [887, 329] on div at bounding box center [891, 333] width 15 height 15
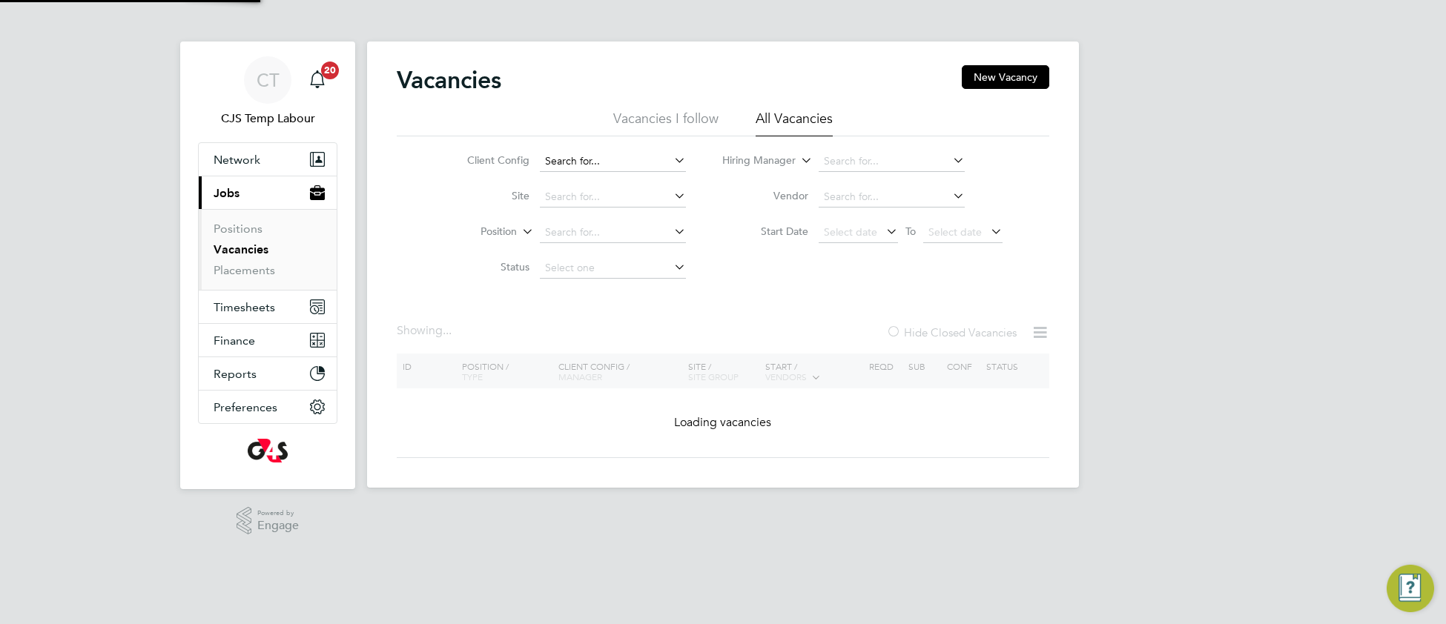
click at [591, 153] on input at bounding box center [613, 161] width 146 height 21
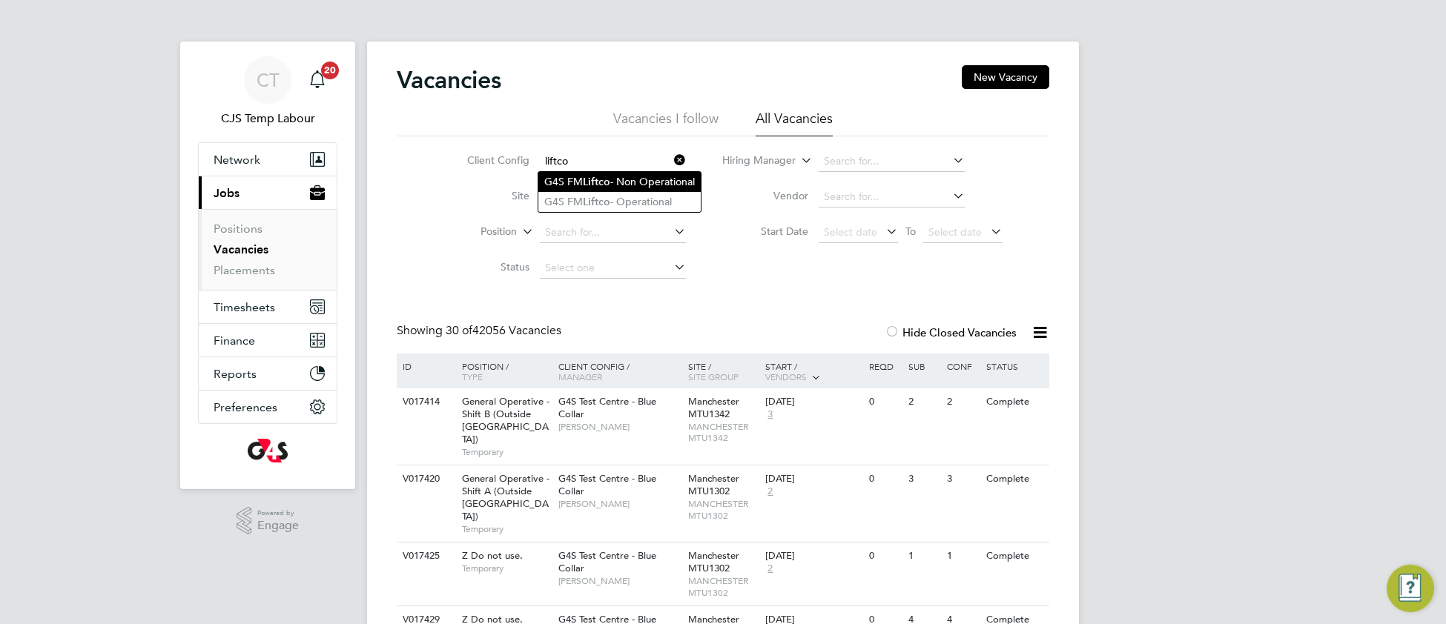
click at [606, 179] on b "Liftco" at bounding box center [596, 182] width 27 height 13
type input "G4S FM Liftco - Non Operational"
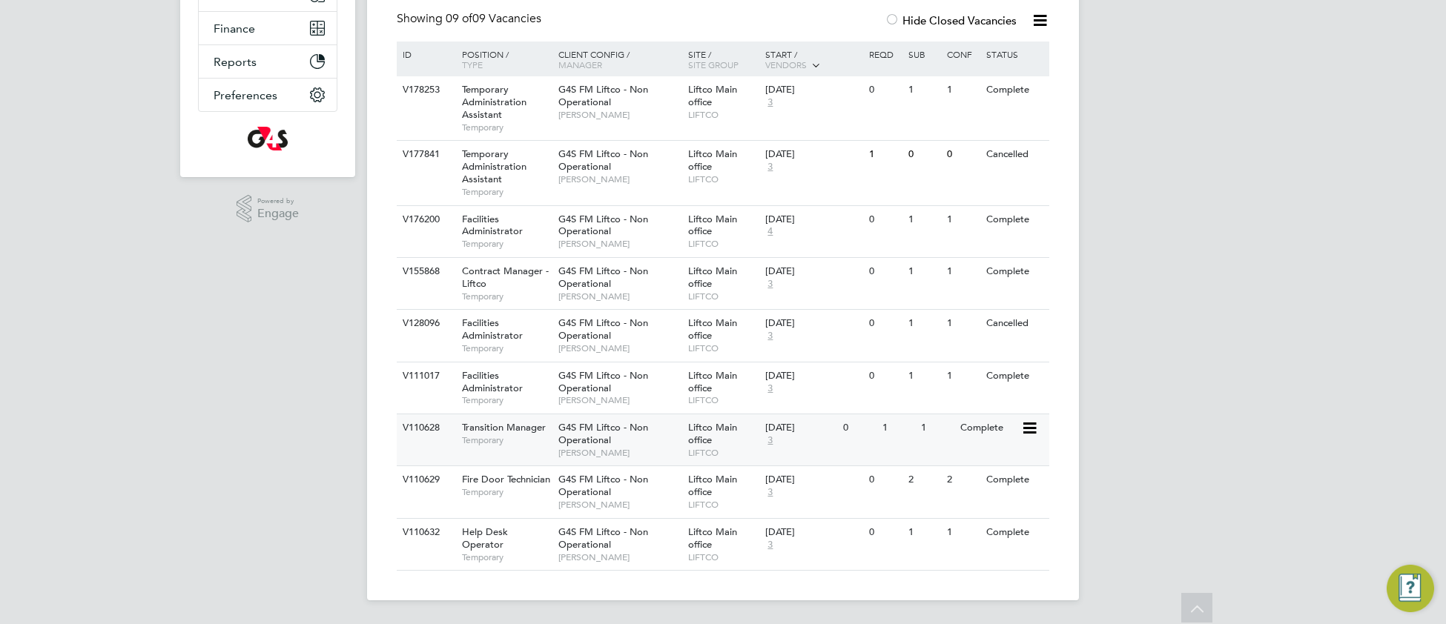
scroll to position [314, 0]
click at [619, 97] on div "G4S FM Liftco - Non Operational Paul Goodwin" at bounding box center [620, 101] width 130 height 51
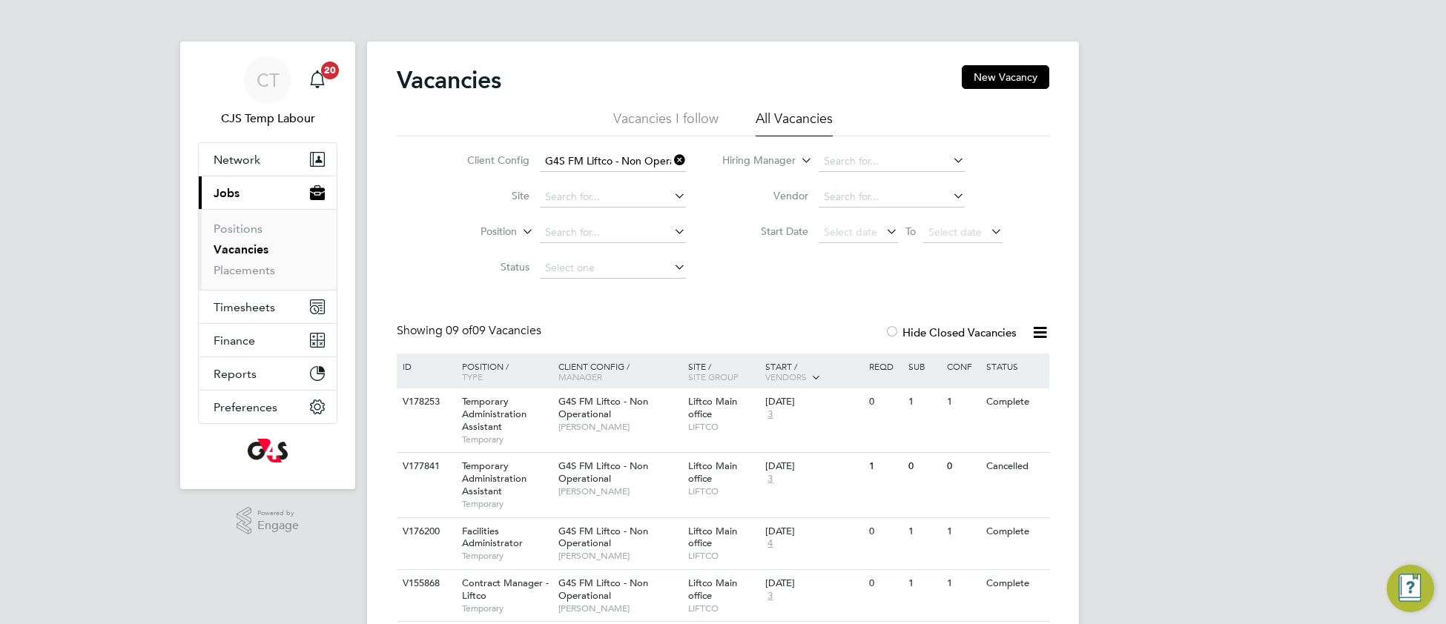
click at [671, 160] on icon at bounding box center [671, 160] width 0 height 21
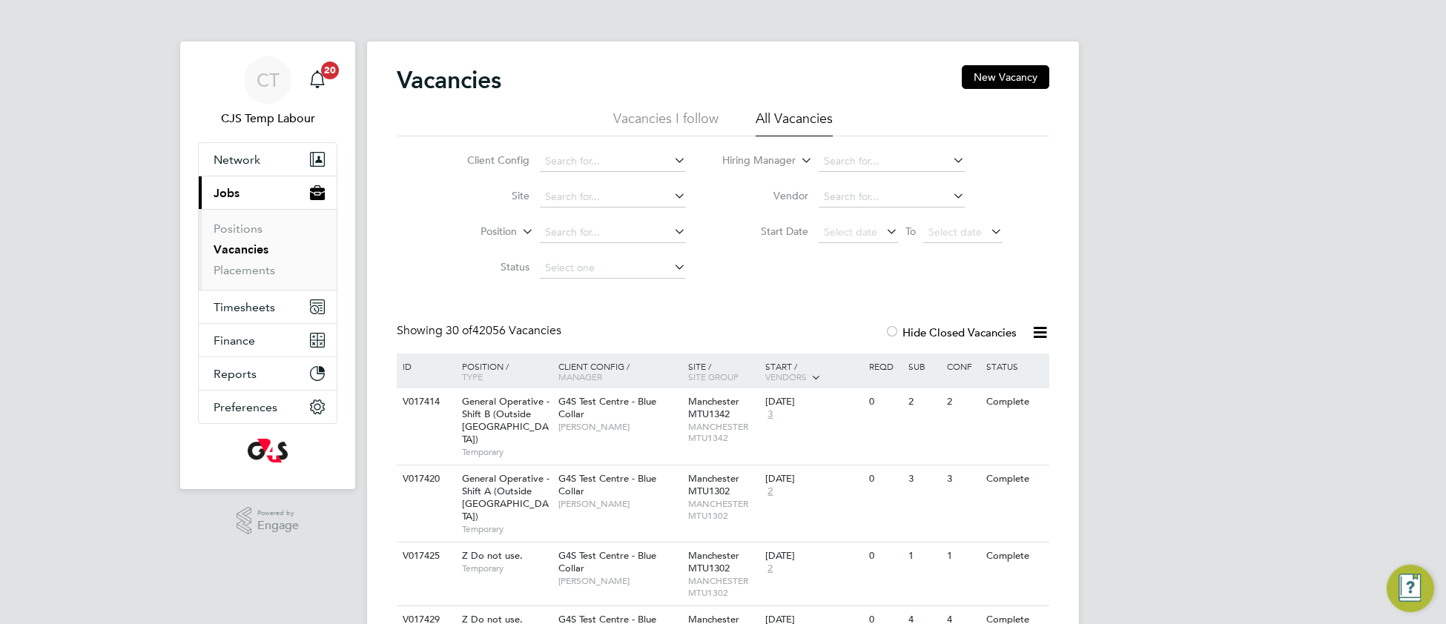
click at [244, 254] on link "Vacancies" at bounding box center [241, 249] width 55 height 14
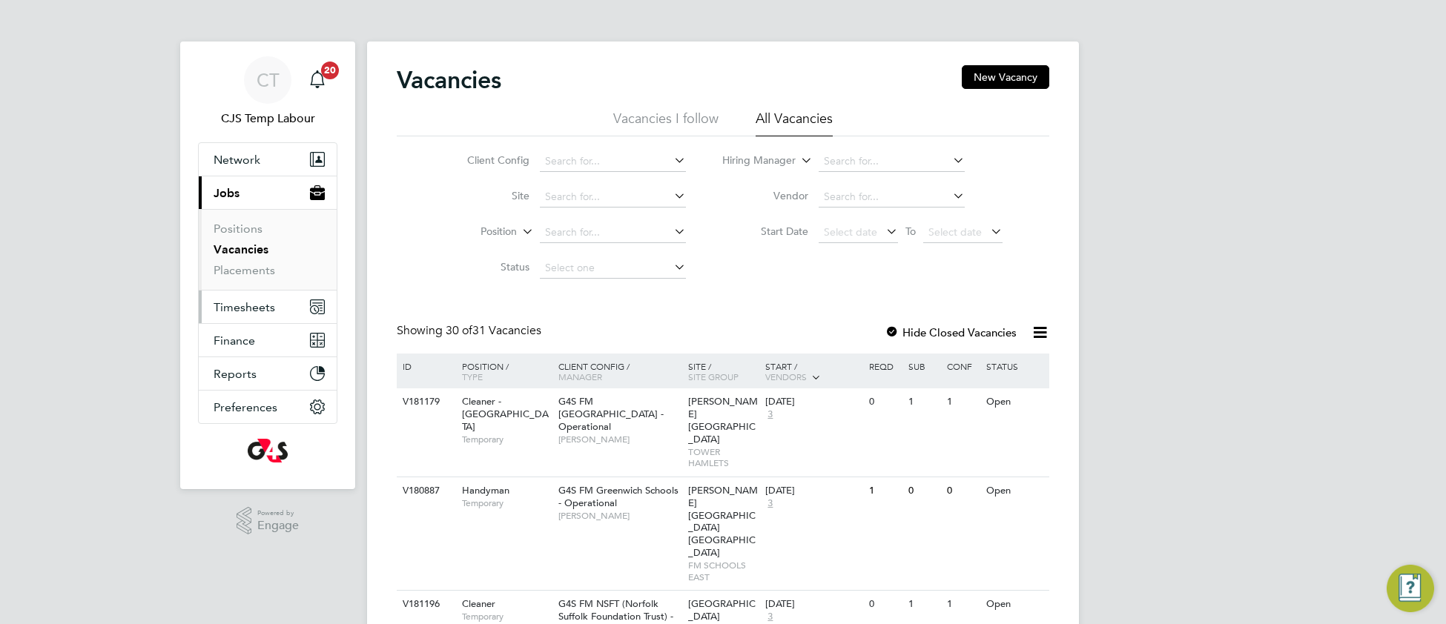
click at [239, 308] on span "Timesheets" at bounding box center [245, 307] width 62 height 14
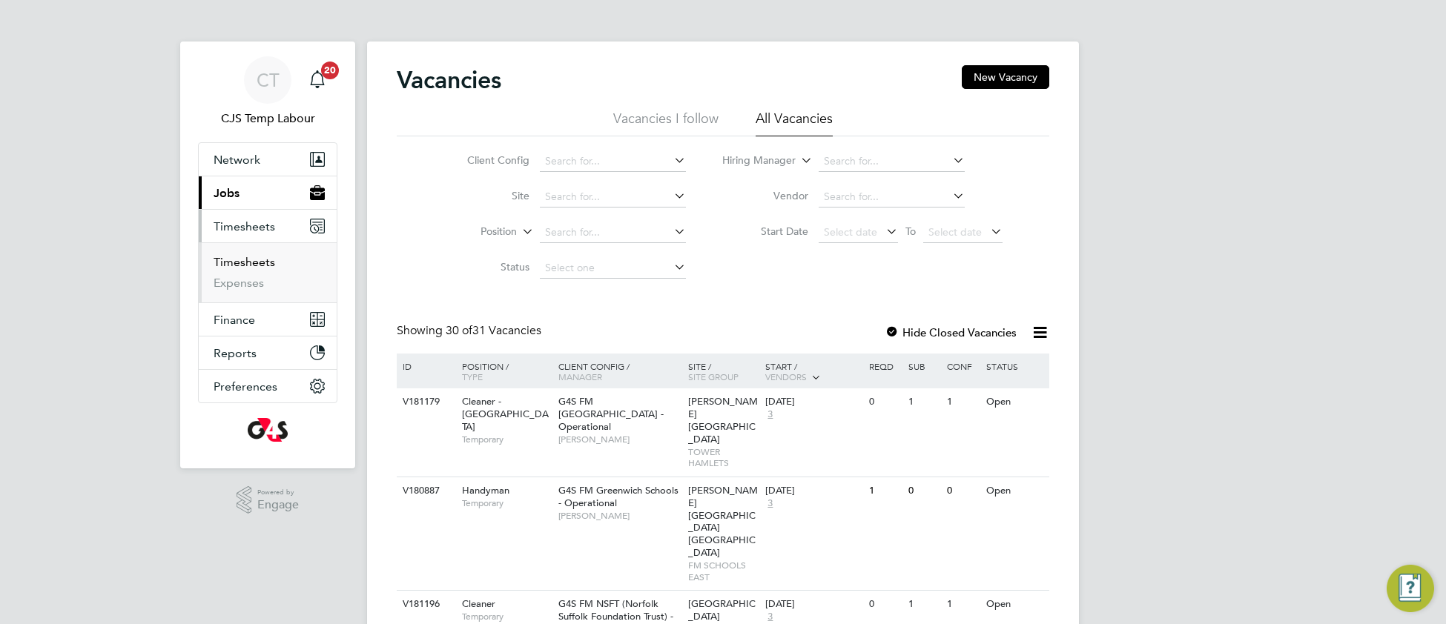
click at [241, 267] on link "Timesheets" at bounding box center [245, 262] width 62 height 14
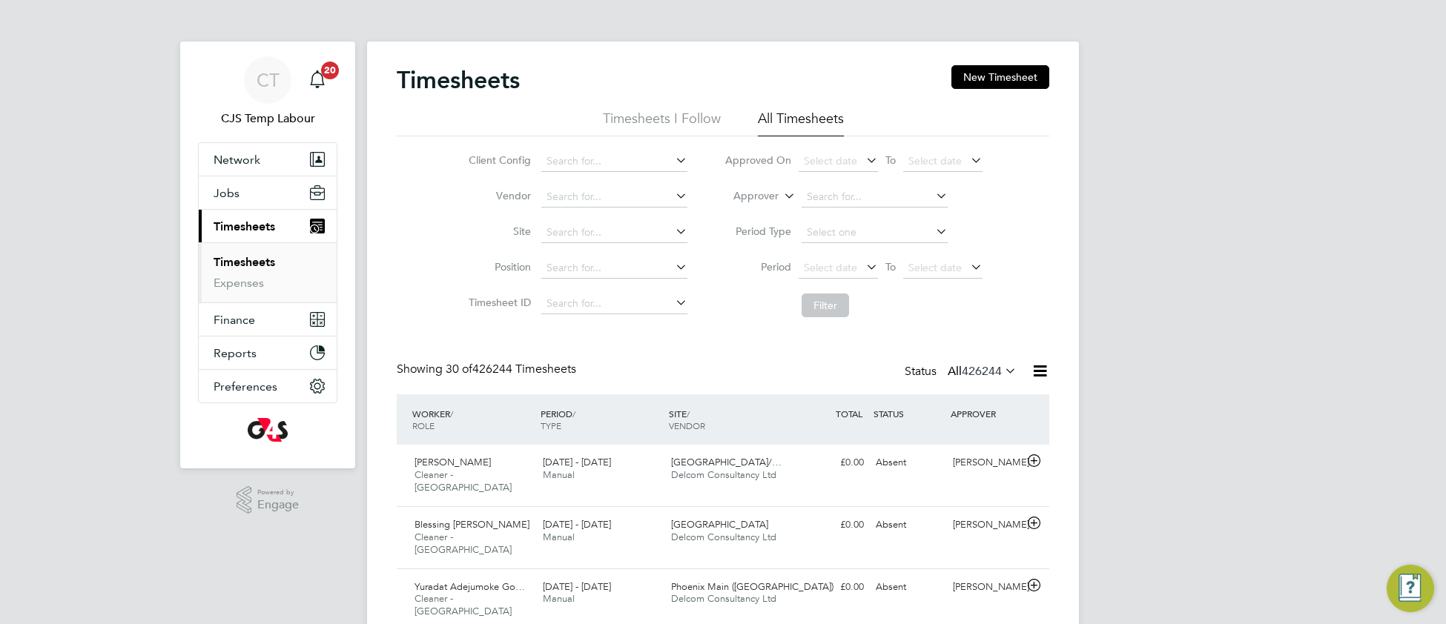
scroll to position [36, 128]
click at [239, 188] on button "Jobs" at bounding box center [268, 192] width 138 height 33
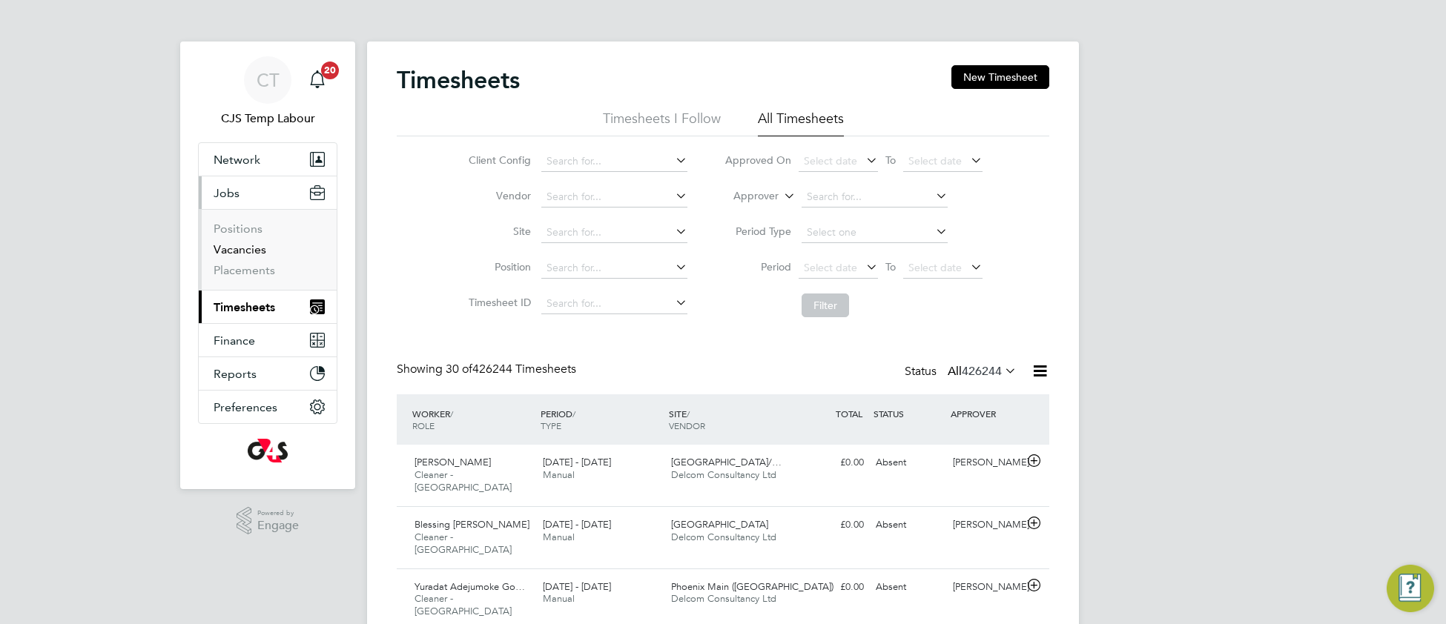
click at [225, 254] on link "Vacancies" at bounding box center [240, 249] width 53 height 14
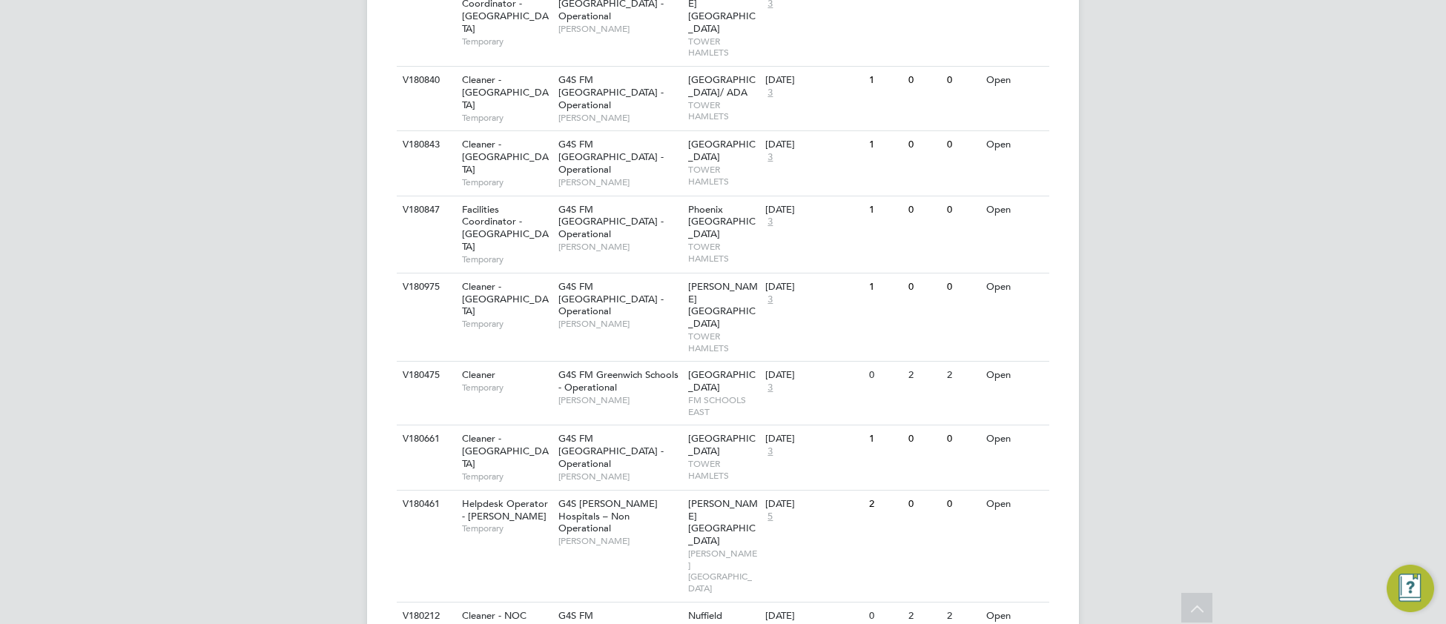
scroll to position [1994, 0]
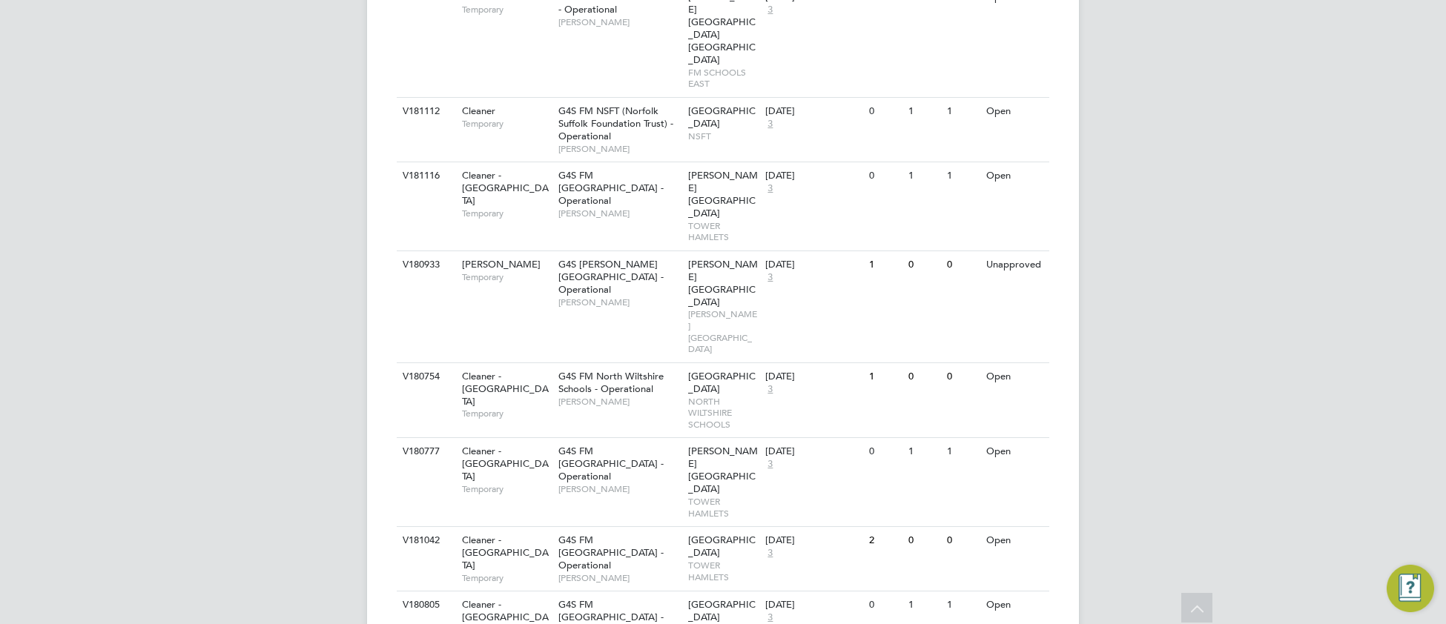
scroll to position [1051, 0]
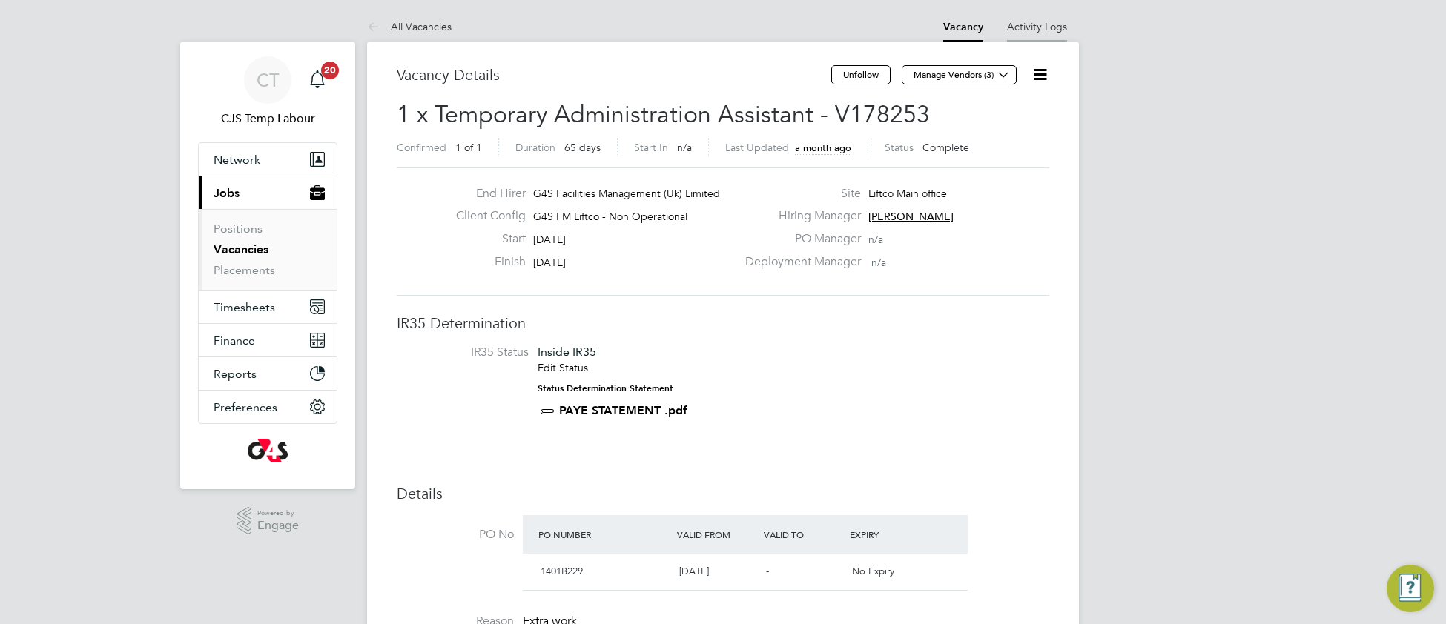
click at [1048, 21] on link "Activity Logs" at bounding box center [1037, 26] width 60 height 13
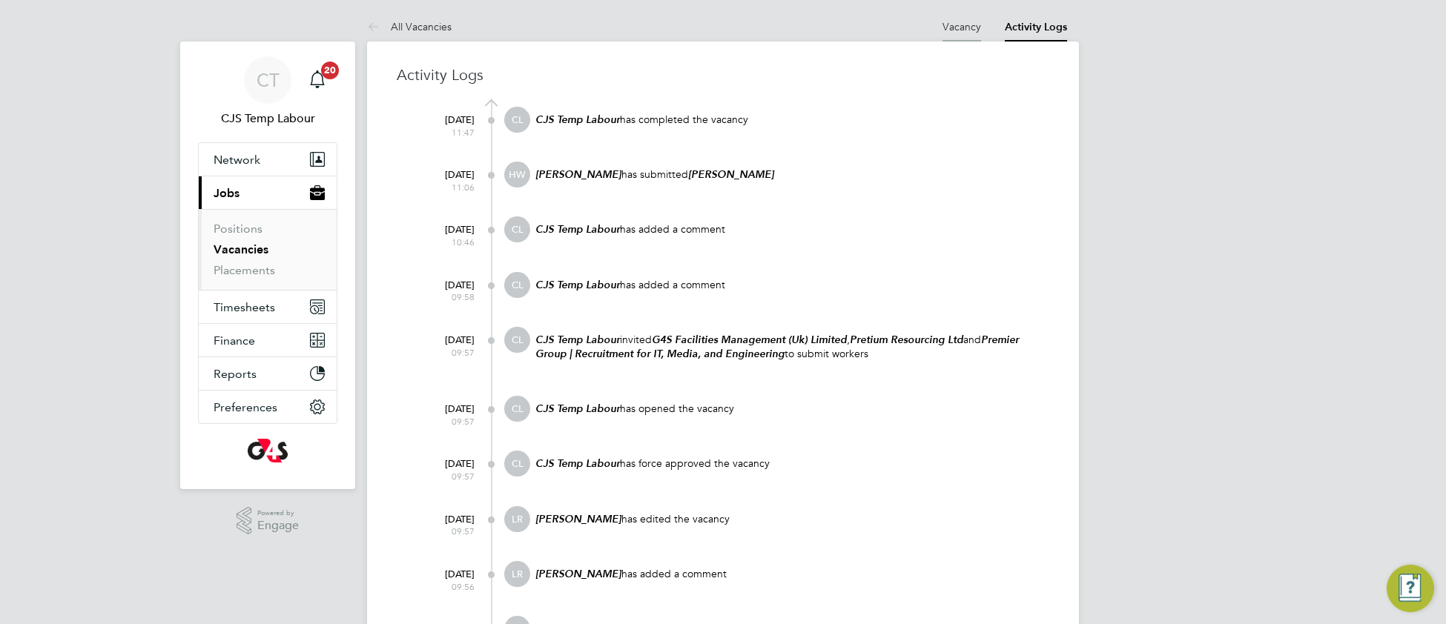
click at [957, 29] on link "Vacancy" at bounding box center [961, 26] width 39 height 13
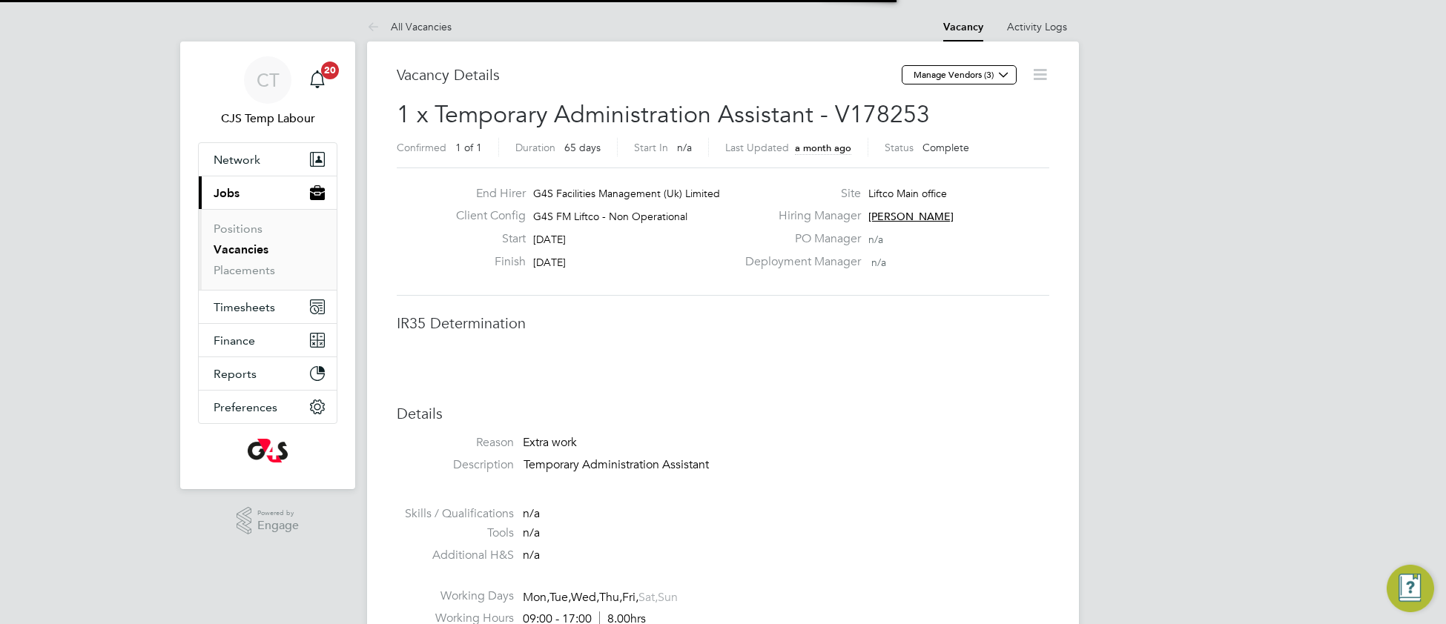
scroll to position [24, 320]
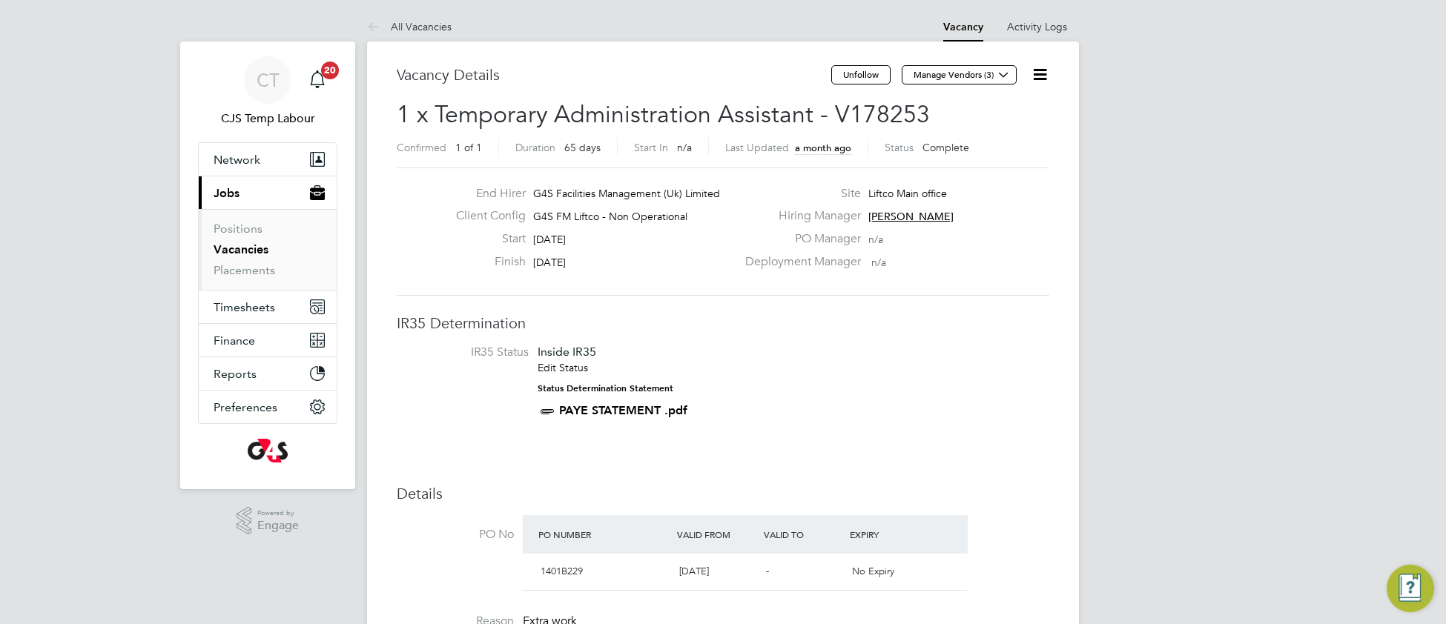
click at [1039, 76] on icon at bounding box center [1039, 74] width 19 height 19
click at [1000, 165] on li "Followers" at bounding box center [1003, 159] width 86 height 21
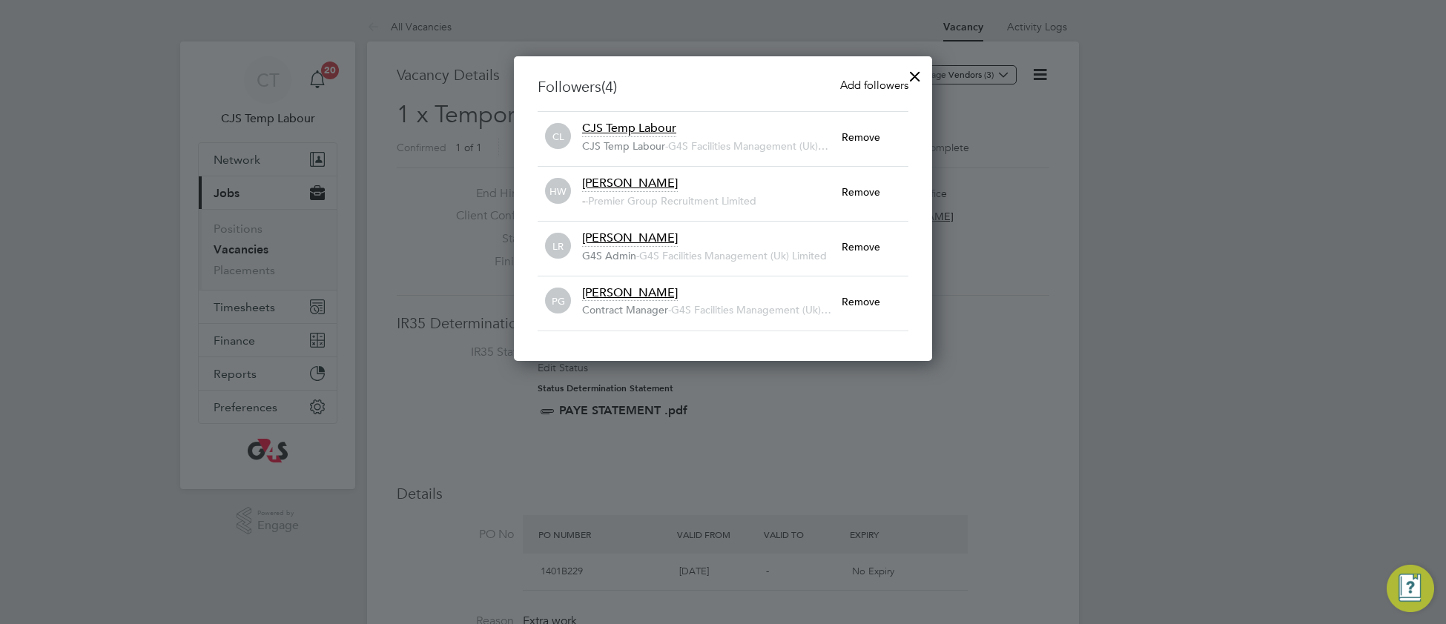
click at [919, 76] on div at bounding box center [915, 72] width 27 height 27
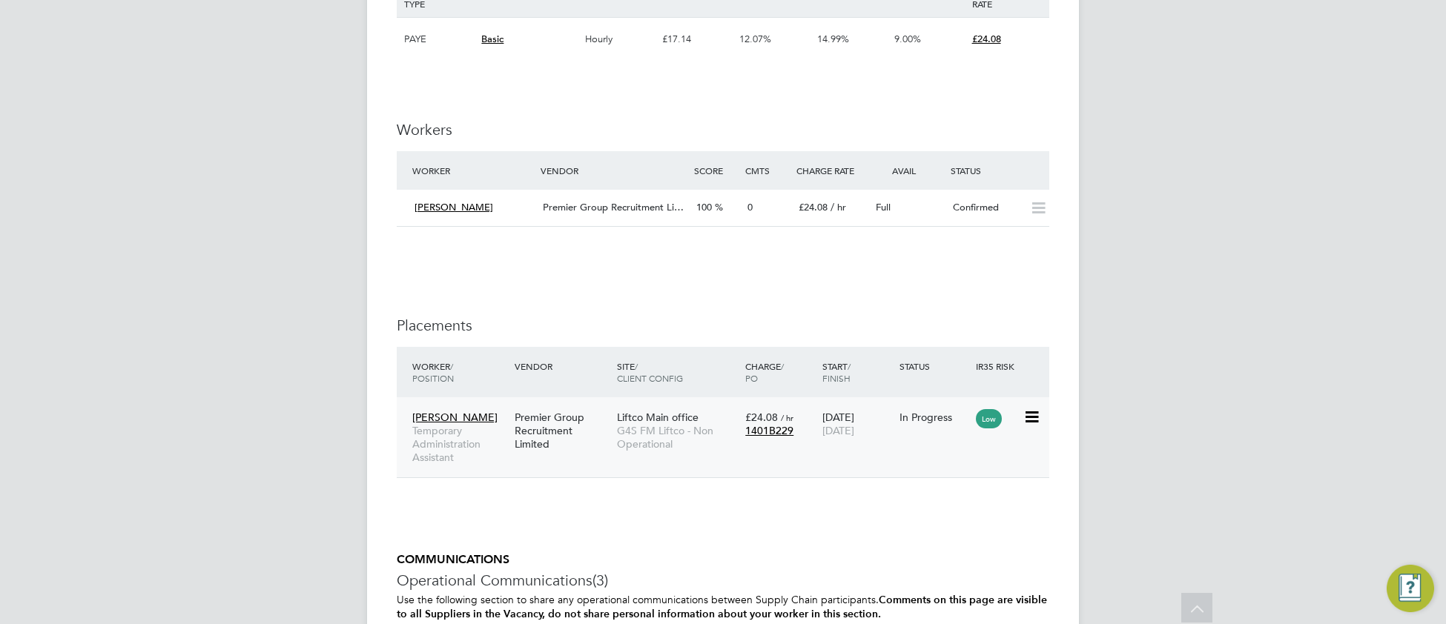
click at [656, 450] on span "G4S FM Liftco - Non Operational" at bounding box center [677, 437] width 121 height 27
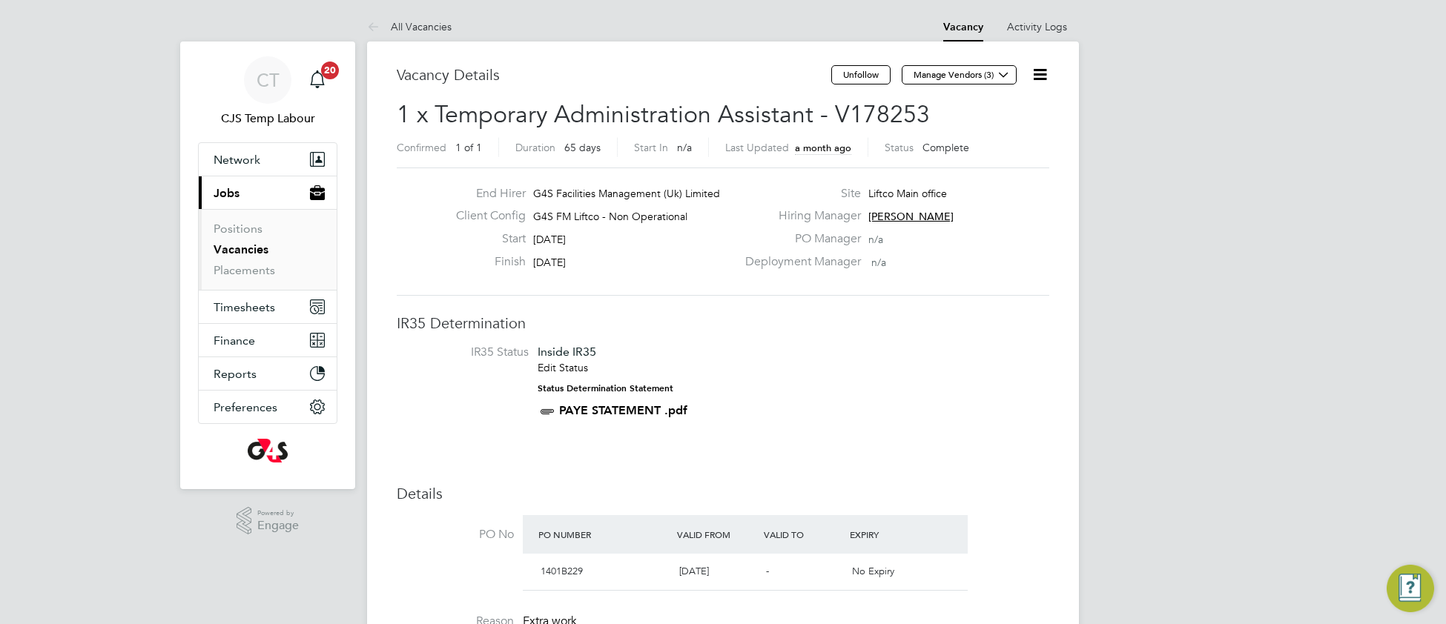
click at [248, 253] on link "Vacancies" at bounding box center [241, 249] width 55 height 14
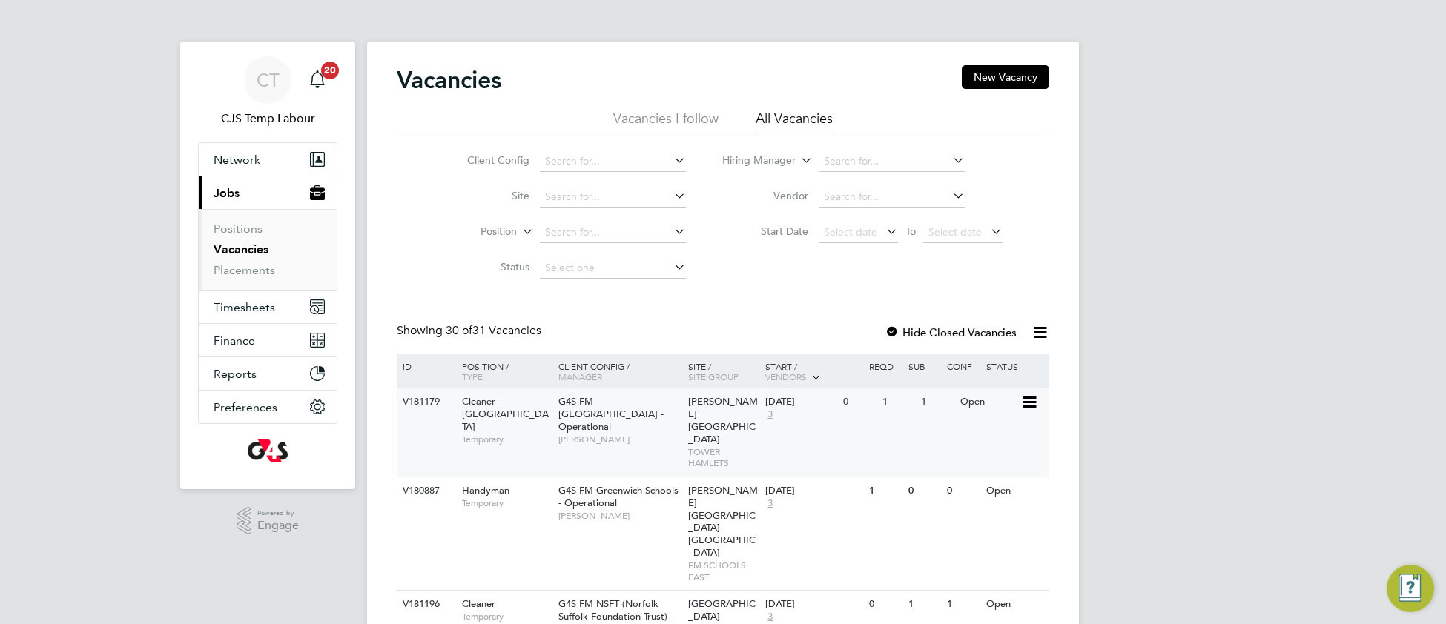
click at [590, 413] on span "G4S FM [GEOGRAPHIC_DATA] - Operational" at bounding box center [610, 414] width 105 height 38
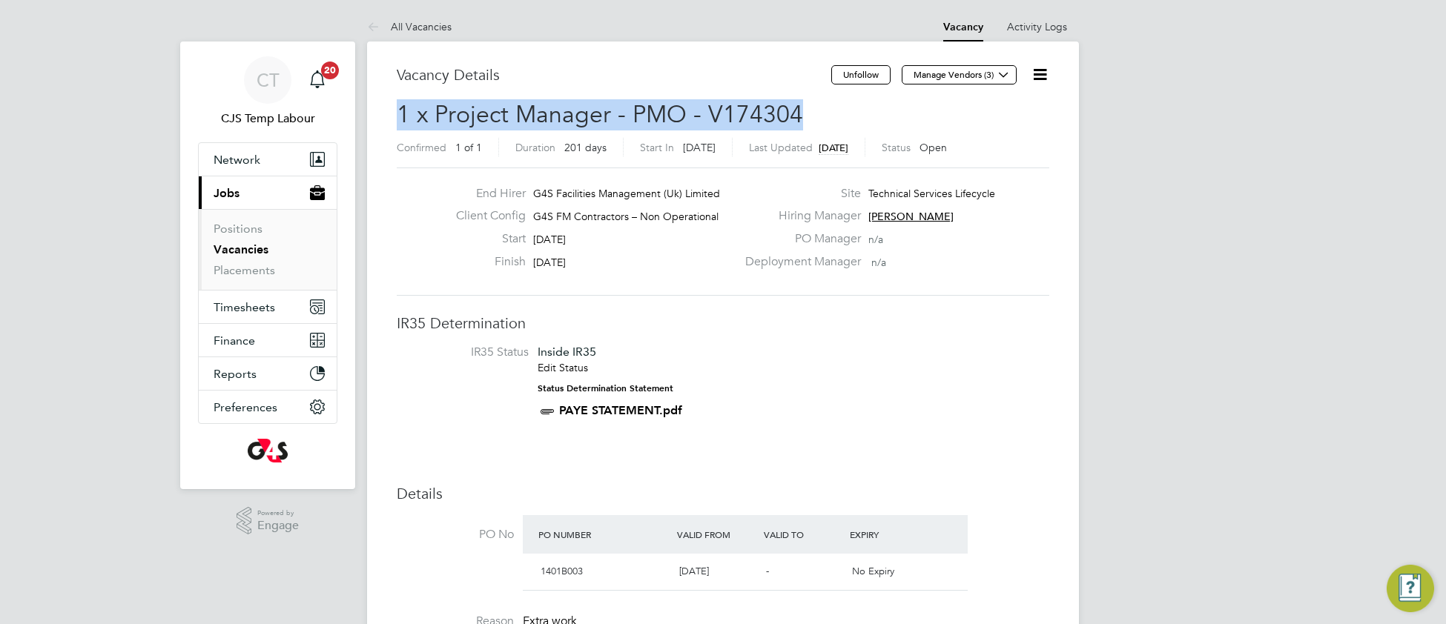
drag, startPoint x: 806, startPoint y: 110, endPoint x: 399, endPoint y: 116, distance: 407.1
click at [399, 116] on h2 "1 x Project Manager - PMO - V174304 Confirmed 1 of 1 Duration 201 days Start In…" at bounding box center [723, 130] width 652 height 62
copy span "1 x Project Manager - PMO - V174304"
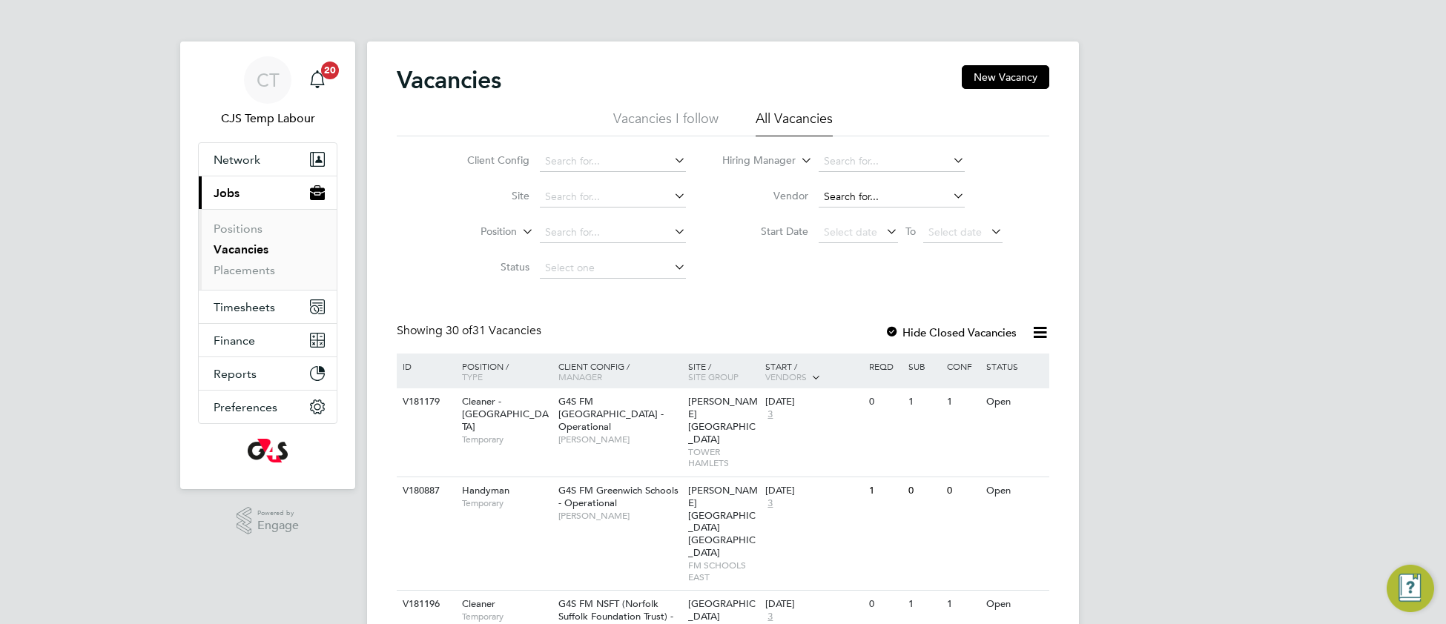
click at [842, 197] on input at bounding box center [891, 197] width 146 height 21
click at [862, 221] on li "Delcom Consultancy Ltd" at bounding box center [891, 218] width 148 height 20
type input "Delcom Consultancy Ltd"
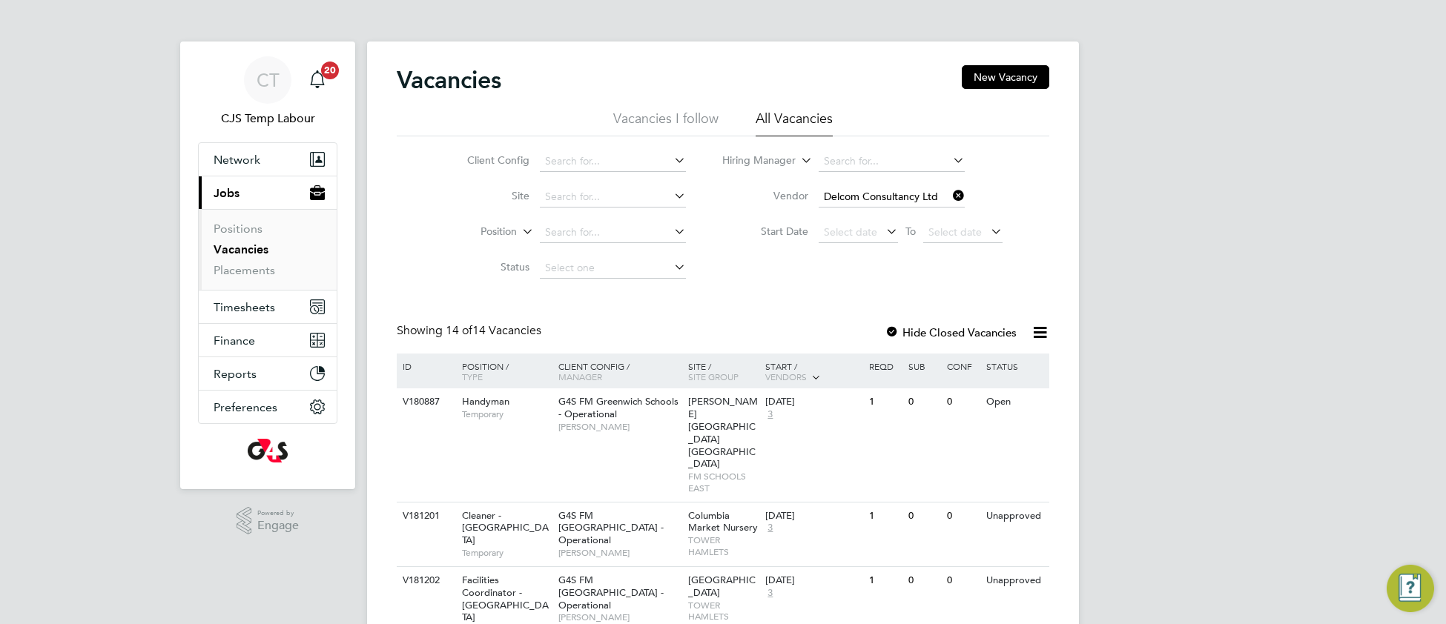
click at [950, 194] on icon at bounding box center [950, 195] width 0 height 21
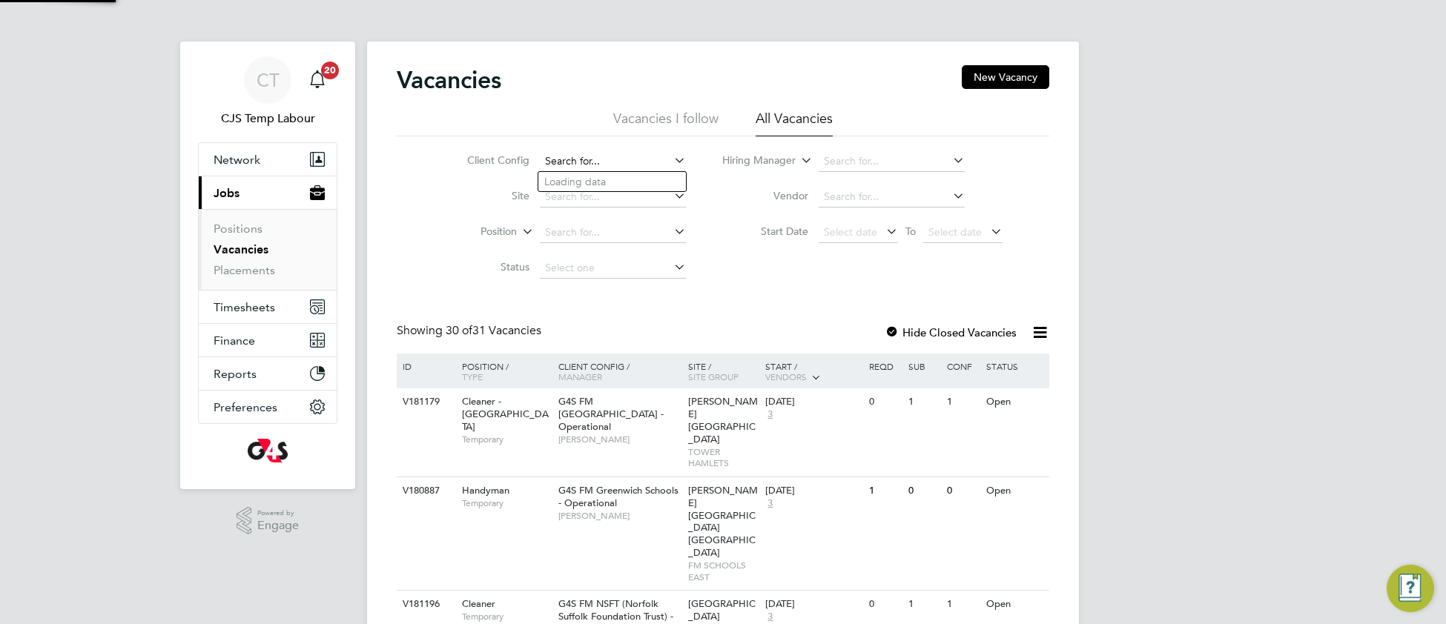
click at [601, 153] on input at bounding box center [613, 161] width 146 height 21
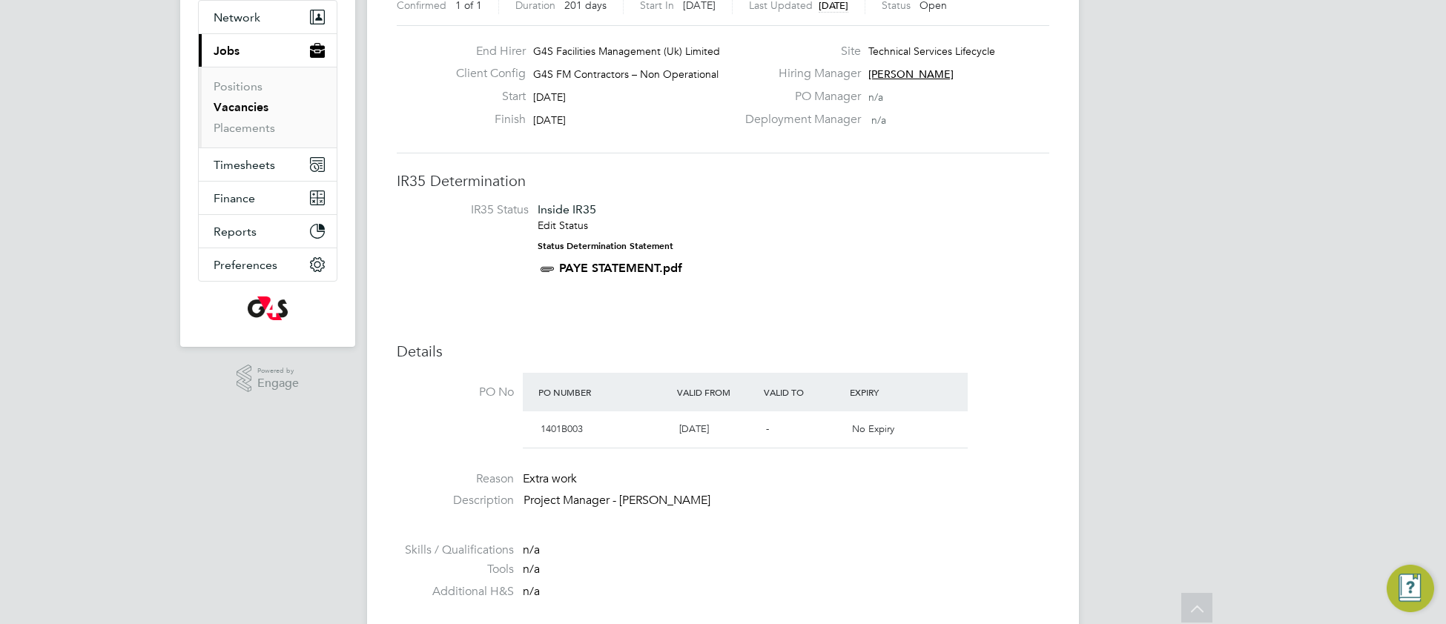
scroll to position [118, 0]
